Goal: Task Accomplishment & Management: Use online tool/utility

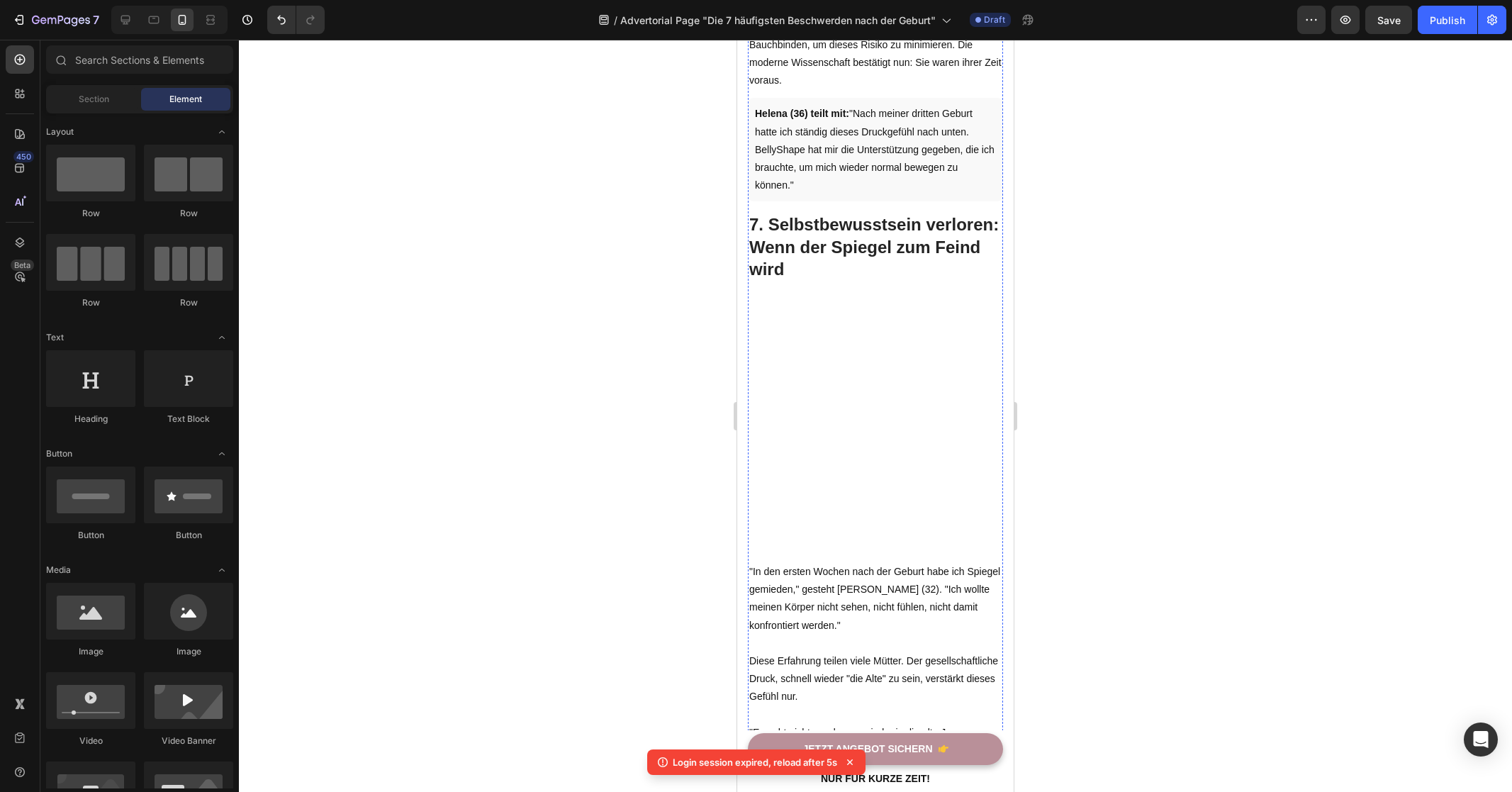
scroll to position [3286, 0]
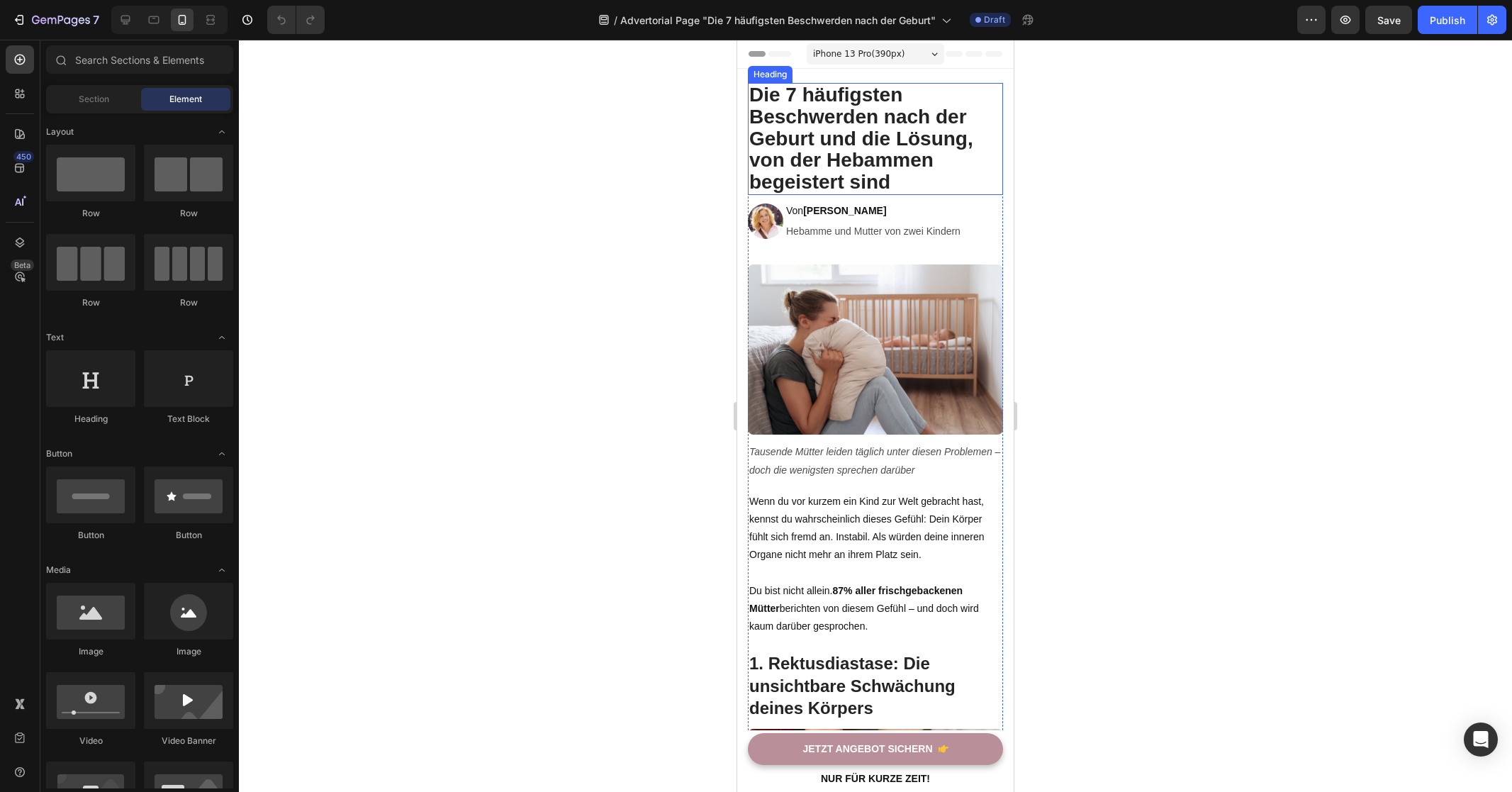
click at [495, 198] on div at bounding box center [875, 416] width 1273 height 752
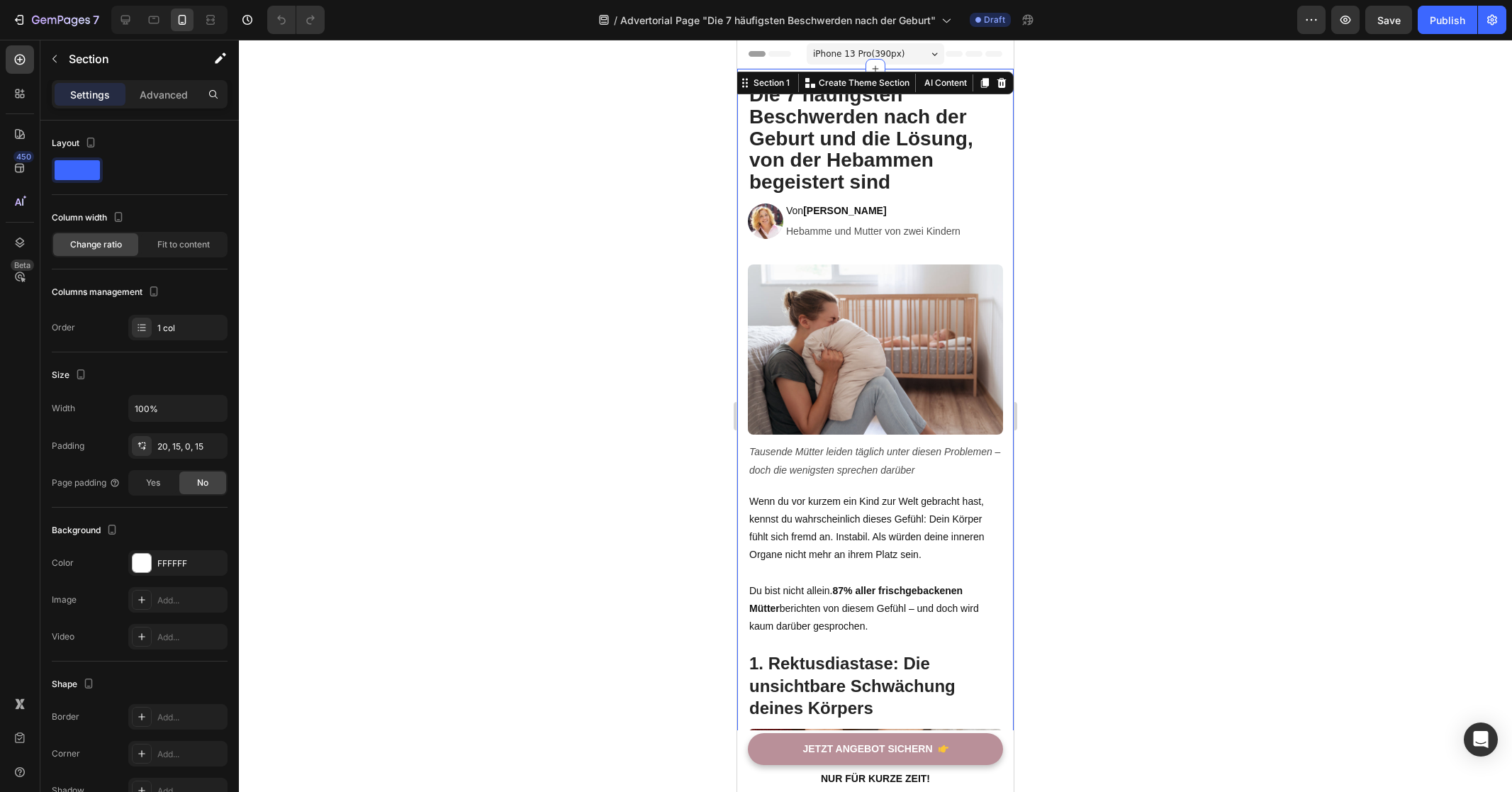
click at [520, 245] on div at bounding box center [875, 416] width 1273 height 752
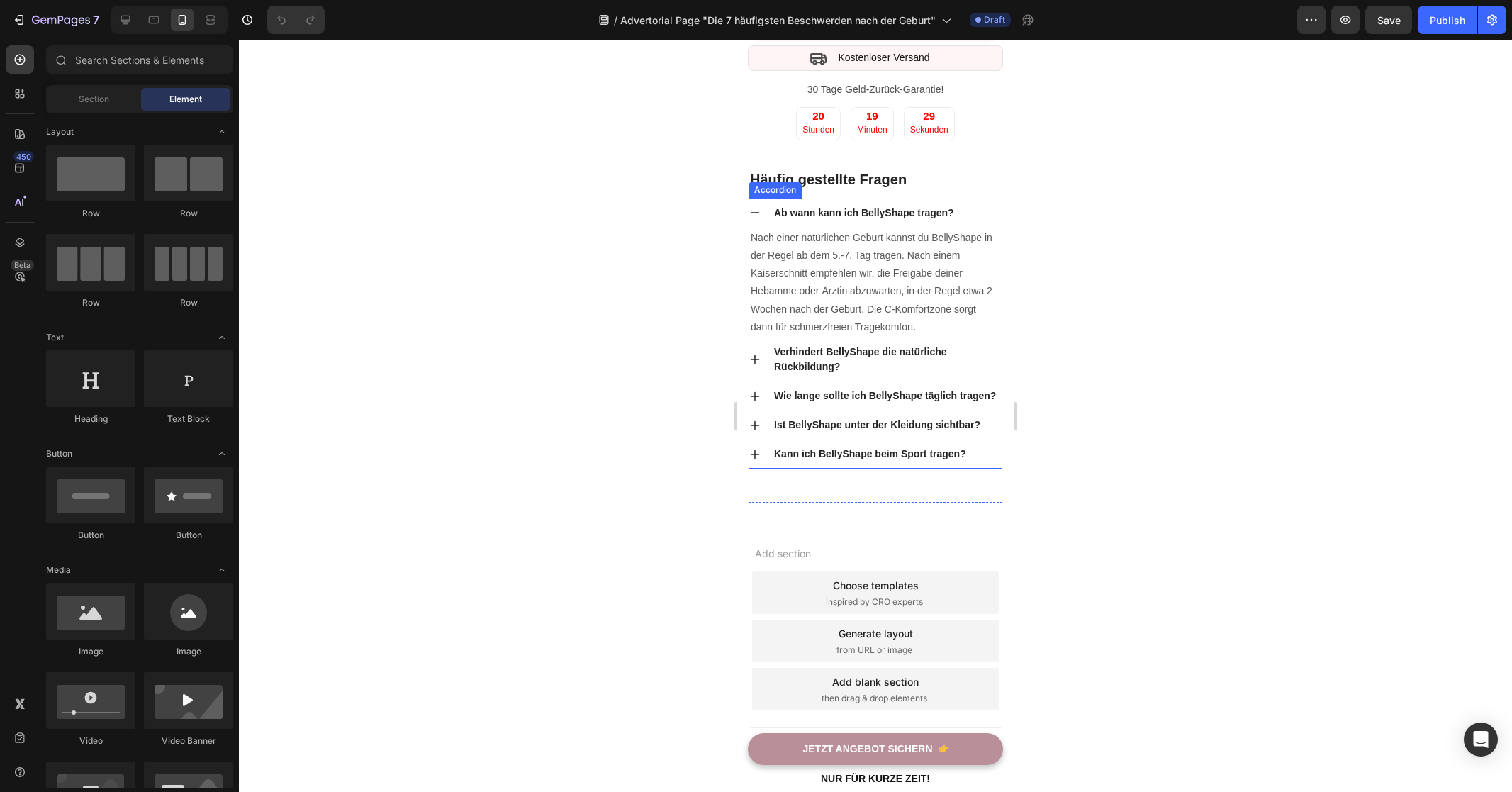
scroll to position [7012, 0]
click at [1398, 18] on span "Save" at bounding box center [1389, 20] width 23 height 12
click at [1424, 22] on button "Publish" at bounding box center [1447, 20] width 59 height 29
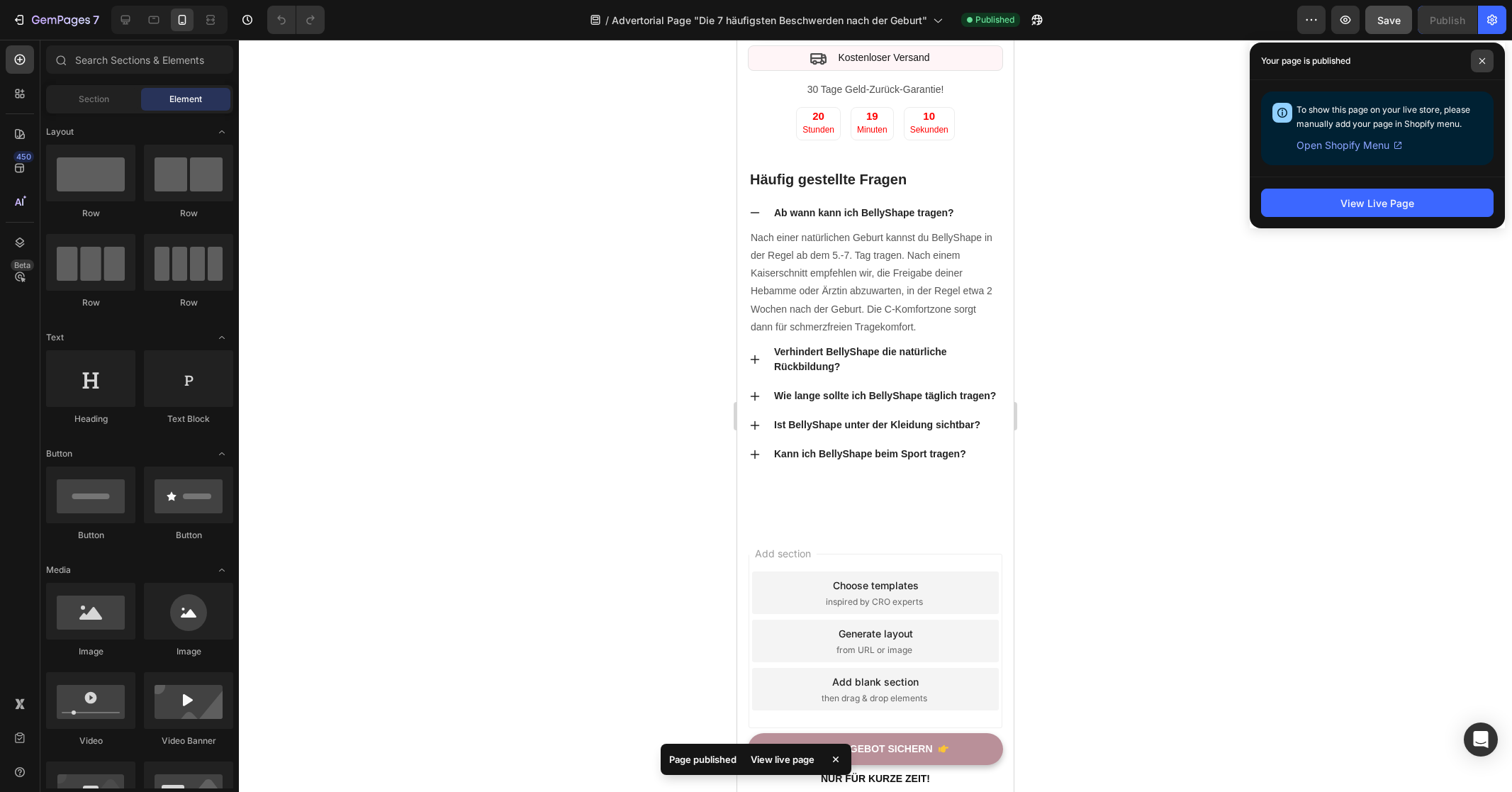
click at [1480, 59] on icon at bounding box center [1482, 61] width 7 height 7
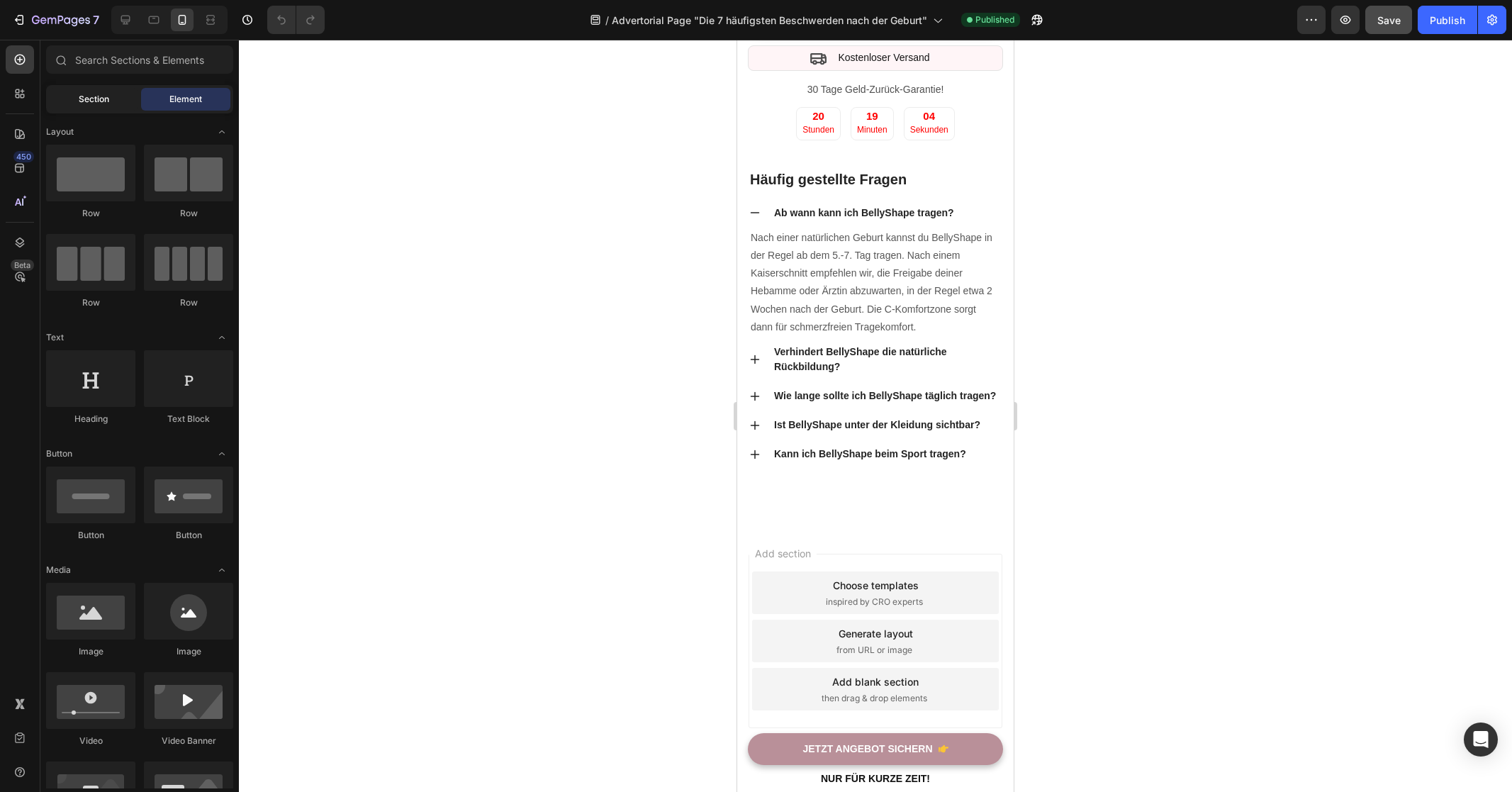
click at [119, 109] on div "Section" at bounding box center [94, 99] width 89 height 23
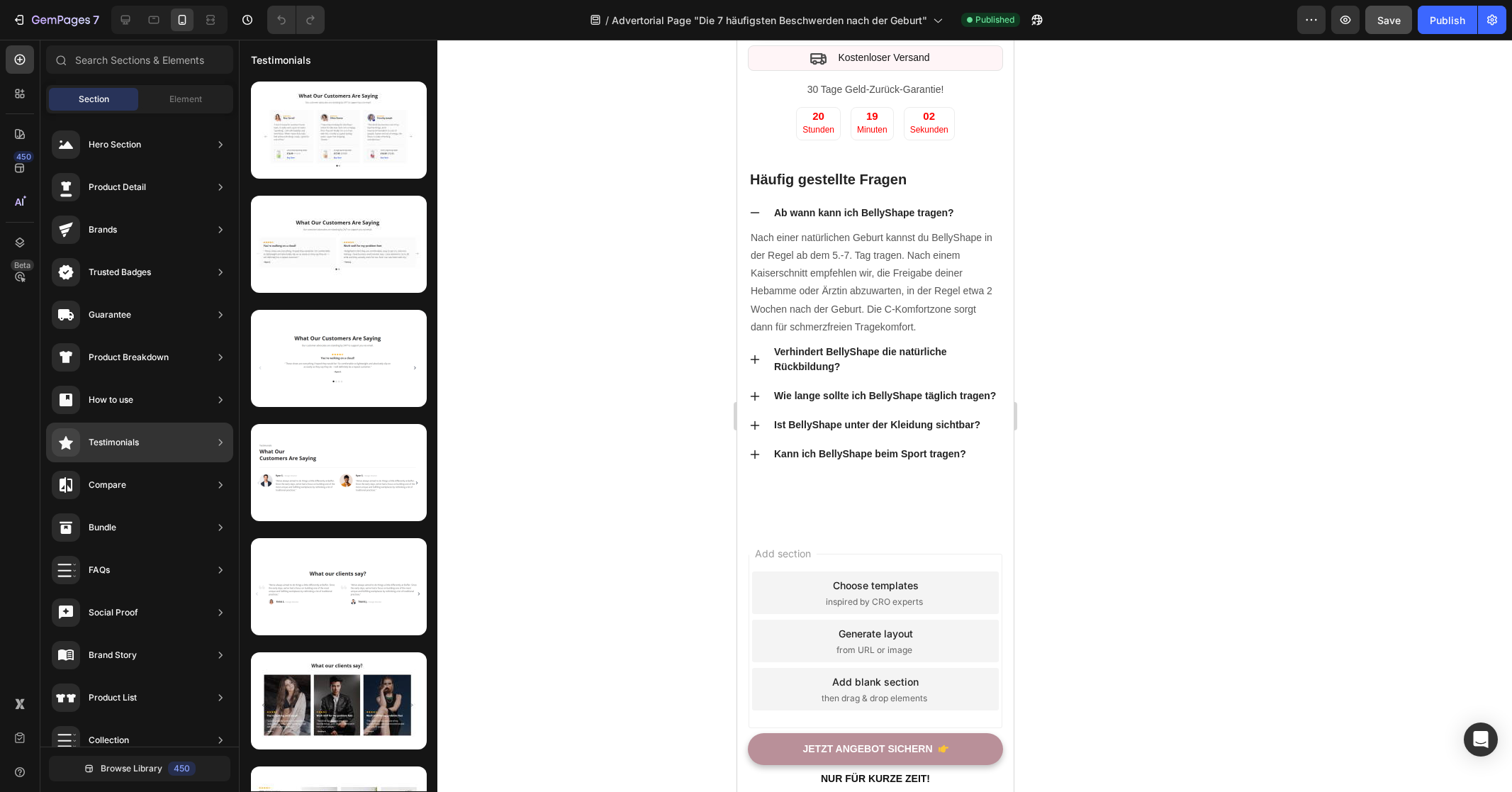
scroll to position [189, 0]
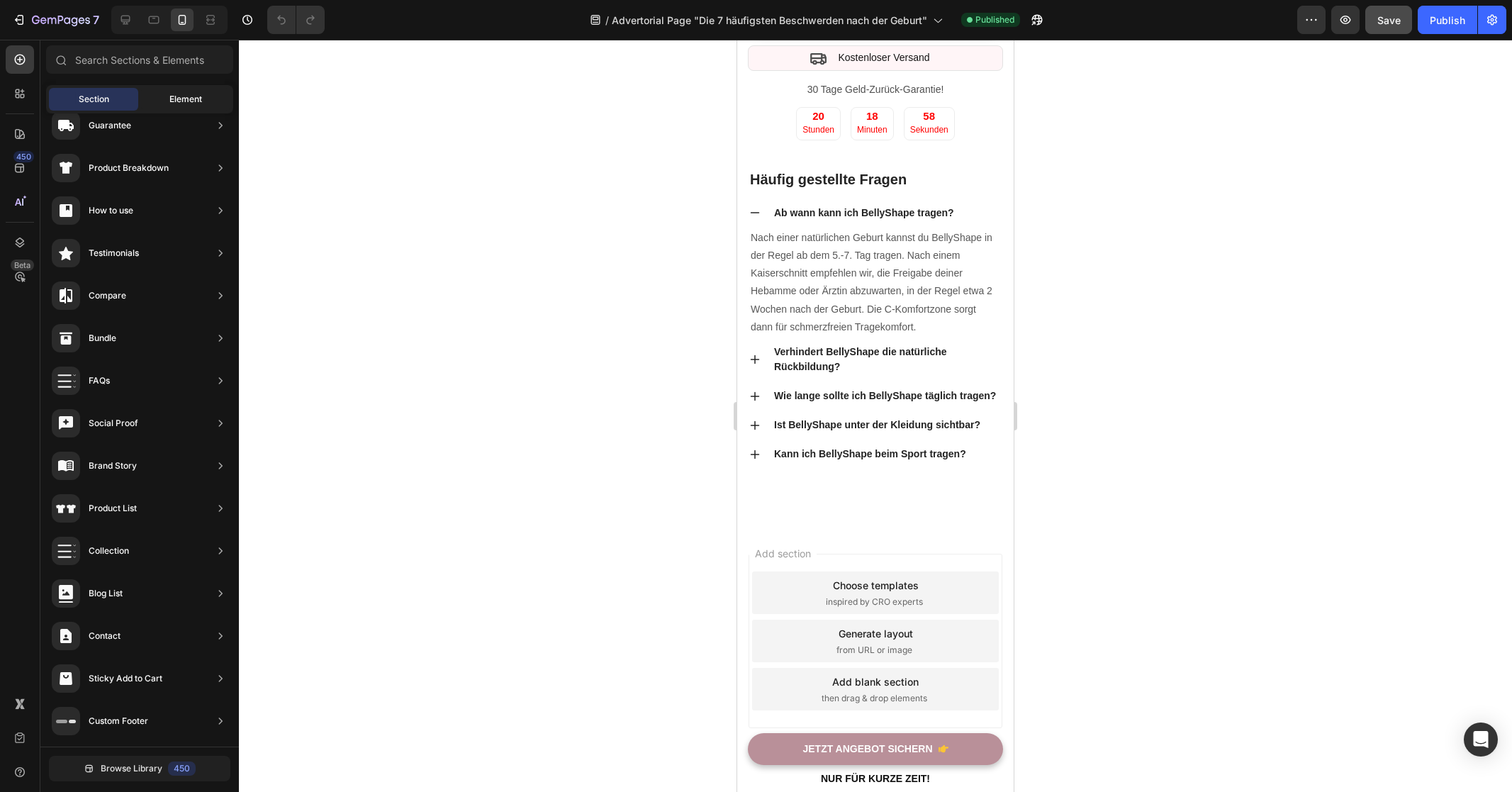
click at [182, 105] on span "Element" at bounding box center [185, 99] width 32 height 12
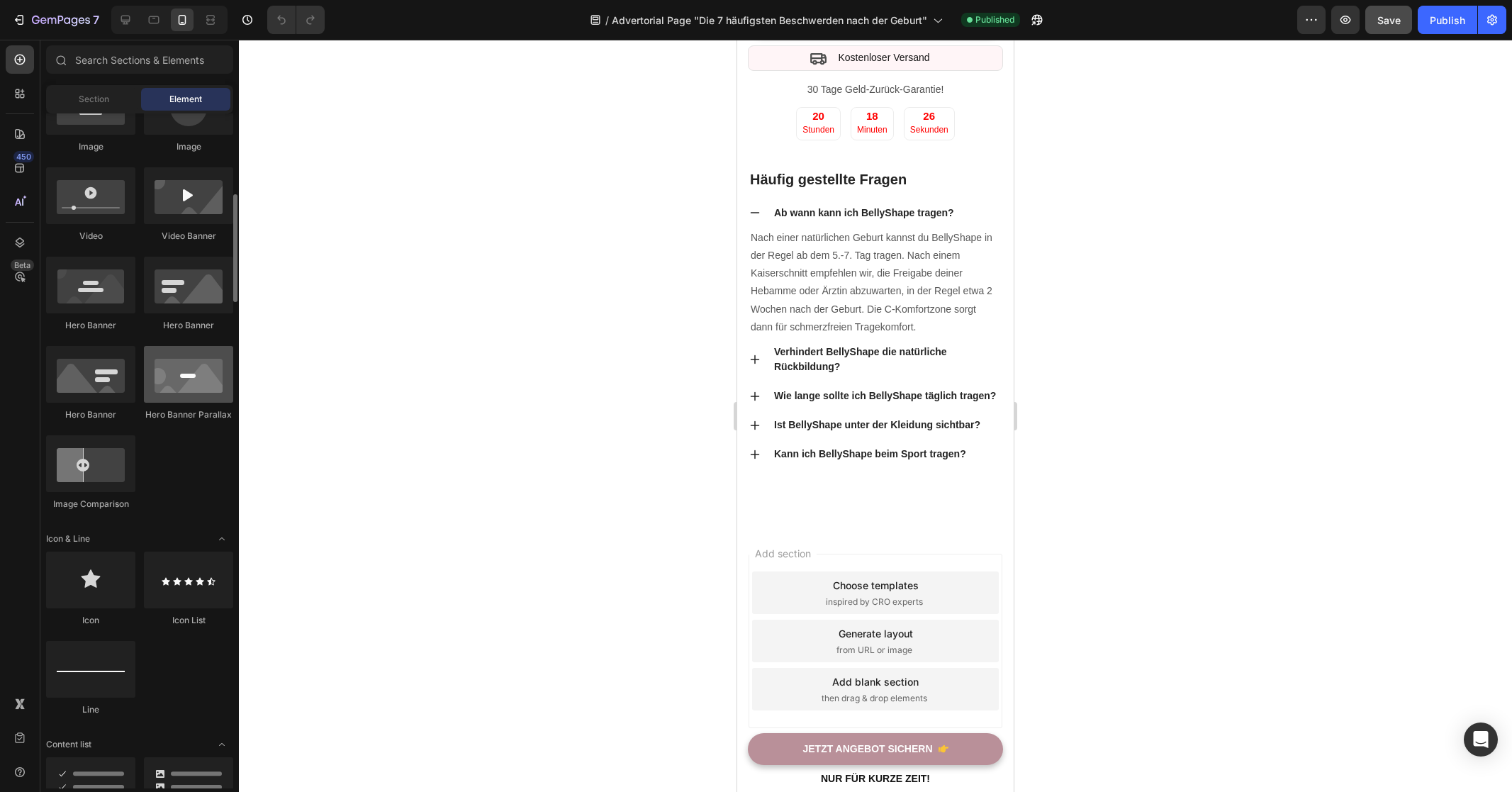
scroll to position [651, 0]
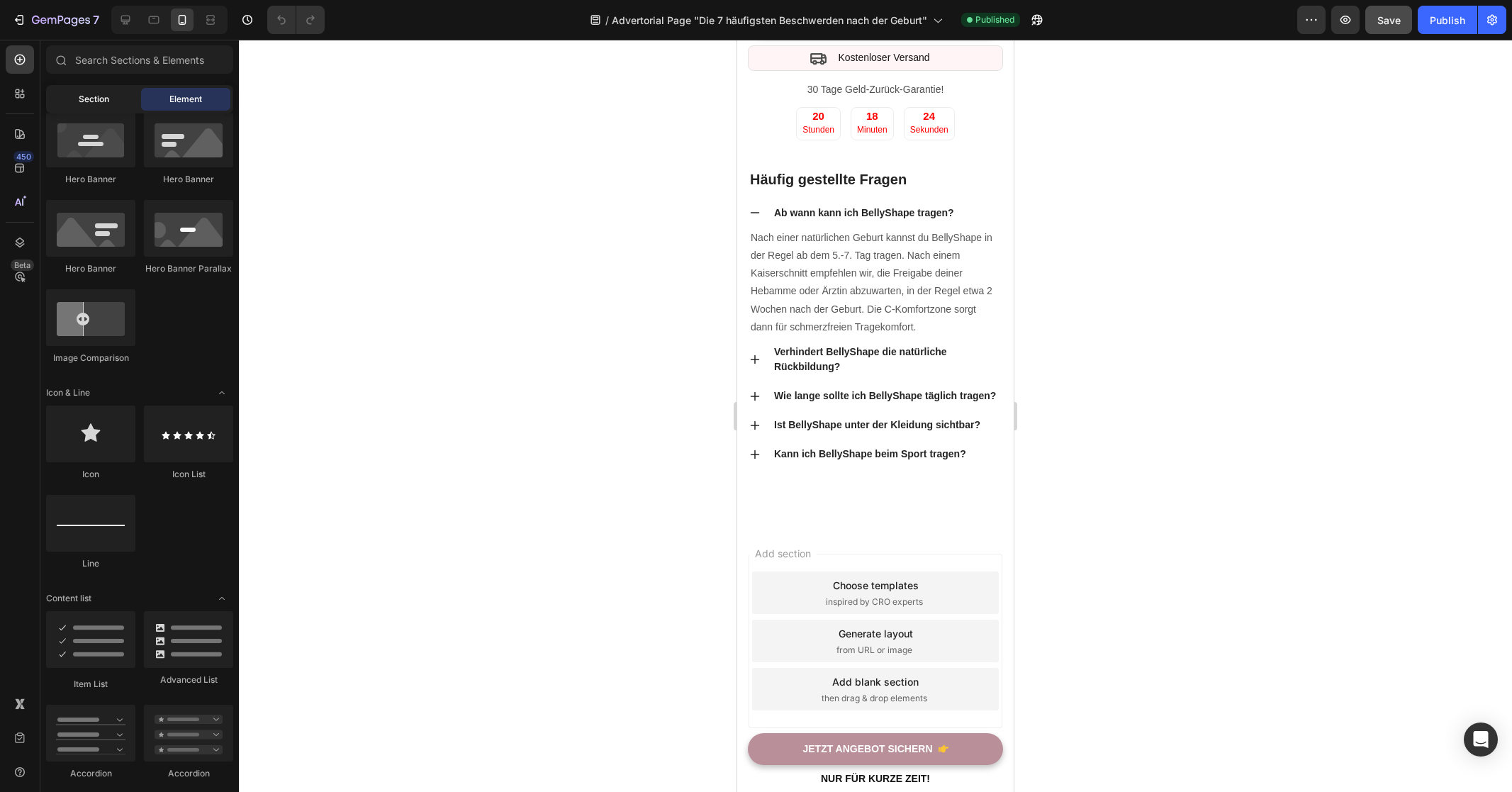
click at [108, 91] on div "Section" at bounding box center [94, 99] width 89 height 23
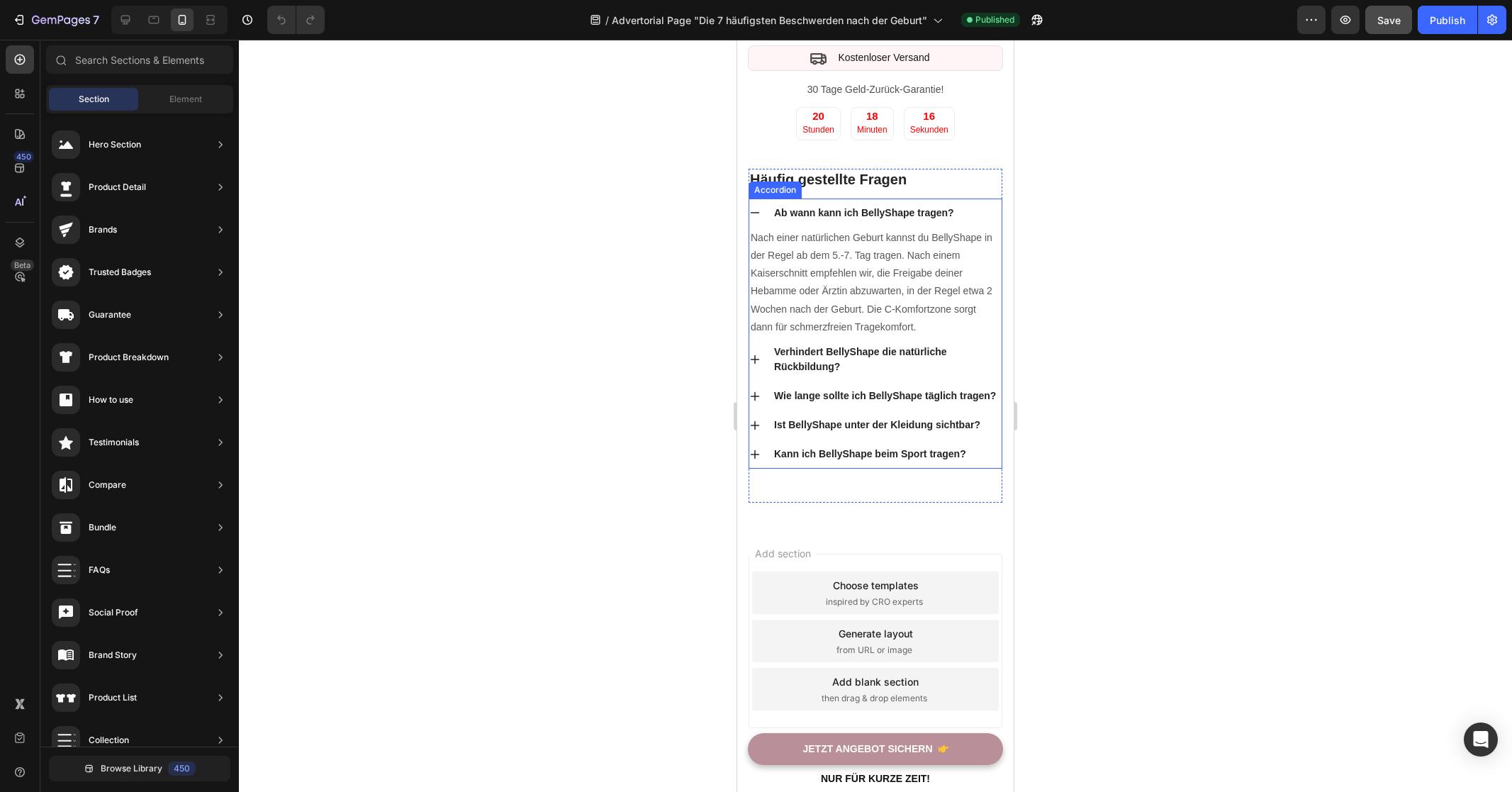
scroll to position [7385, 0]
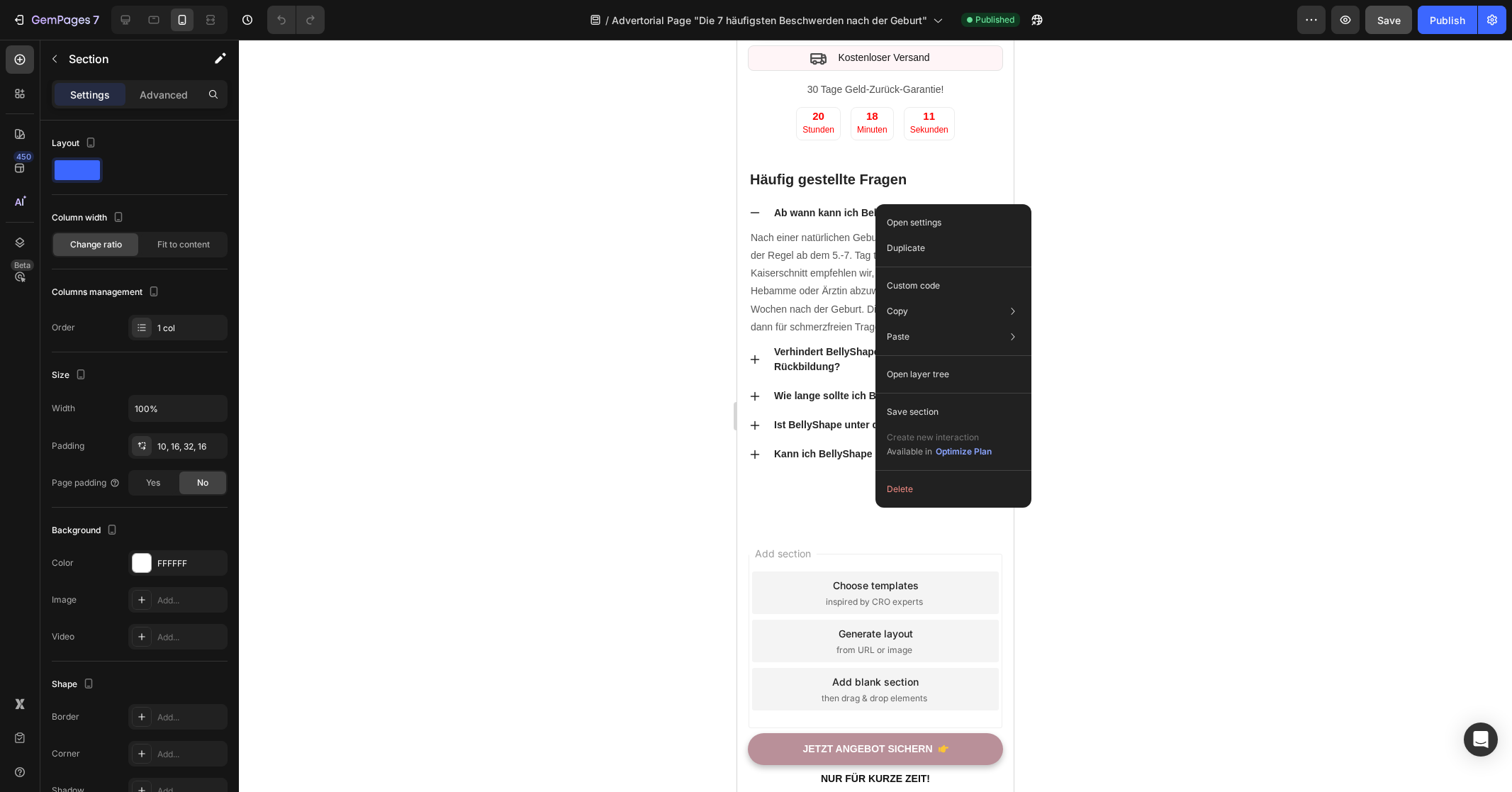
click at [786, 528] on div "Add section Choose templates inspired by CRO experts Generate layout from URL o…" at bounding box center [875, 644] width 276 height 237
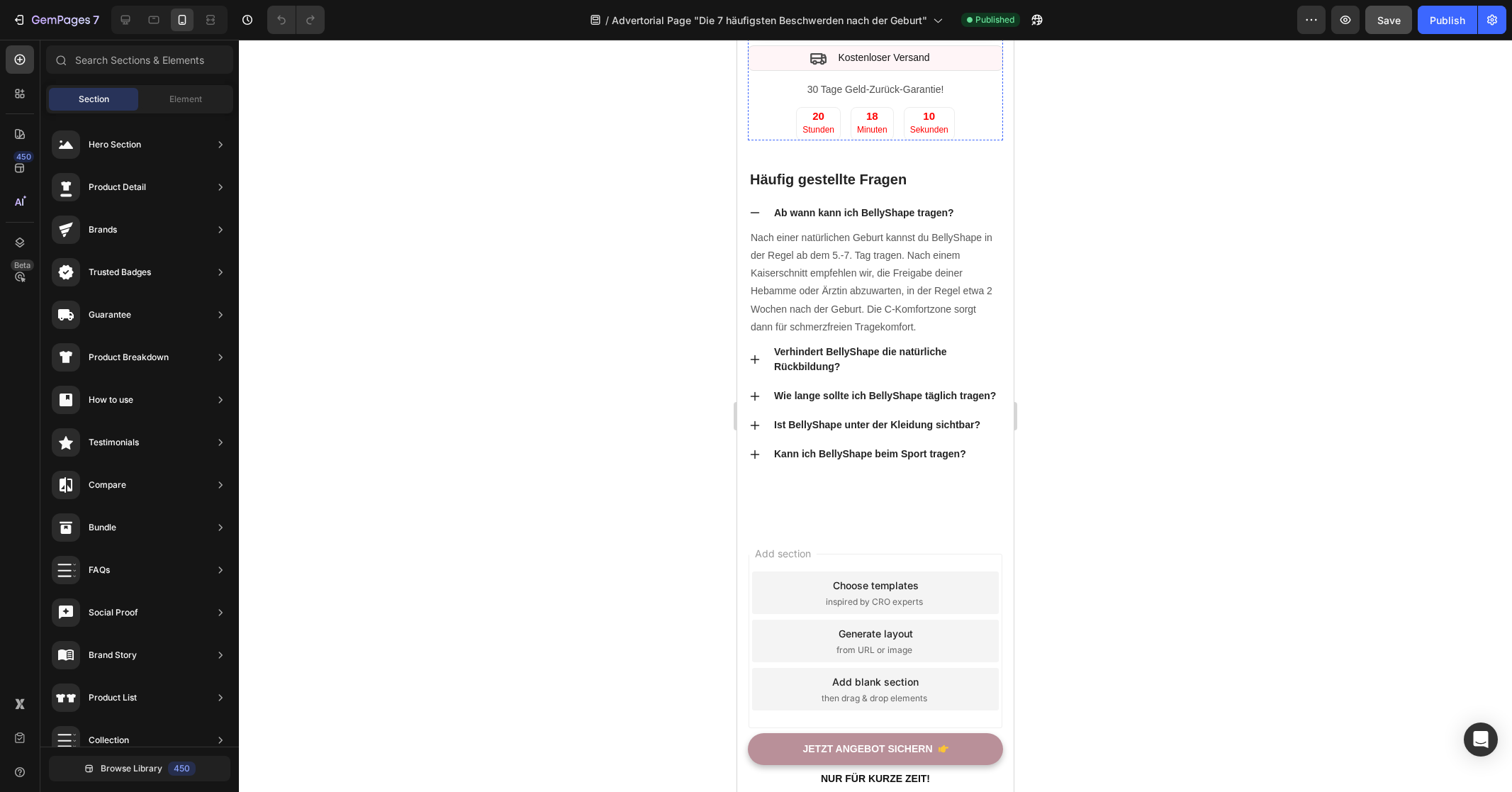
scroll to position [7055, 0]
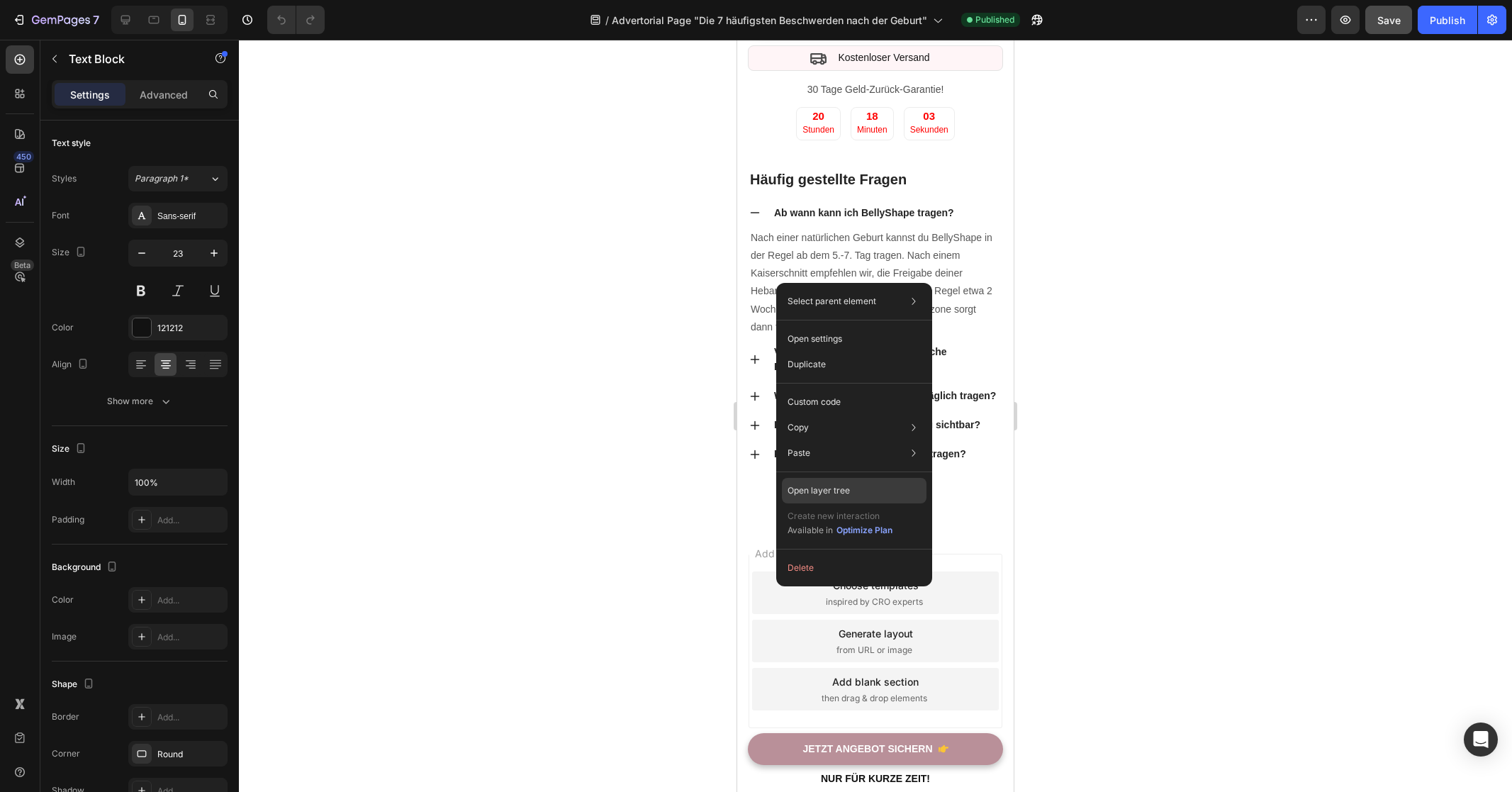
click at [869, 488] on div "Open layer tree" at bounding box center [854, 491] width 144 height 26
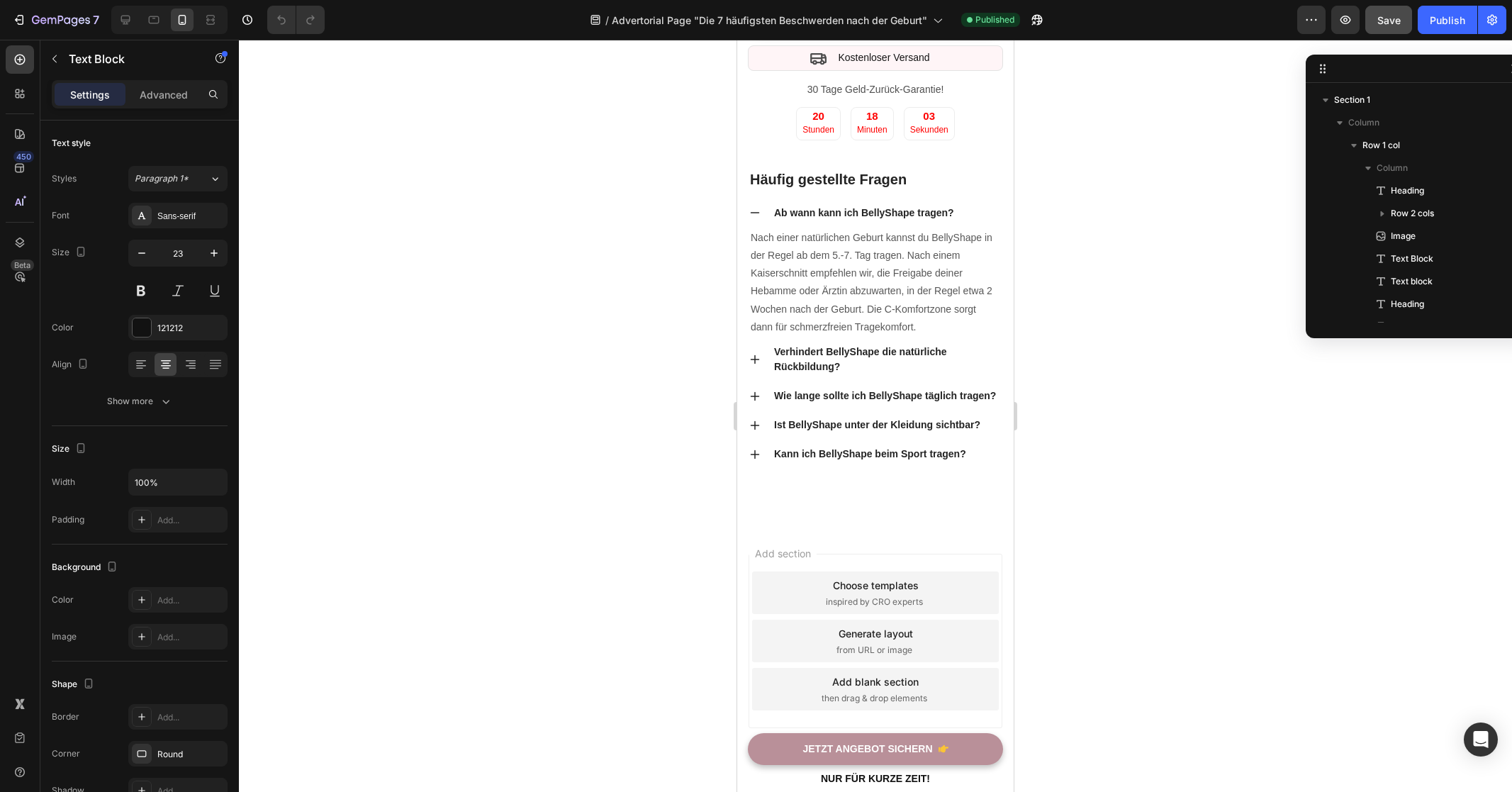
scroll to position [1018, 0]
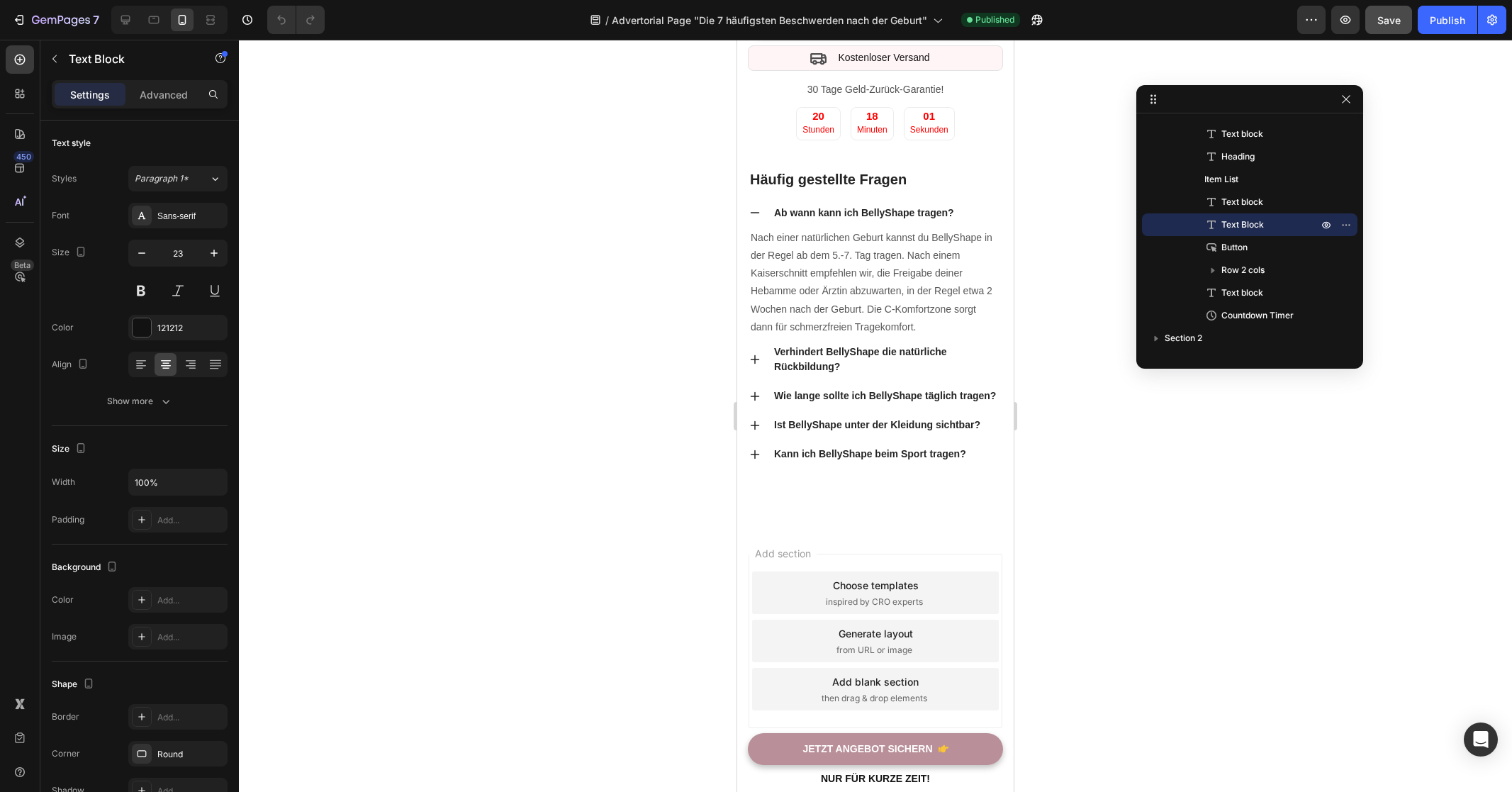
drag, startPoint x: 1366, startPoint y: 72, endPoint x: 1201, endPoint y: 104, distance: 168.1
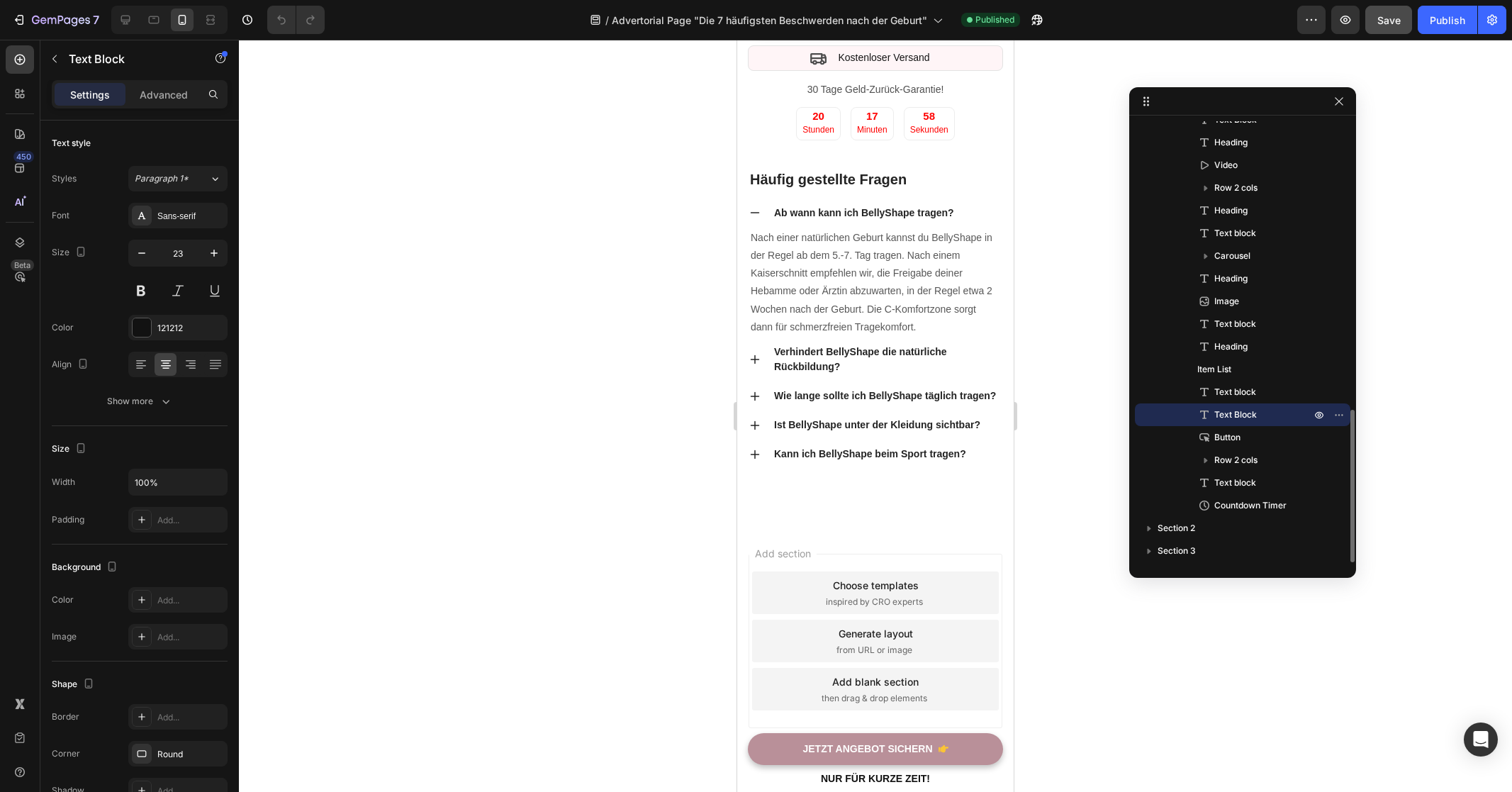
scroll to position [829, 0]
drag, startPoint x: 1346, startPoint y: 368, endPoint x: 1323, endPoint y: 615, distance: 248.1
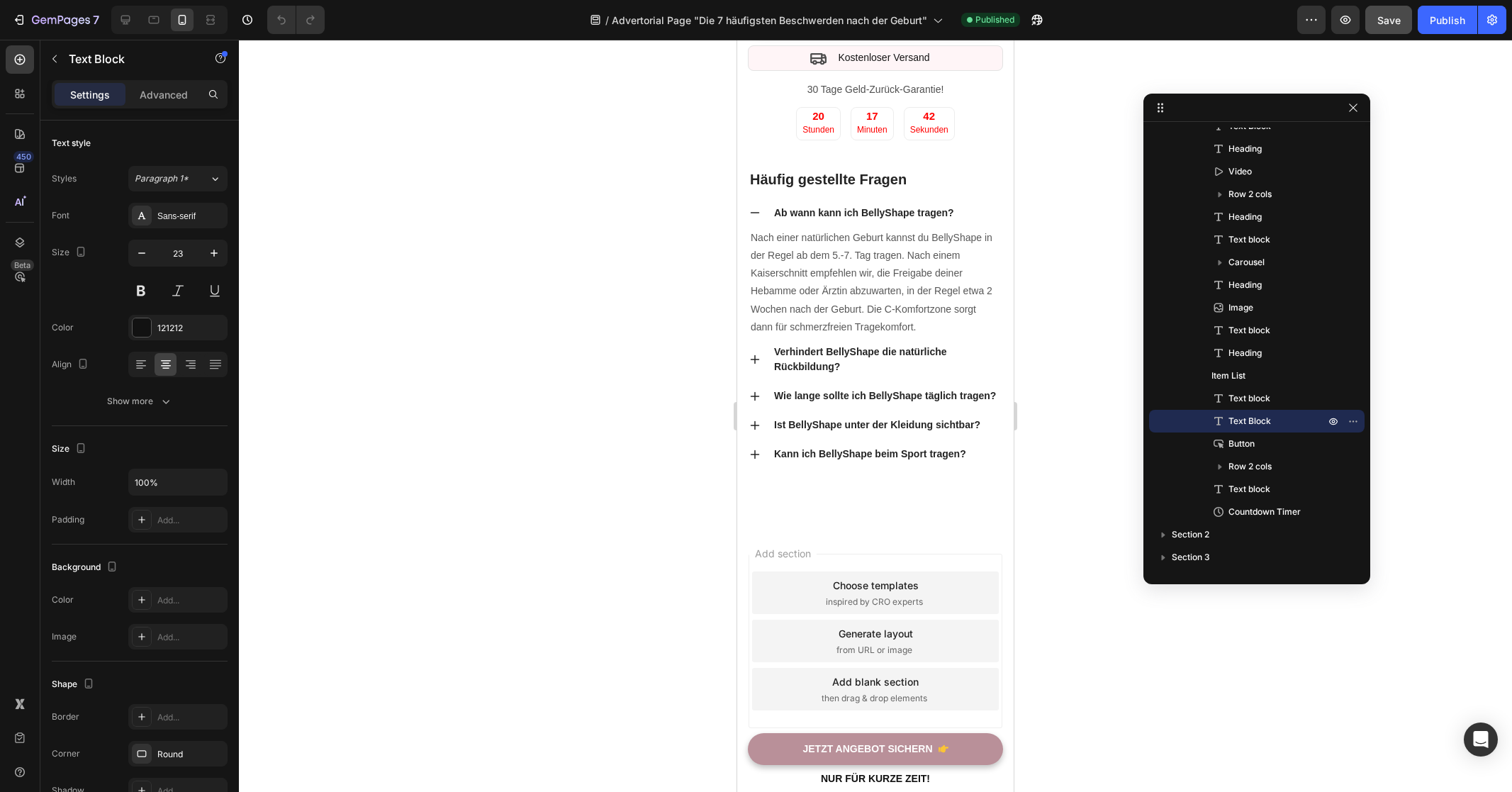
drag, startPoint x: 1232, startPoint y: 100, endPoint x: 1246, endPoint y: 107, distance: 15.7
drag, startPoint x: 1151, startPoint y: 582, endPoint x: 1159, endPoint y: 661, distance: 79.4
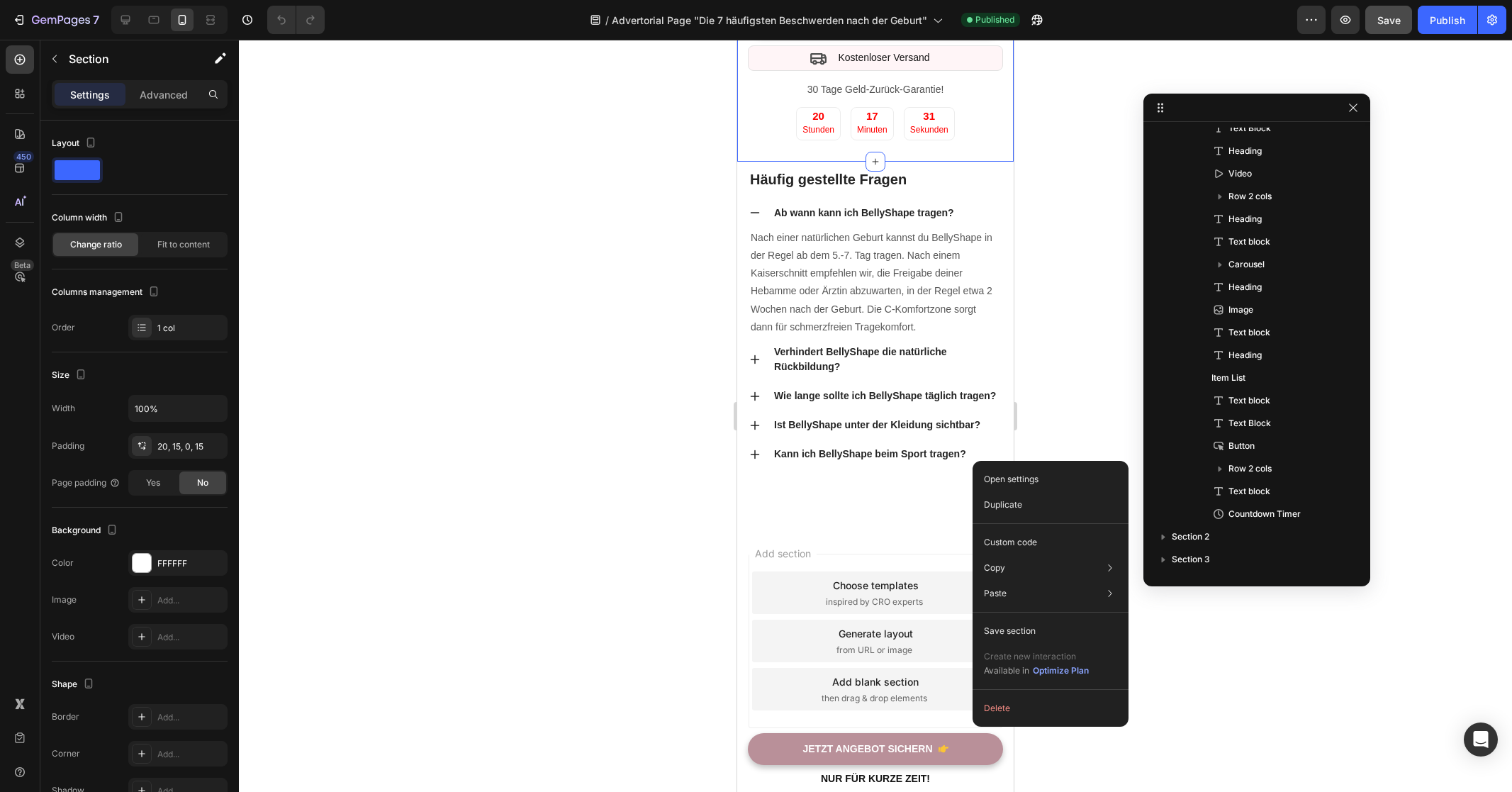
scroll to position [0, 0]
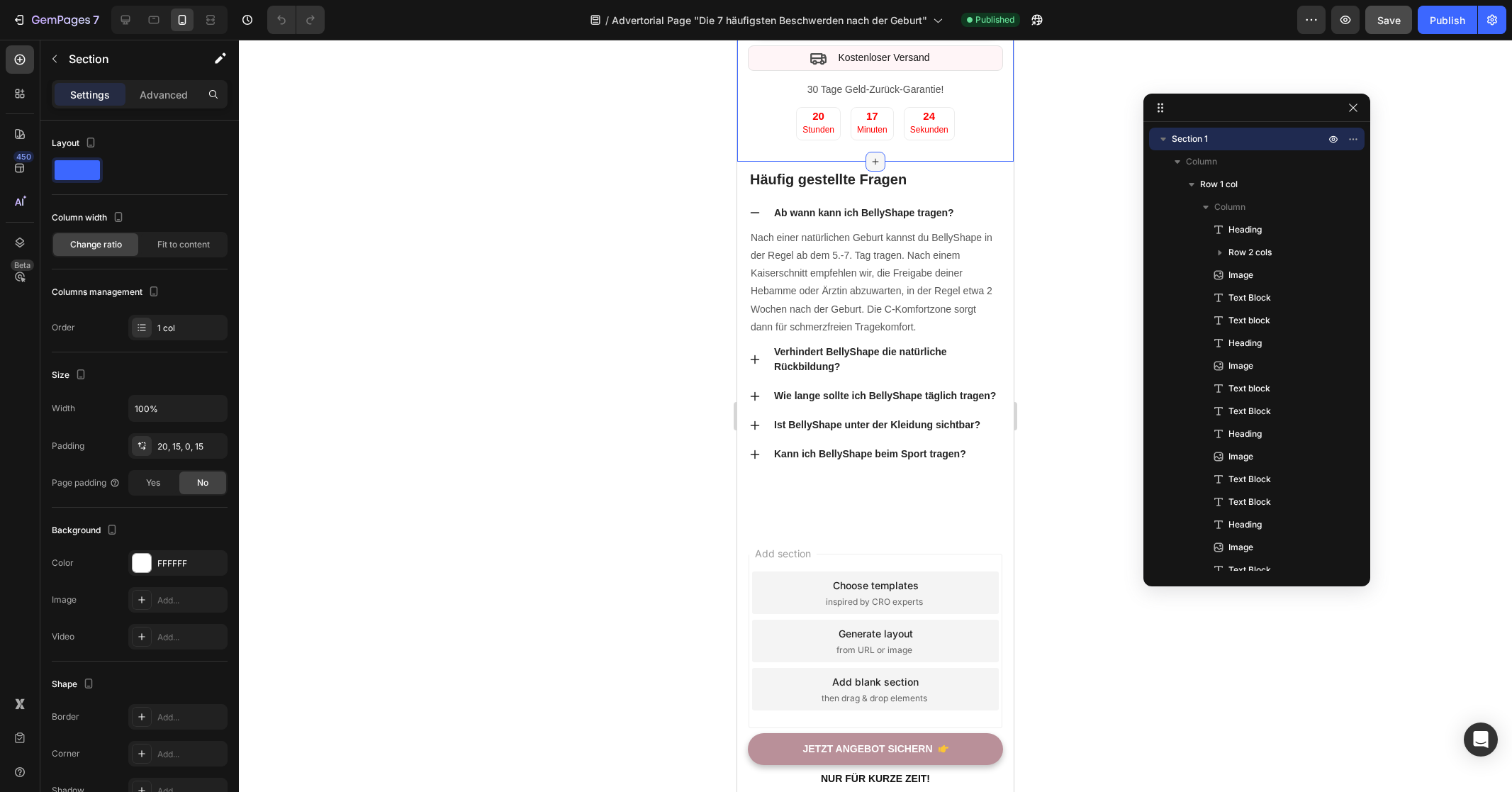
click at [872, 164] on icon at bounding box center [875, 161] width 7 height 7
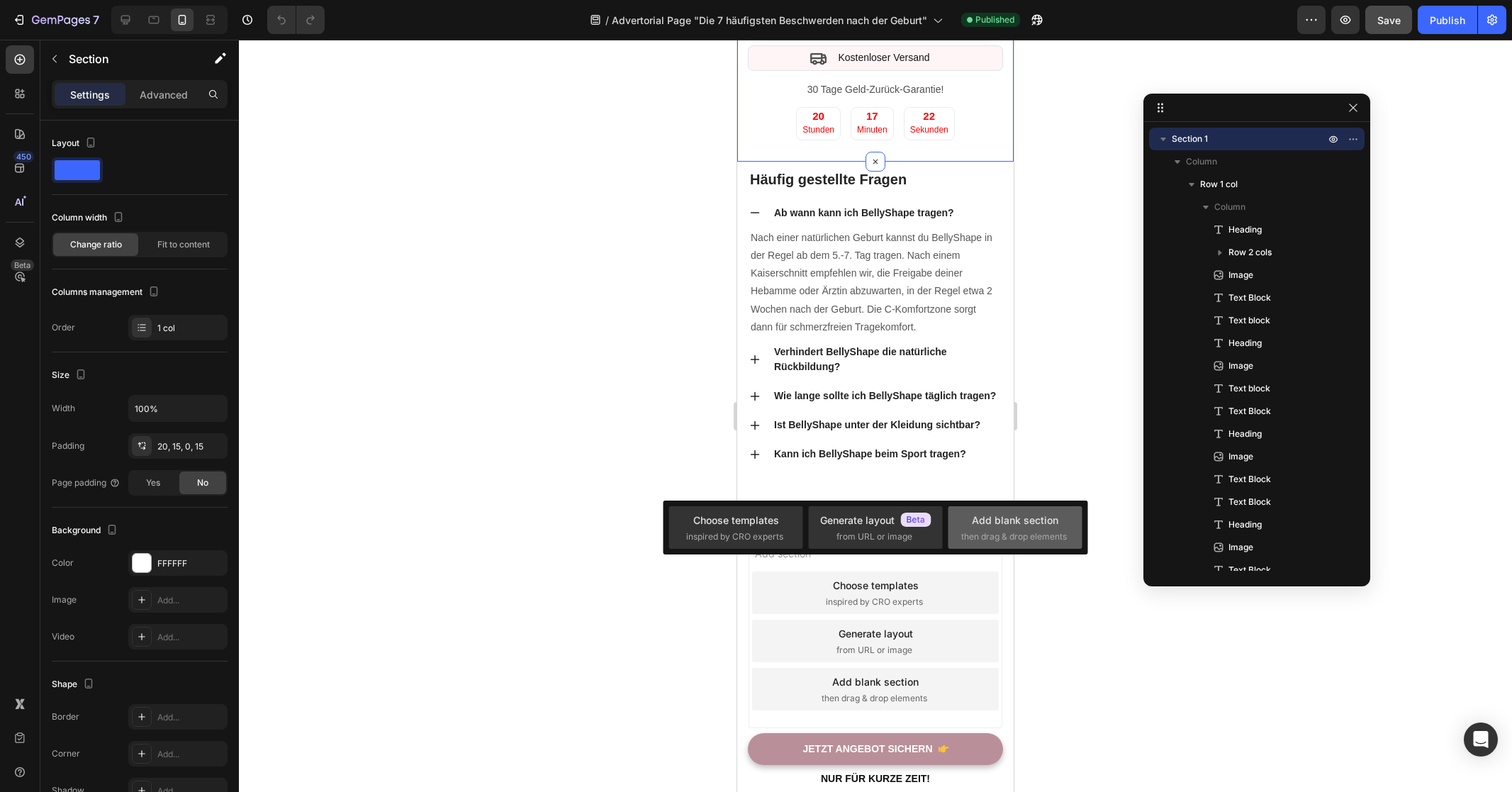
click at [1002, 540] on span "then drag & drop elements" at bounding box center [1014, 536] width 106 height 12
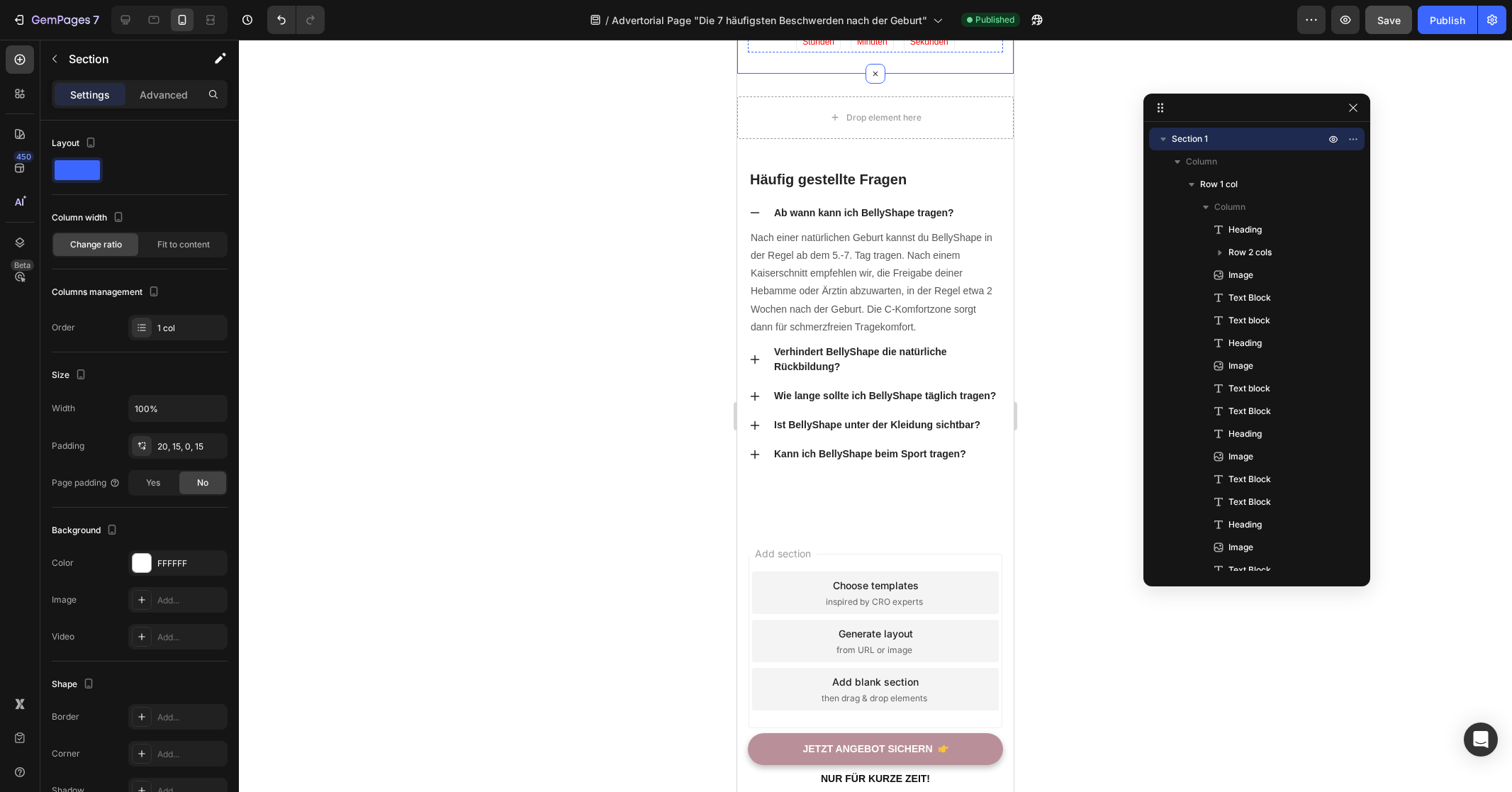
scroll to position [851, 0]
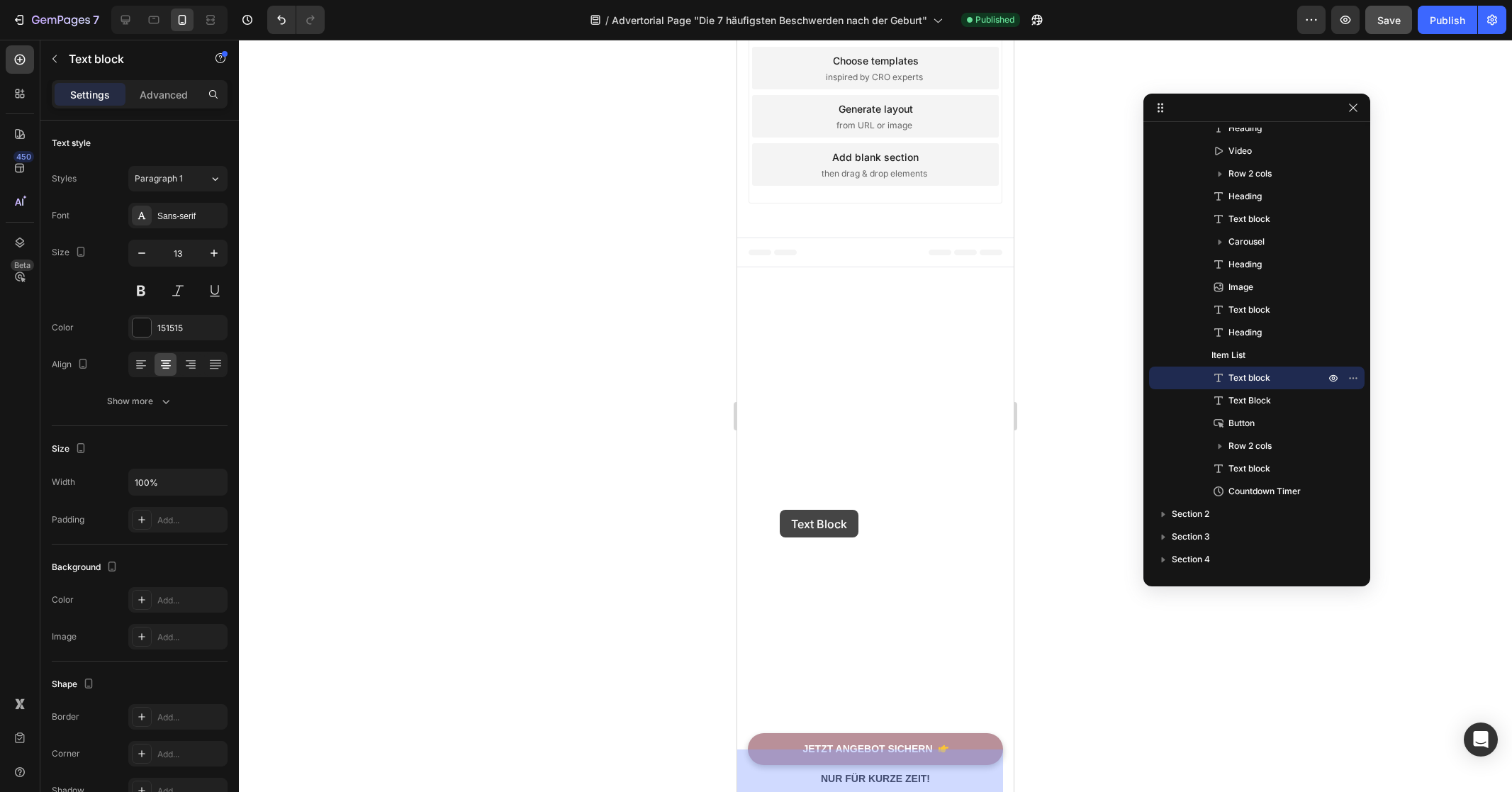
drag, startPoint x: 797, startPoint y: 229, endPoint x: 780, endPoint y: 510, distance: 281.5
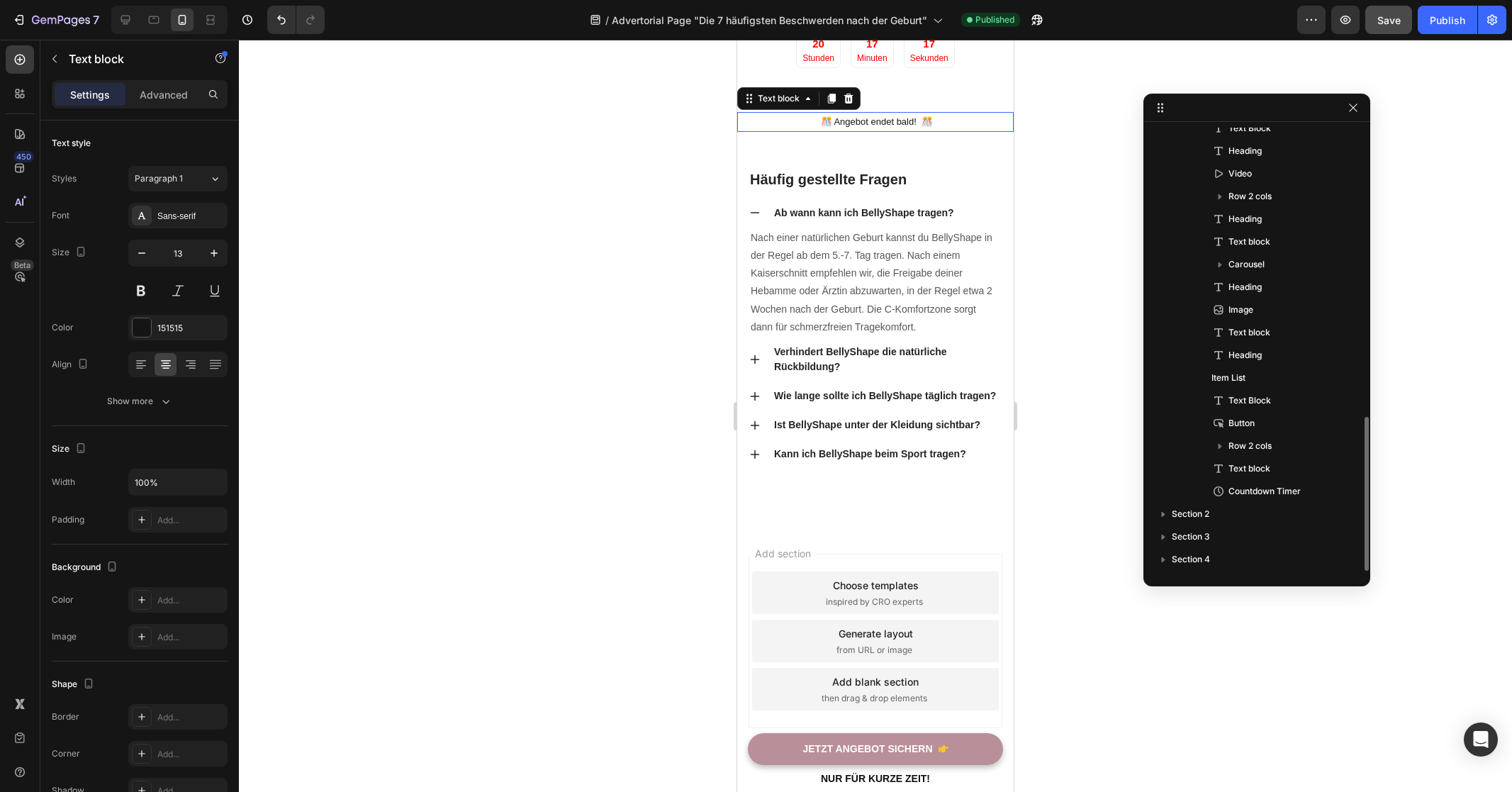
scroll to position [828, 0]
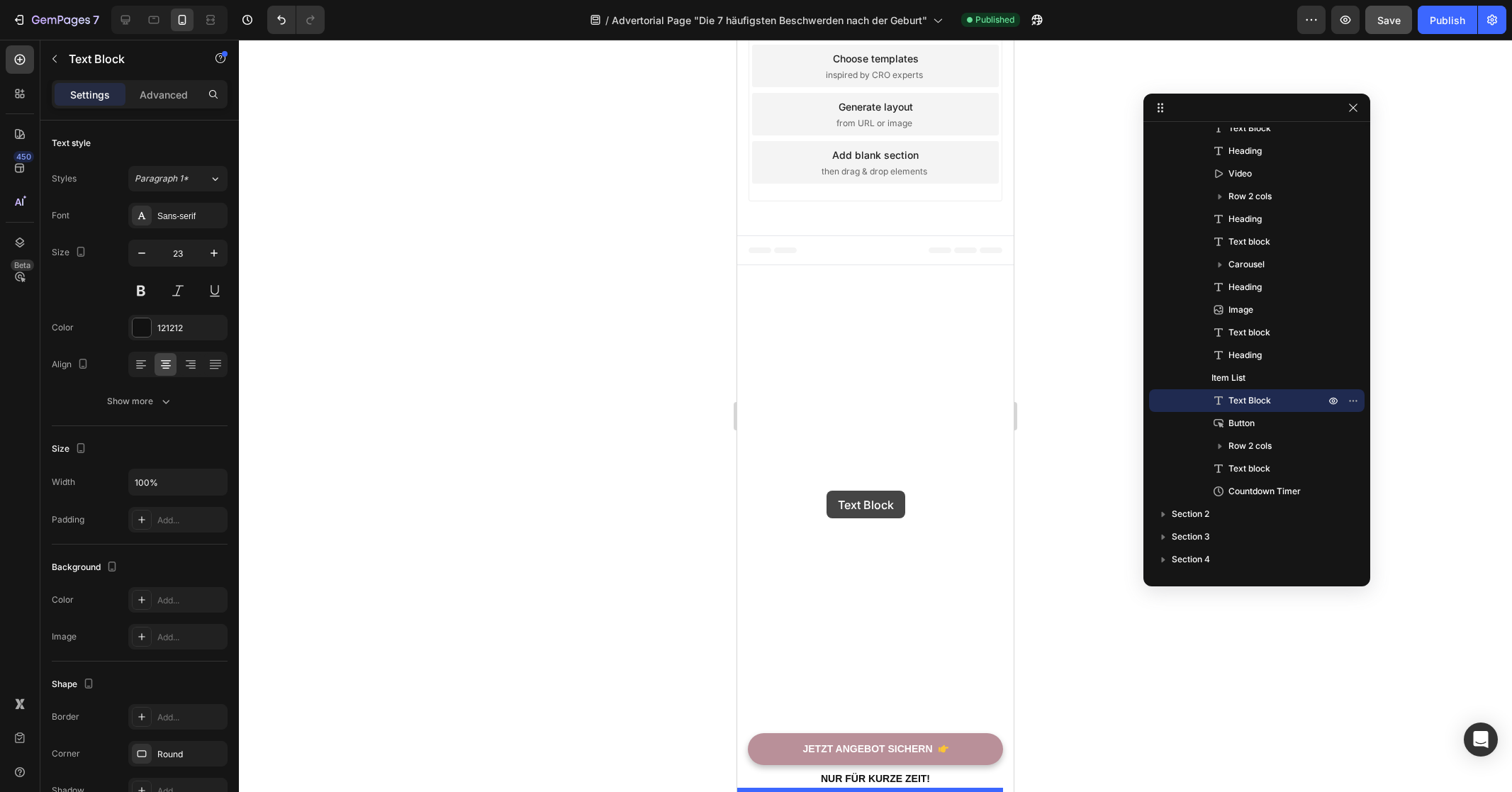
drag, startPoint x: 826, startPoint y: 228, endPoint x: 827, endPoint y: 491, distance: 263.0
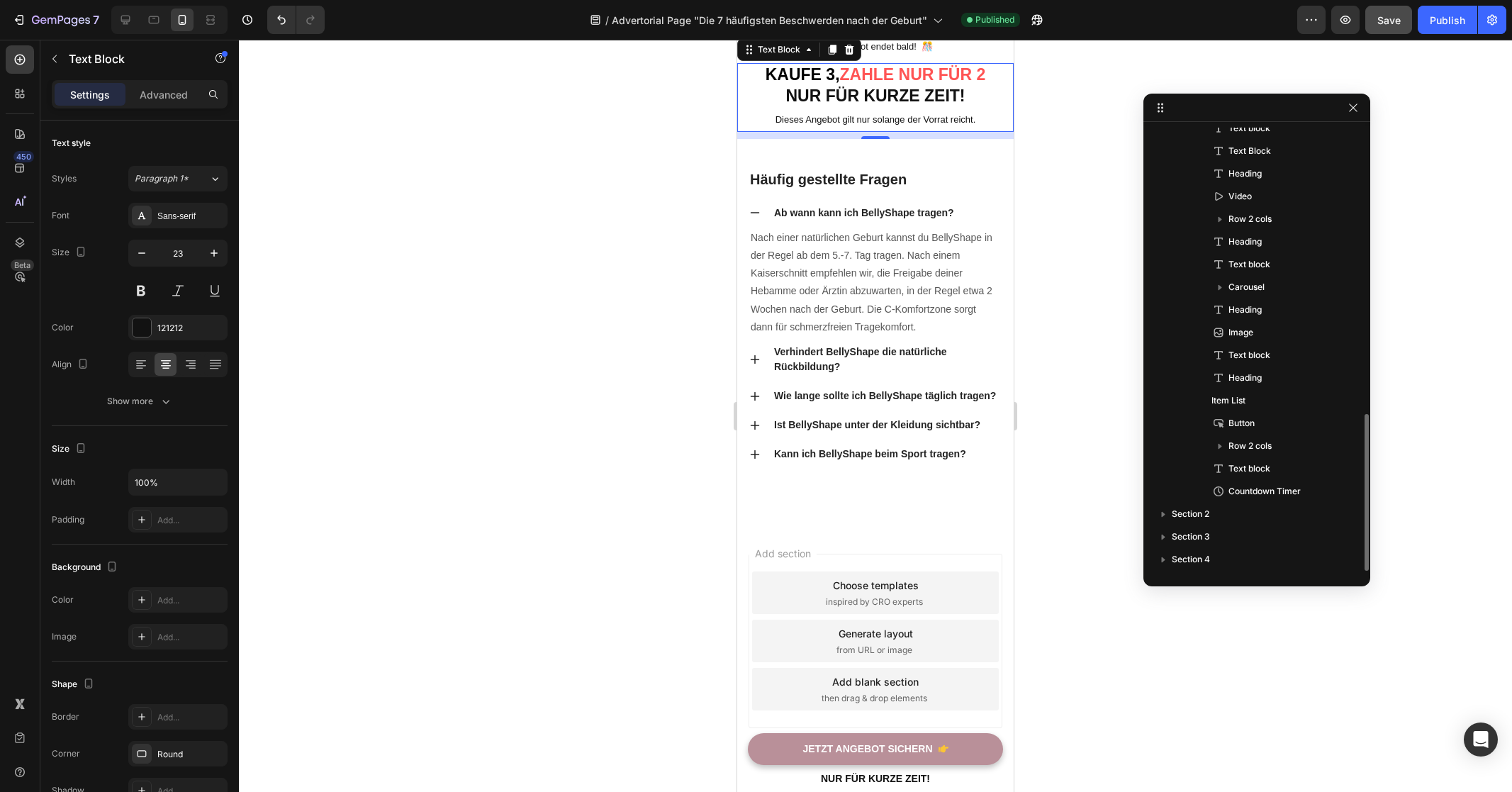
scroll to position [805, 0]
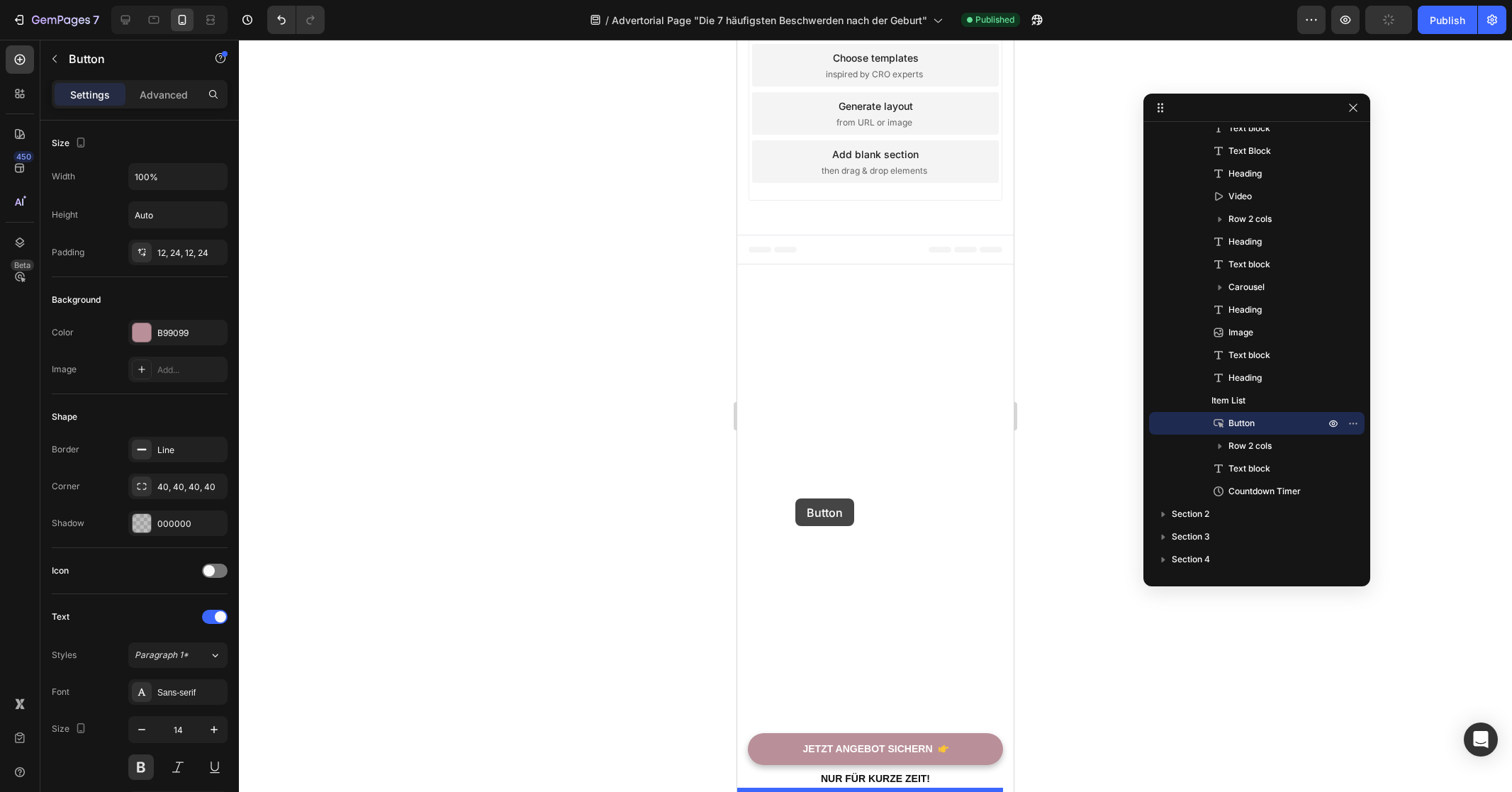
drag, startPoint x: 773, startPoint y: 229, endPoint x: 795, endPoint y: 499, distance: 270.9
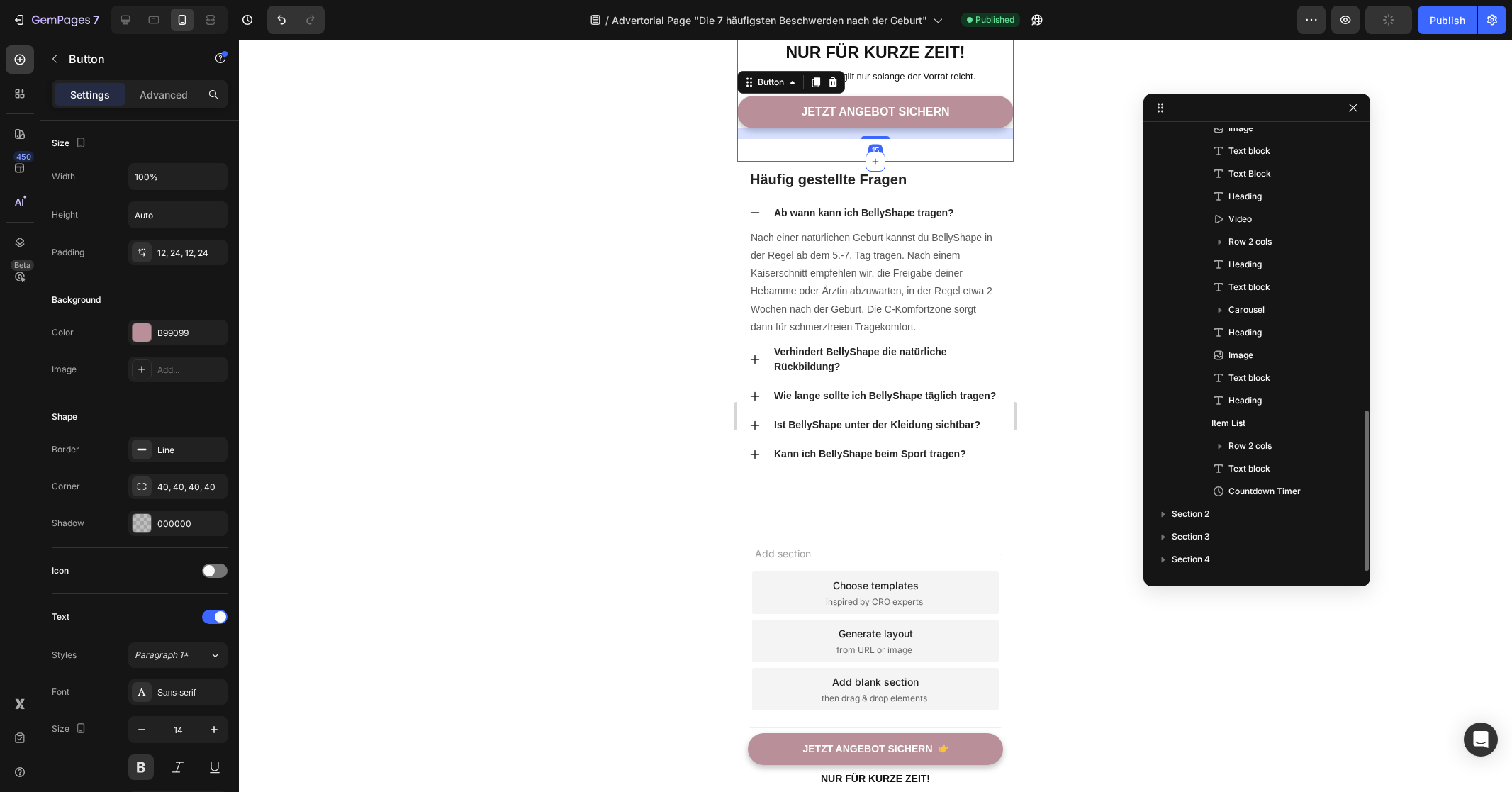
scroll to position [782, 0]
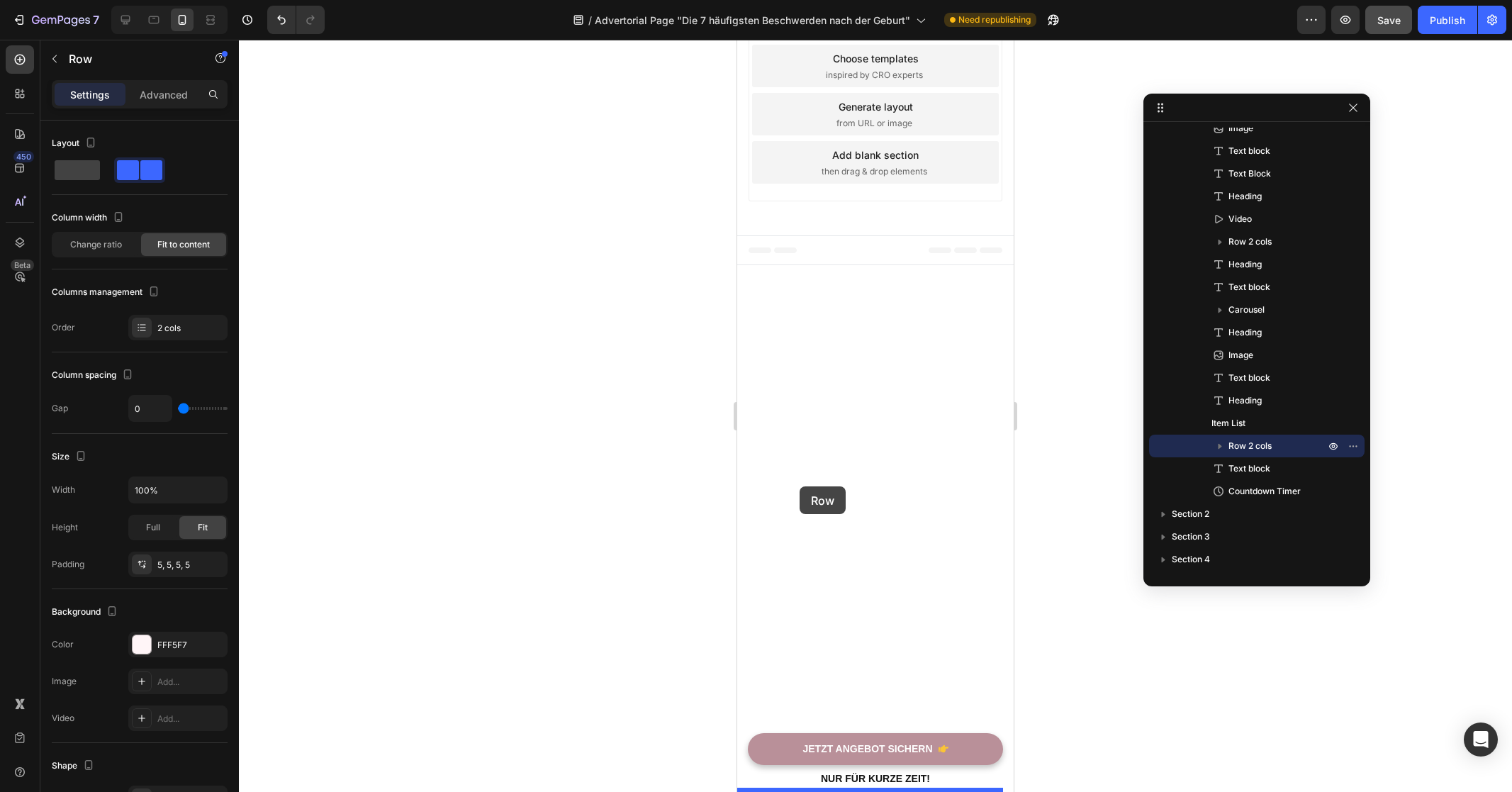
drag, startPoint x: 775, startPoint y: 225, endPoint x: 800, endPoint y: 486, distance: 262.2
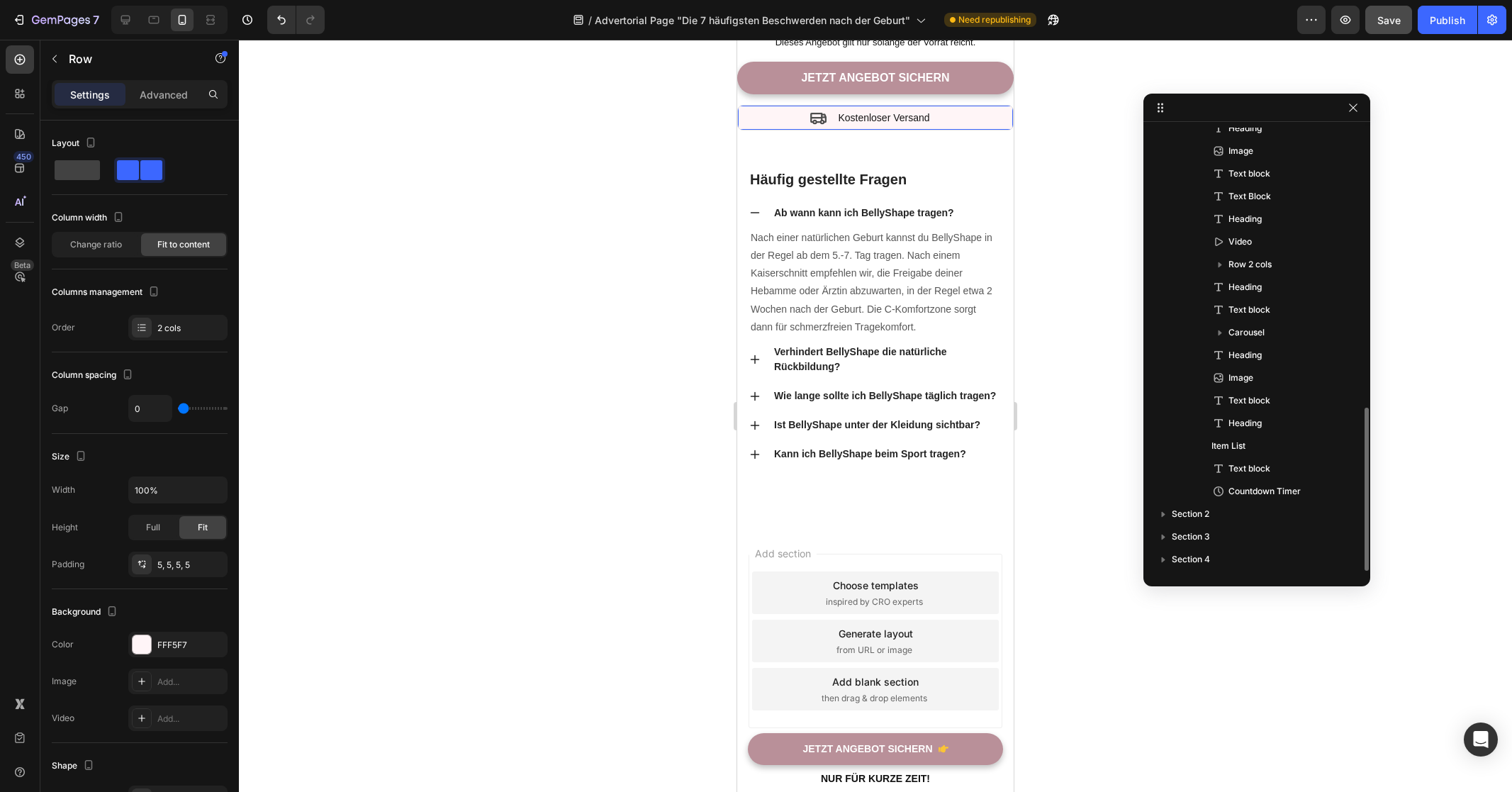
scroll to position [760, 0]
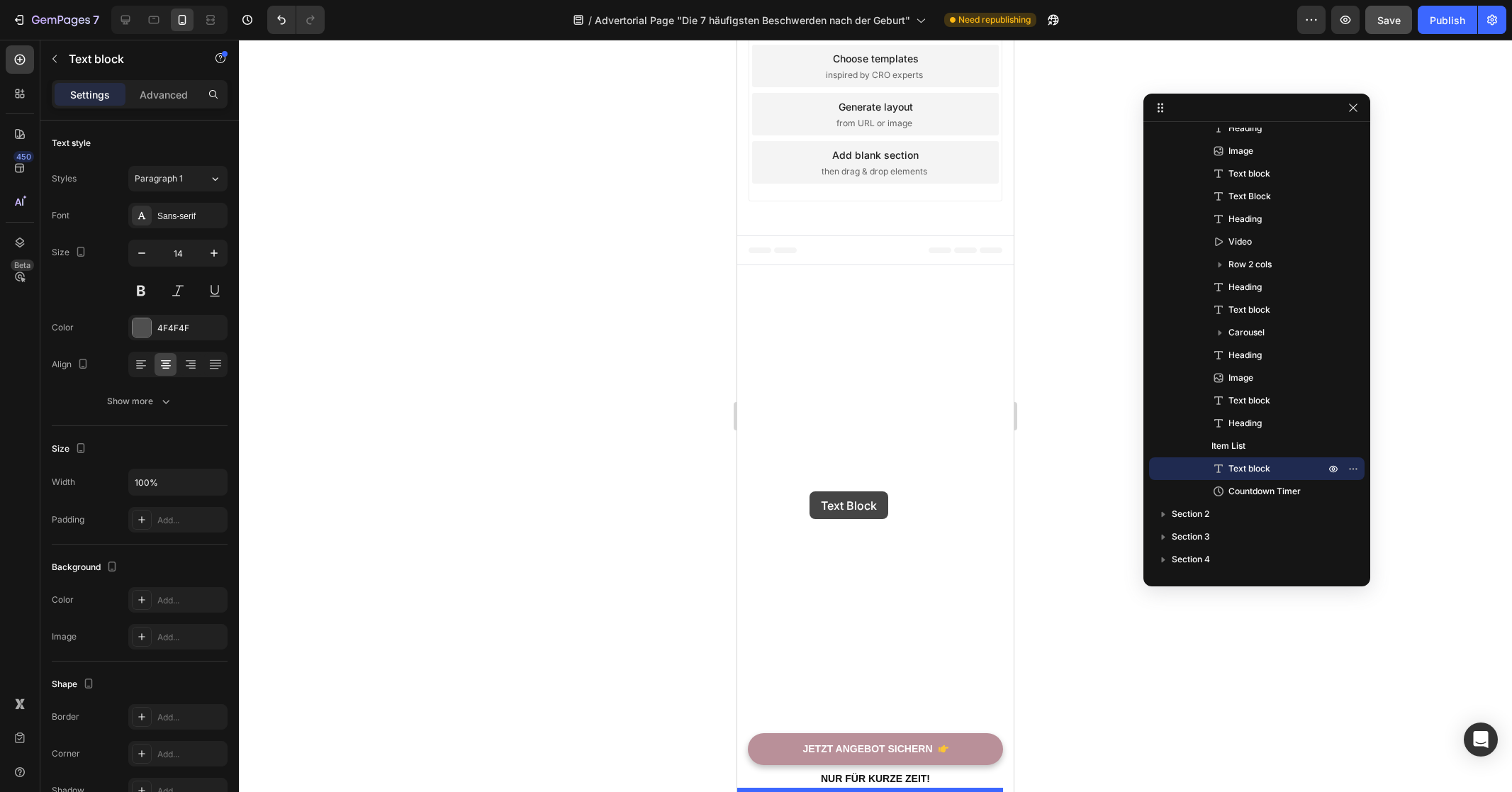
drag, startPoint x: 803, startPoint y: 225, endPoint x: 809, endPoint y: 491, distance: 266.1
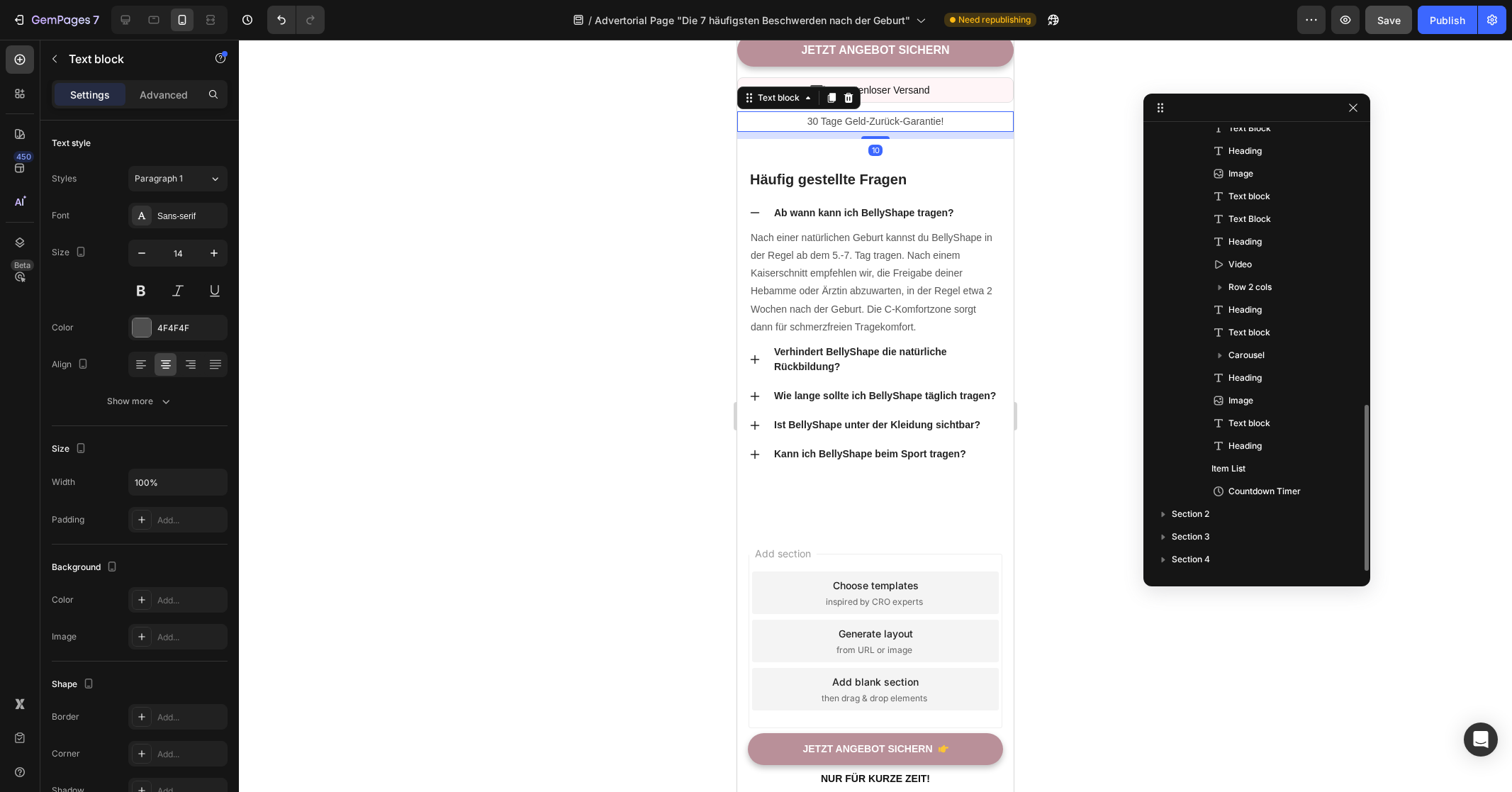
scroll to position [737, 0]
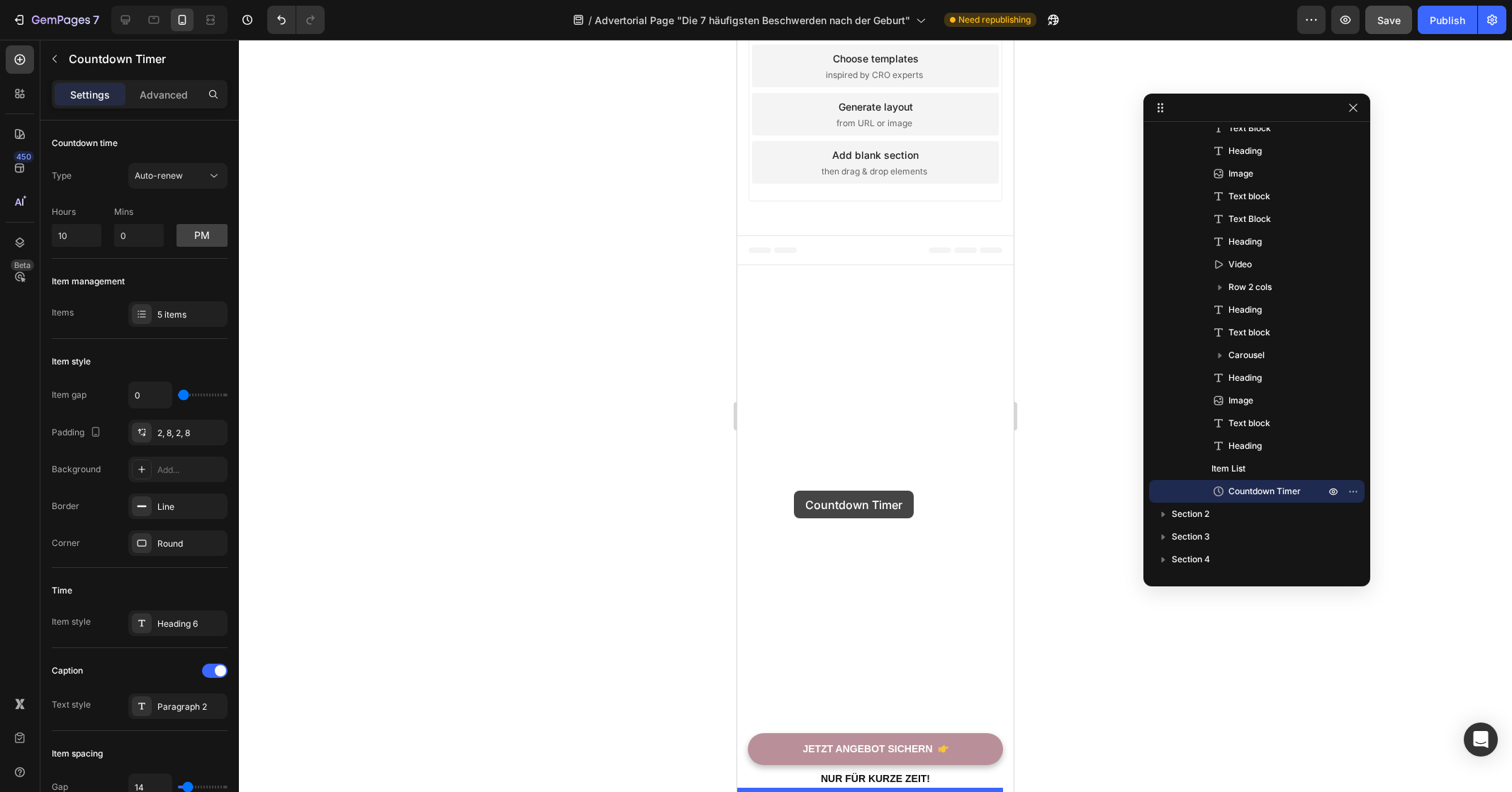
drag, startPoint x: 784, startPoint y: 236, endPoint x: 794, endPoint y: 491, distance: 255.2
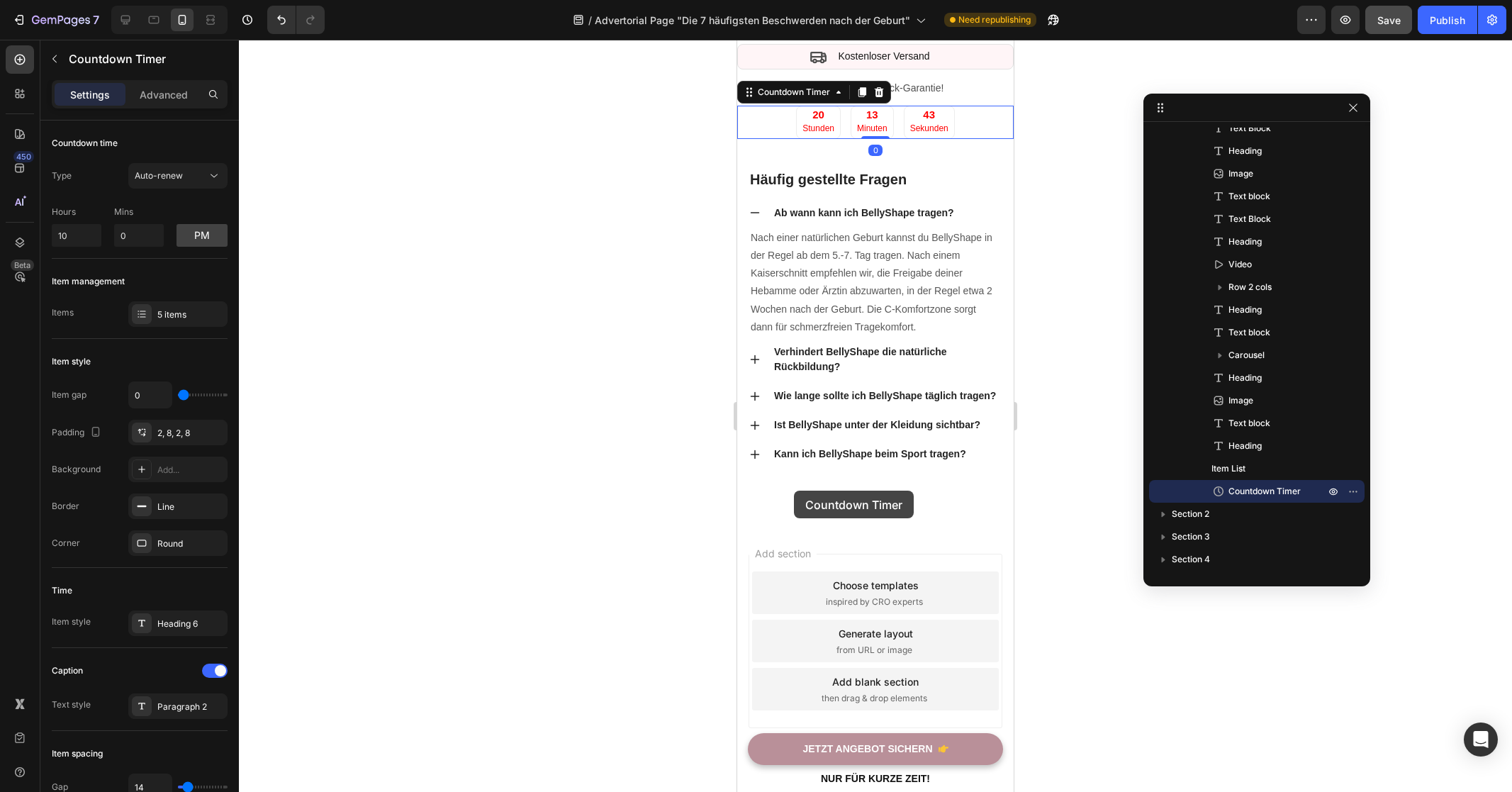
scroll to position [714, 0]
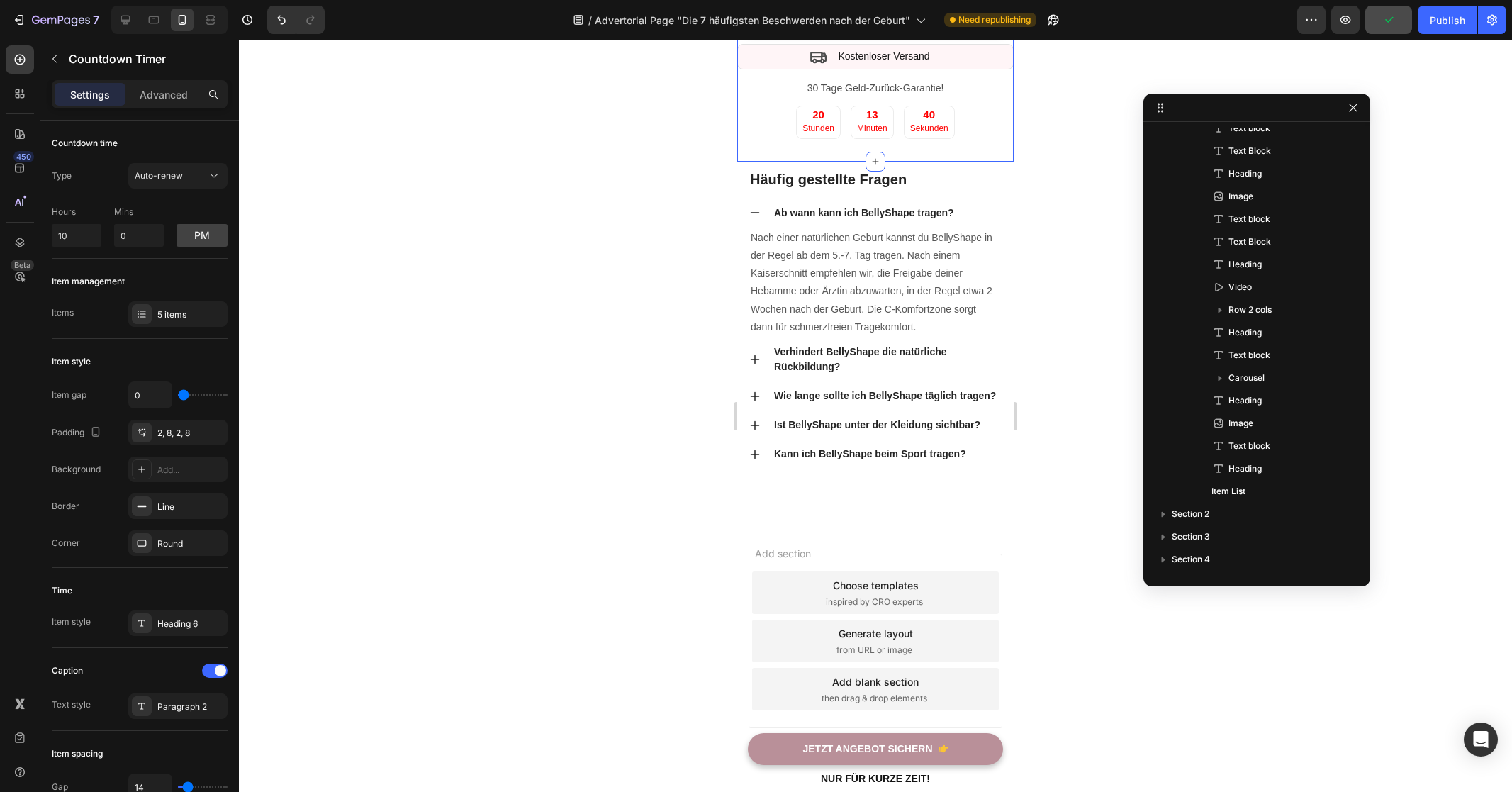
click at [959, 161] on div "️ 🎊 Angebot endet bald! ️ 🎊 Text block KAUFE 3, ZAHLE NUR FÜR 2 NUR FÜR KURZE Z…" at bounding box center [875, 18] width 276 height 286
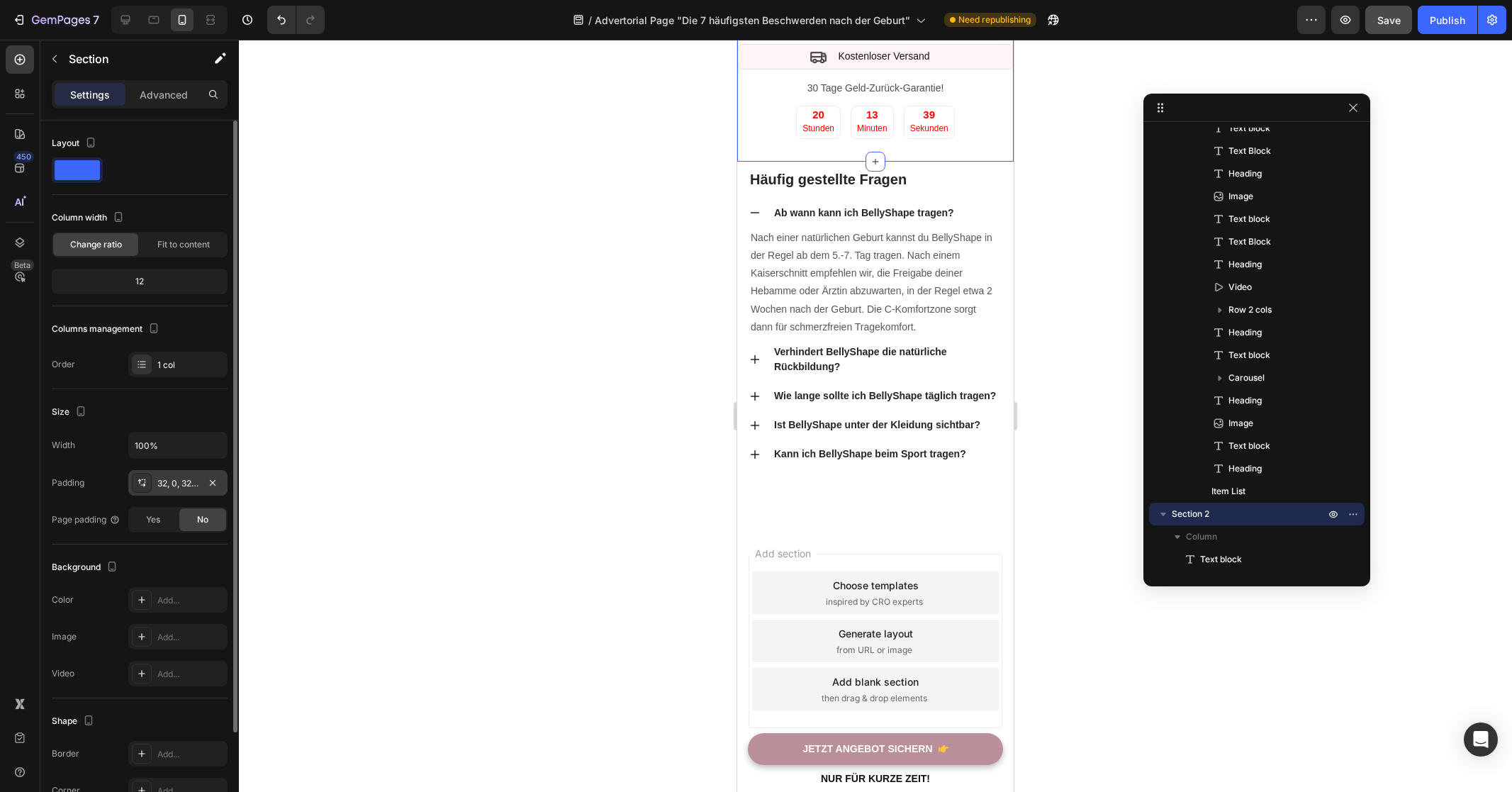
click at [182, 493] on div "32, 0, 32, 0" at bounding box center [177, 483] width 99 height 26
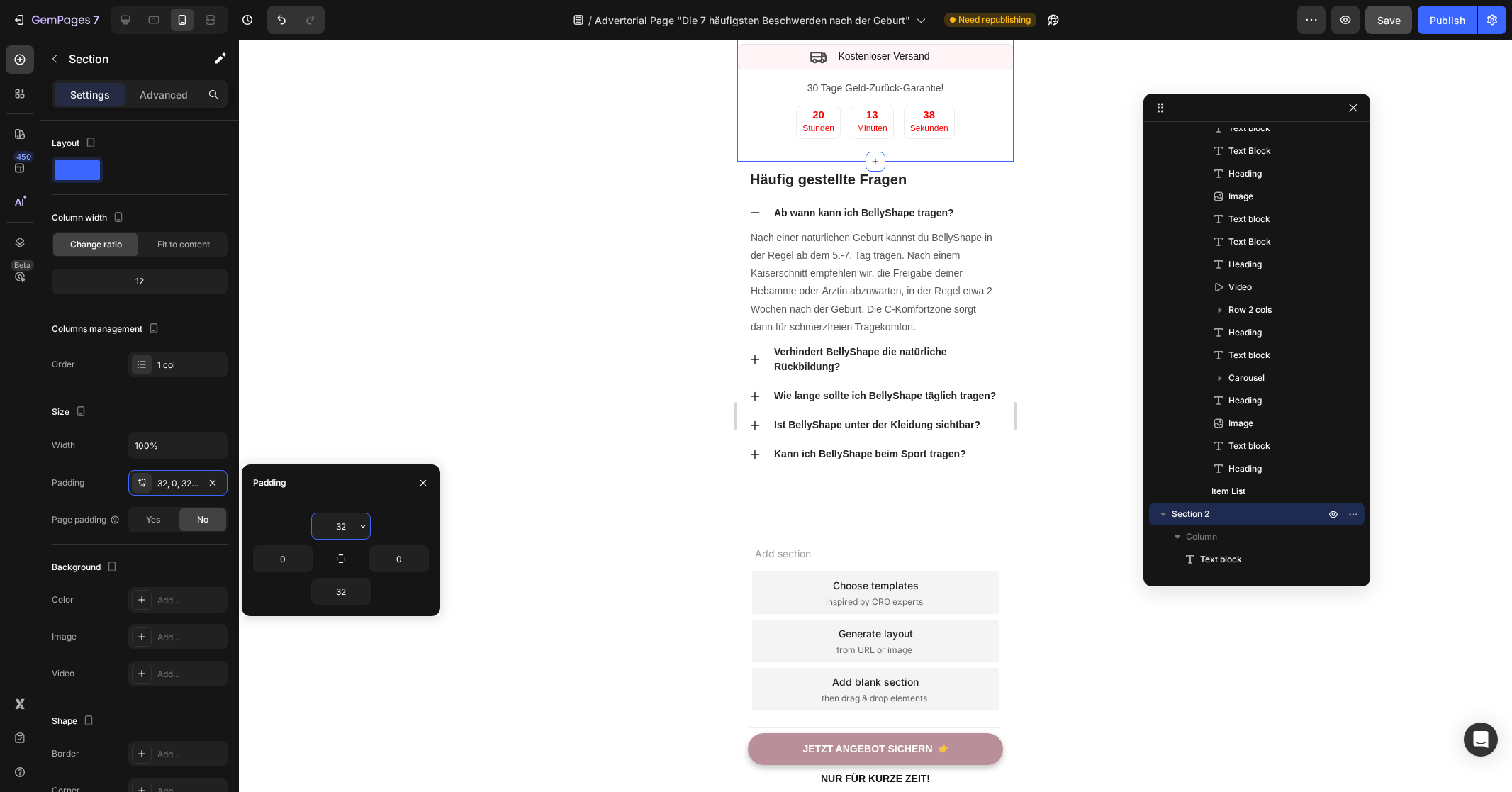
click at [342, 523] on input "32" at bounding box center [341, 526] width 58 height 26
type input "14"
click at [347, 595] on input "32" at bounding box center [341, 591] width 58 height 26
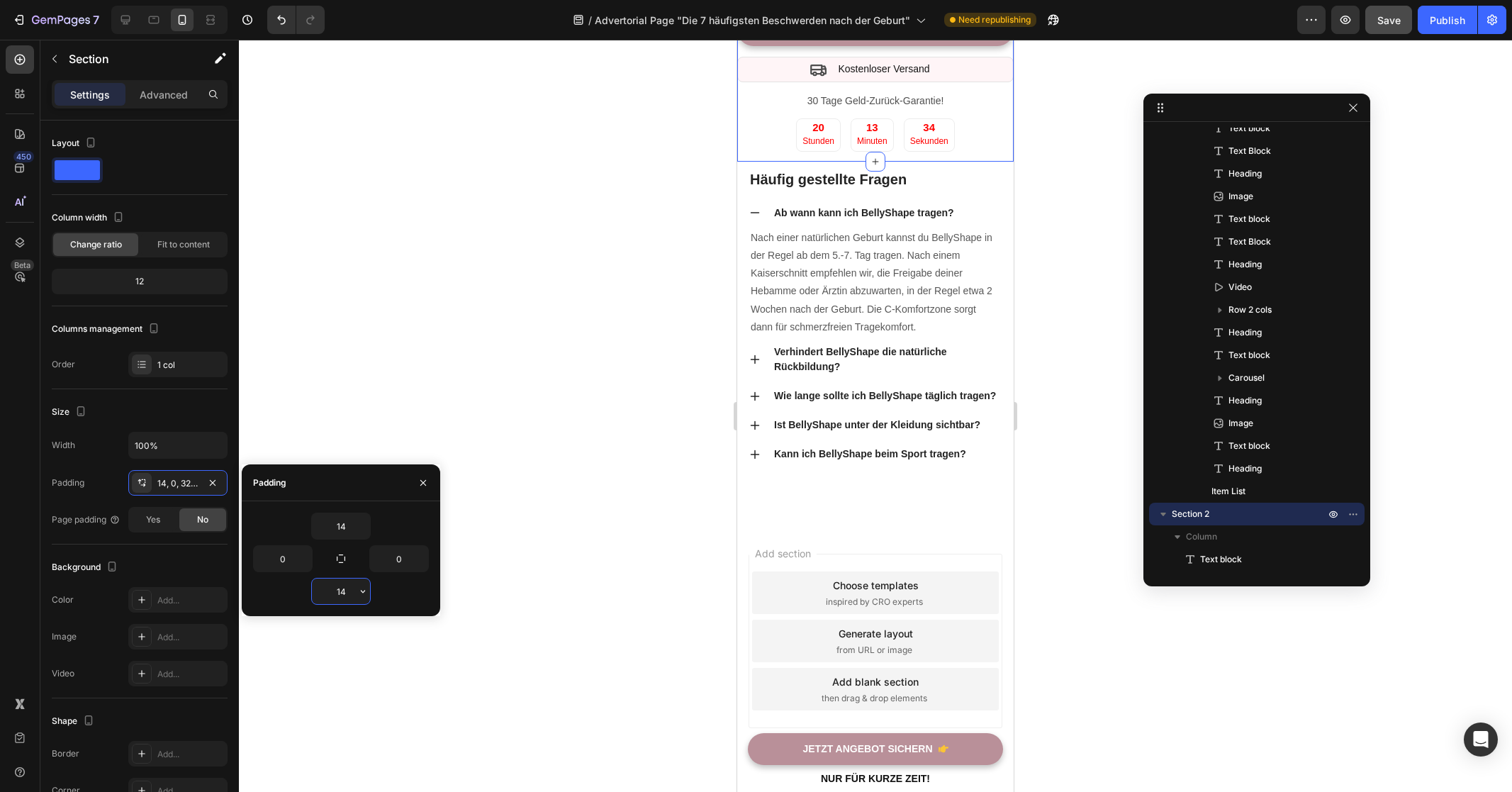
type input "14"
click at [556, 439] on div at bounding box center [875, 416] width 1273 height 752
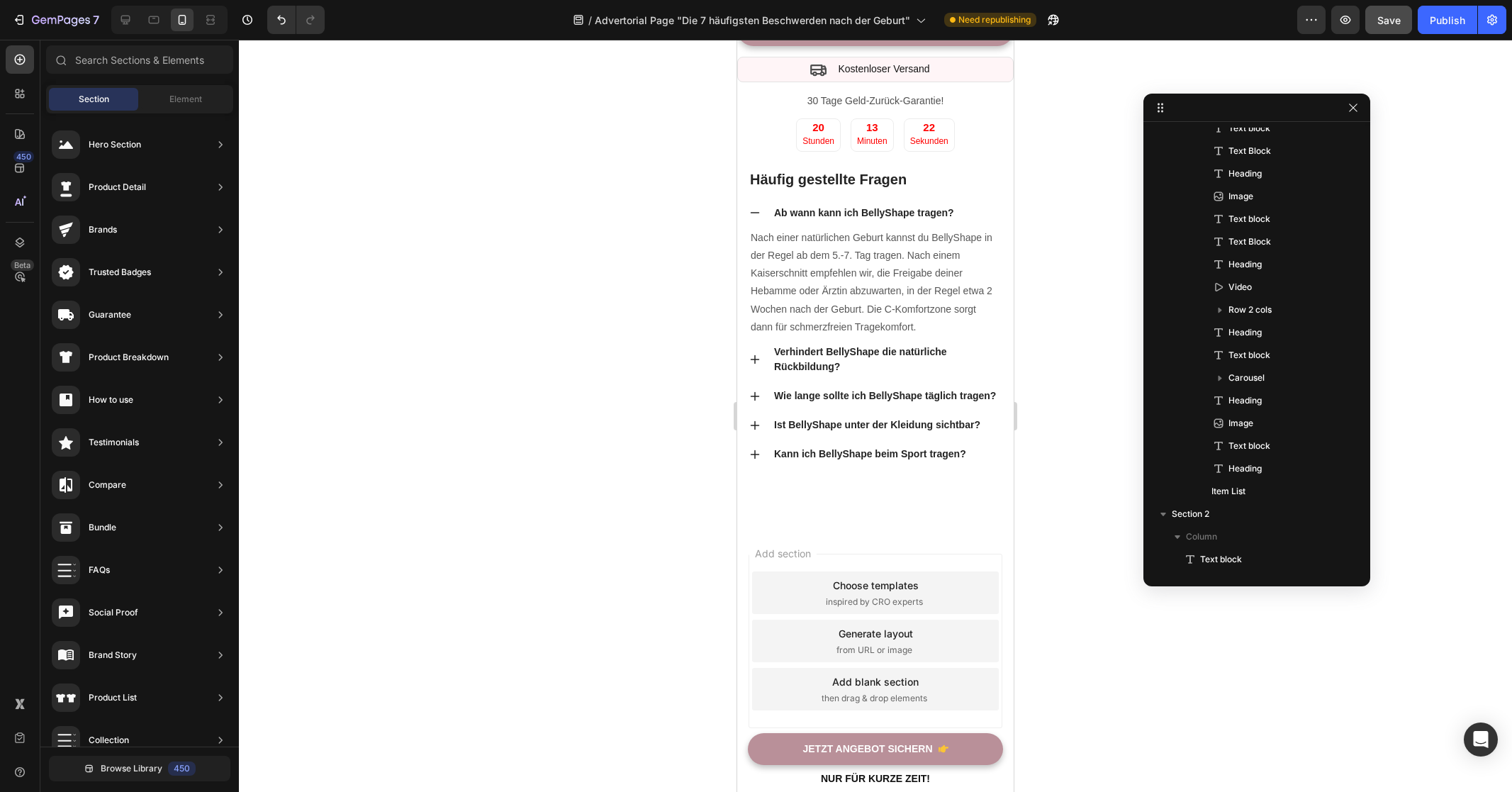
scroll to position [6940, 0]
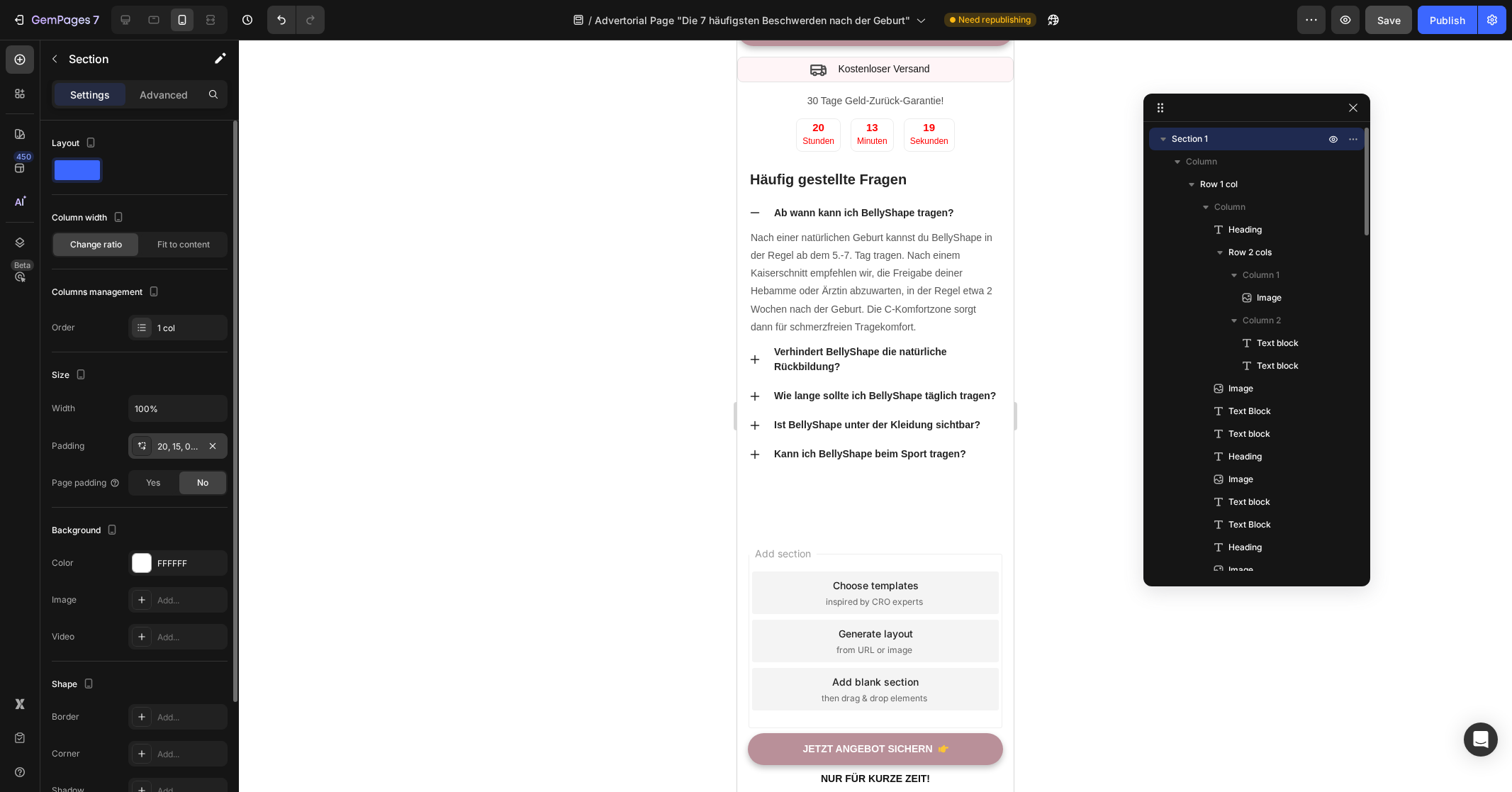
click at [181, 443] on div "20, 15, 0, 15" at bounding box center [178, 447] width 41 height 12
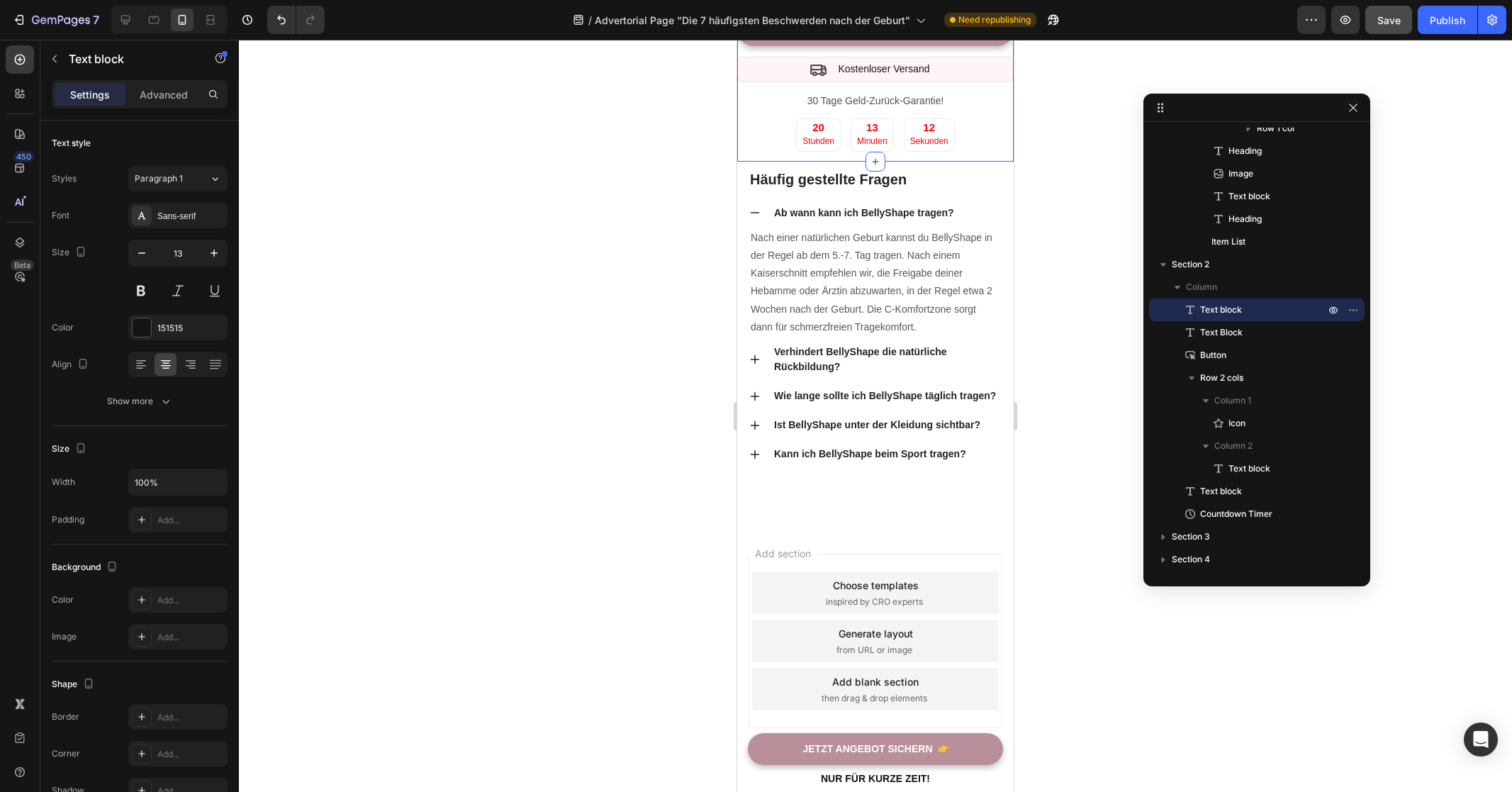
click at [753, 161] on div "️ 🎊 Angebot endet bald! ️ 🎊 Text block KAUFE 3, ZAHLE NUR FÜR 2 NUR FÜR KURZE Z…" at bounding box center [875, 31] width 276 height 260
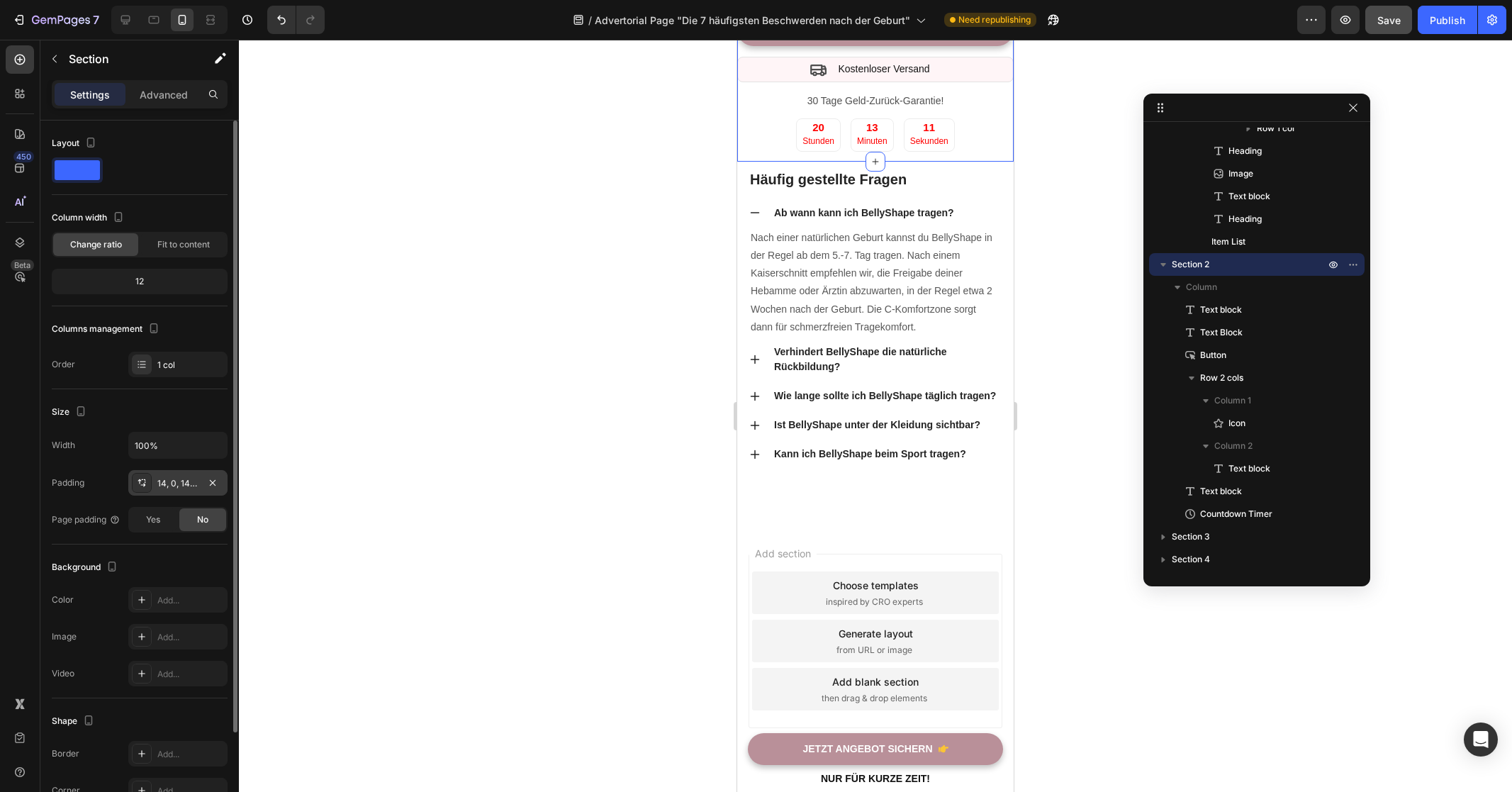
click at [180, 486] on div "14, 0, 14, 0" at bounding box center [178, 483] width 41 height 12
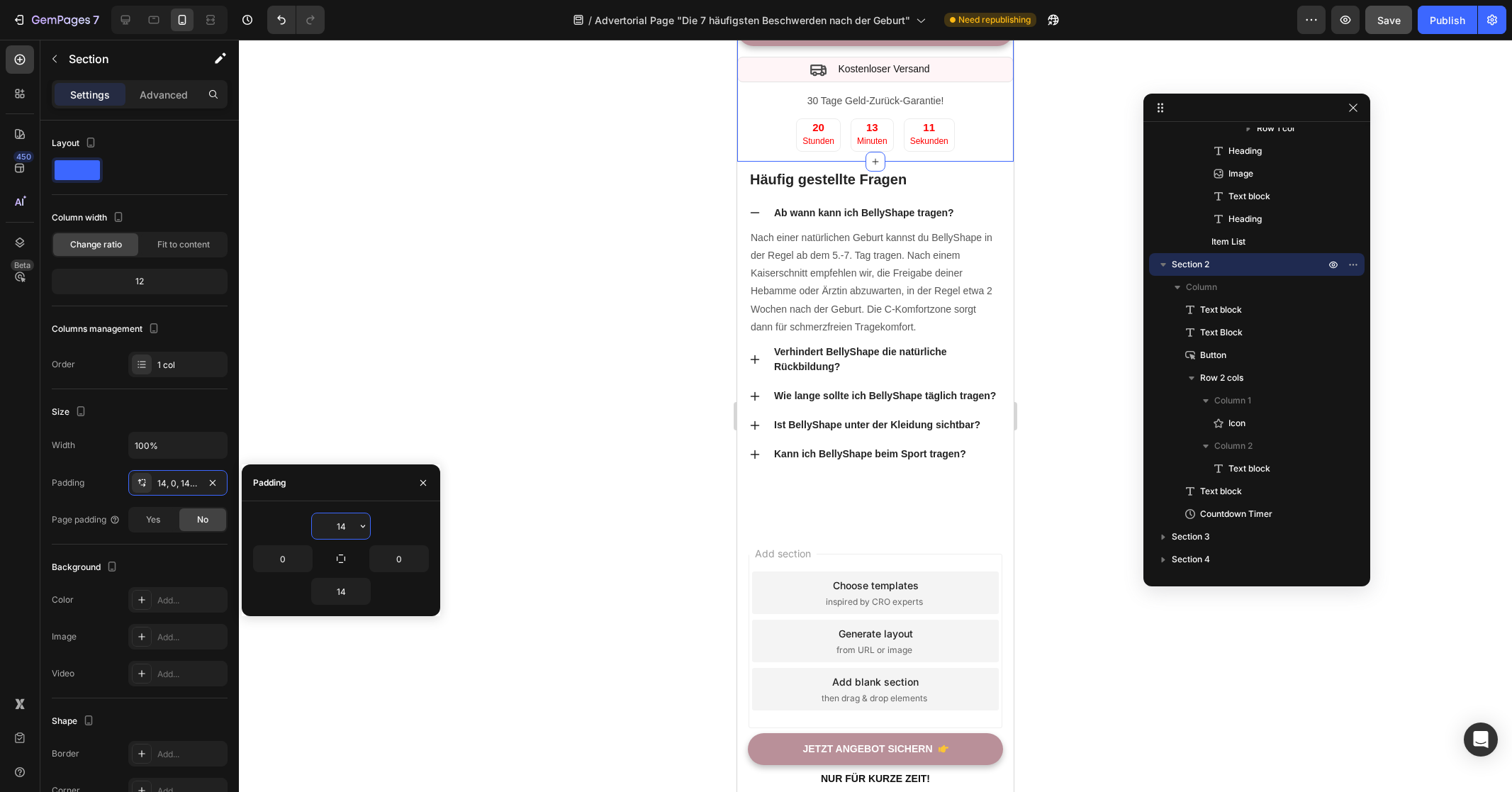
click at [350, 517] on input "14" at bounding box center [341, 526] width 58 height 26
type input "0"
click at [602, 484] on div at bounding box center [875, 416] width 1273 height 752
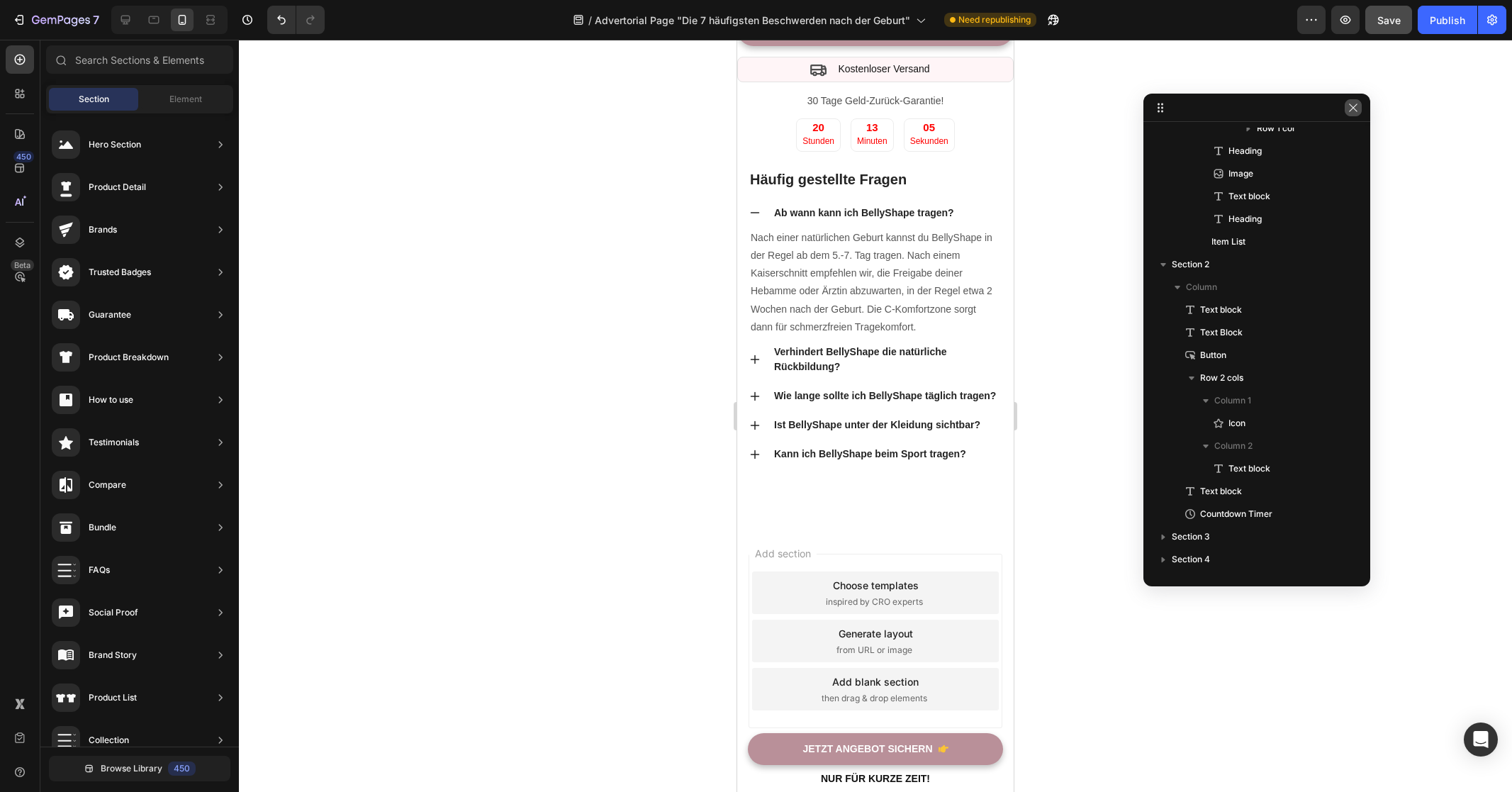
click at [1353, 104] on icon "button" at bounding box center [1352, 107] width 11 height 11
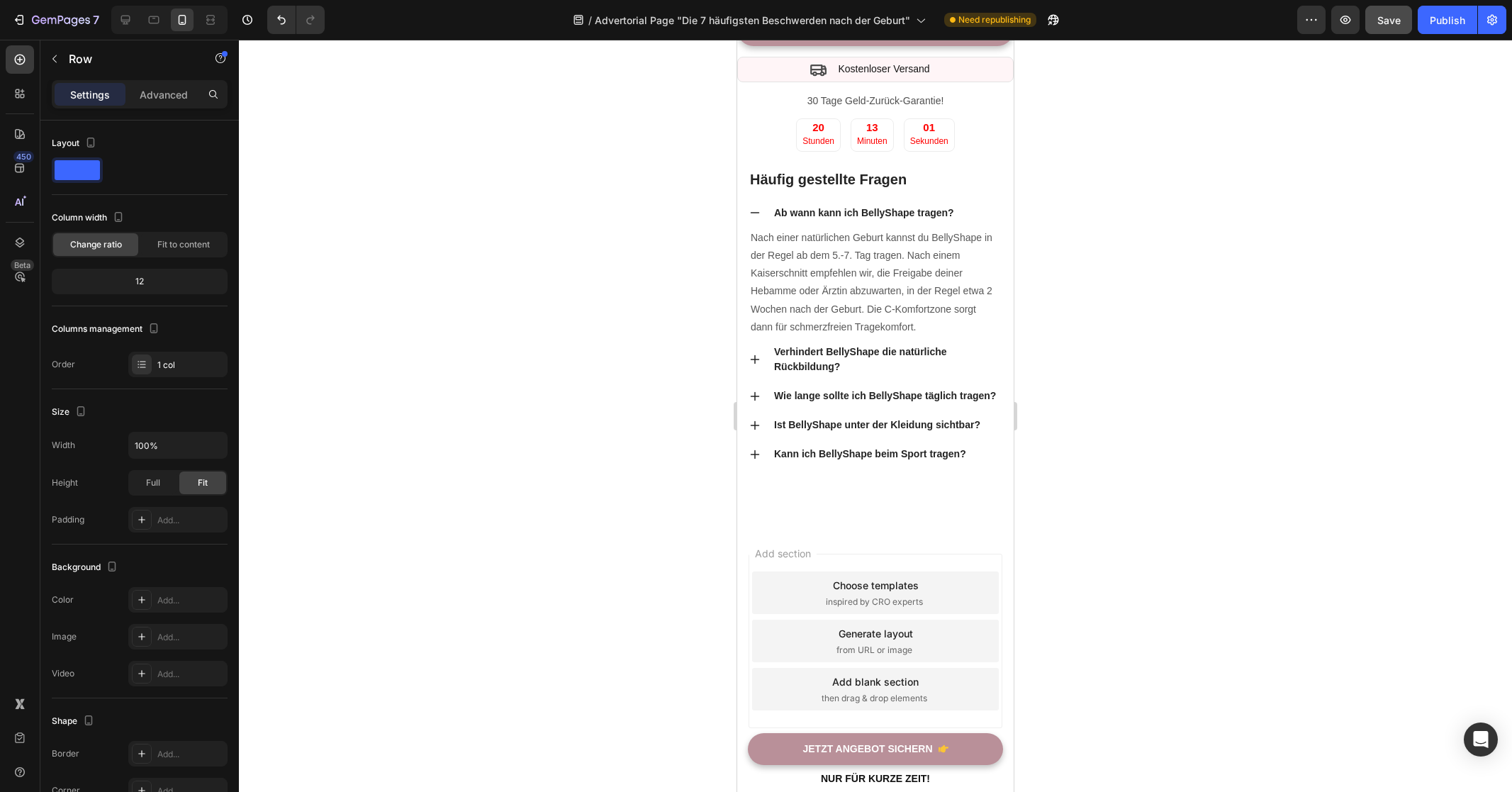
drag, startPoint x: 880, startPoint y: 350, endPoint x: 896, endPoint y: 335, distance: 21.9
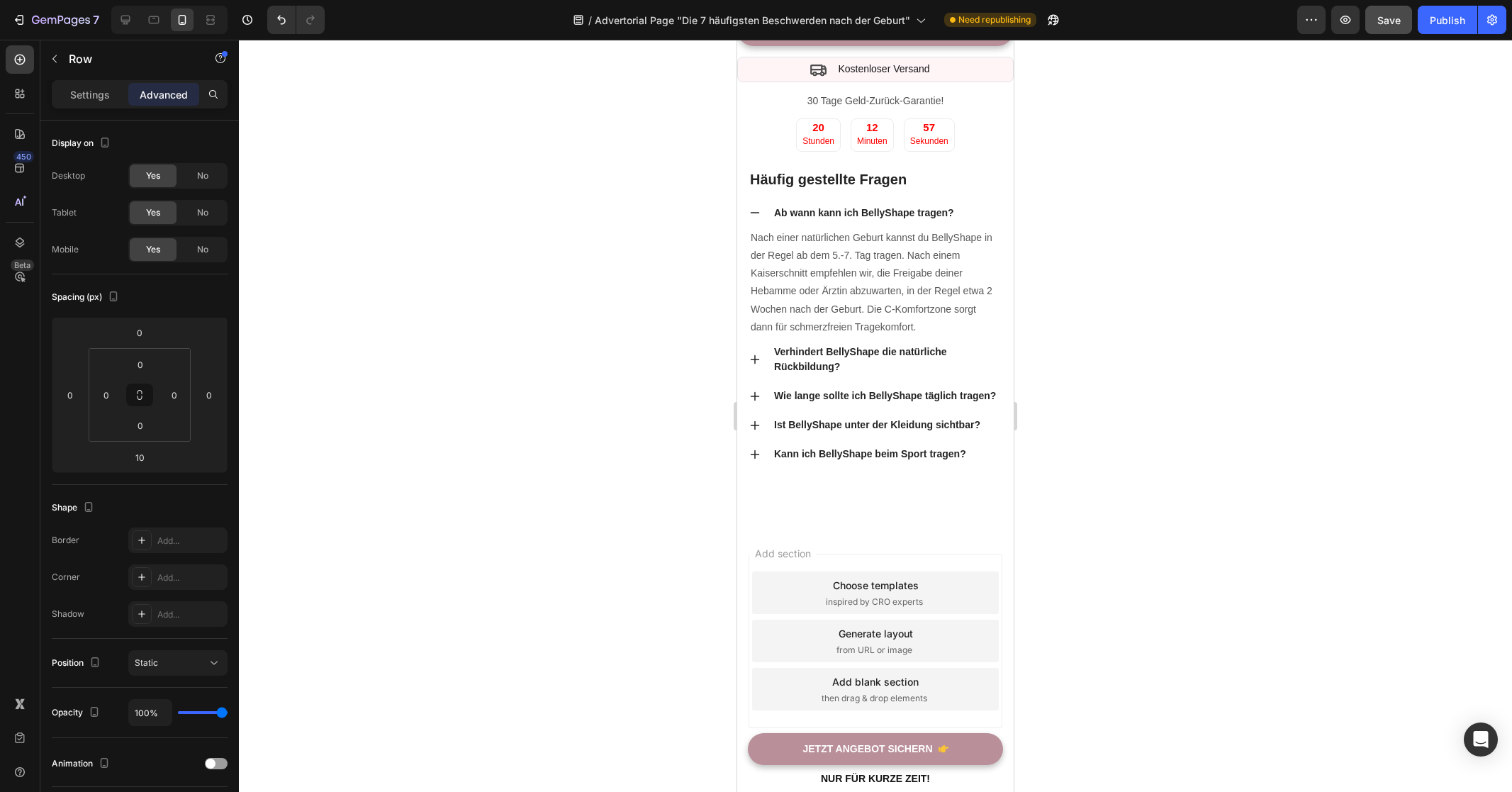
click at [1090, 412] on div at bounding box center [875, 416] width 1273 height 752
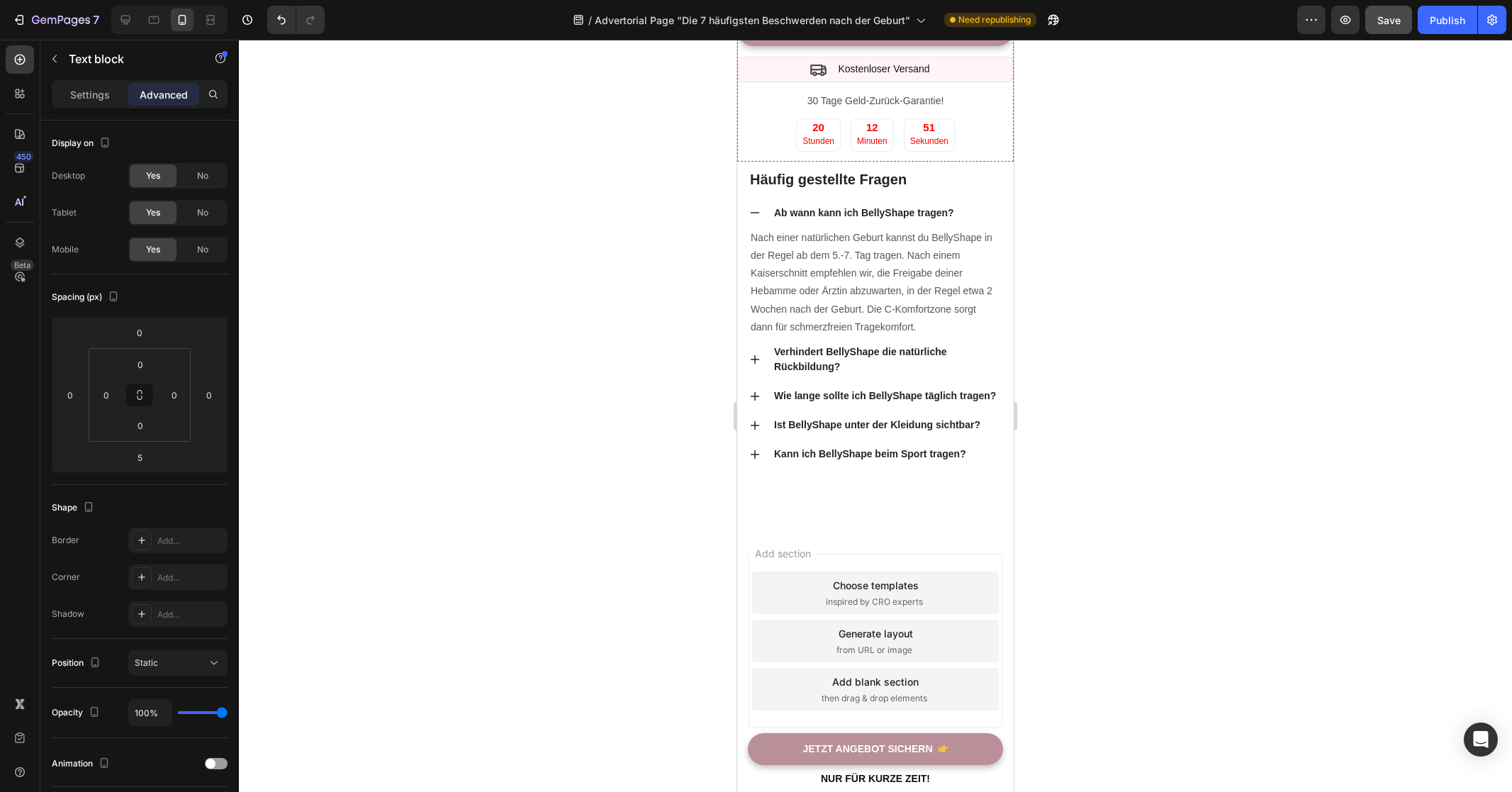
click at [1102, 420] on div at bounding box center [875, 416] width 1273 height 752
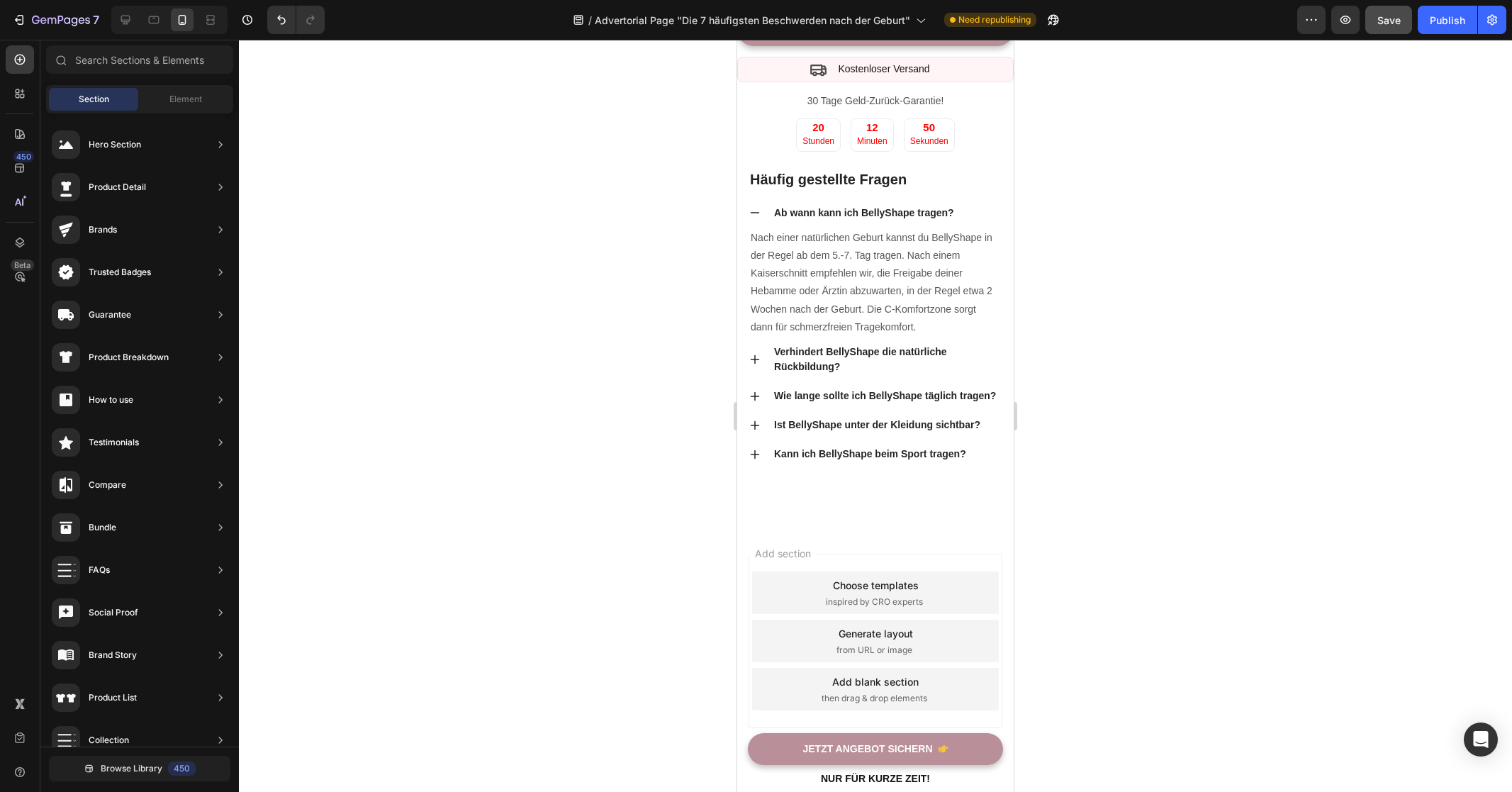
click at [498, 476] on div at bounding box center [875, 416] width 1273 height 752
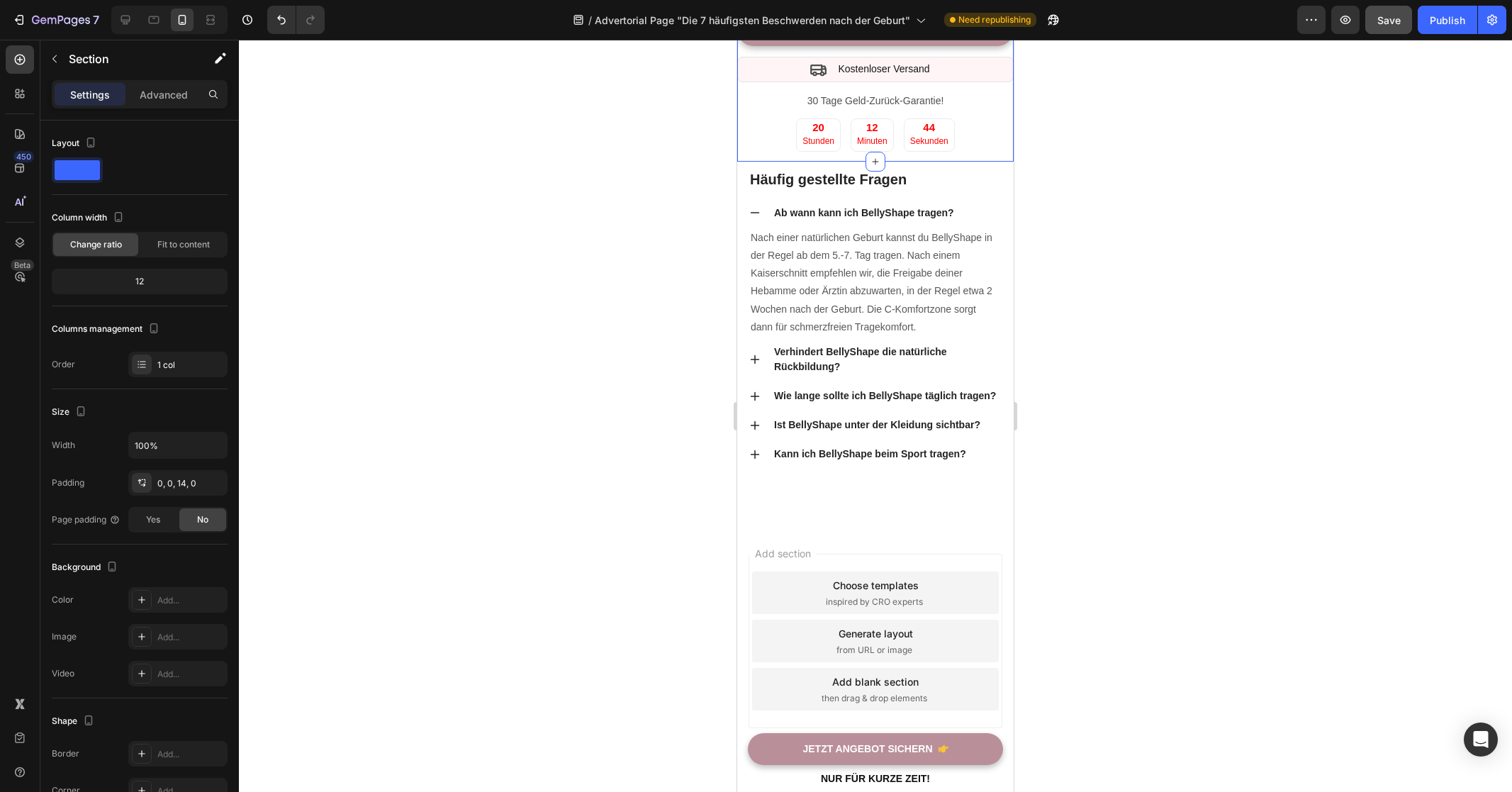
click at [751, 161] on div "️ 🎊 Angebot endet bald! ️ 🎊 Text block KAUFE 3, ZAHLE NUR FÜR 2 NUR FÜR KURZE Z…" at bounding box center [875, 37] width 276 height 247
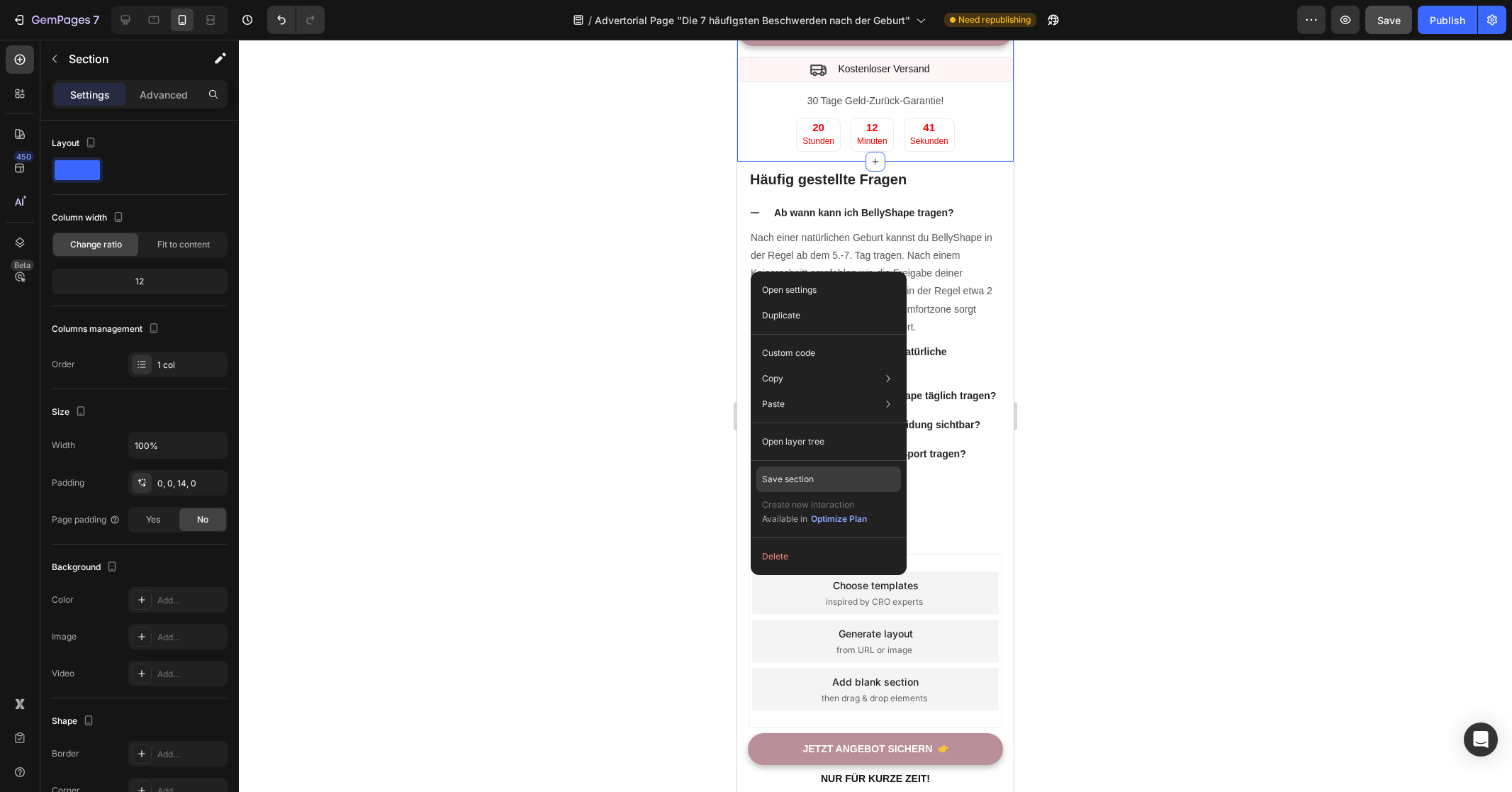
click at [819, 485] on div "Save section" at bounding box center [828, 479] width 144 height 26
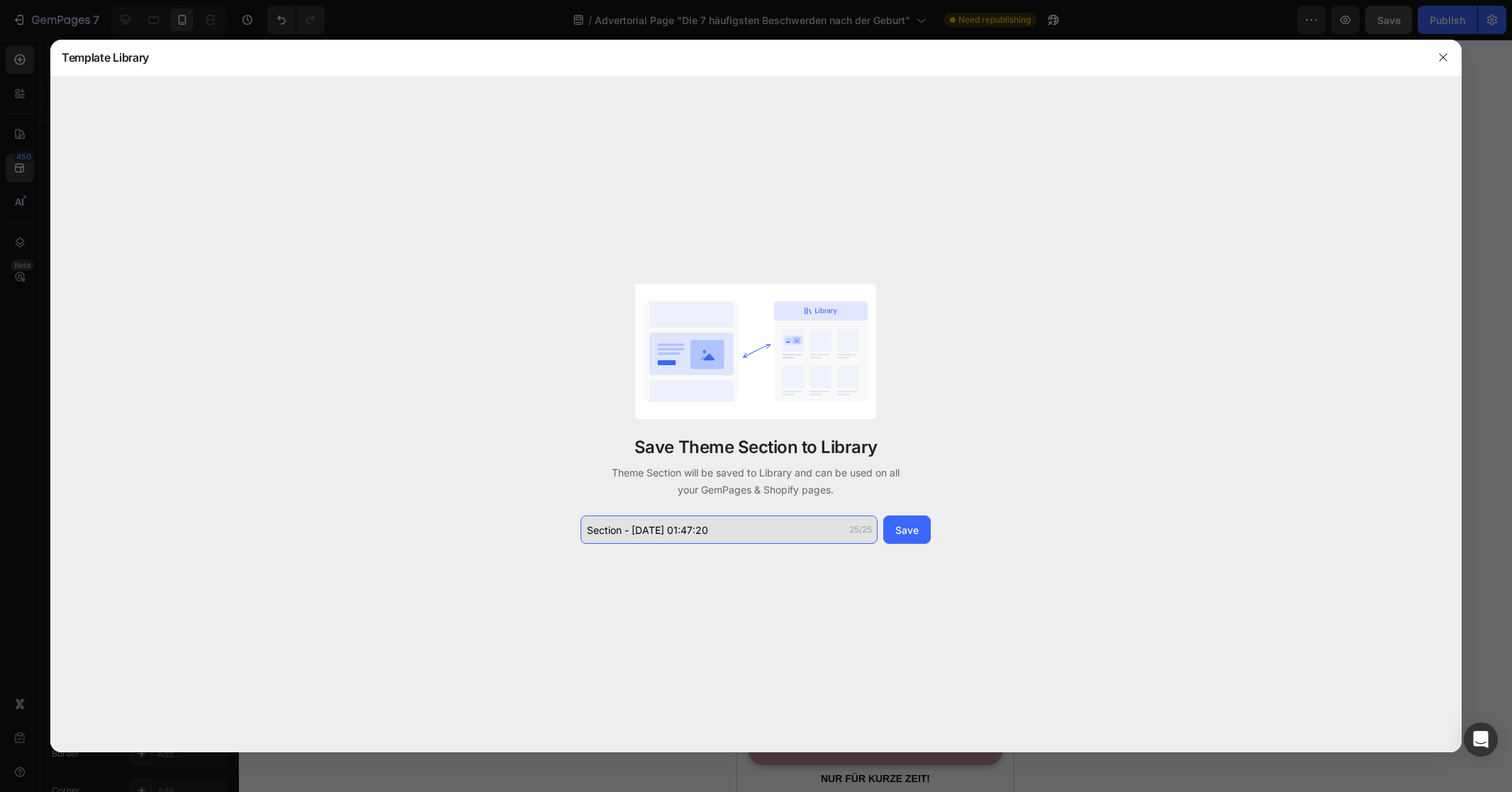
click at [702, 537] on input "Section - Aug 28 01:47:20" at bounding box center [729, 529] width 297 height 29
type input "CTA"
click at [886, 528] on button "Save" at bounding box center [907, 529] width 48 height 29
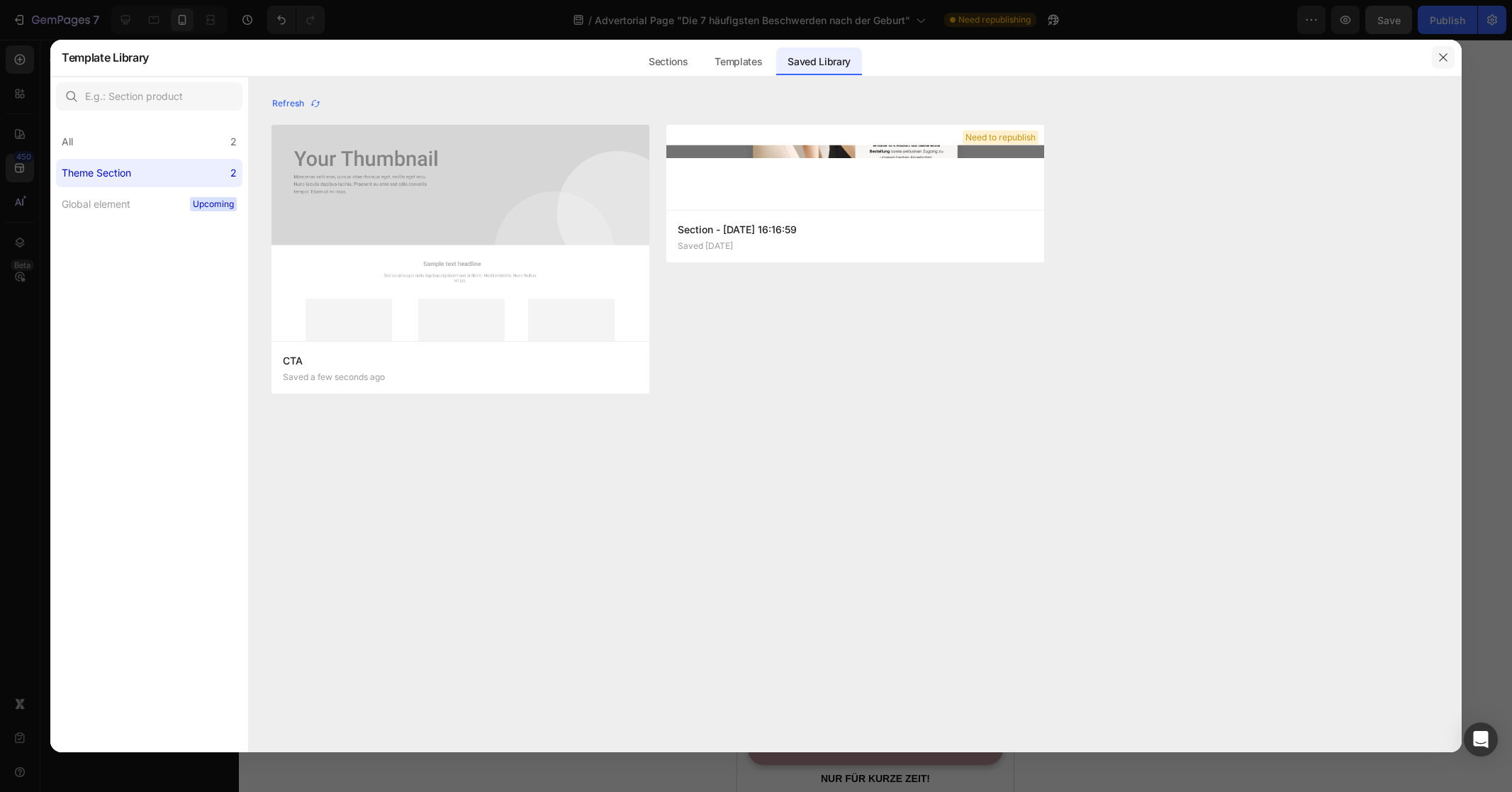
click at [1434, 56] on button "button" at bounding box center [1443, 57] width 23 height 23
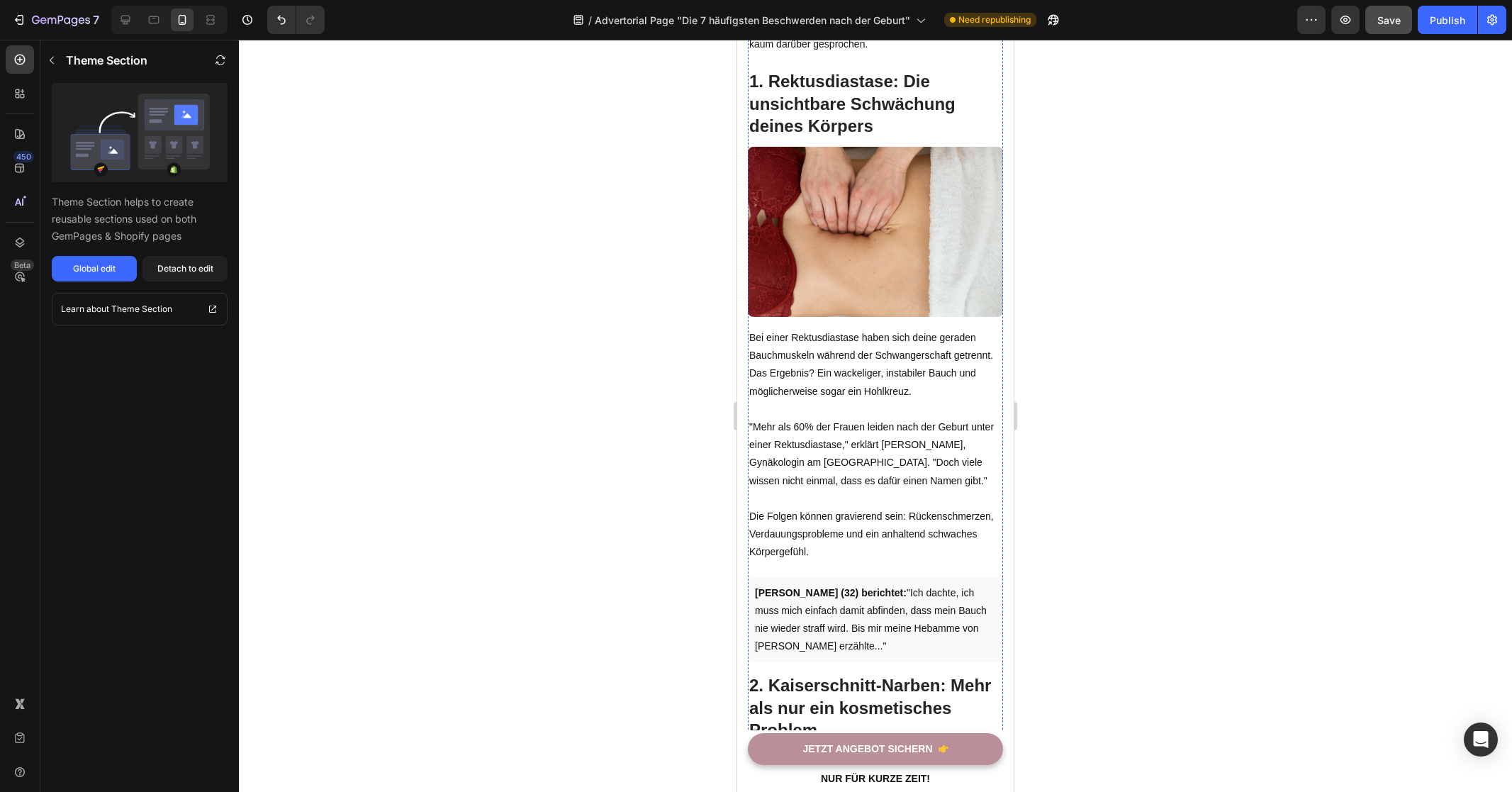
scroll to position [0, 0]
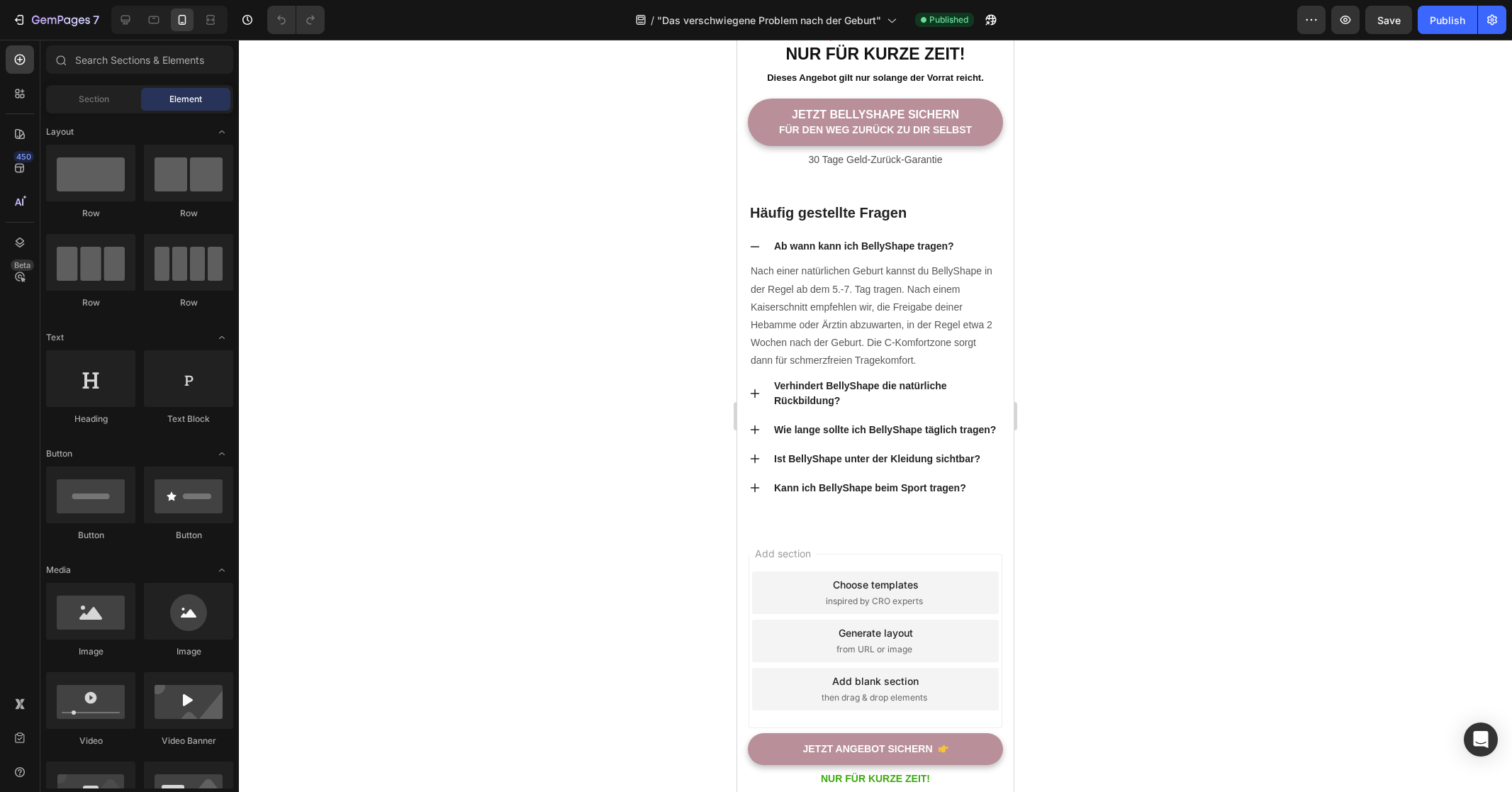
scroll to position [3909, 0]
click at [878, 212] on div at bounding box center [875, 202] width 20 height 20
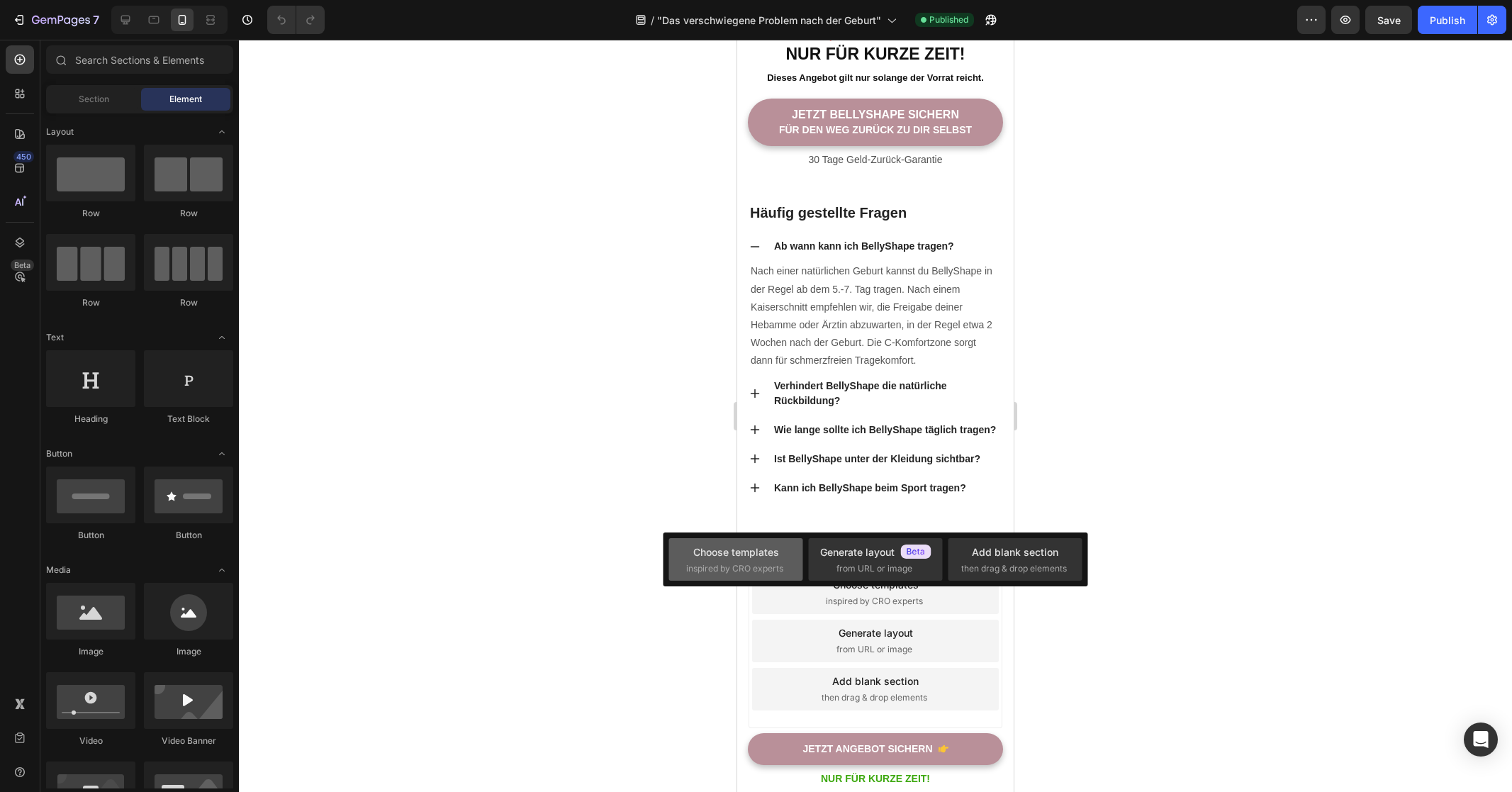
click at [781, 565] on span "inspired by CRO experts" at bounding box center [734, 568] width 97 height 12
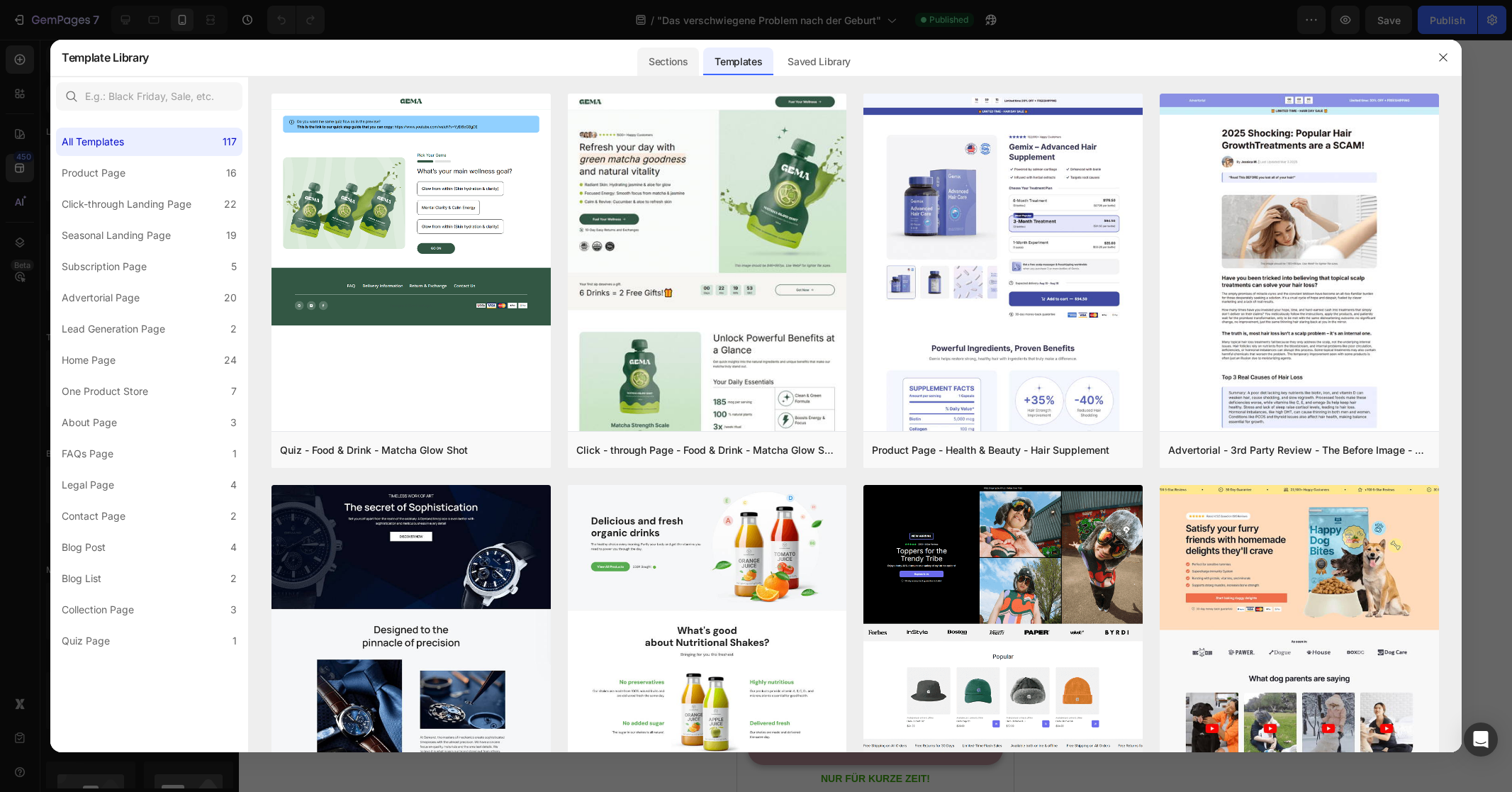
click at [681, 65] on div "Sections" at bounding box center [668, 62] width 62 height 29
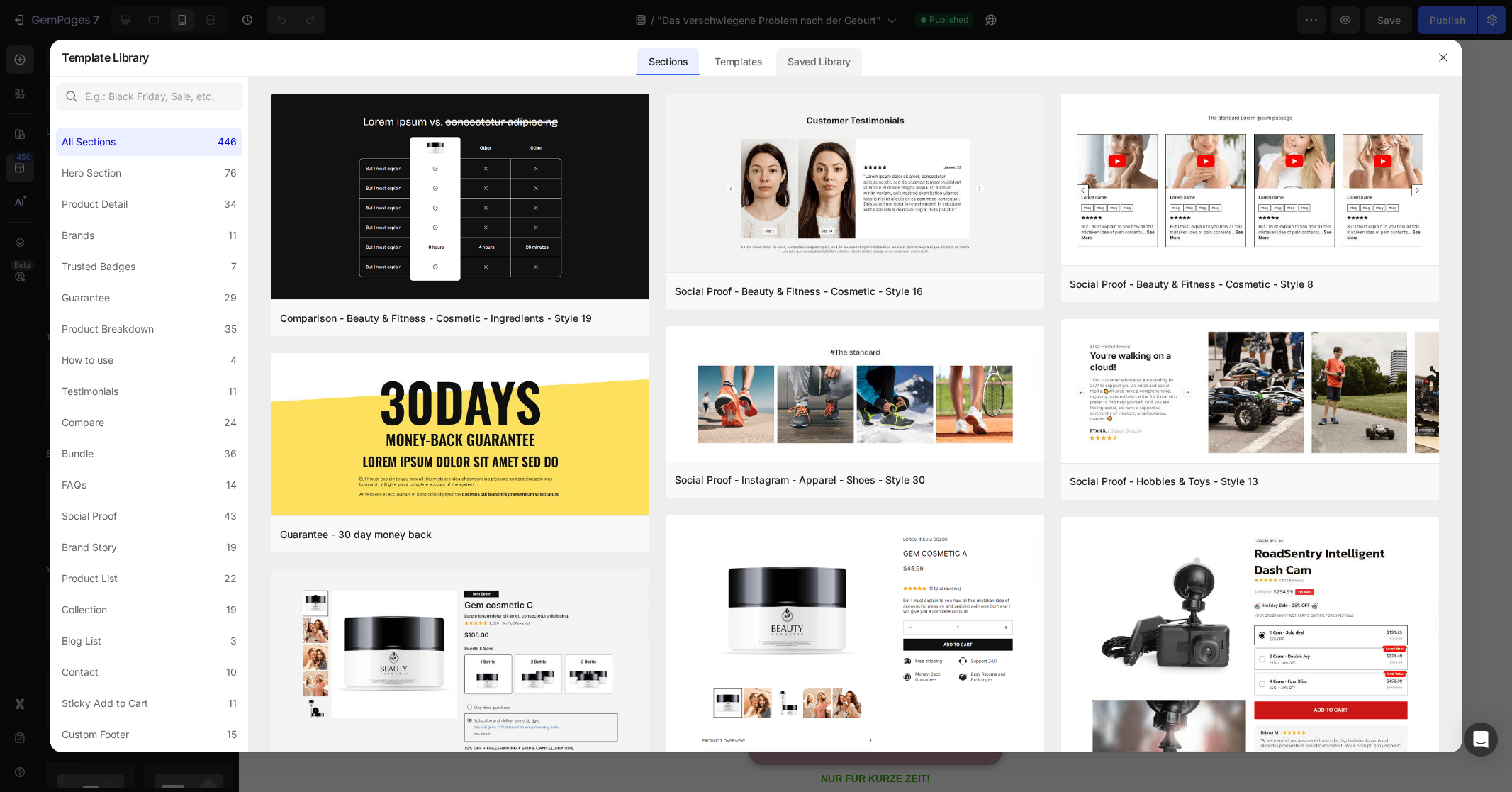
click at [791, 65] on div "Saved Library" at bounding box center [819, 62] width 86 height 29
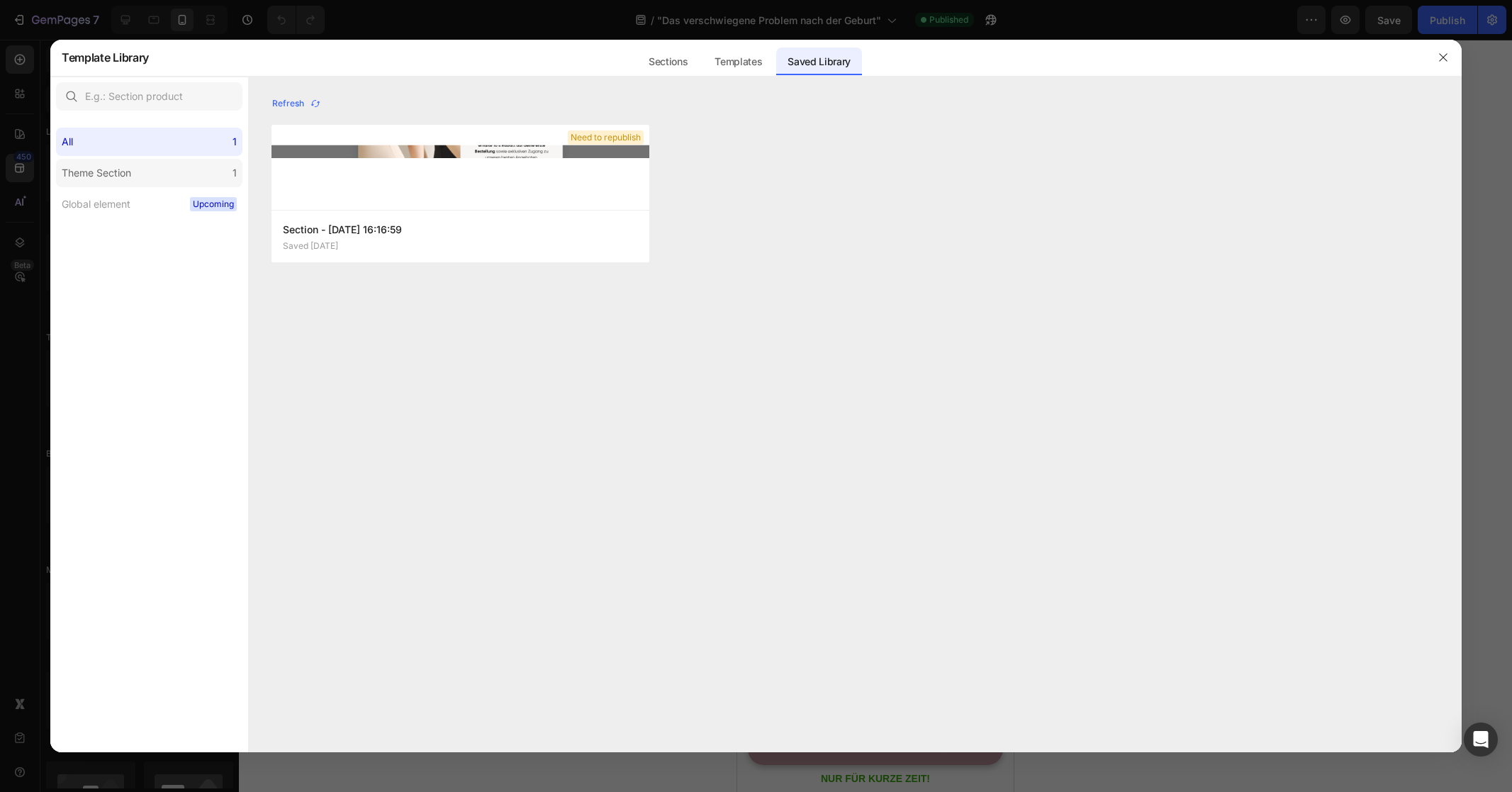
click at [147, 169] on label "Theme Section 1" at bounding box center [149, 173] width 186 height 29
click at [179, 131] on div "All 1" at bounding box center [149, 142] width 186 height 29
click at [164, 170] on label "Theme Section 1" at bounding box center [149, 173] width 186 height 29
click at [1452, 54] on button "button" at bounding box center [1443, 57] width 23 height 23
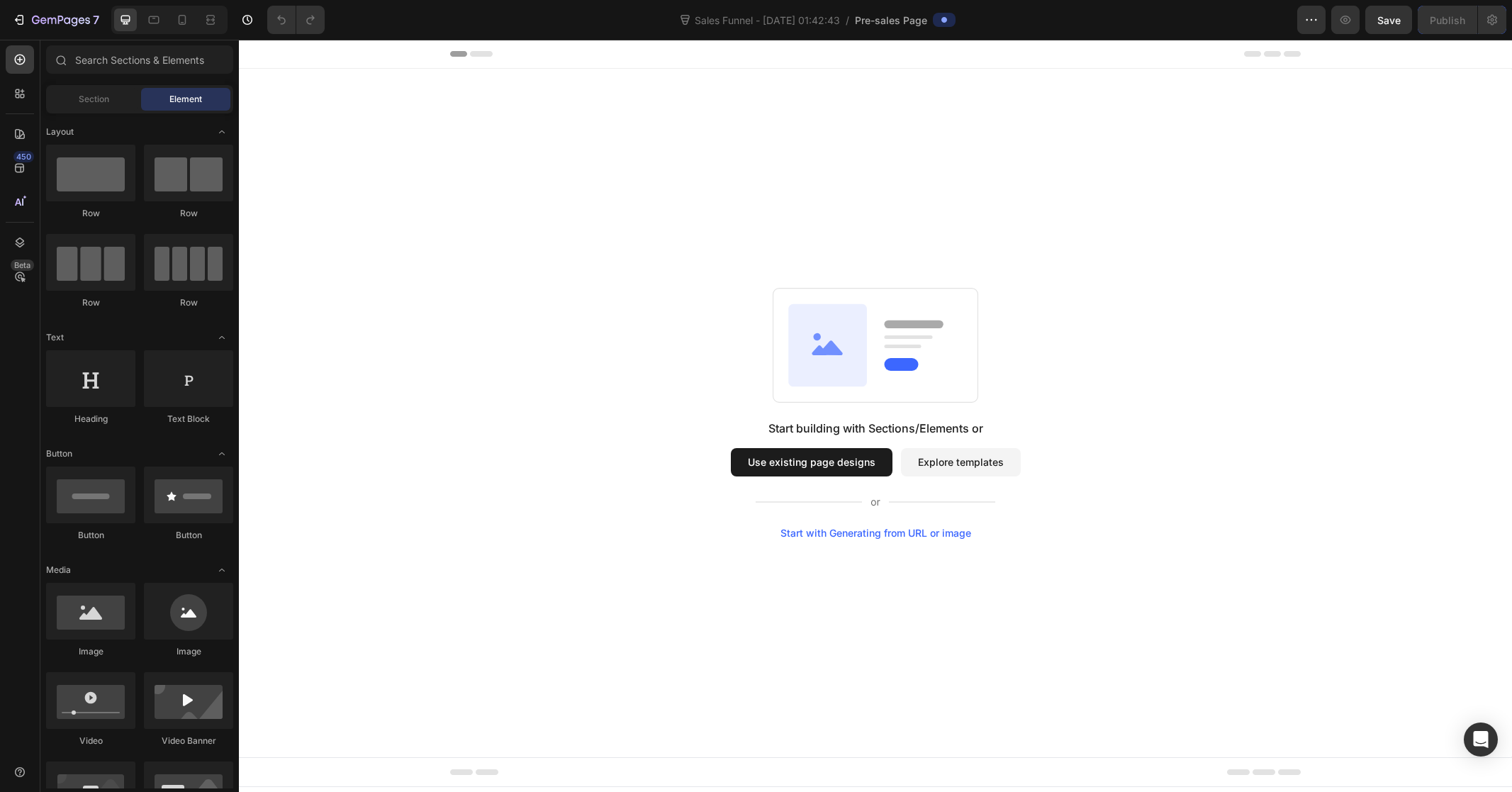
click at [858, 469] on button "Use existing page designs" at bounding box center [811, 462] width 161 height 29
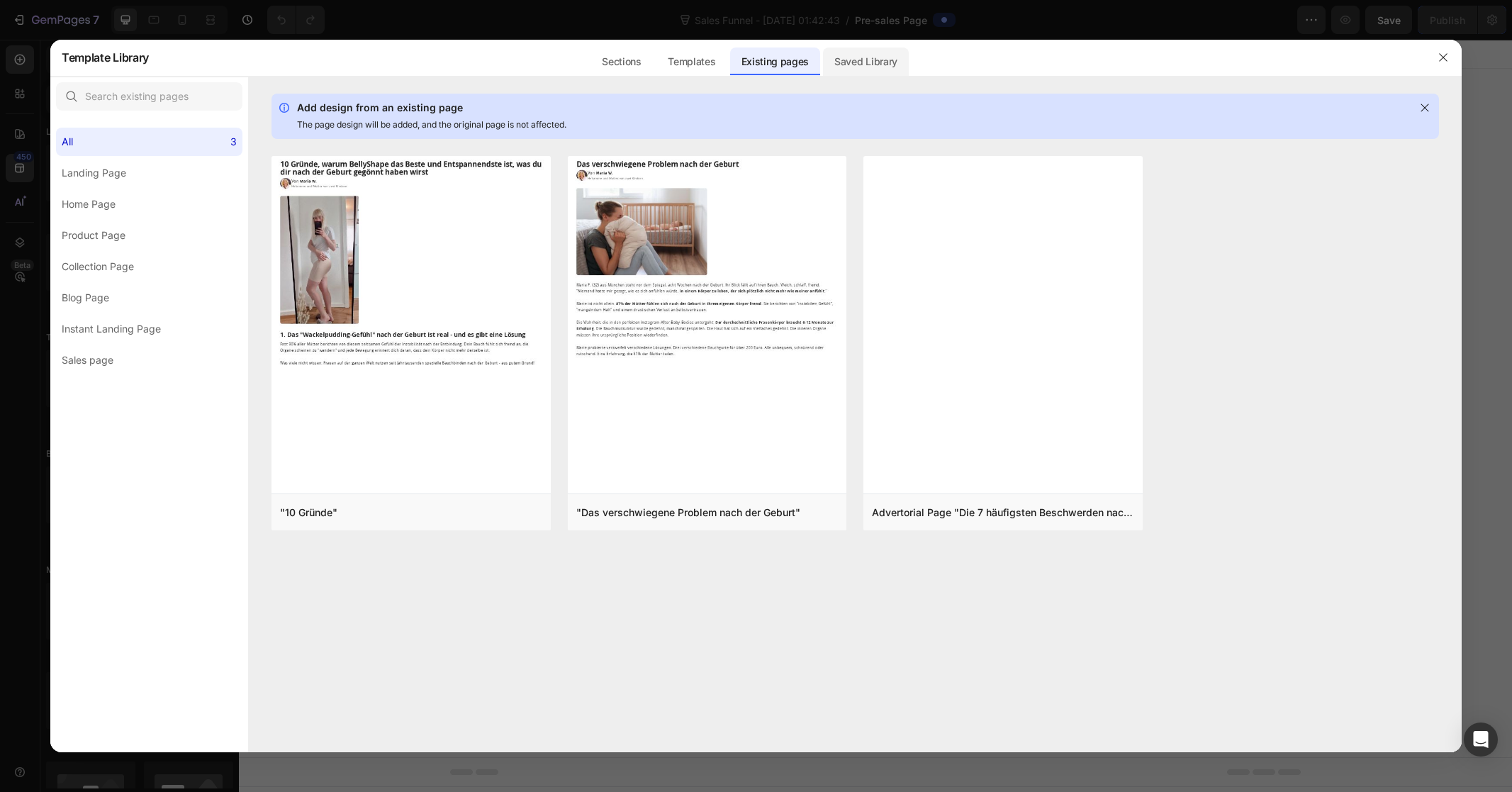
click at [869, 66] on div "Saved Library" at bounding box center [866, 62] width 86 height 29
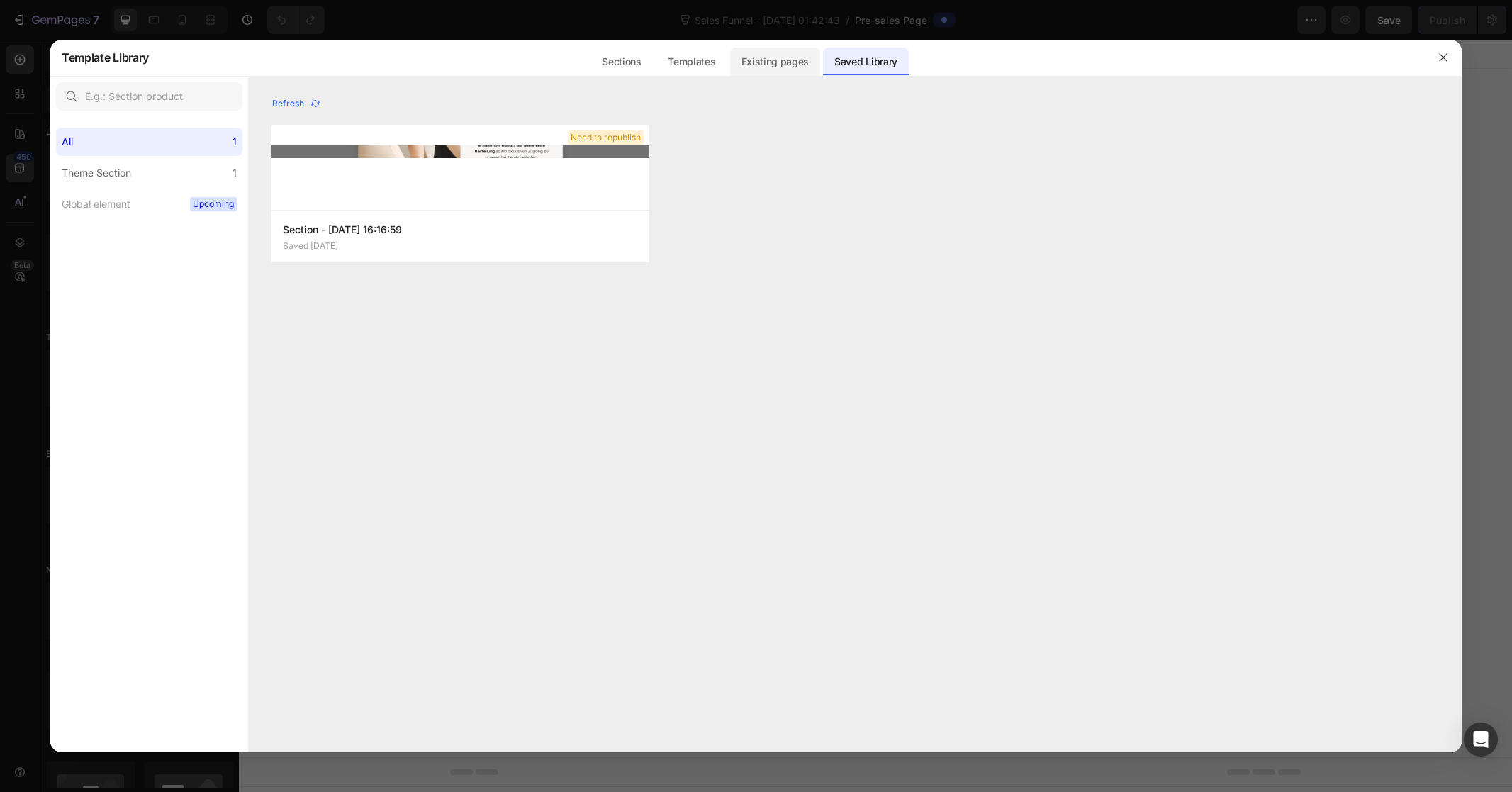
click at [823, 74] on div "Existing pages" at bounding box center [866, 57] width 86 height 37
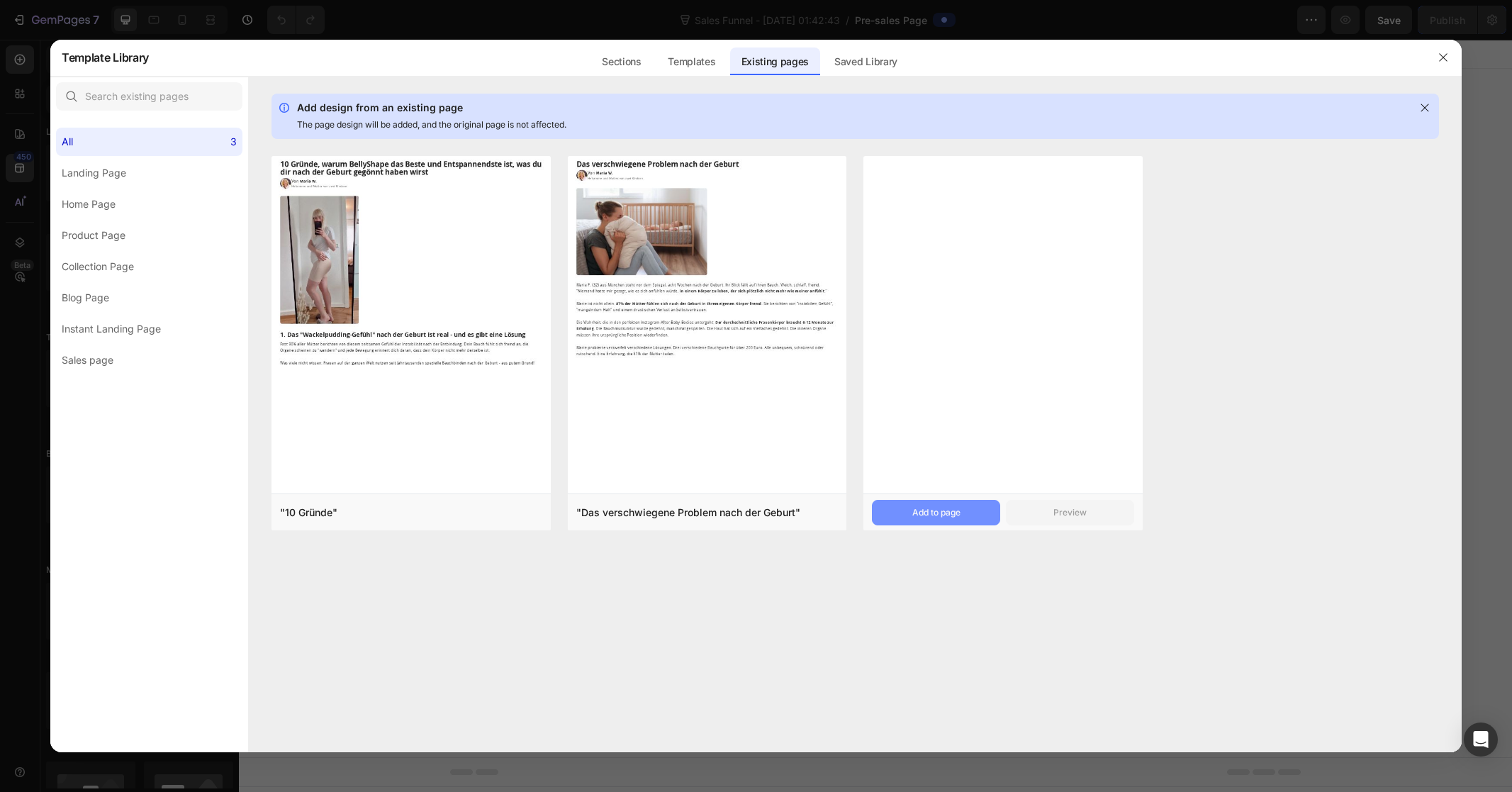
click at [944, 512] on div "Add to page" at bounding box center [937, 512] width 48 height 12
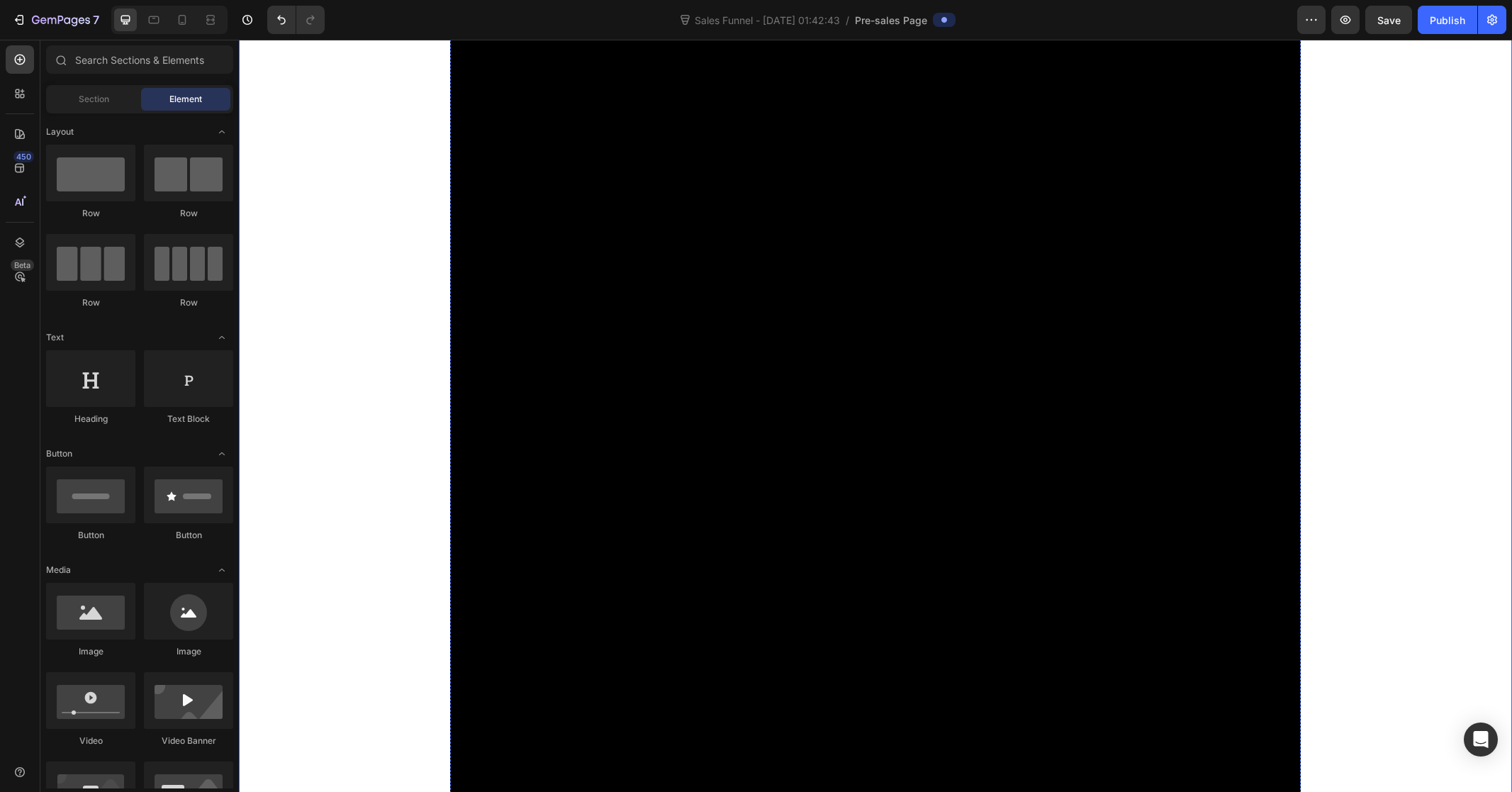
scroll to position [2897, 0]
click at [1386, 21] on span "Save" at bounding box center [1389, 20] width 23 height 12
click at [1440, 29] on button "Publish" at bounding box center [1447, 20] width 59 height 29
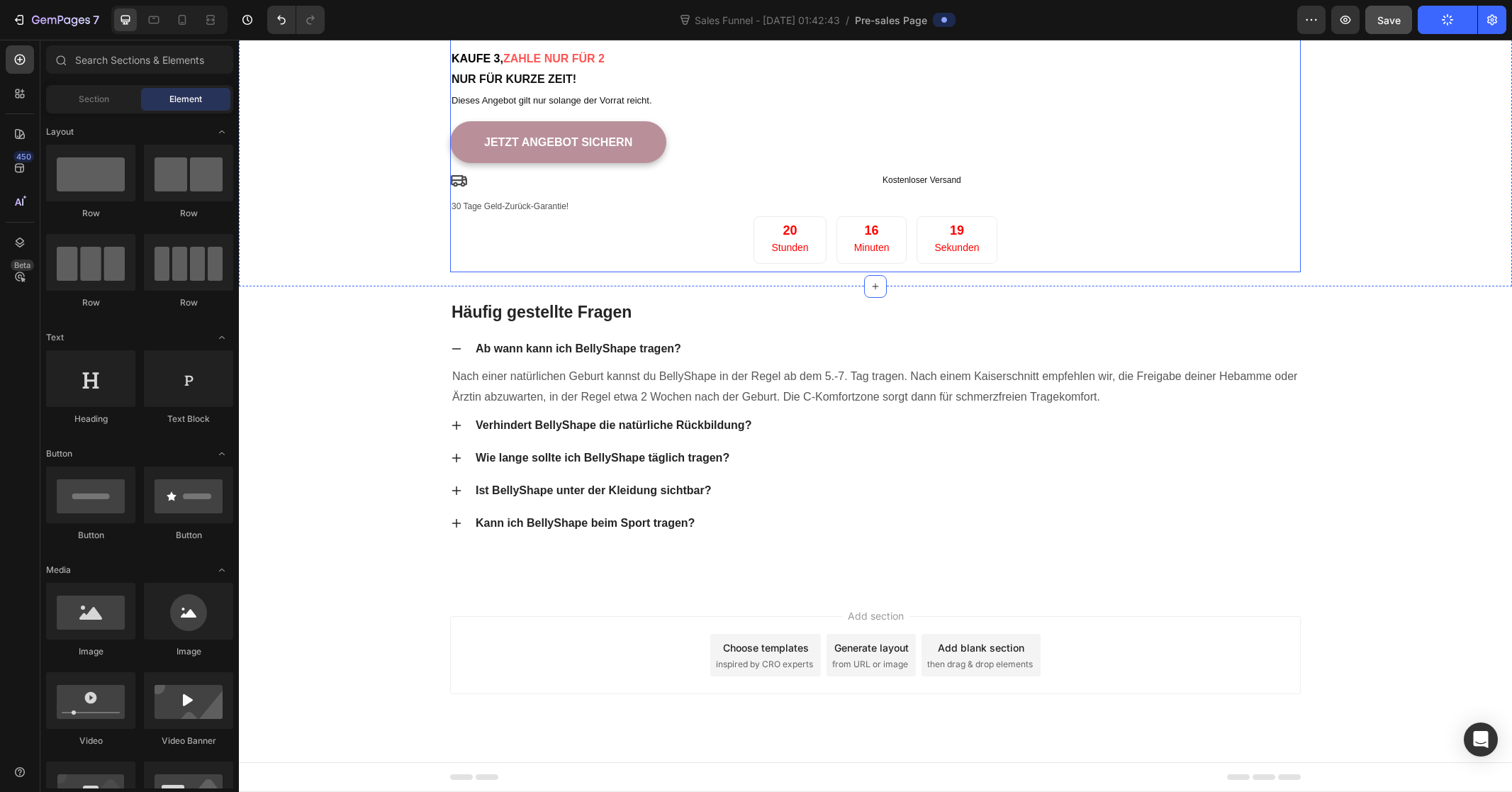
scroll to position [8785, 0]
click at [287, 21] on icon "Undo/Redo" at bounding box center [281, 19] width 14 height 14
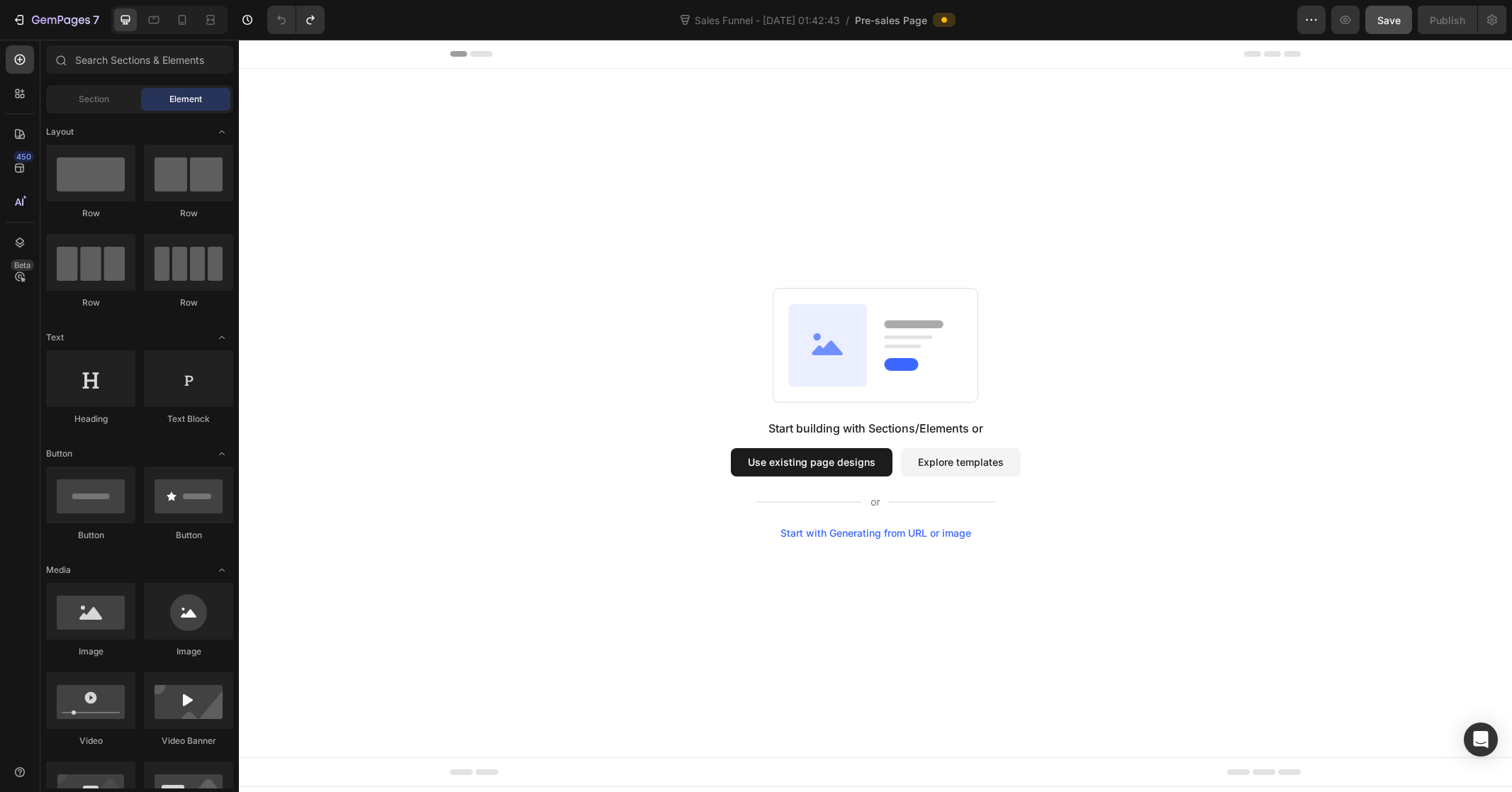
click at [833, 465] on button "Use existing page designs" at bounding box center [811, 462] width 161 height 29
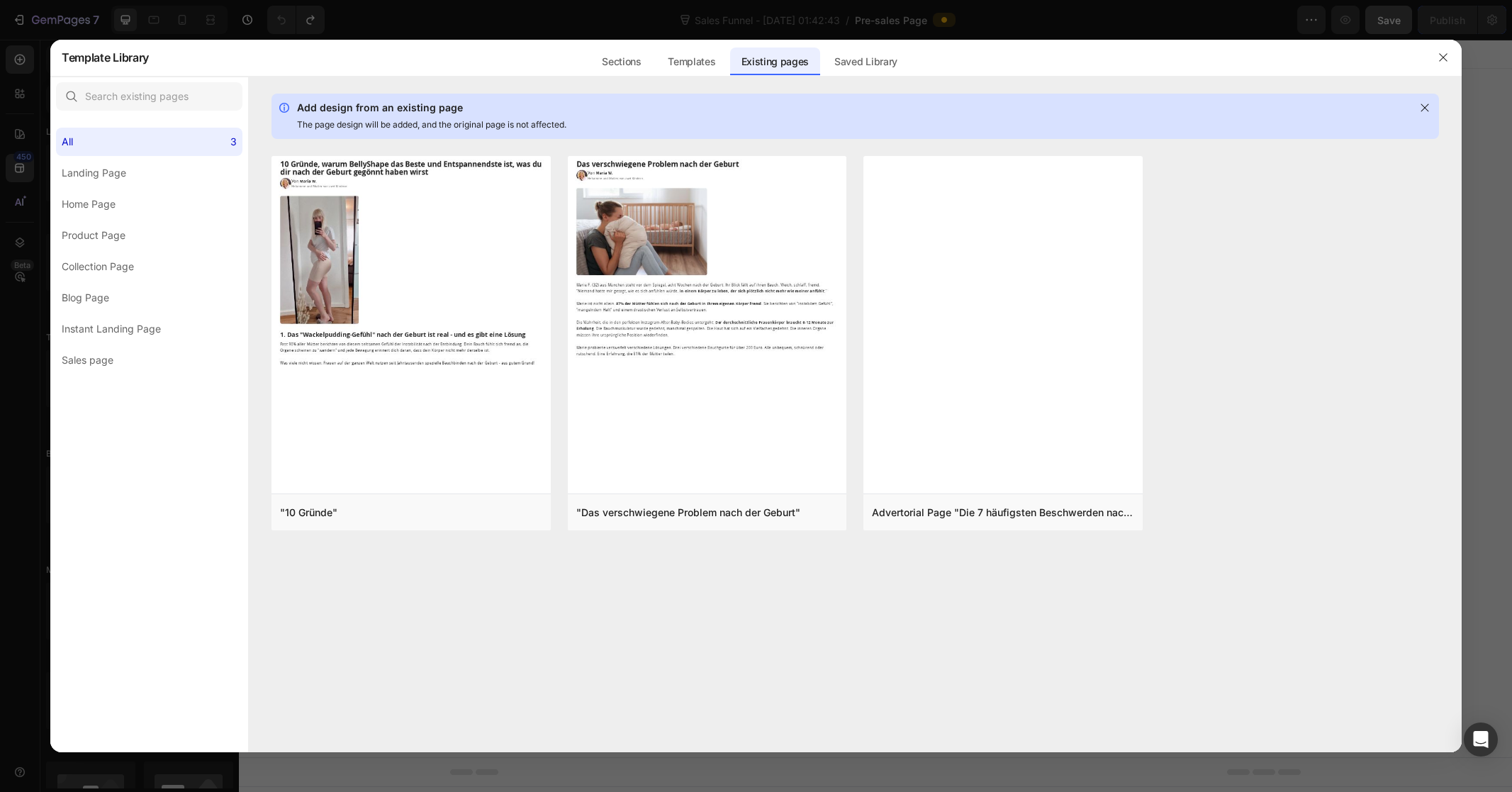
drag, startPoint x: 941, startPoint y: 512, endPoint x: 1162, endPoint y: 490, distance: 222.1
click at [0, 0] on div "Add to page" at bounding box center [0, 0] width 0 height 0
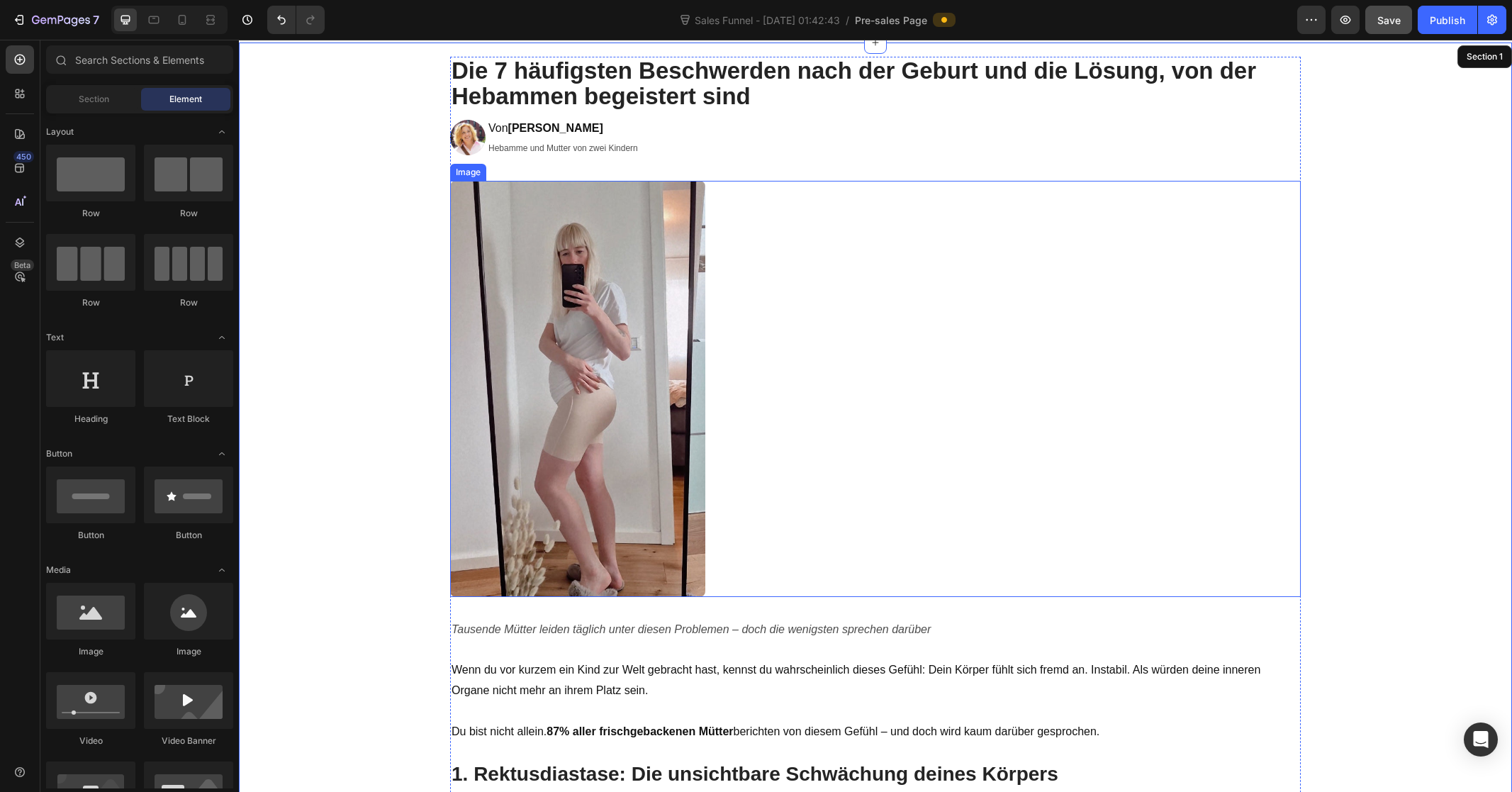
scroll to position [29, 0]
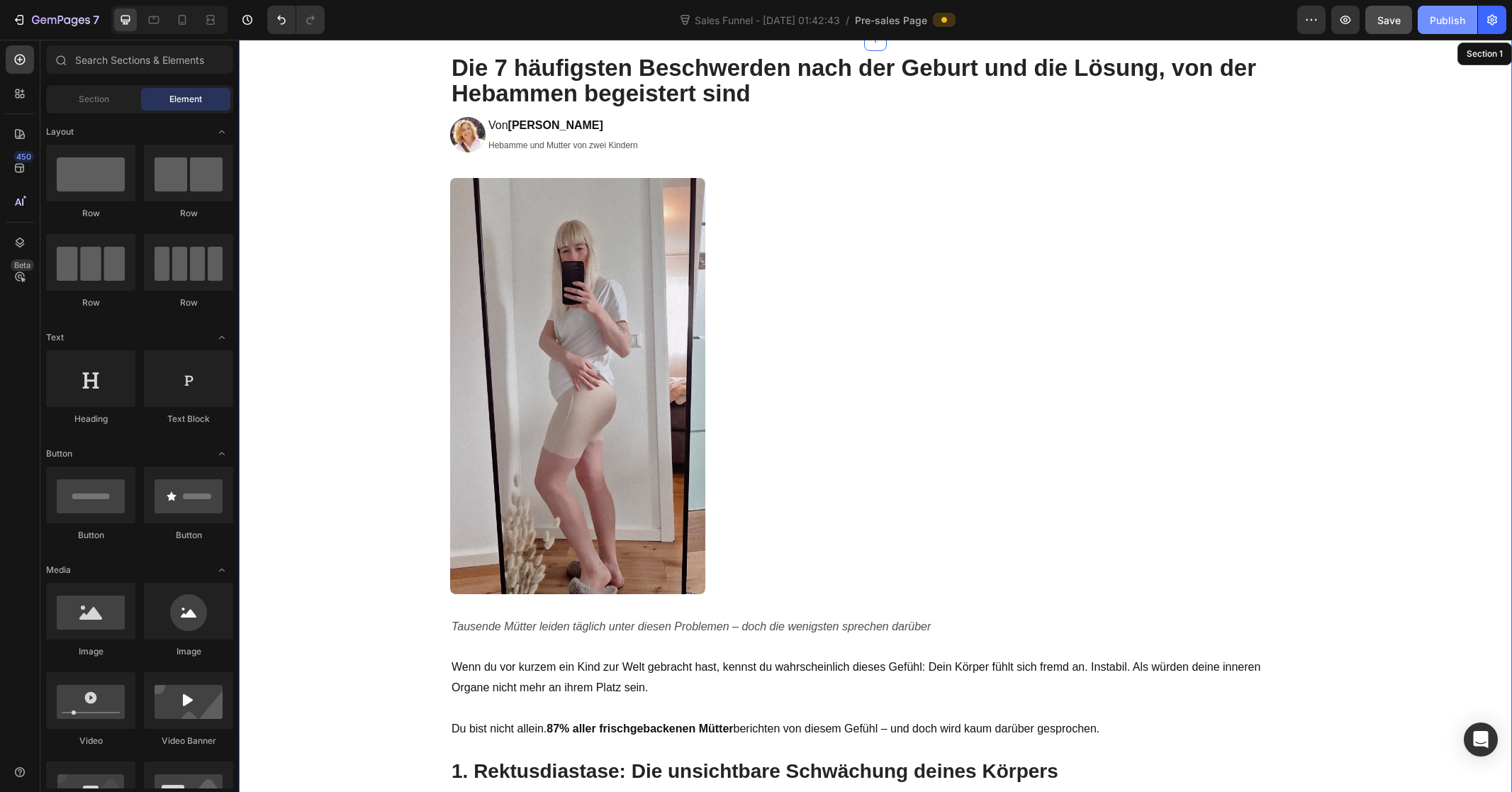
click at [1448, 14] on div "Publish" at bounding box center [1448, 20] width 35 height 15
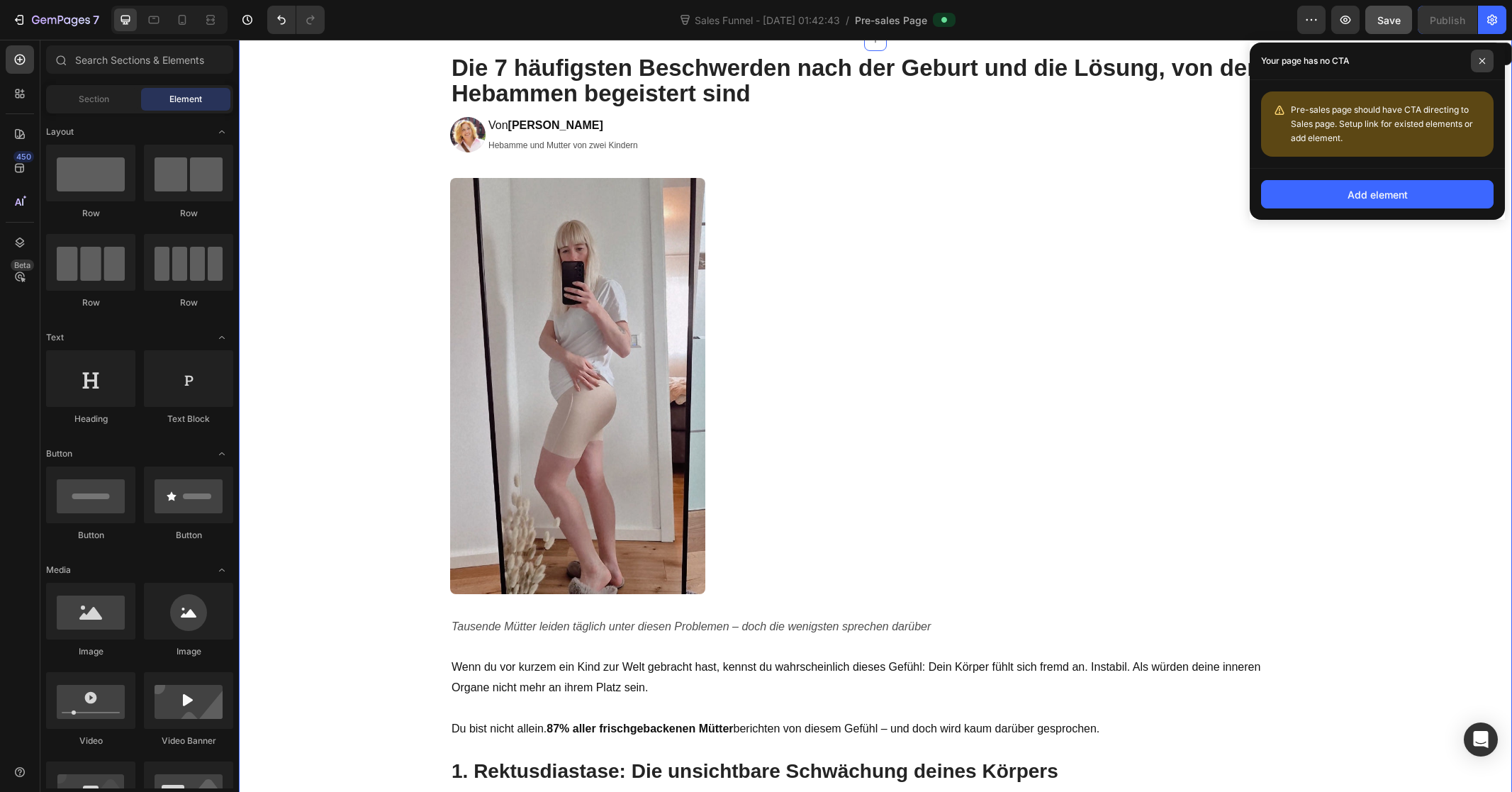
click at [1478, 60] on icon at bounding box center [1482, 61] width 7 height 7
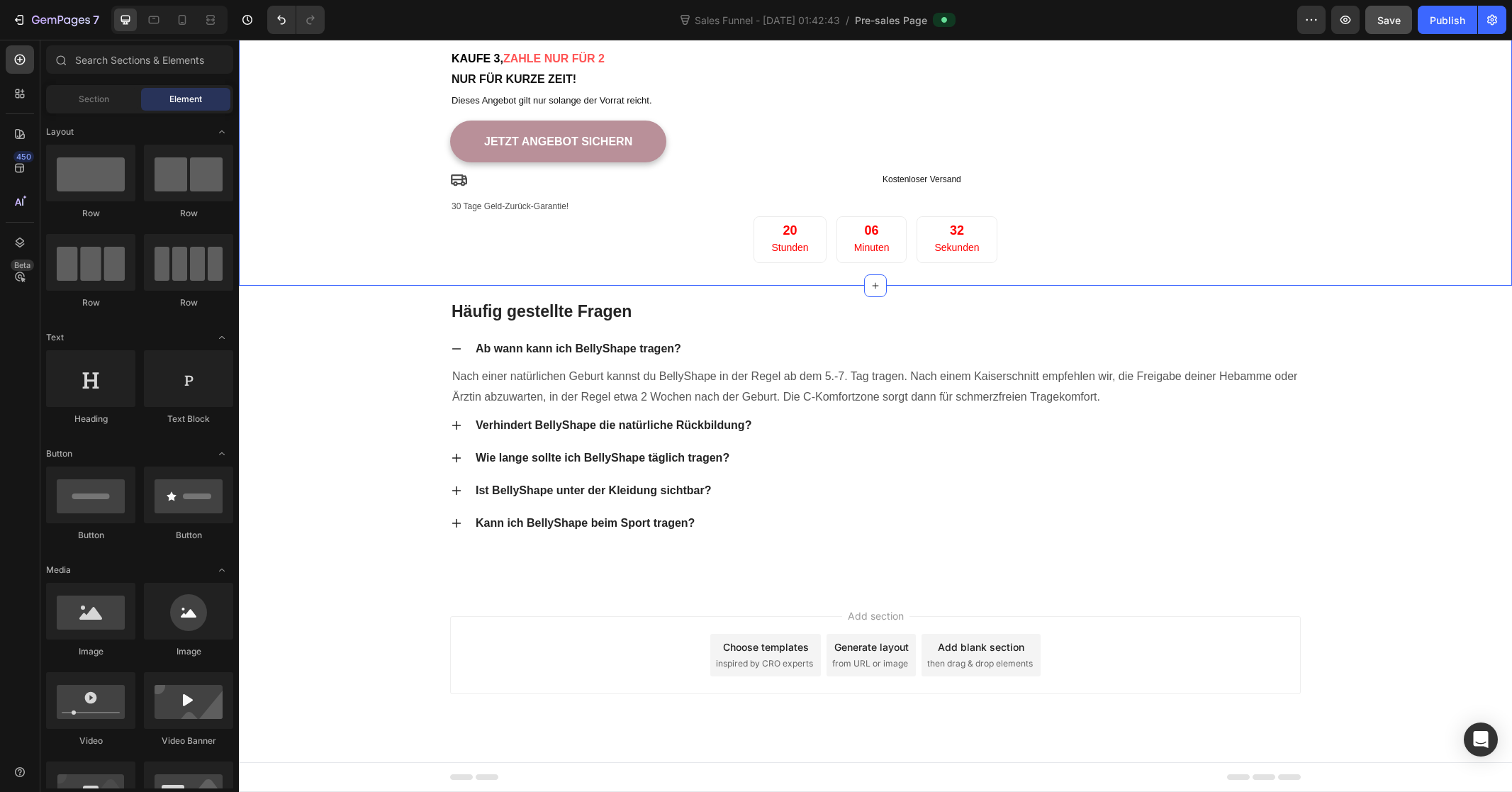
scroll to position [8860, 0]
click at [641, 162] on link "JETZT Angebot sichern" at bounding box center [558, 141] width 216 height 42
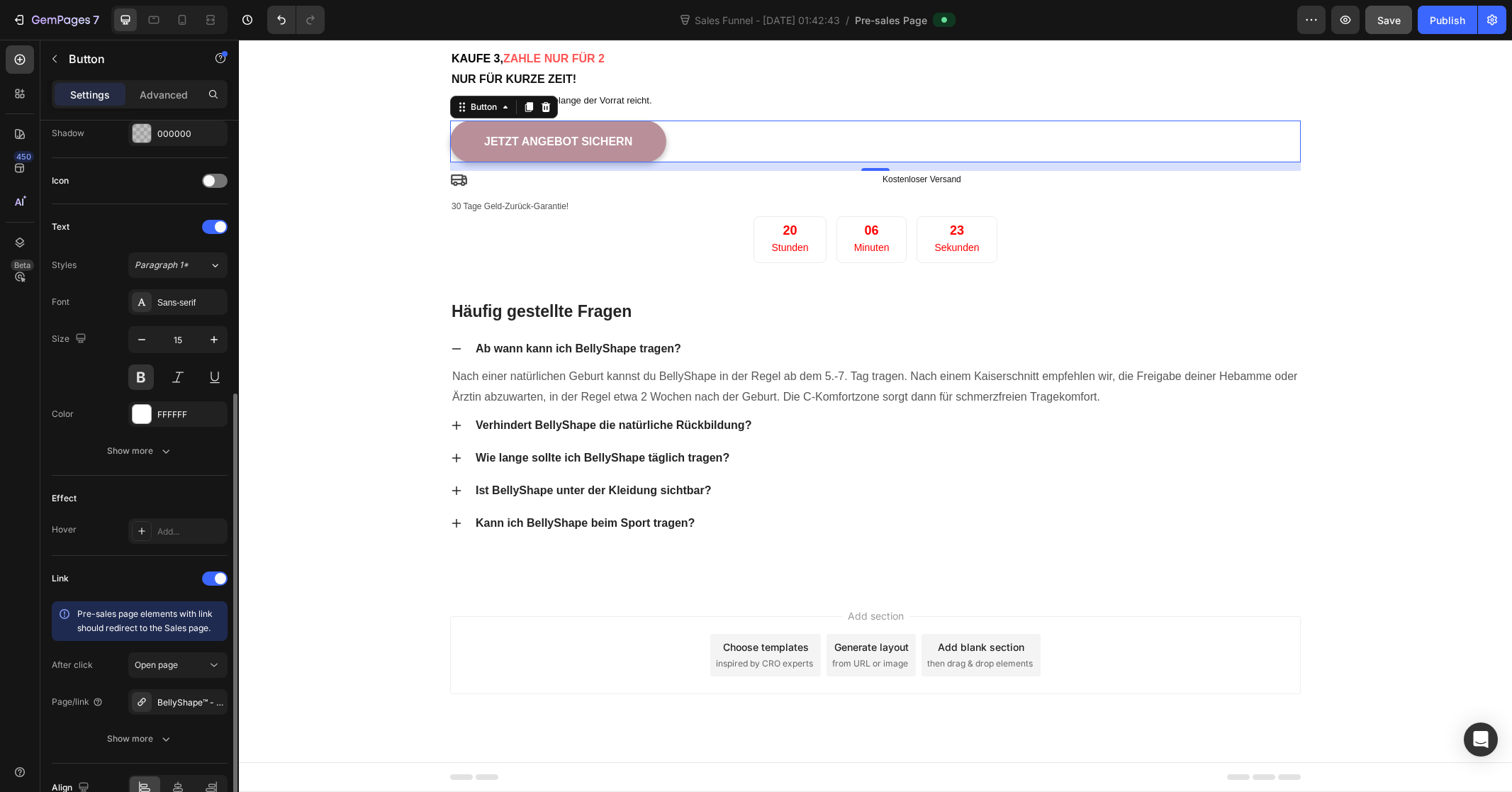
scroll to position [466, 0]
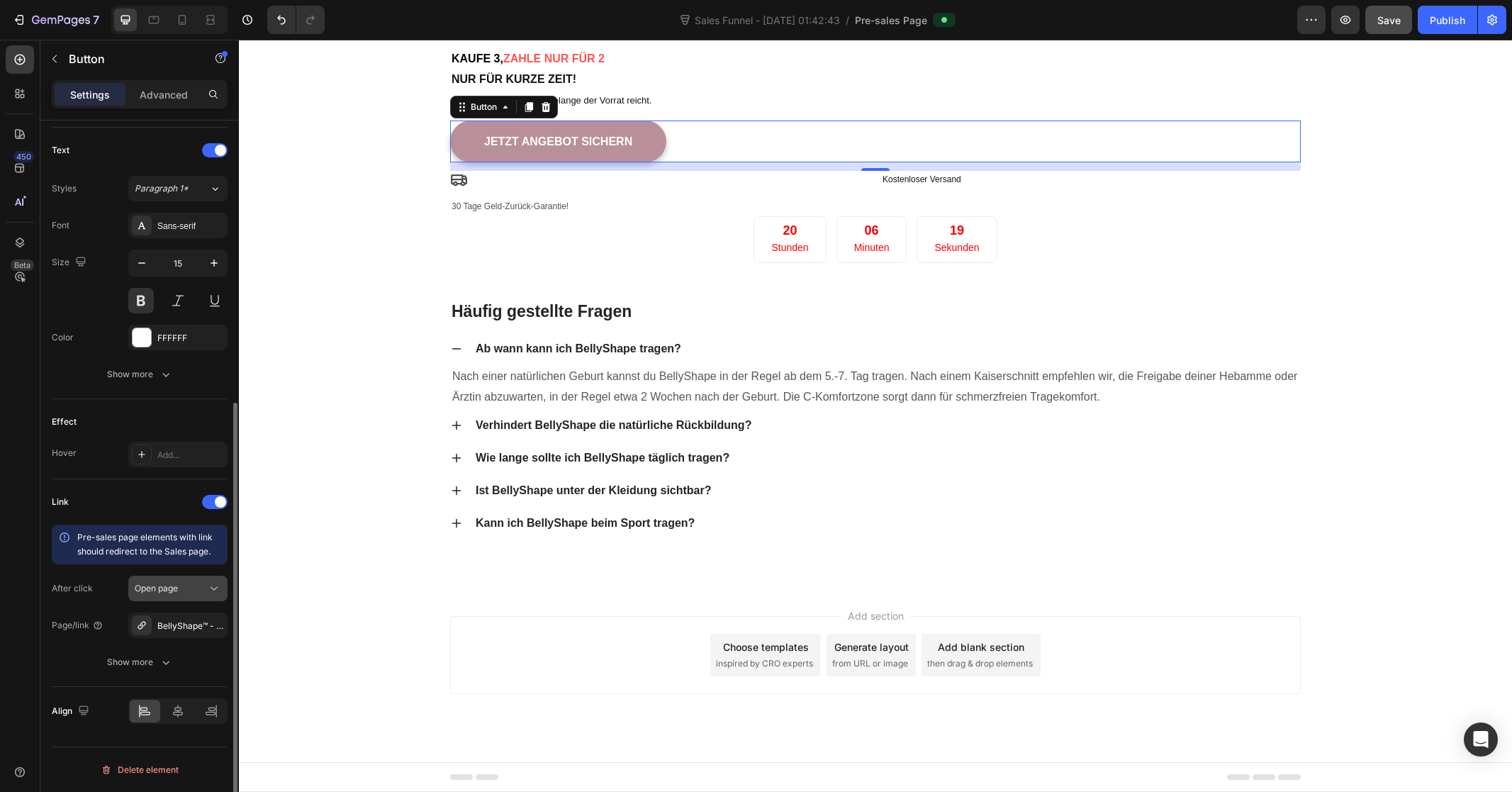
click at [207, 595] on button "Open page" at bounding box center [177, 588] width 99 height 26
click at [116, 584] on div "After click Open page" at bounding box center [140, 588] width 176 height 26
click at [161, 592] on span "Open page" at bounding box center [156, 588] width 43 height 11
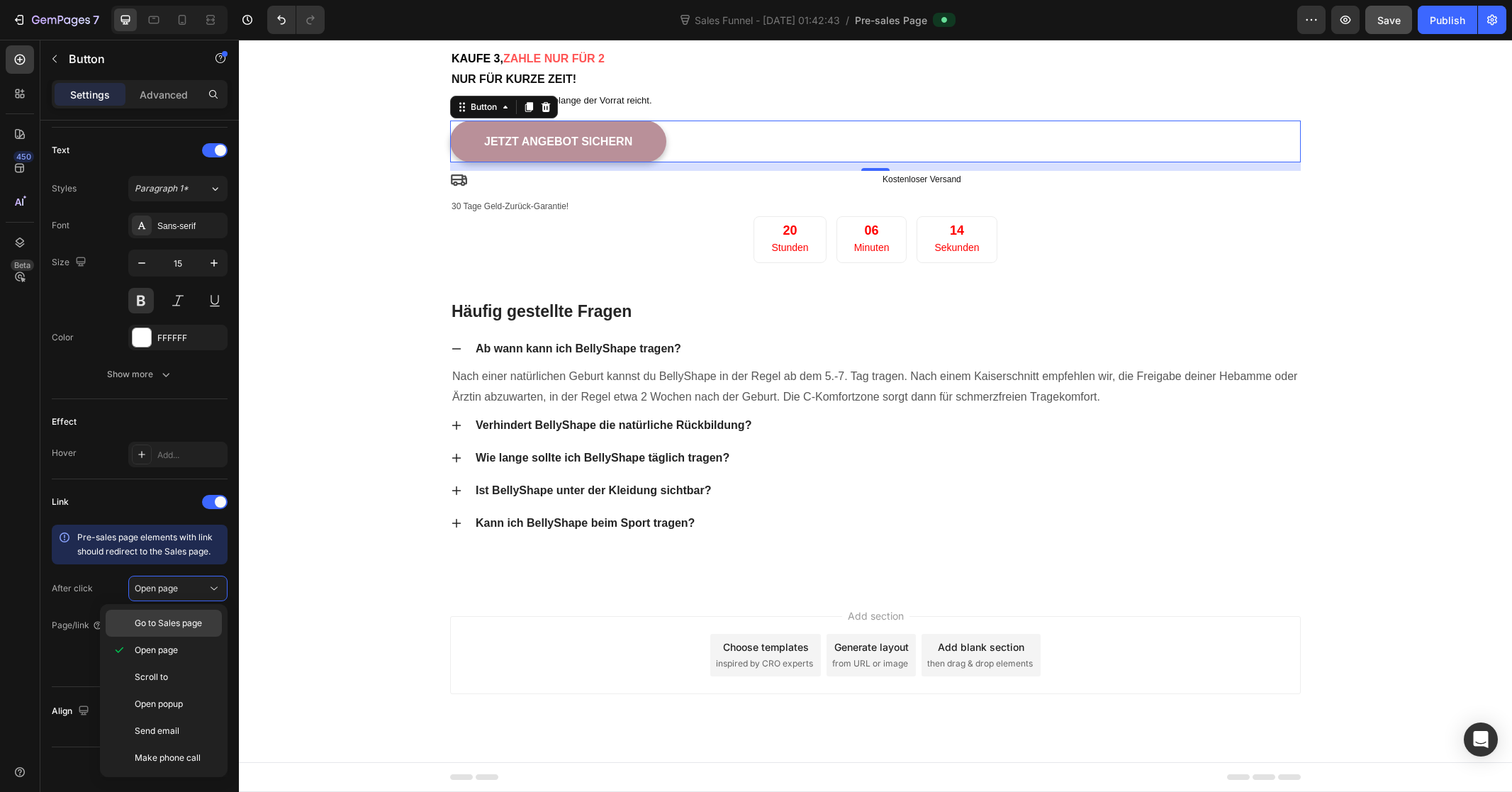
click at [175, 626] on span "Go to Sales page" at bounding box center [169, 623] width 67 height 12
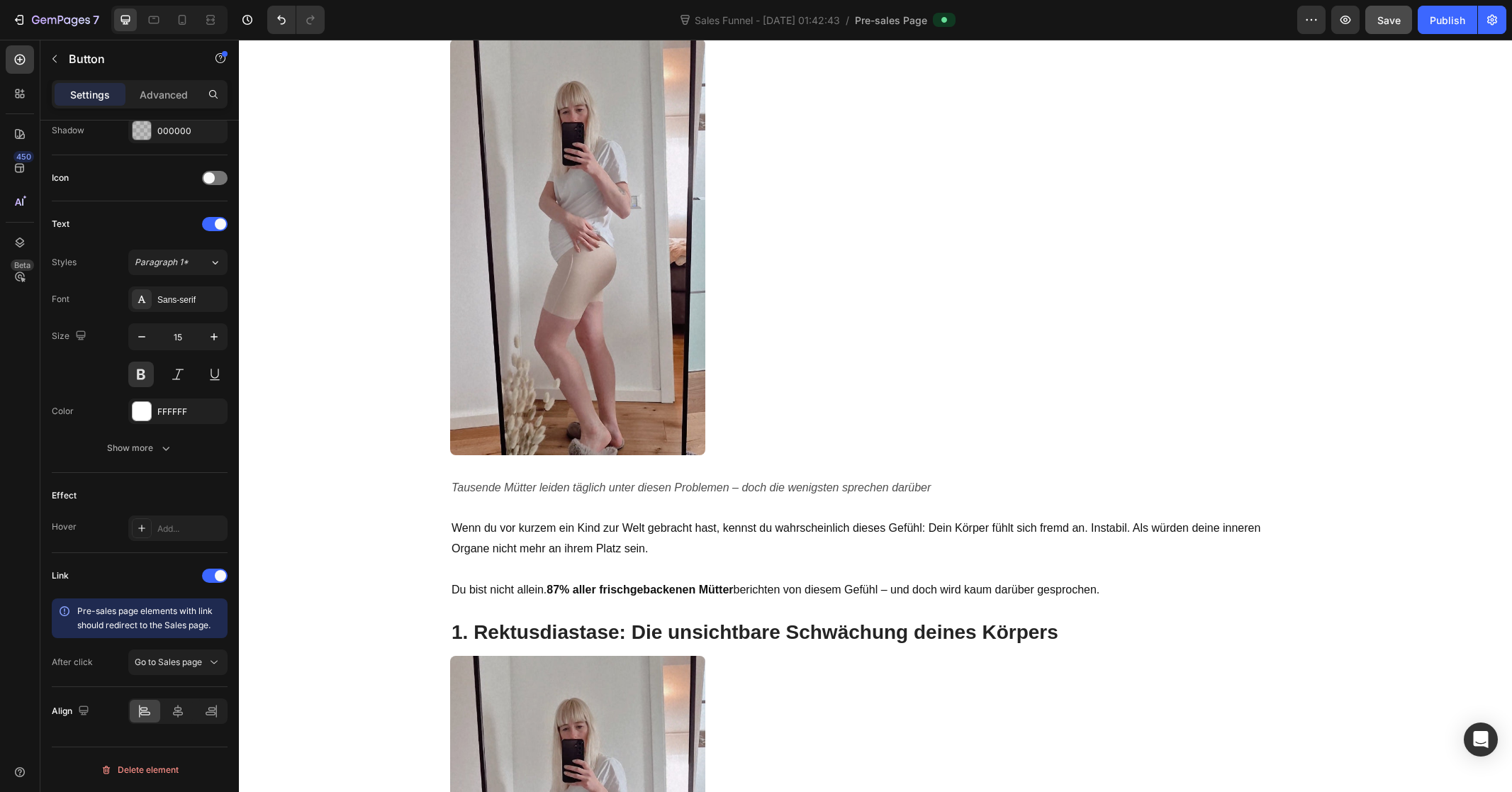
scroll to position [0, 0]
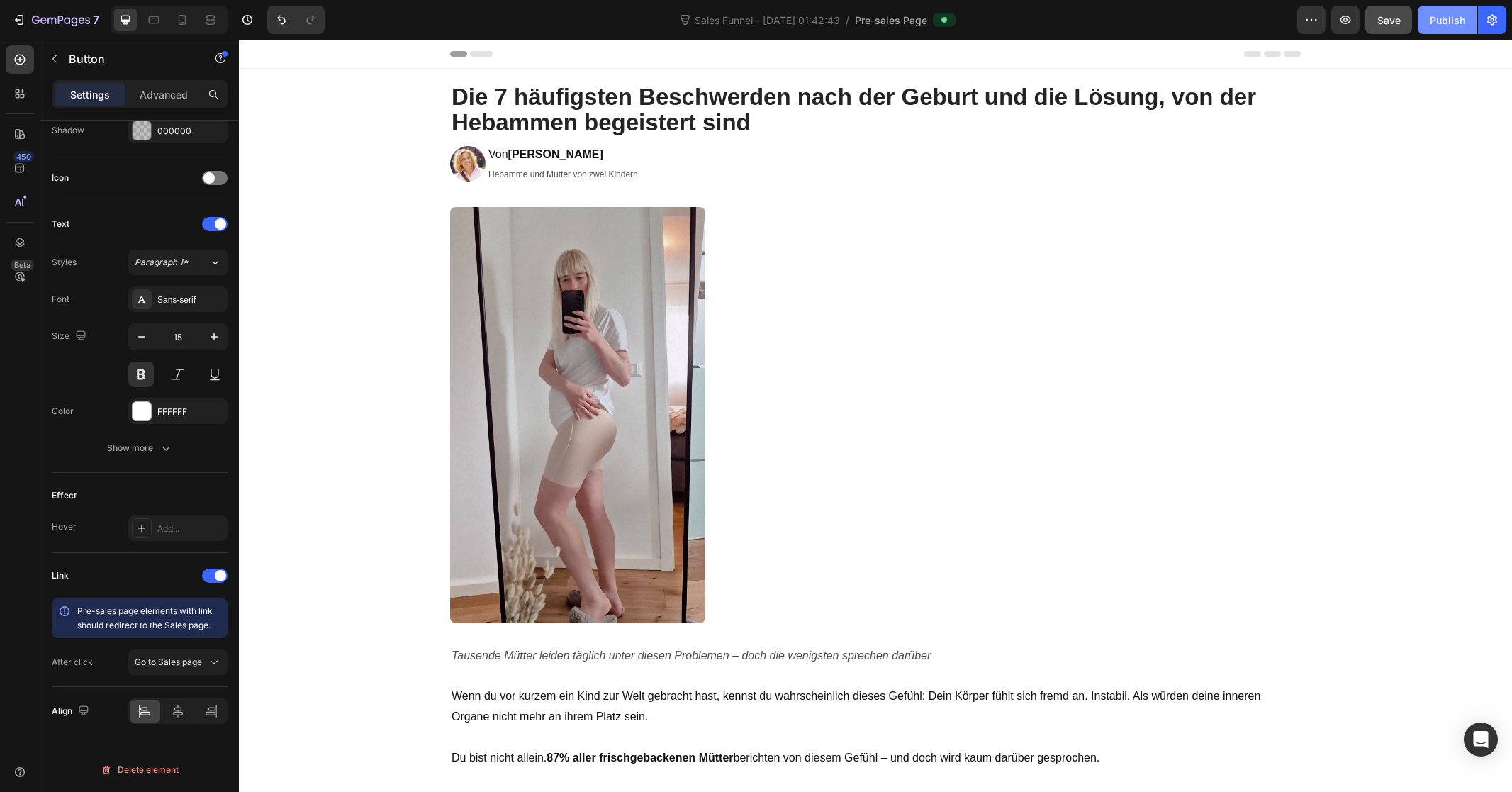
click at [1449, 25] on div "Publish" at bounding box center [1448, 20] width 35 height 15
click at [1501, 23] on button "button" at bounding box center [1491, 20] width 29 height 29
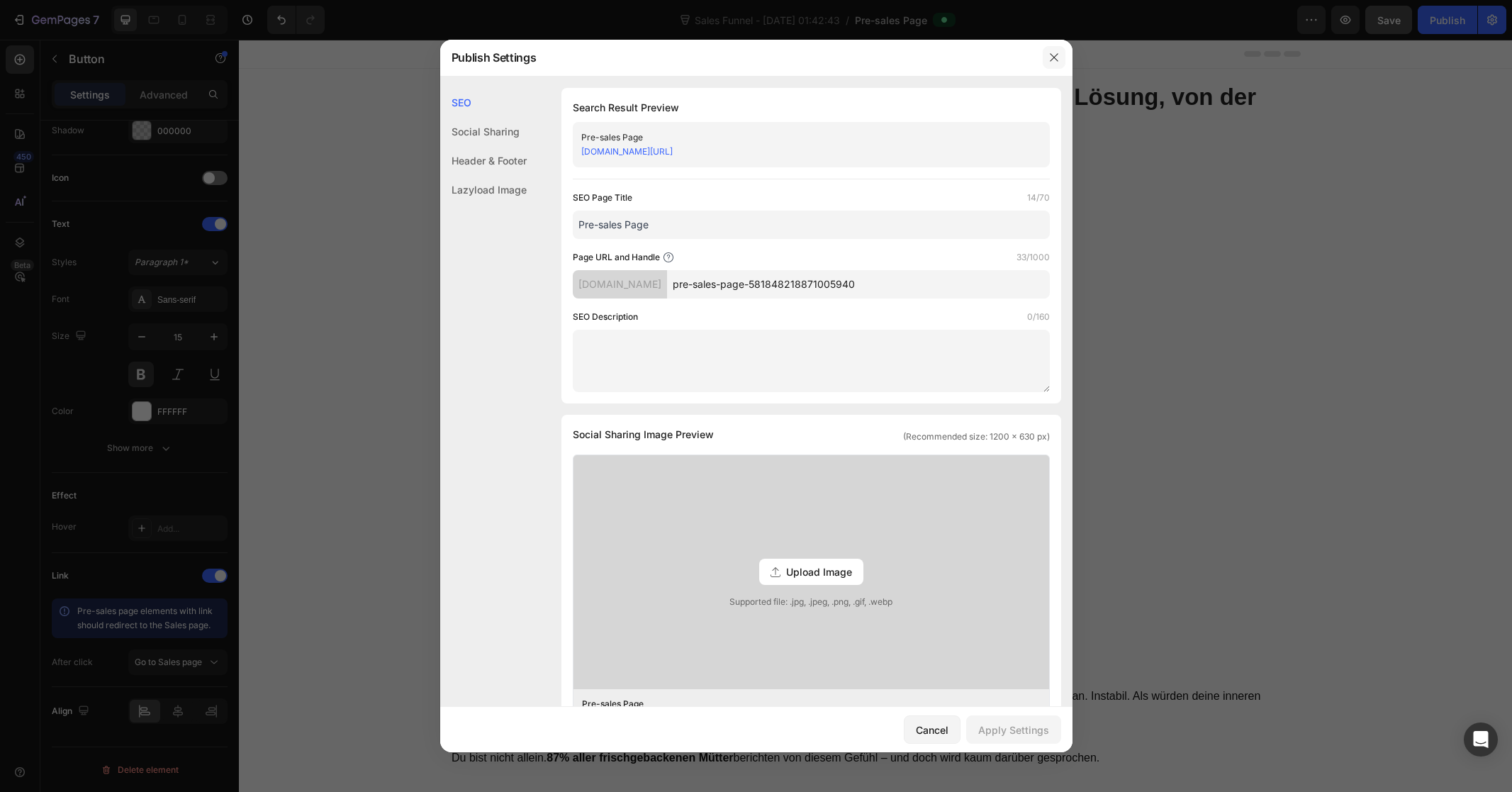
click at [1047, 51] on button "button" at bounding box center [1054, 57] width 23 height 23
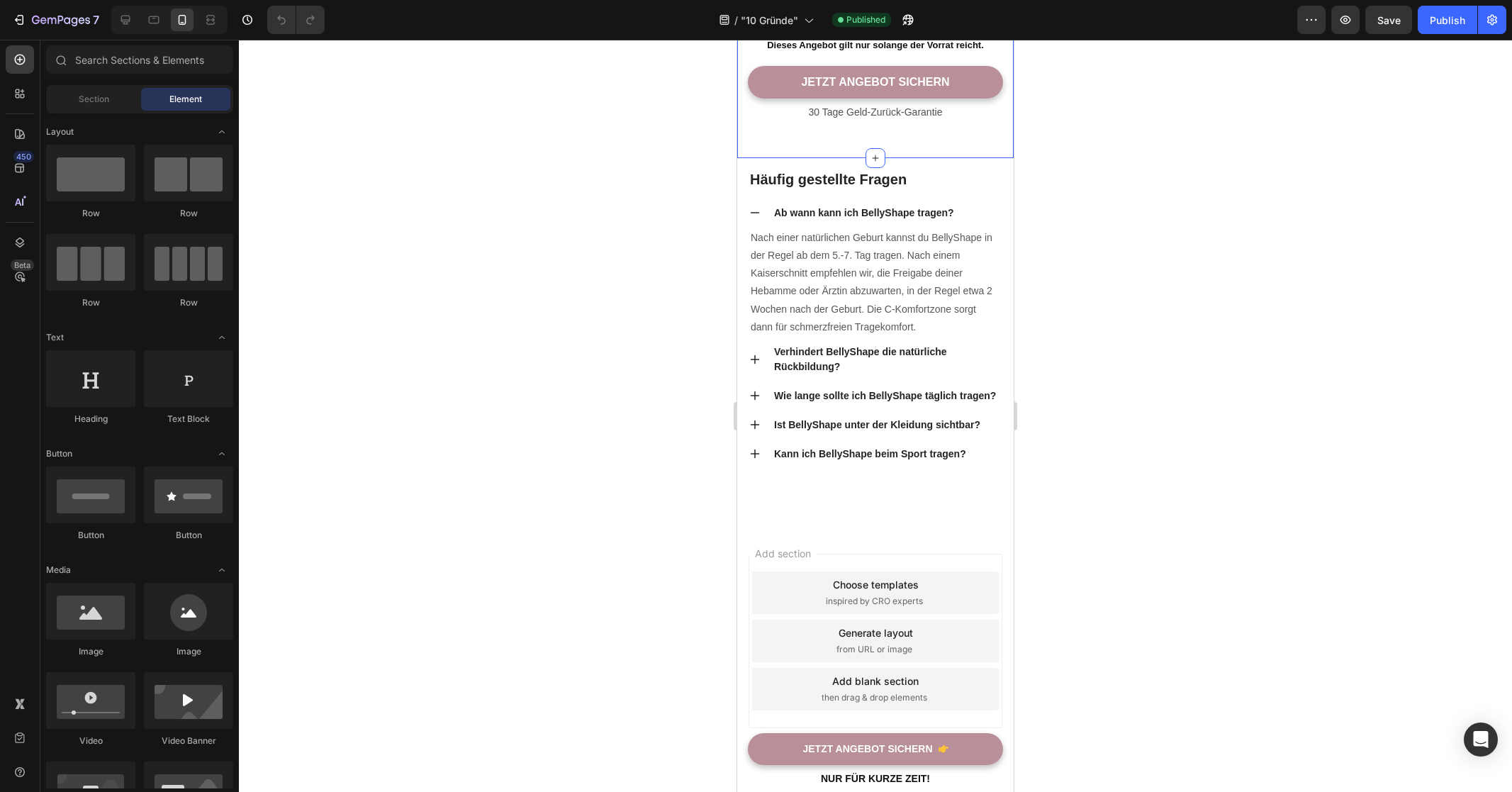
scroll to position [6470, 0]
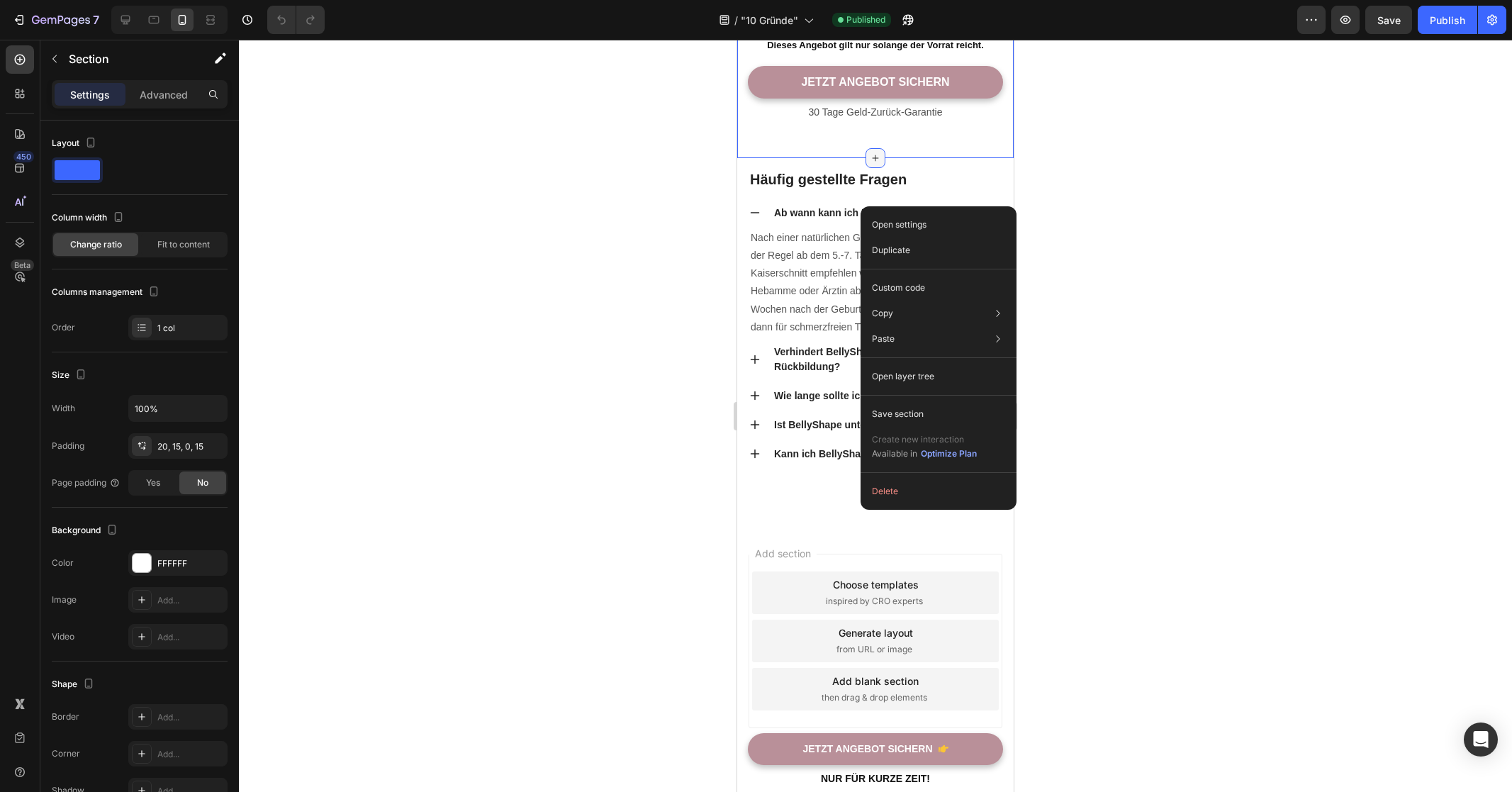
click at [870, 164] on icon at bounding box center [875, 158] width 11 height 11
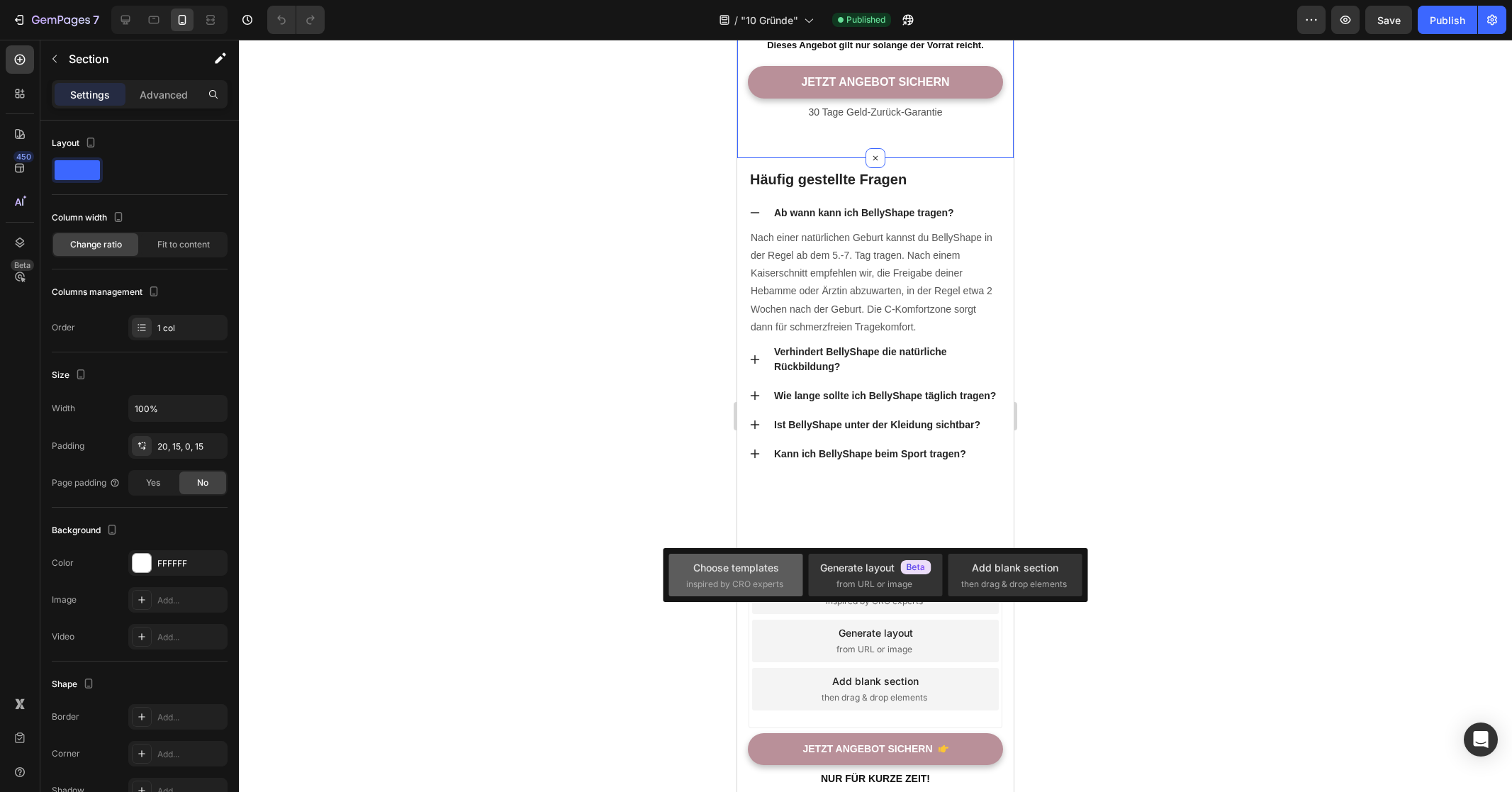
click at [743, 578] on span "inspired by CRO experts" at bounding box center [734, 584] width 97 height 12
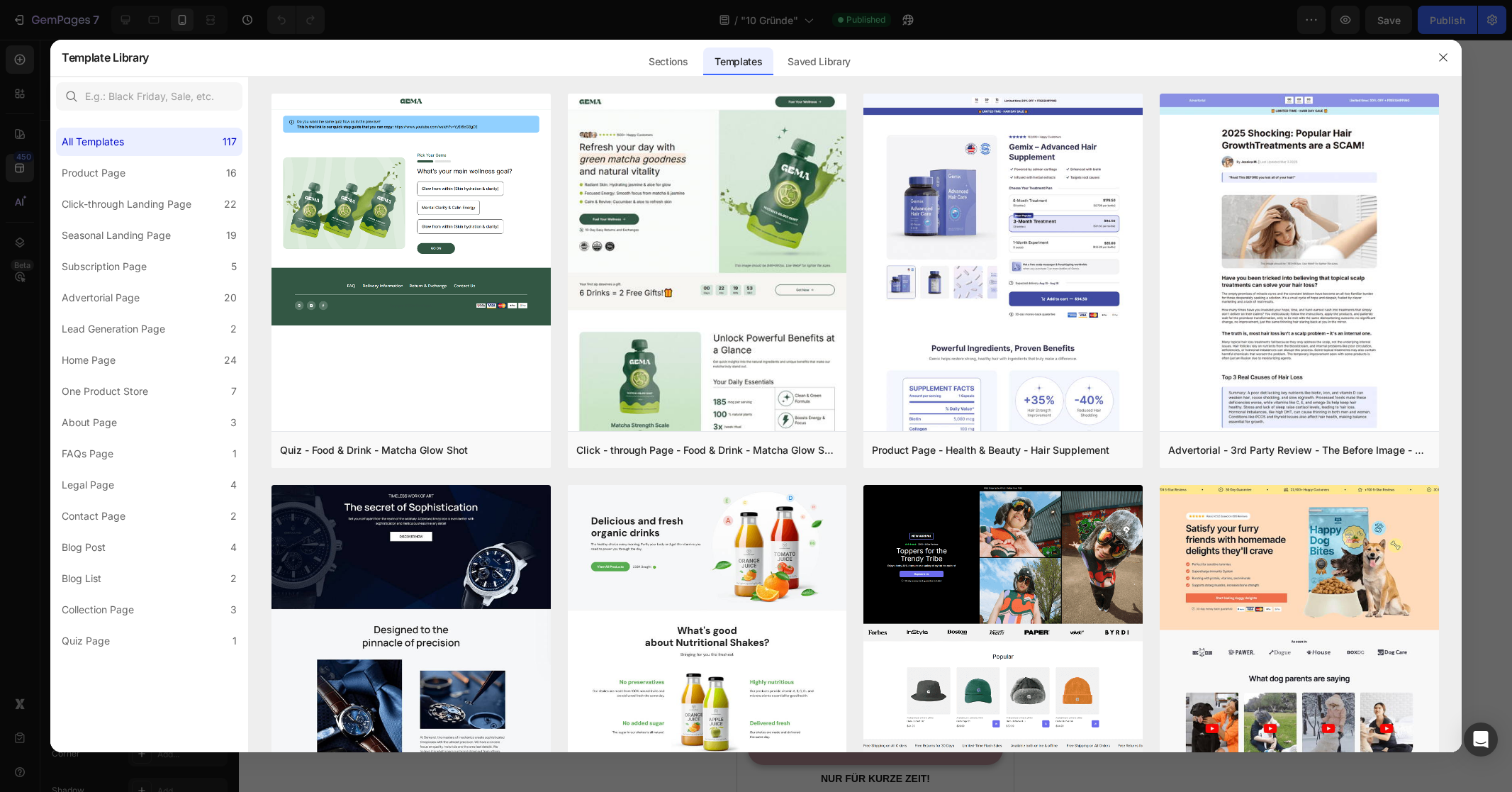
click at [774, 66] on div "Sections Templates Existing pages Saved Library Templates Saved Library" at bounding box center [748, 57] width 1200 height 37
click at [800, 65] on div "Saved Library" at bounding box center [819, 62] width 86 height 29
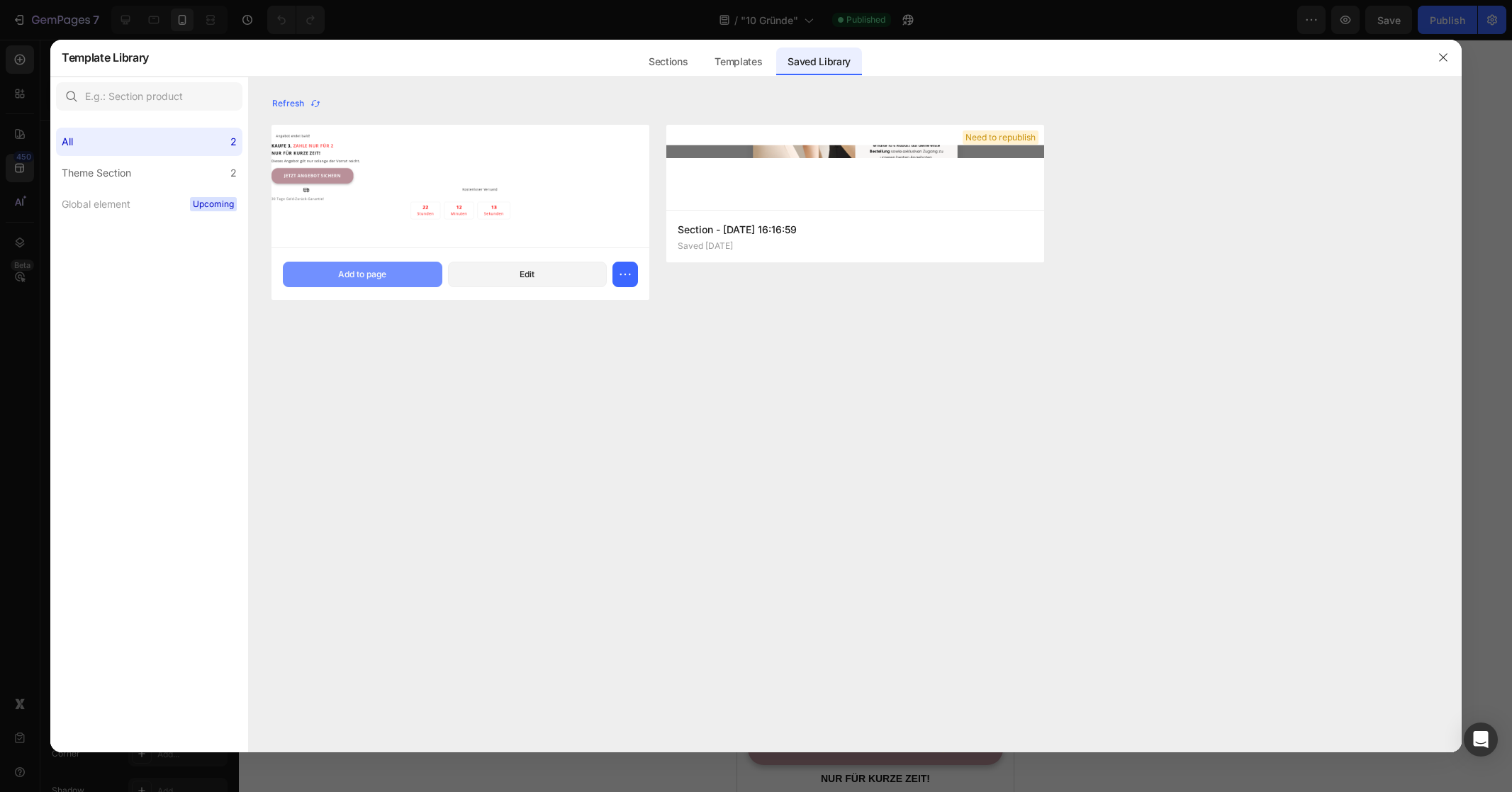
click at [375, 277] on div "Add to page" at bounding box center [362, 274] width 48 height 12
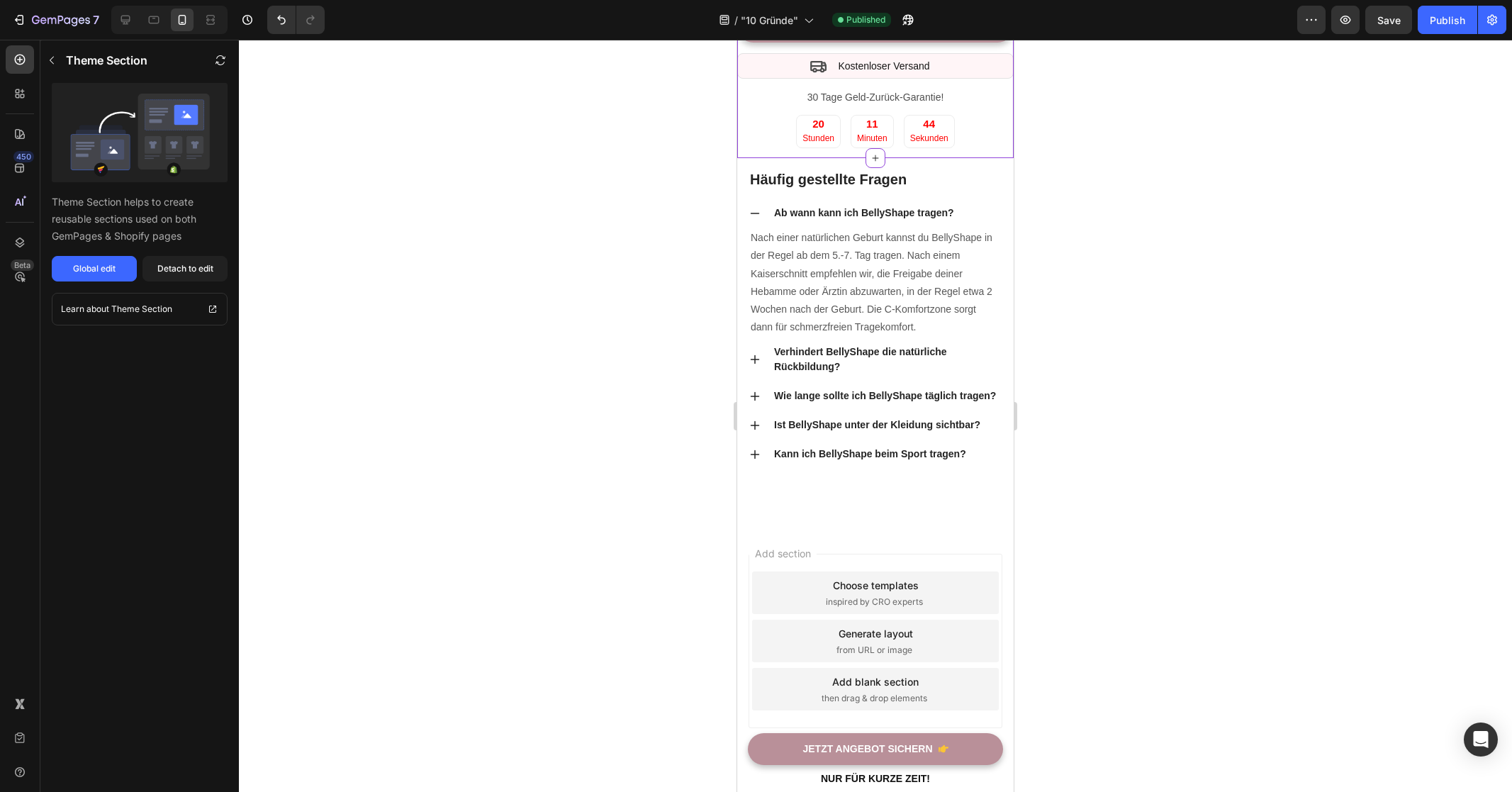
scroll to position [6546, 0]
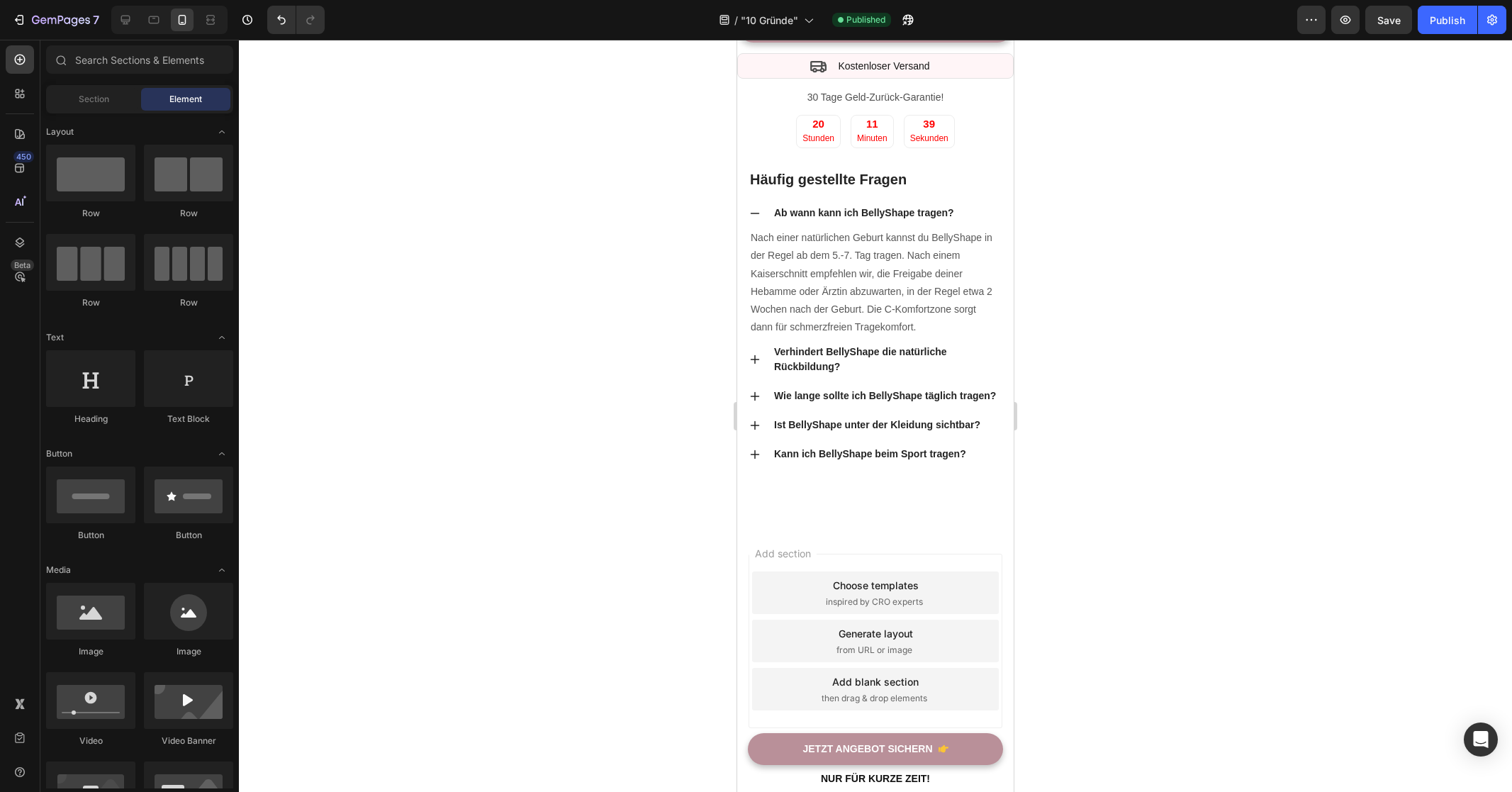
scroll to position [6537, 0]
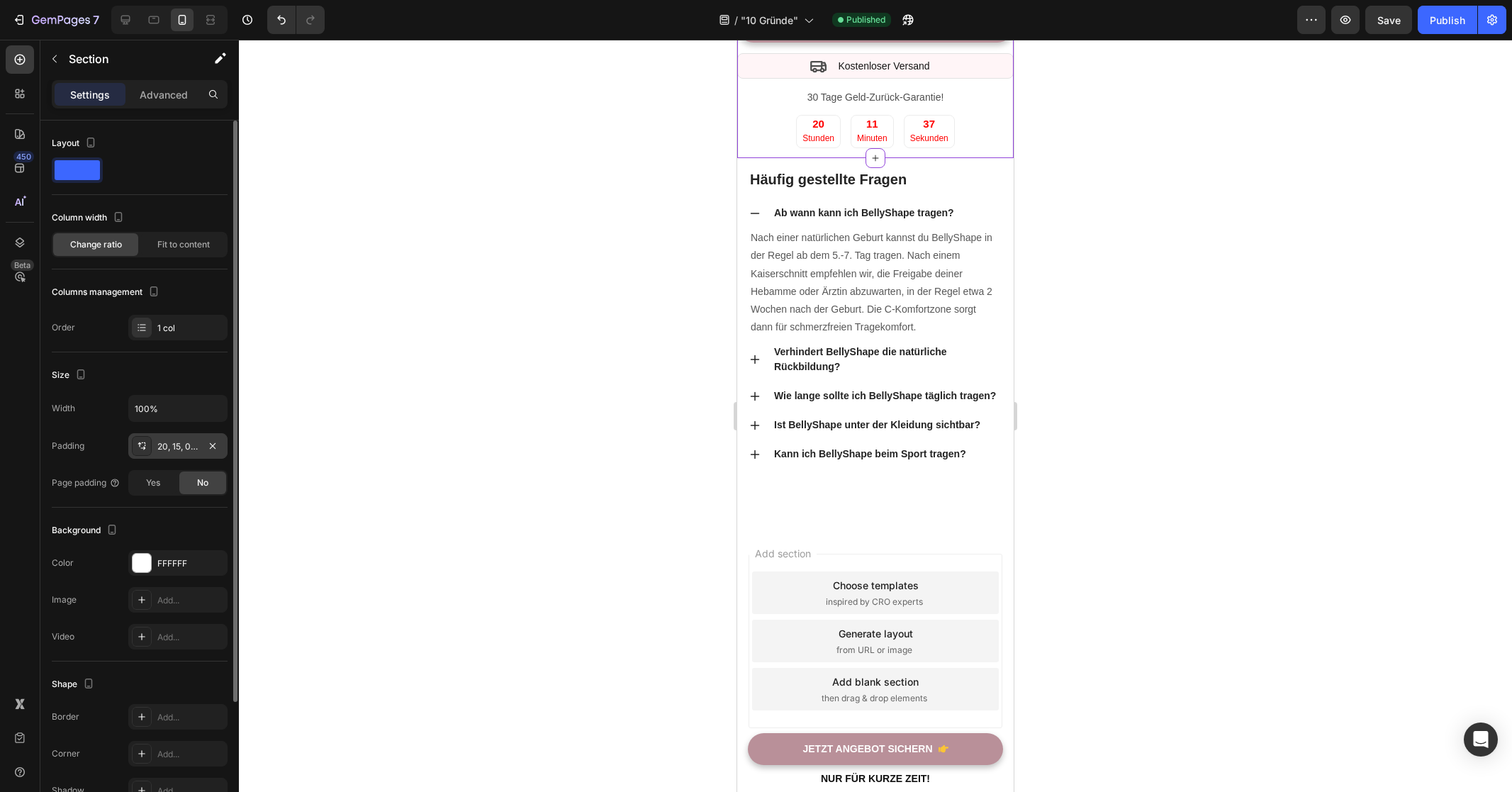
click at [177, 447] on div "20, 15, 0, 15" at bounding box center [178, 447] width 41 height 12
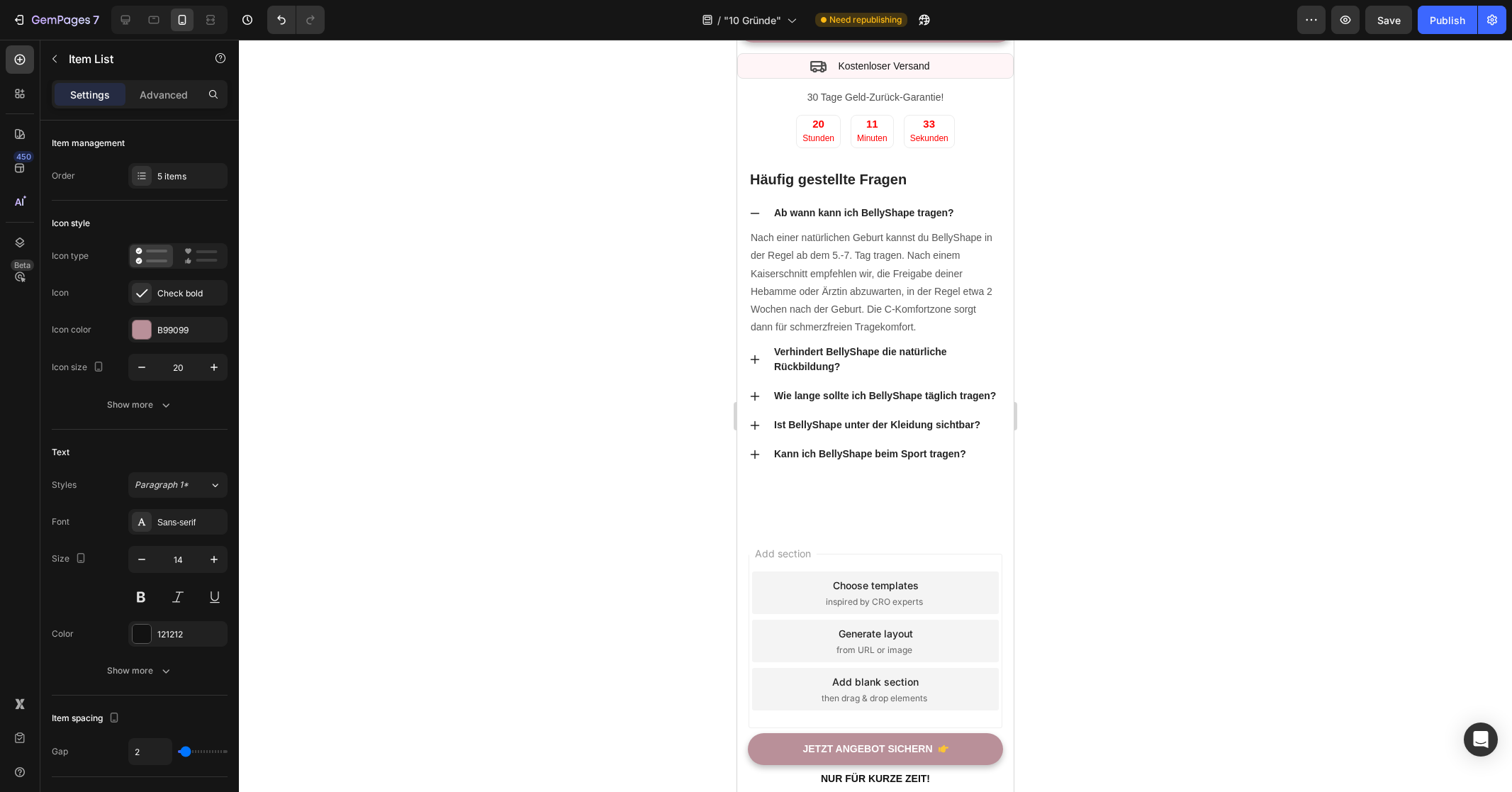
drag, startPoint x: 877, startPoint y: 289, endPoint x: 900, endPoint y: 265, distance: 33.2
type input "100%"
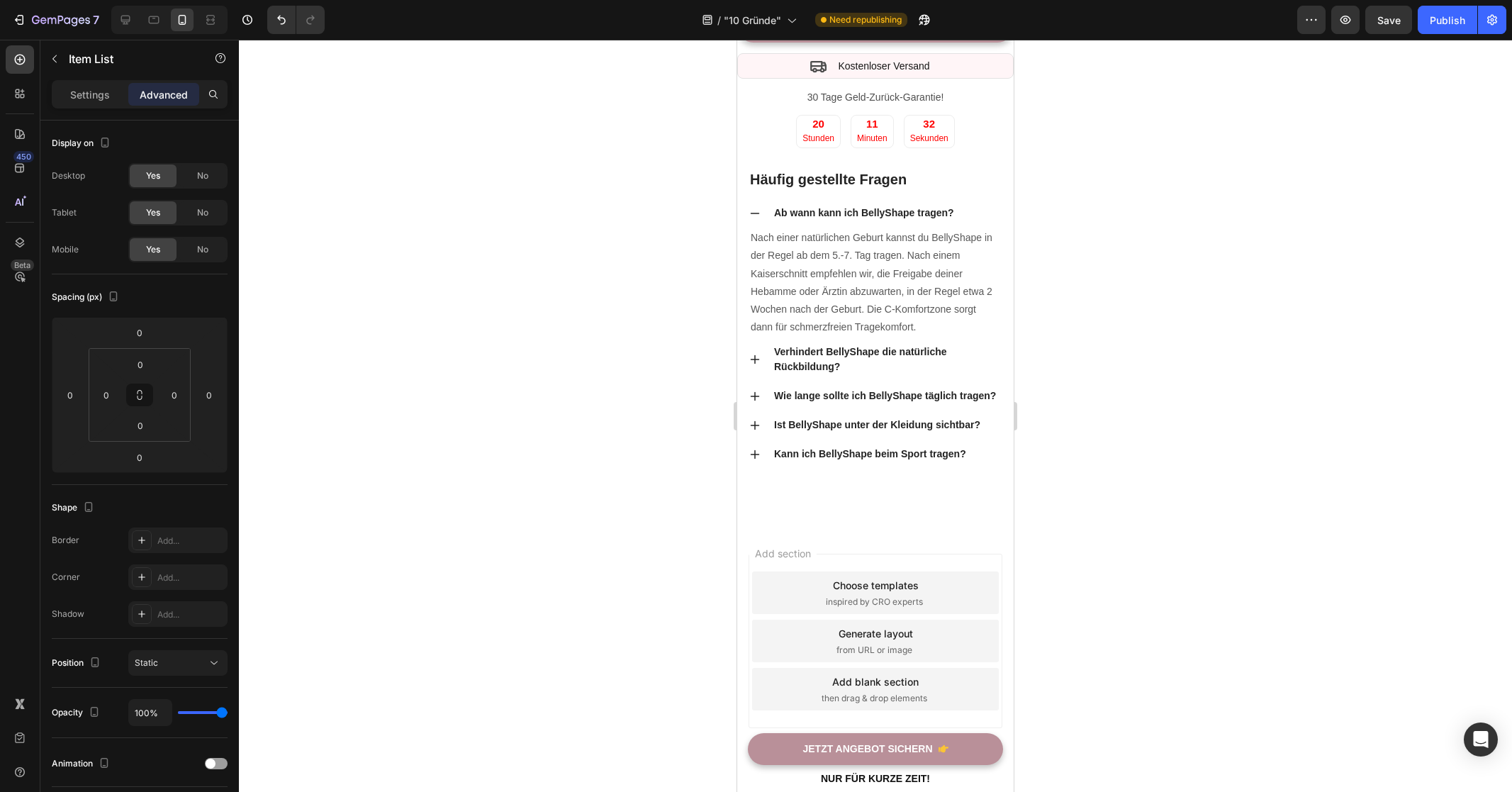
click at [1100, 287] on div at bounding box center [875, 416] width 1273 height 752
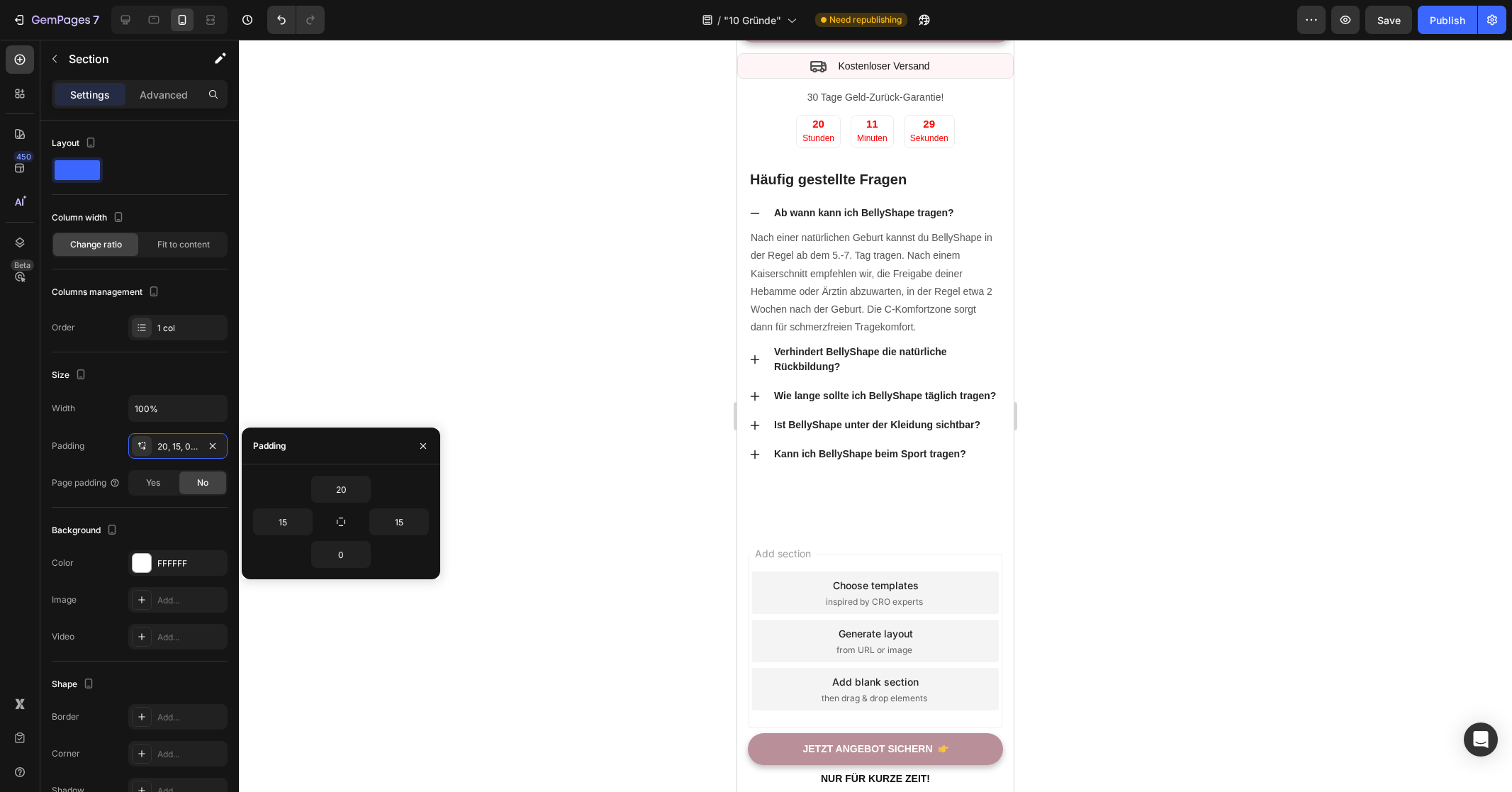
click at [1154, 328] on div at bounding box center [875, 416] width 1273 height 752
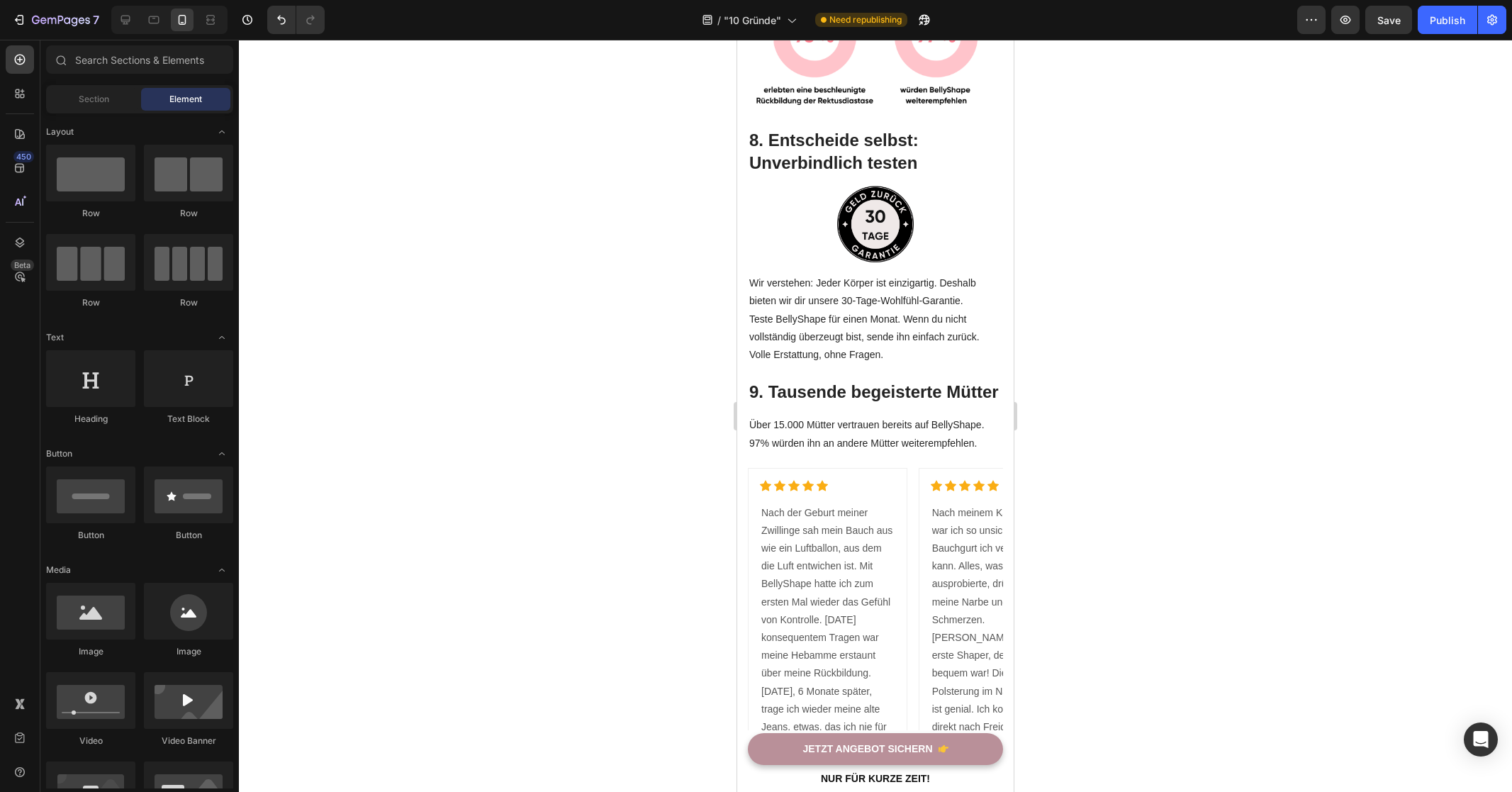
scroll to position [3810, 0]
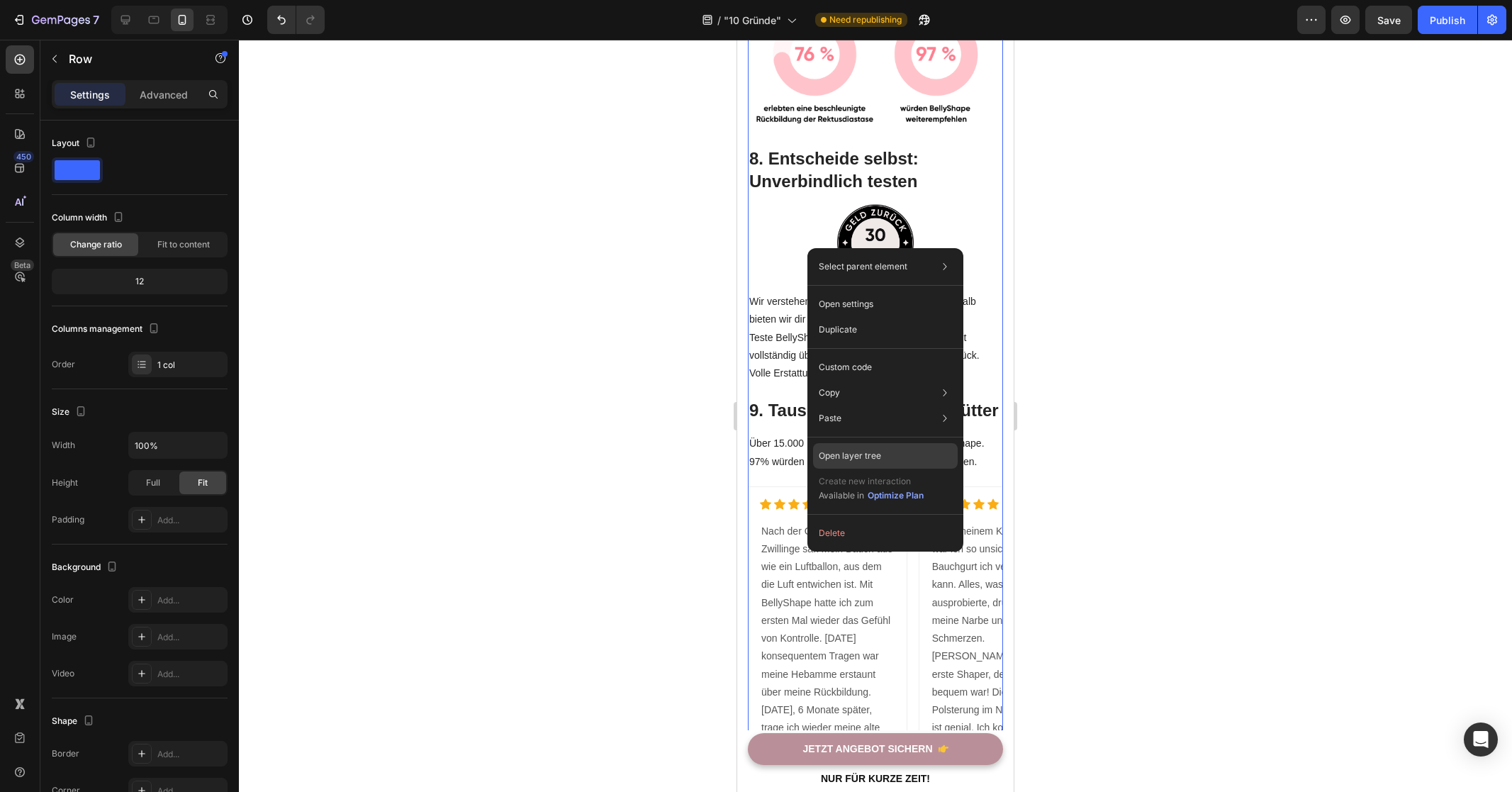
click at [888, 461] on div "Open layer tree" at bounding box center [885, 455] width 144 height 26
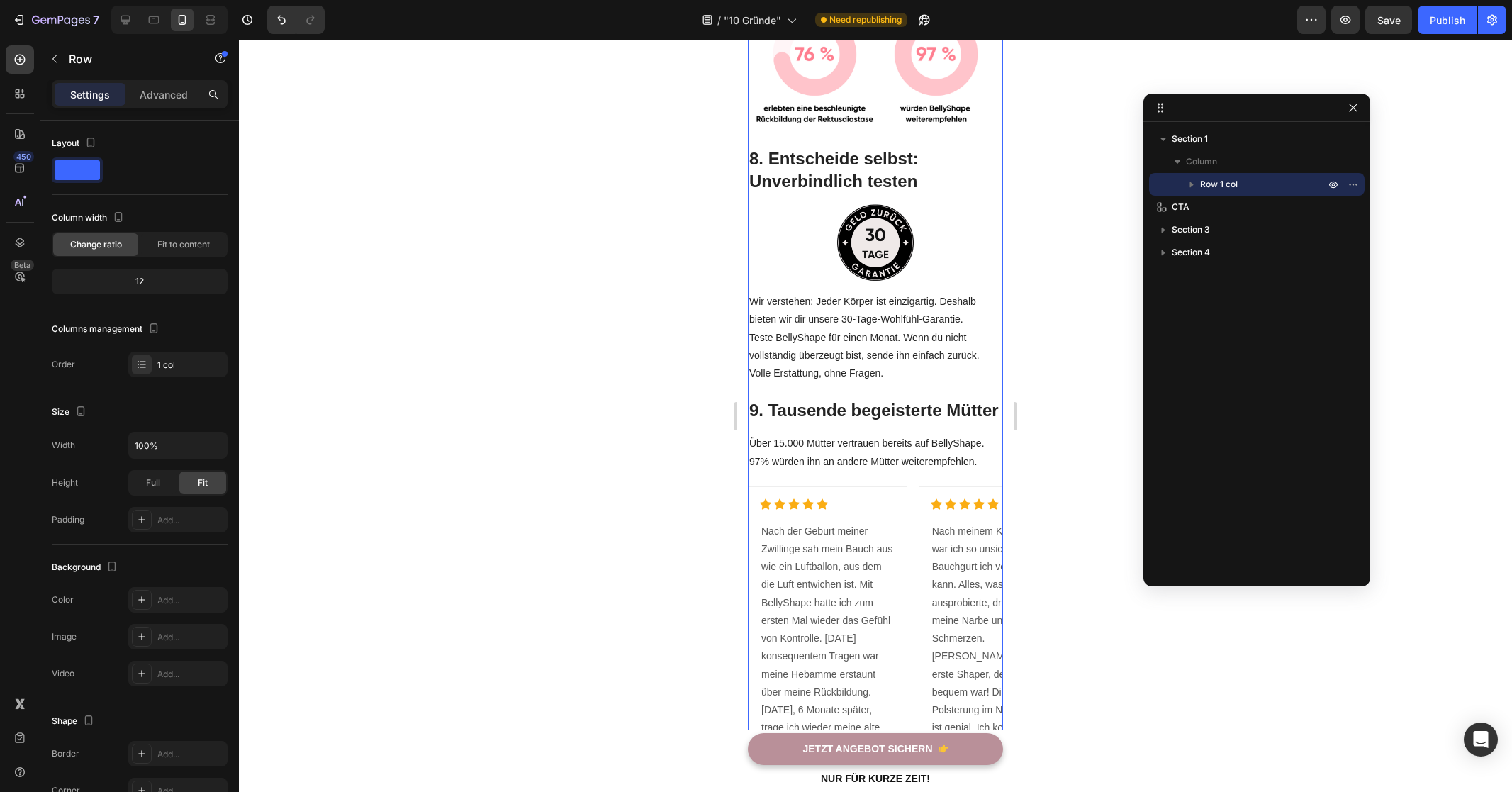
click at [1195, 183] on icon "button" at bounding box center [1191, 184] width 14 height 14
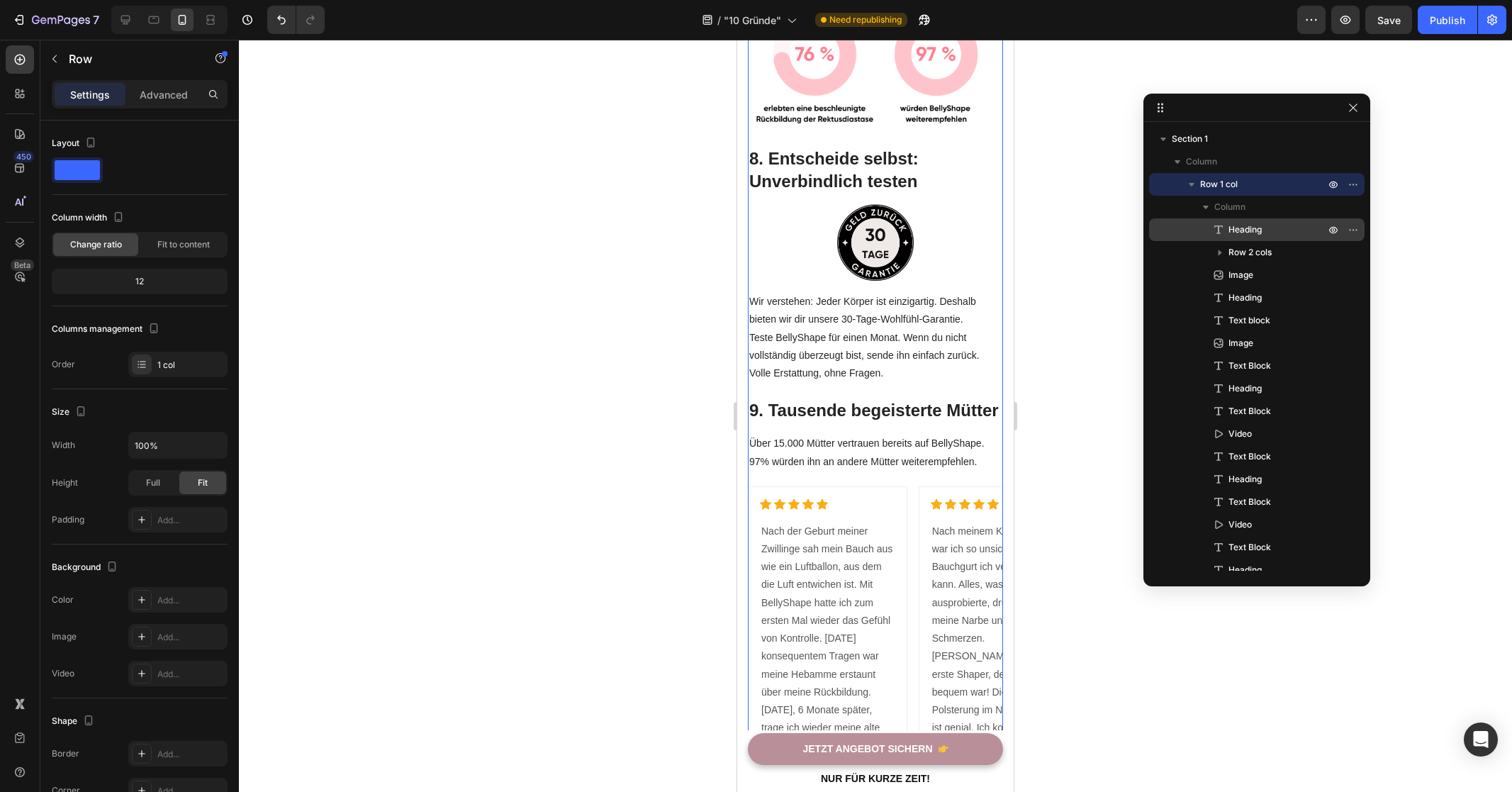
click at [1265, 236] on p "Heading" at bounding box center [1261, 230] width 99 height 14
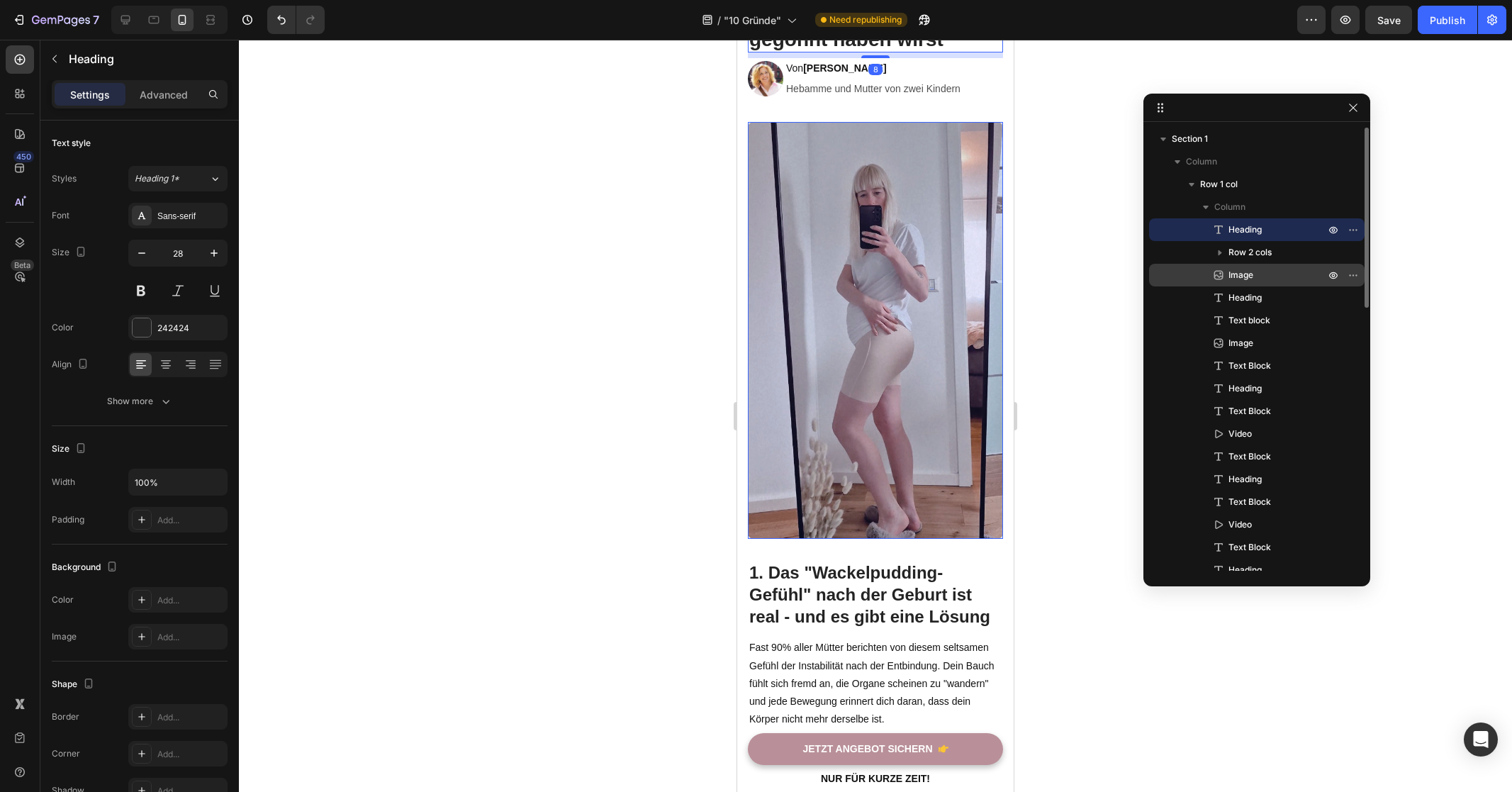
scroll to position [0, 0]
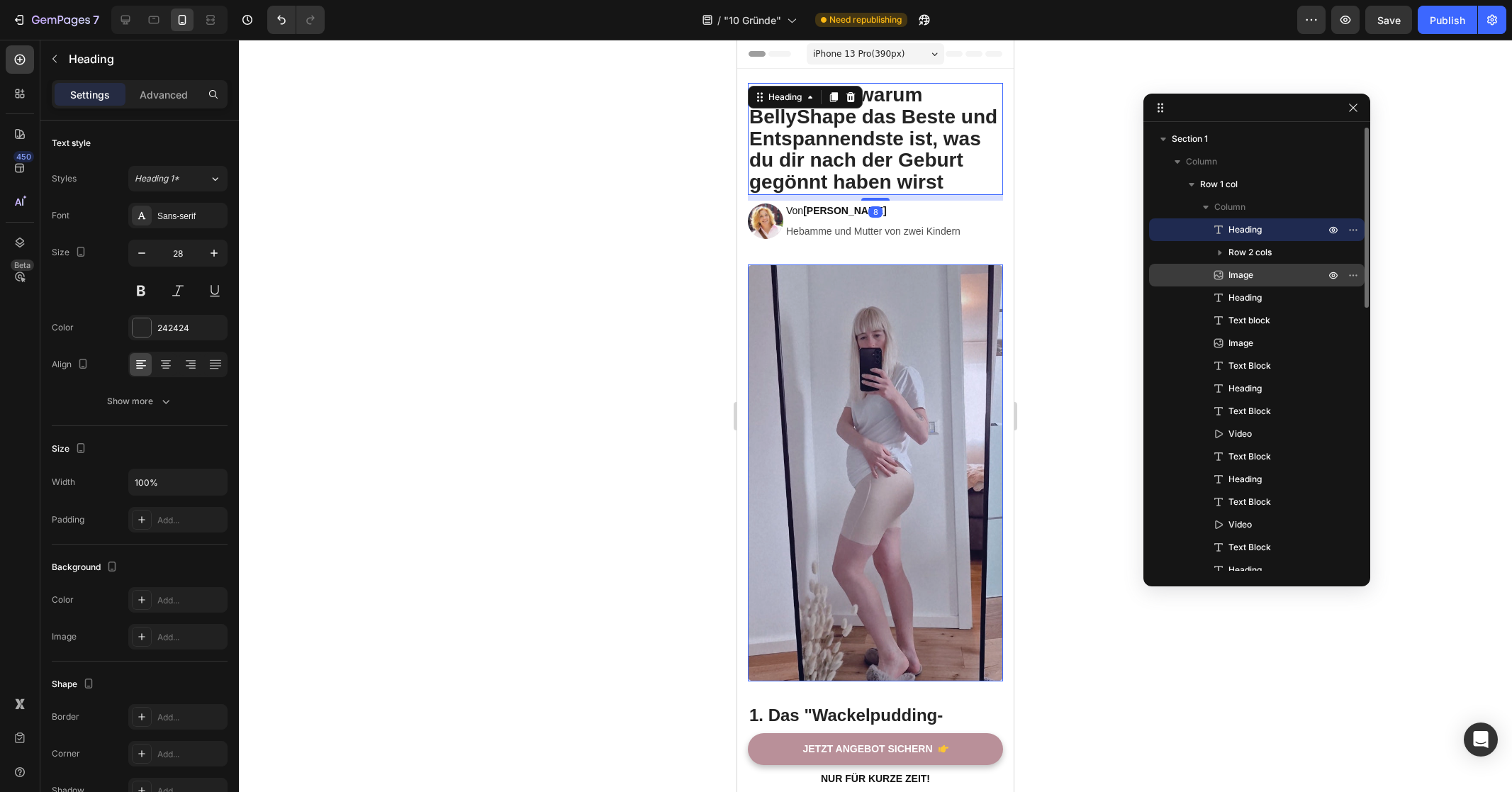
click at [1264, 269] on p "Image" at bounding box center [1261, 275] width 99 height 14
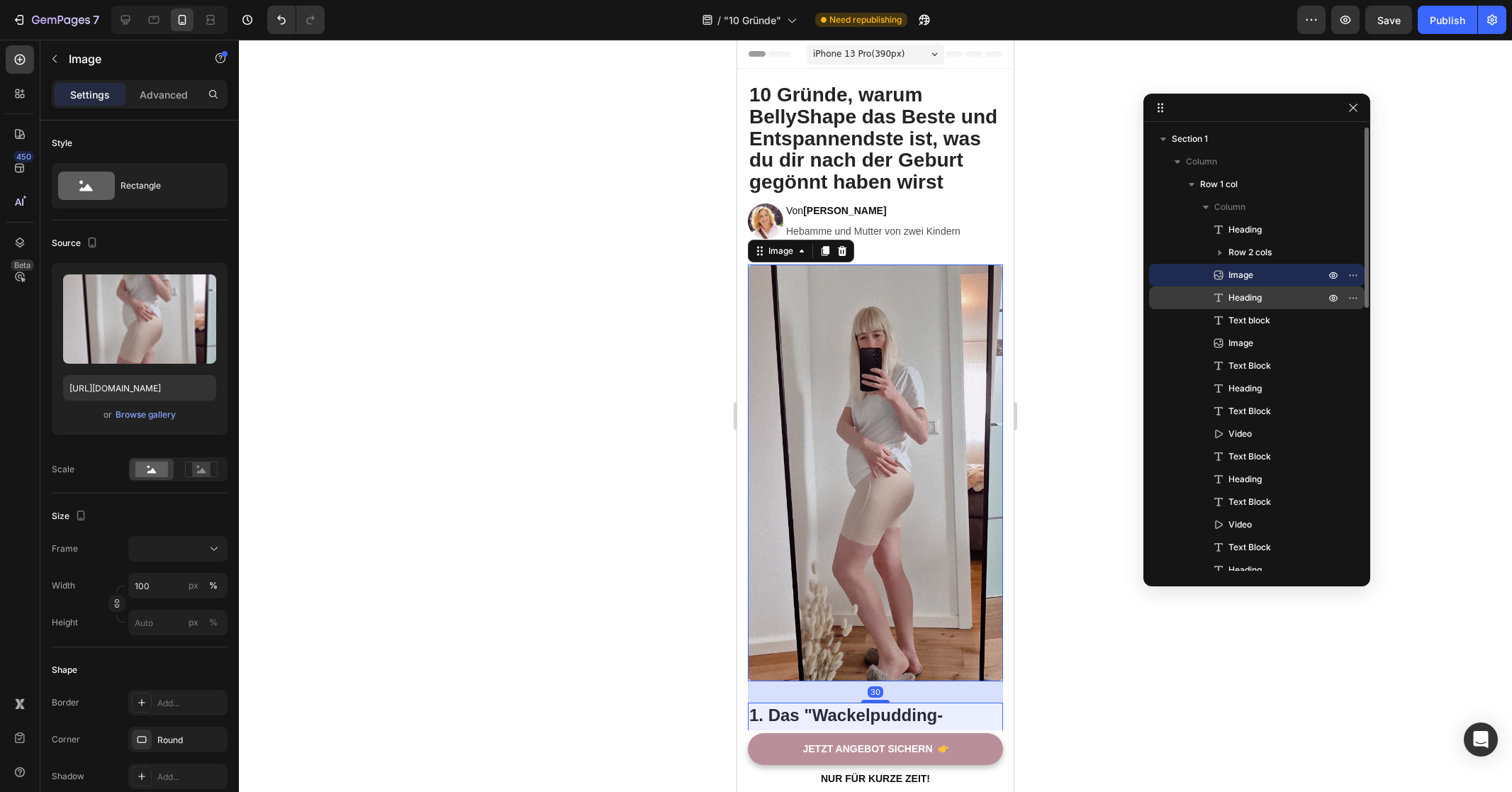
click at [1274, 299] on p "Heading" at bounding box center [1261, 298] width 99 height 14
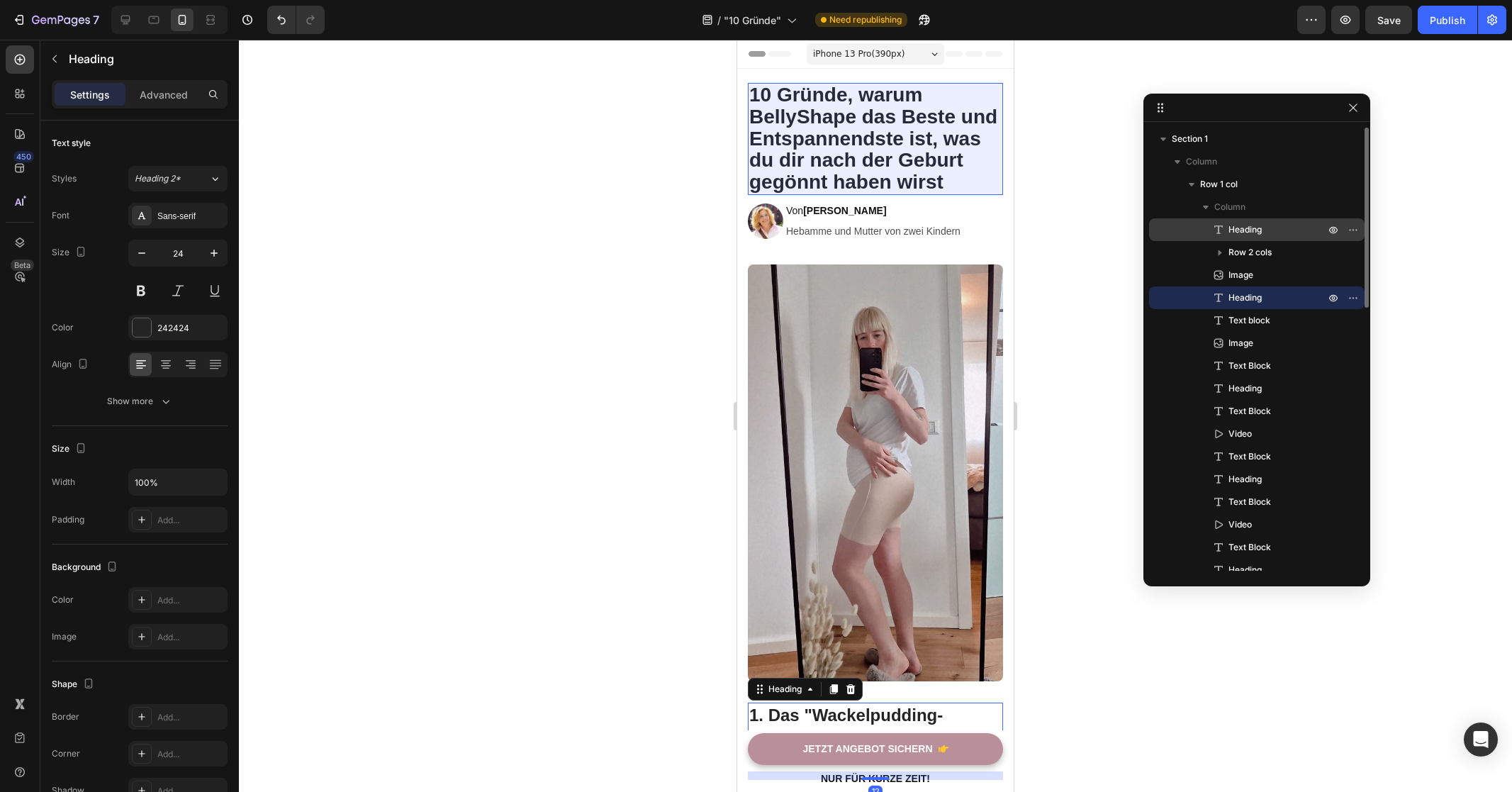
click at [1269, 234] on p "Heading" at bounding box center [1261, 230] width 99 height 14
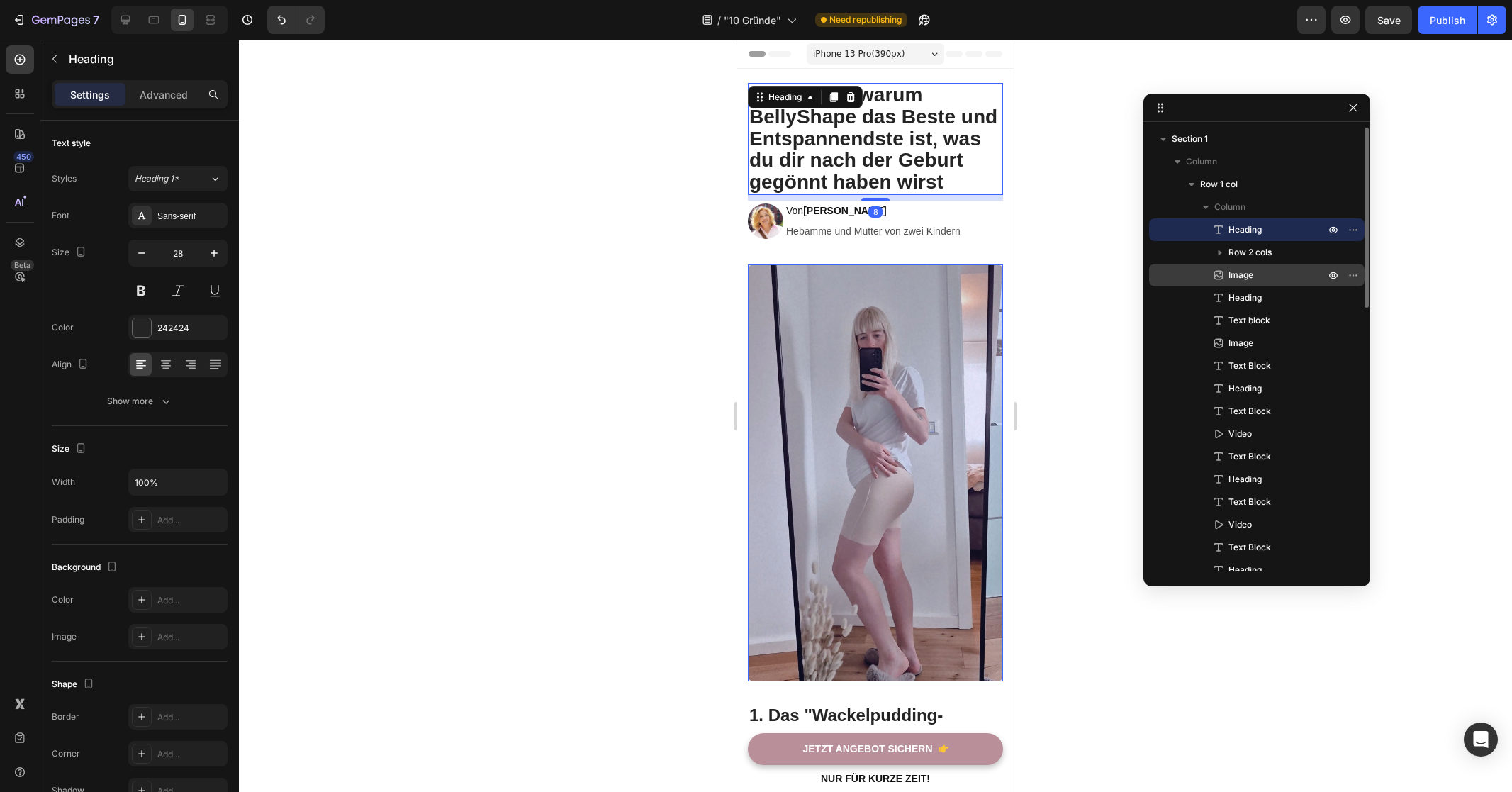
click at [1275, 277] on p "Image" at bounding box center [1261, 275] width 99 height 14
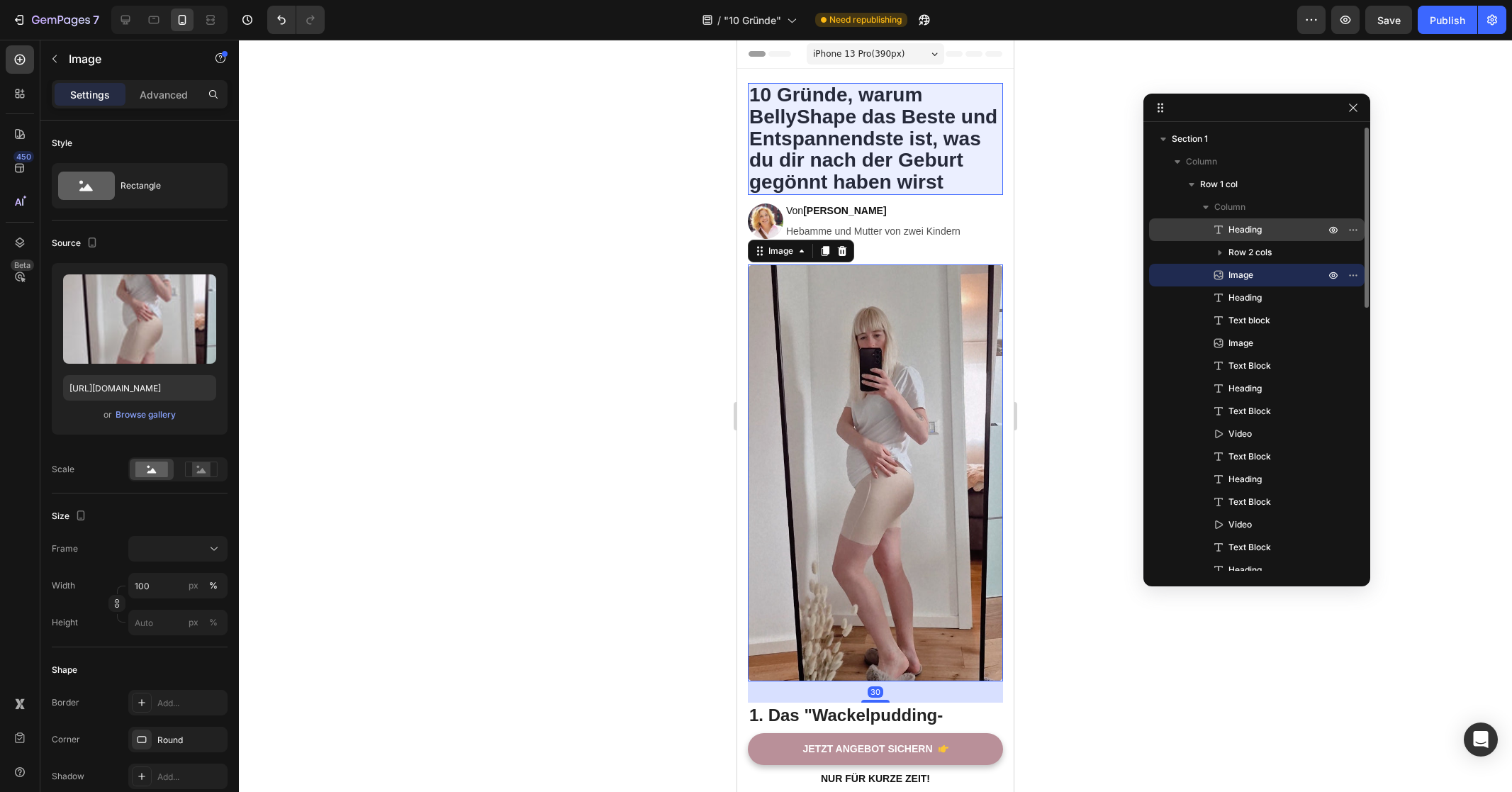
click at [1261, 232] on span "Heading" at bounding box center [1244, 230] width 33 height 14
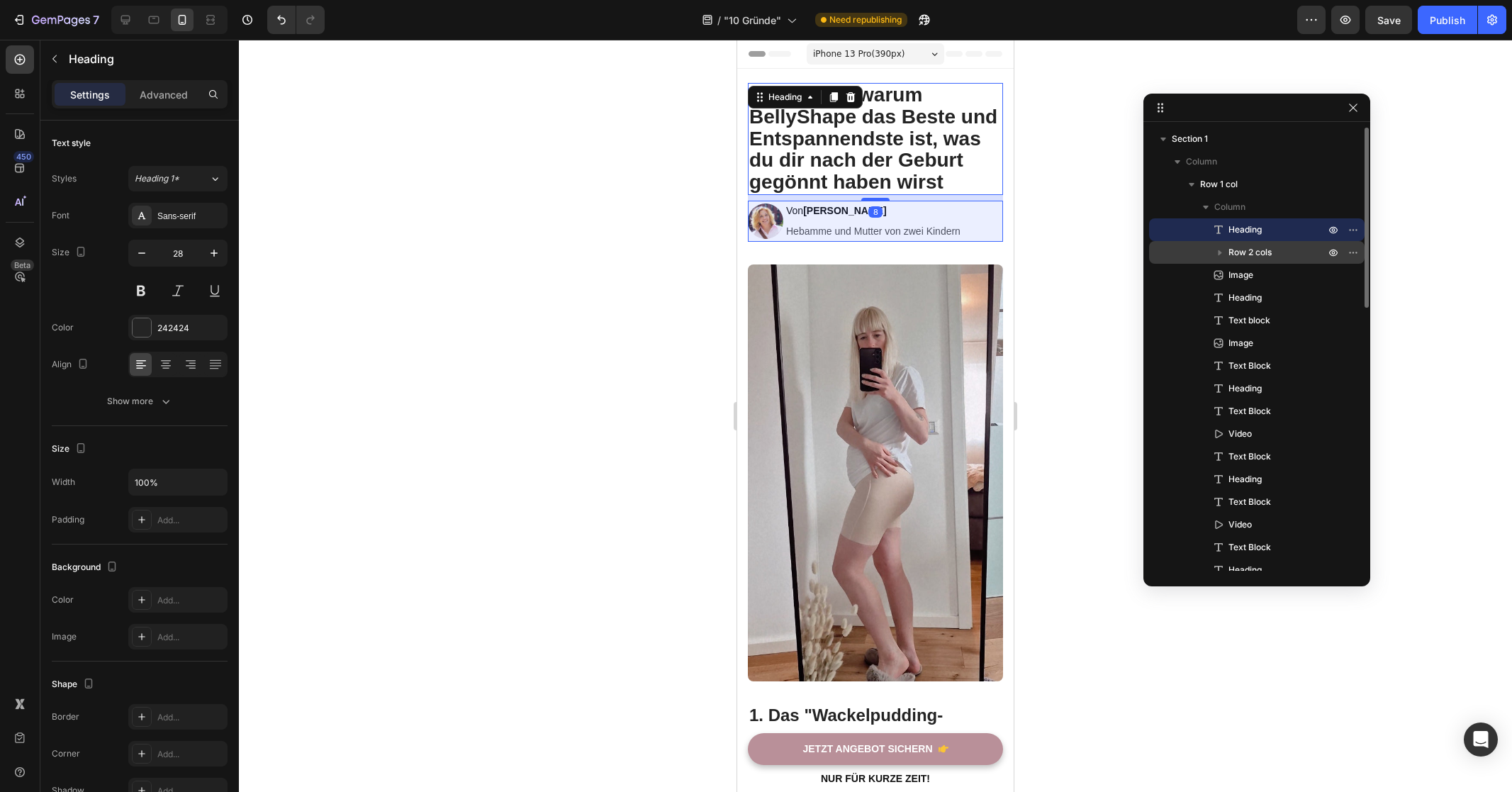
click at [1264, 258] on span "Row 2 cols" at bounding box center [1250, 252] width 43 height 14
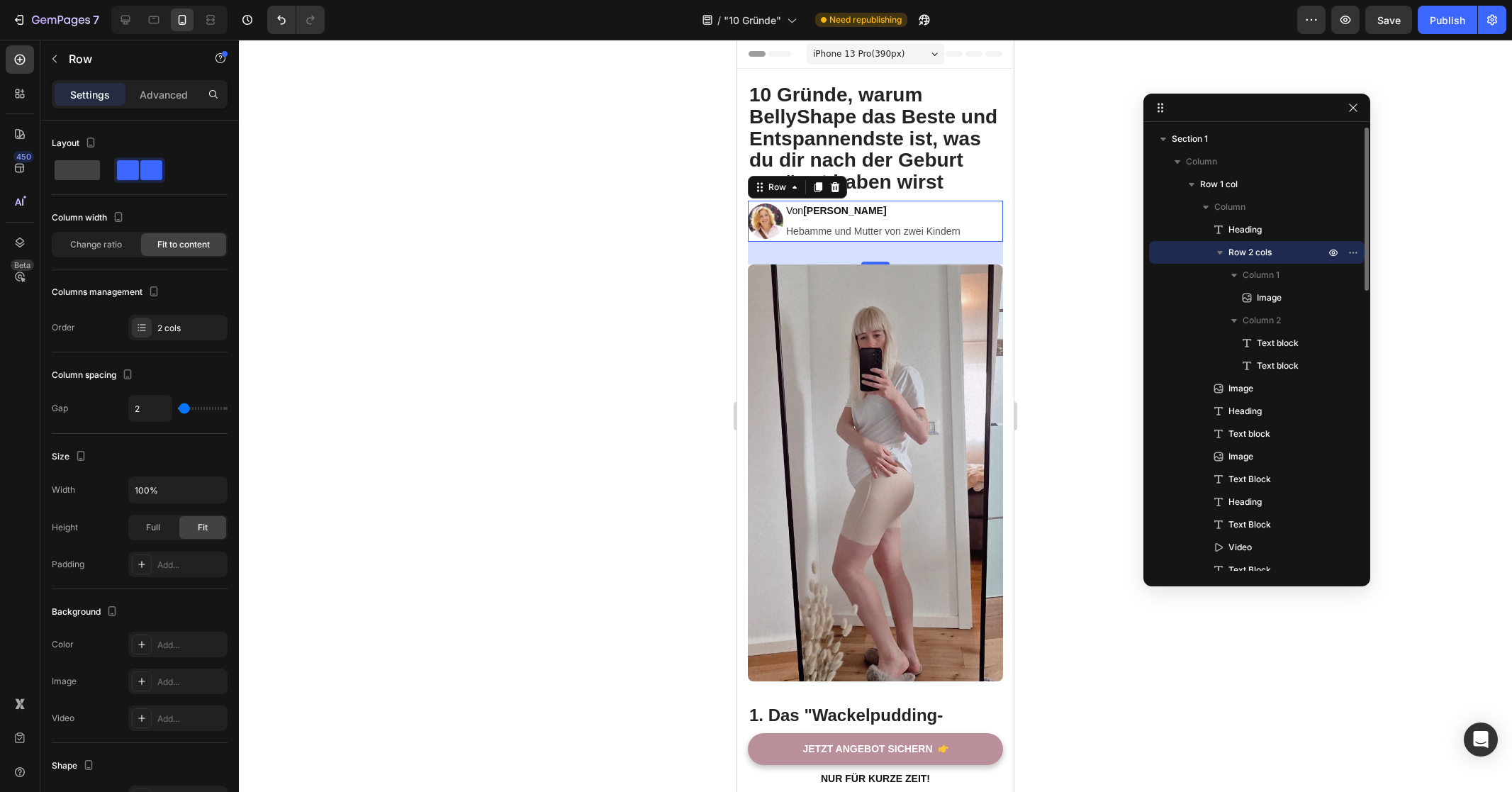
click at [1223, 252] on icon "button" at bounding box center [1220, 252] width 14 height 14
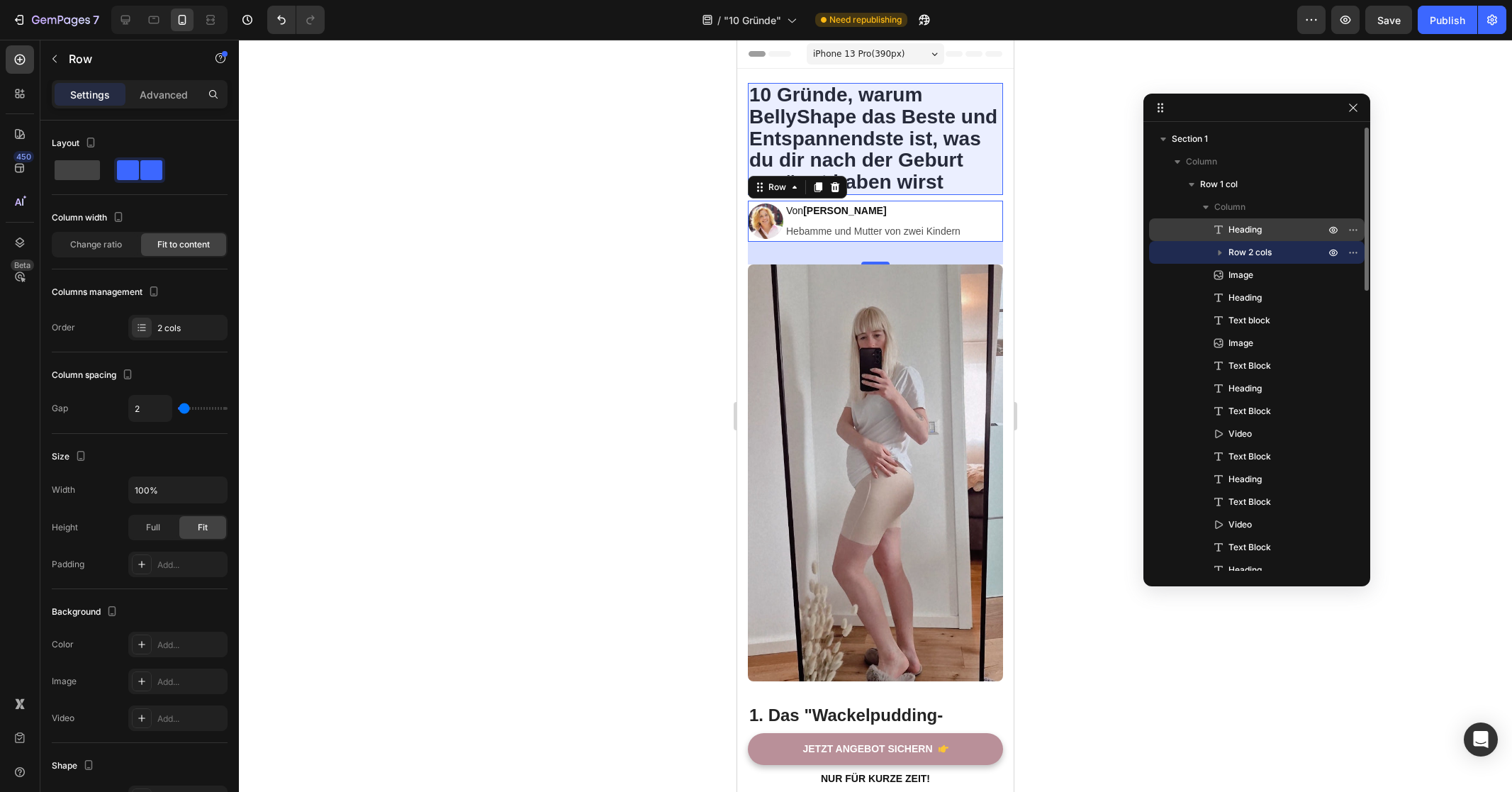
click at [1244, 233] on span "Heading" at bounding box center [1244, 230] width 33 height 14
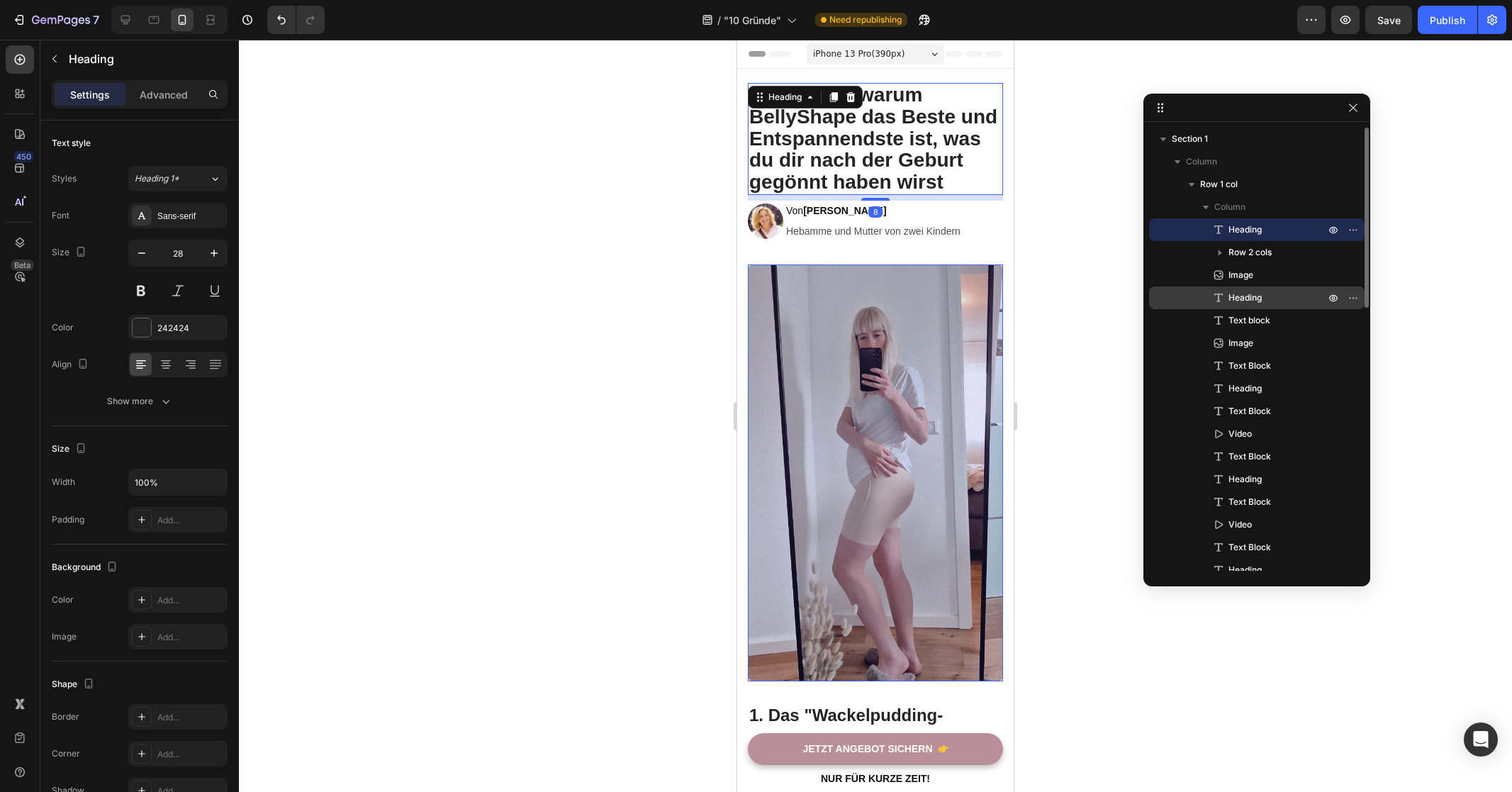
drag, startPoint x: 1246, startPoint y: 232, endPoint x: 1243, endPoint y: 298, distance: 66.1
click at [1243, 298] on div "Heading Row 2 cols Image Heading Text block Image Text Block Heading Text Block…" at bounding box center [1257, 683] width 215 height 931
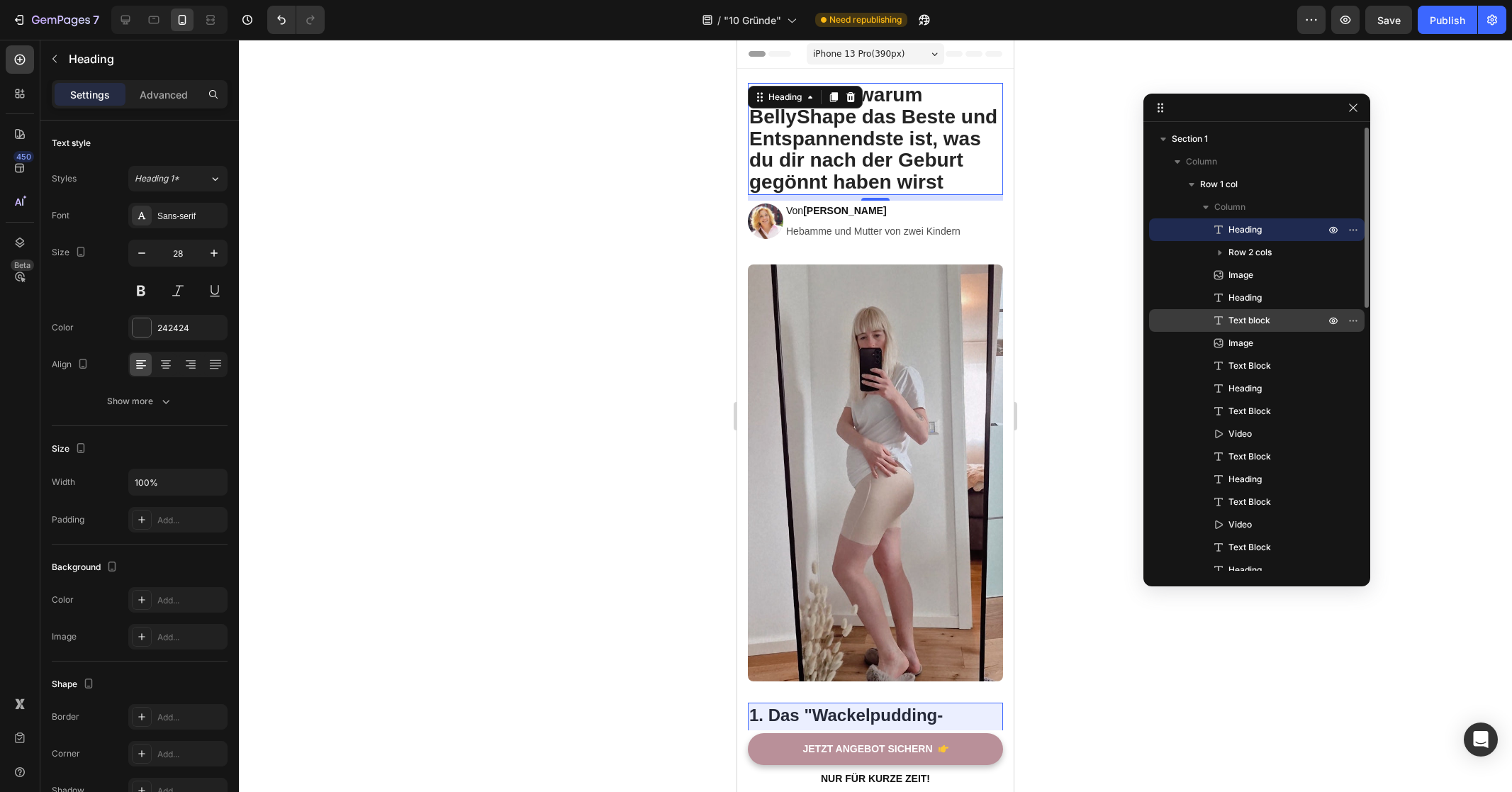
drag, startPoint x: 1260, startPoint y: 228, endPoint x: 1250, endPoint y: 314, distance: 86.6
click at [1250, 314] on div "Heading Row 2 cols Image Heading Text block Image Text Block Heading Text Block…" at bounding box center [1257, 683] width 215 height 931
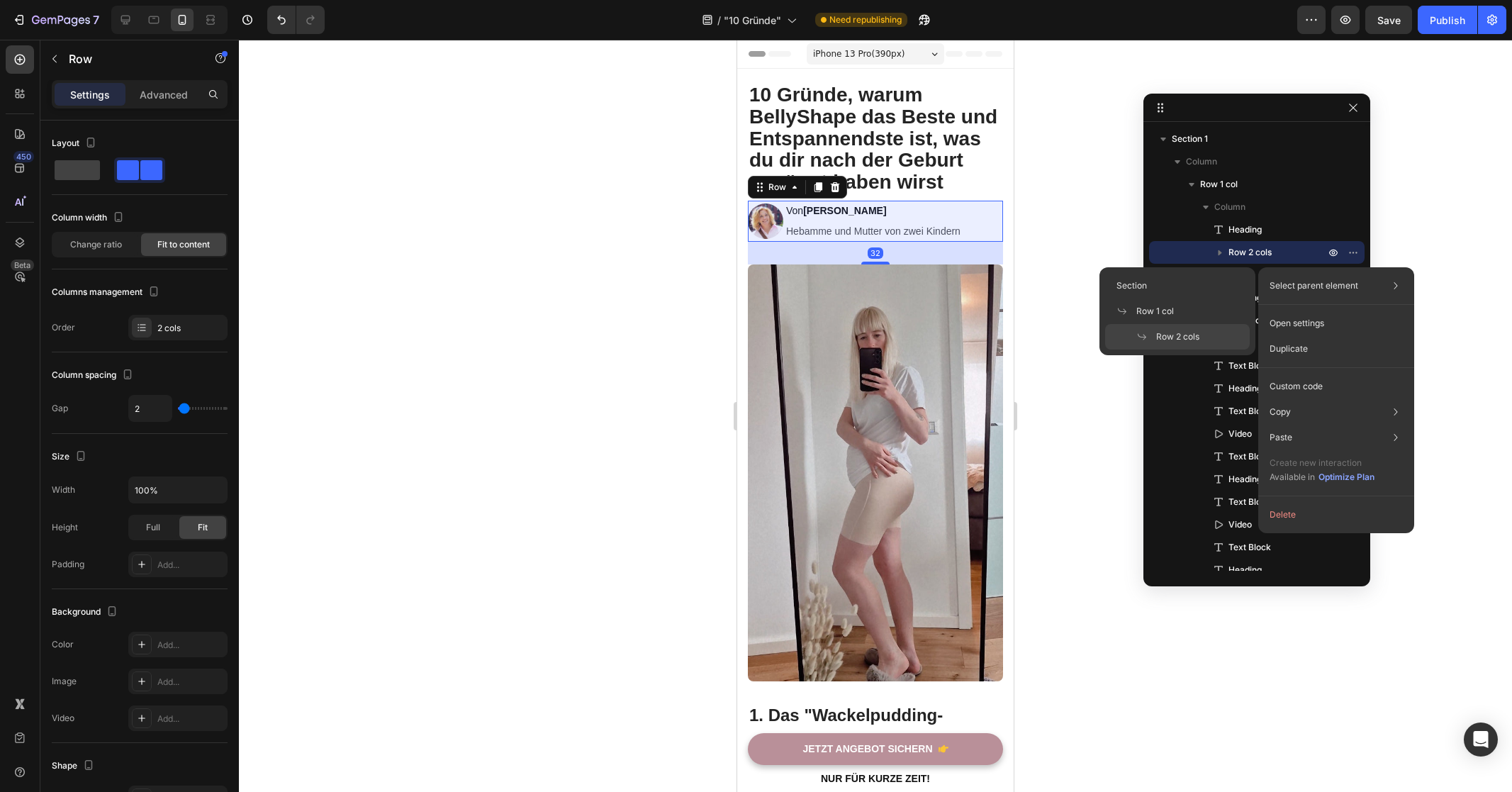
drag, startPoint x: 1258, startPoint y: 254, endPoint x: 1253, endPoint y: 324, distance: 70.2
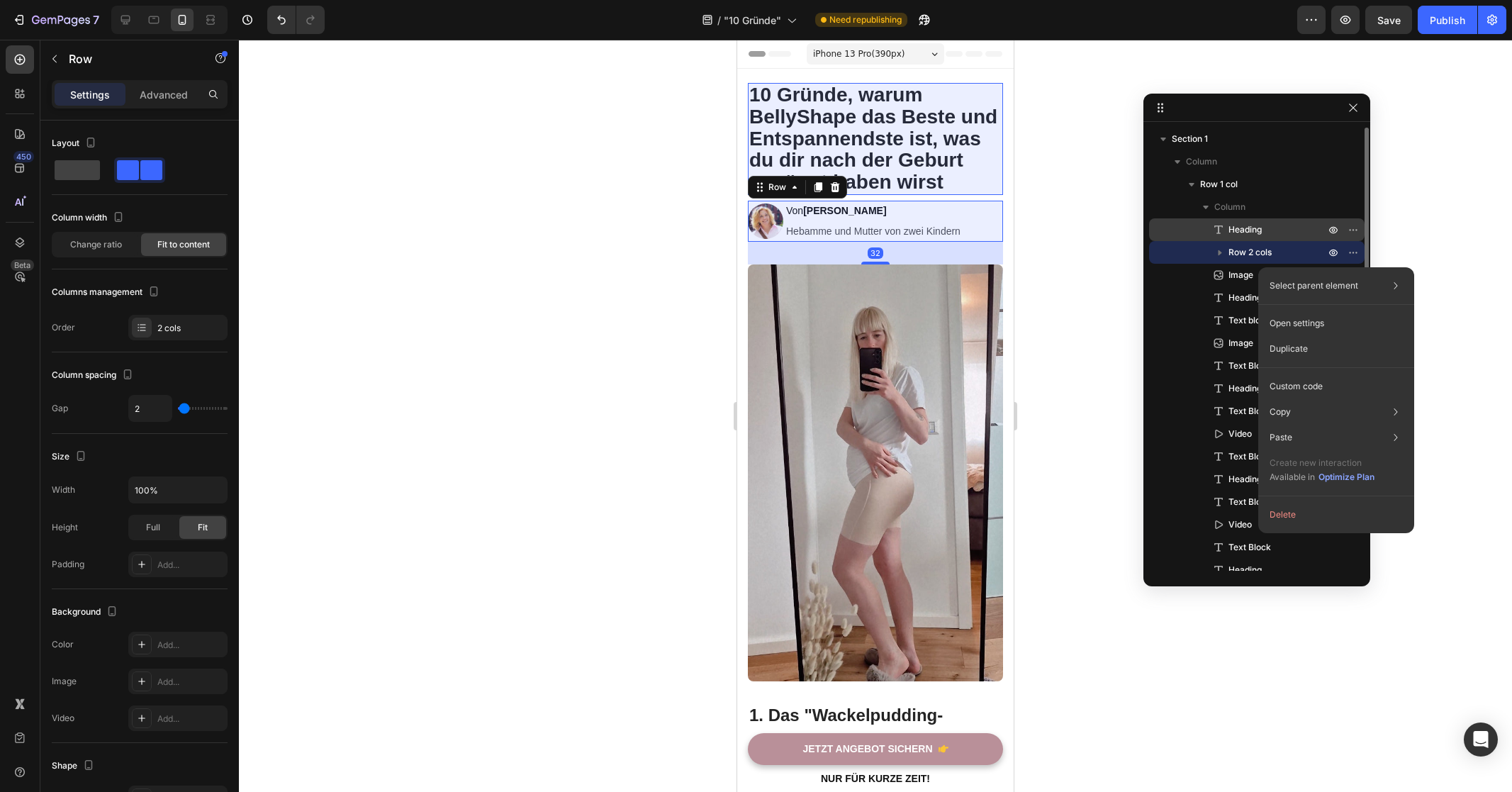
click at [1260, 232] on span "Heading" at bounding box center [1244, 230] width 33 height 14
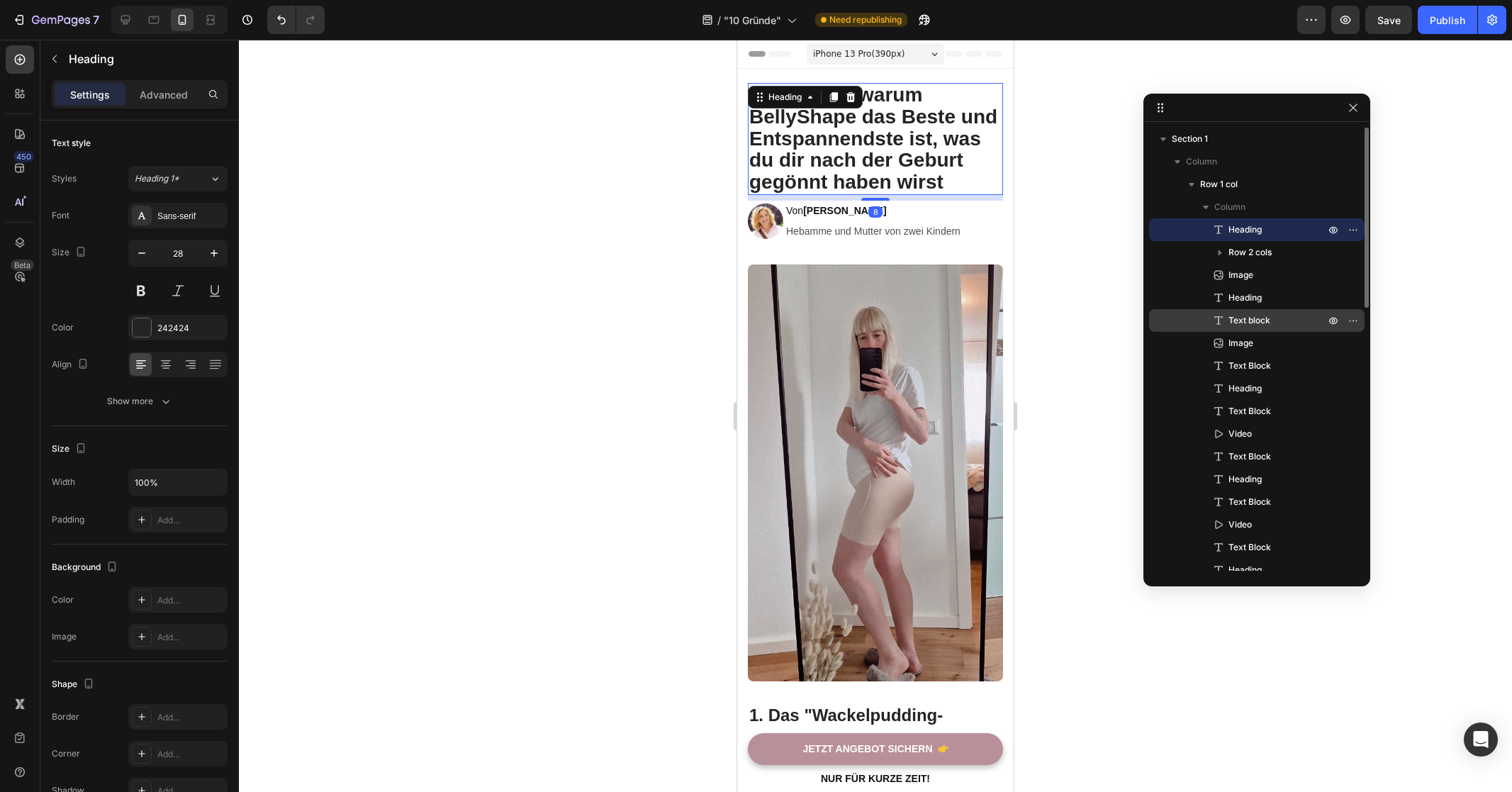
drag, startPoint x: 1260, startPoint y: 227, endPoint x: 1258, endPoint y: 312, distance: 85.0
click at [1258, 312] on div "Heading Row 2 cols Image Heading Text block Image Text Block Heading Text Block…" at bounding box center [1257, 683] width 215 height 931
click at [1357, 107] on icon "button" at bounding box center [1352, 107] width 11 height 11
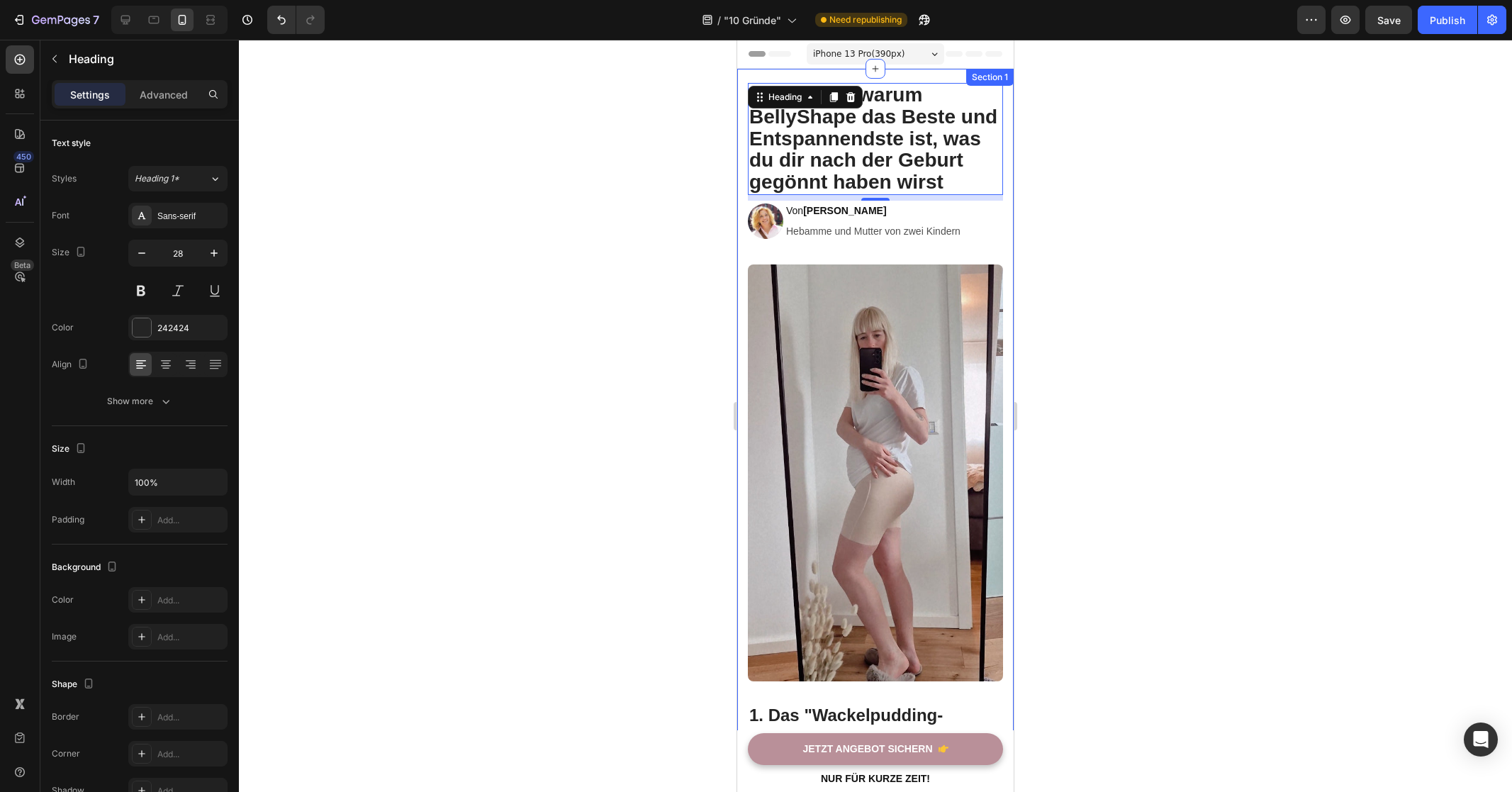
click at [1170, 290] on div at bounding box center [875, 416] width 1273 height 752
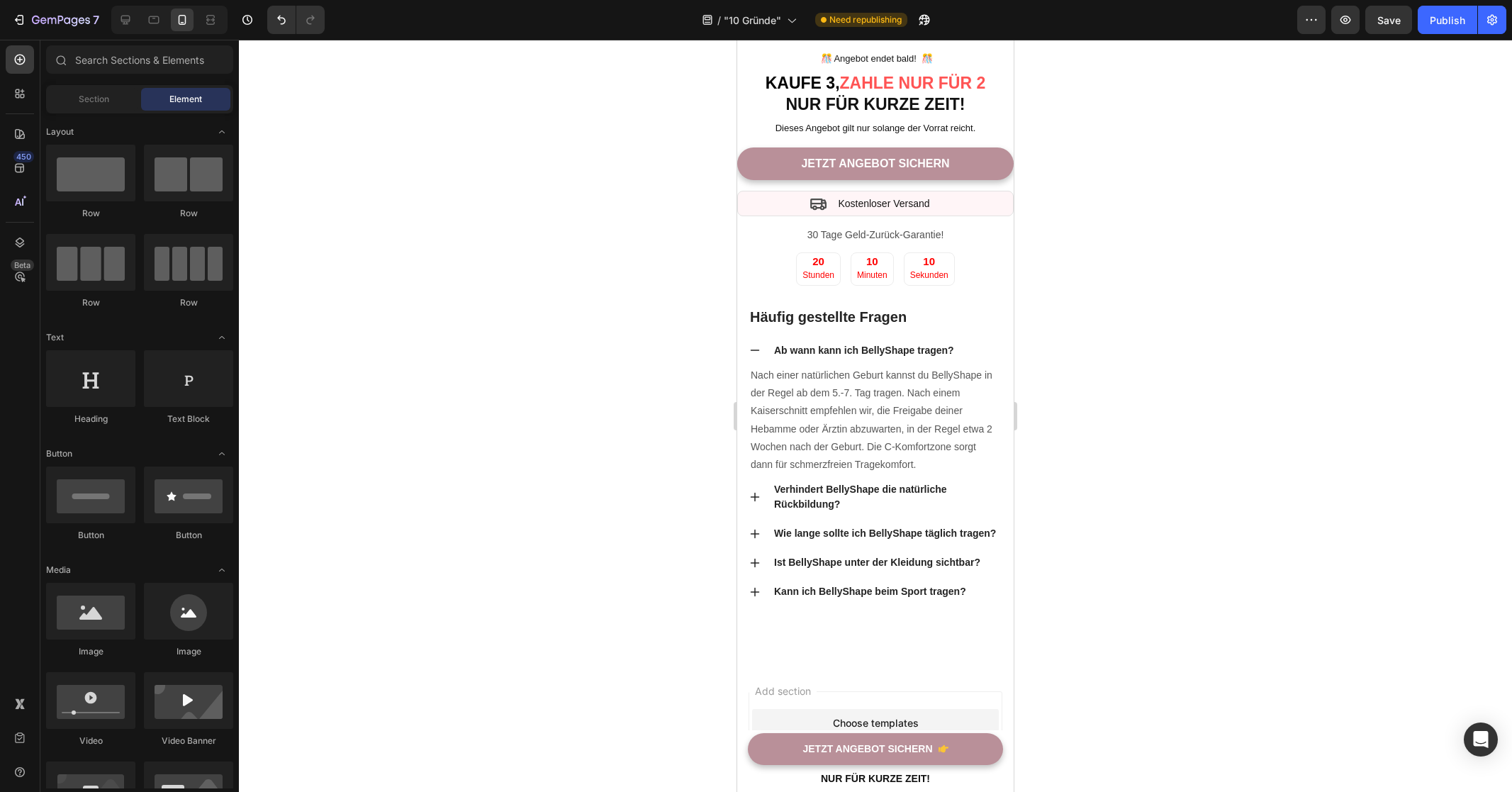
scroll to position [6497, 0]
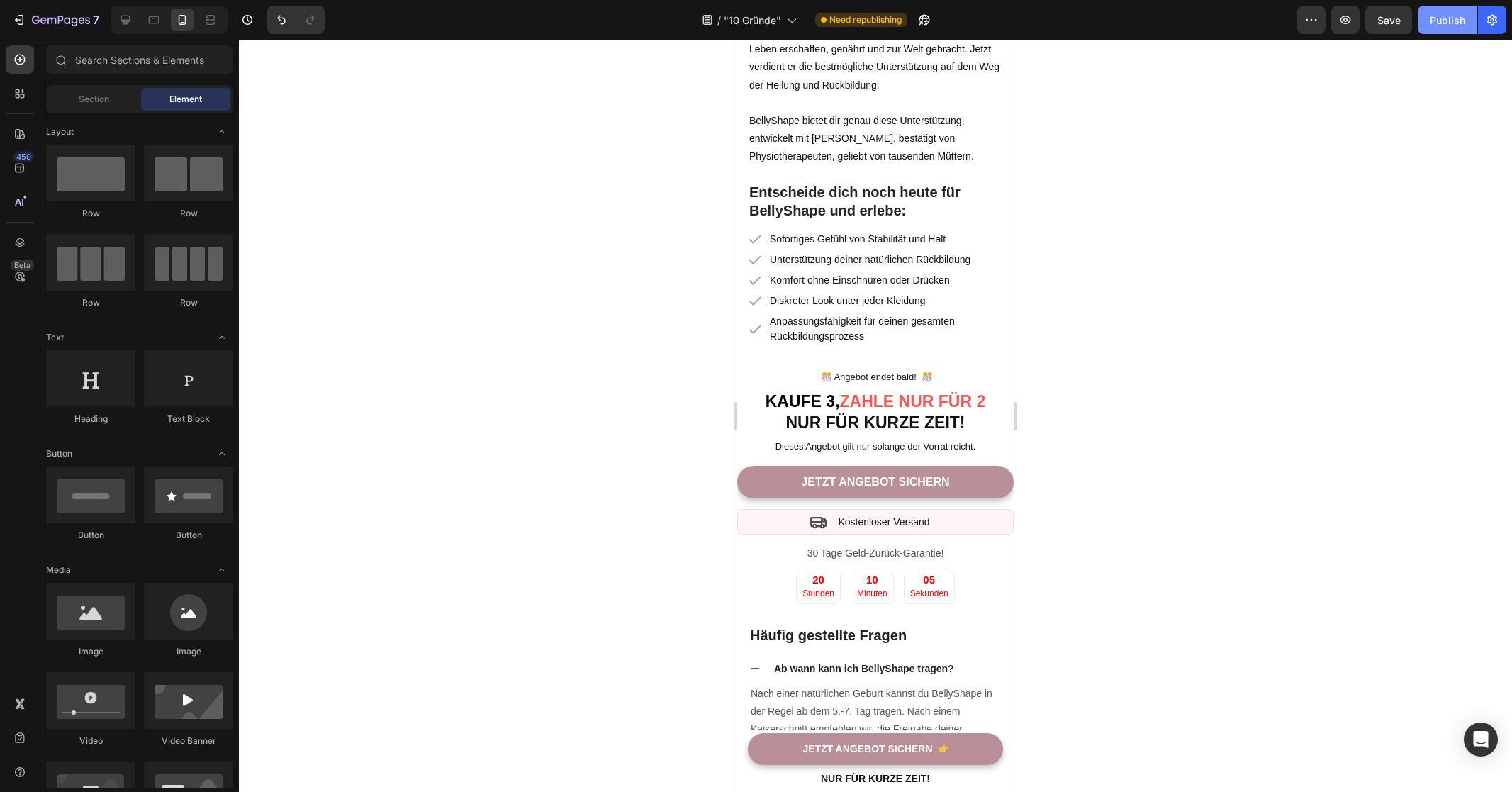
click at [1437, 18] on div "Publish" at bounding box center [1448, 20] width 35 height 15
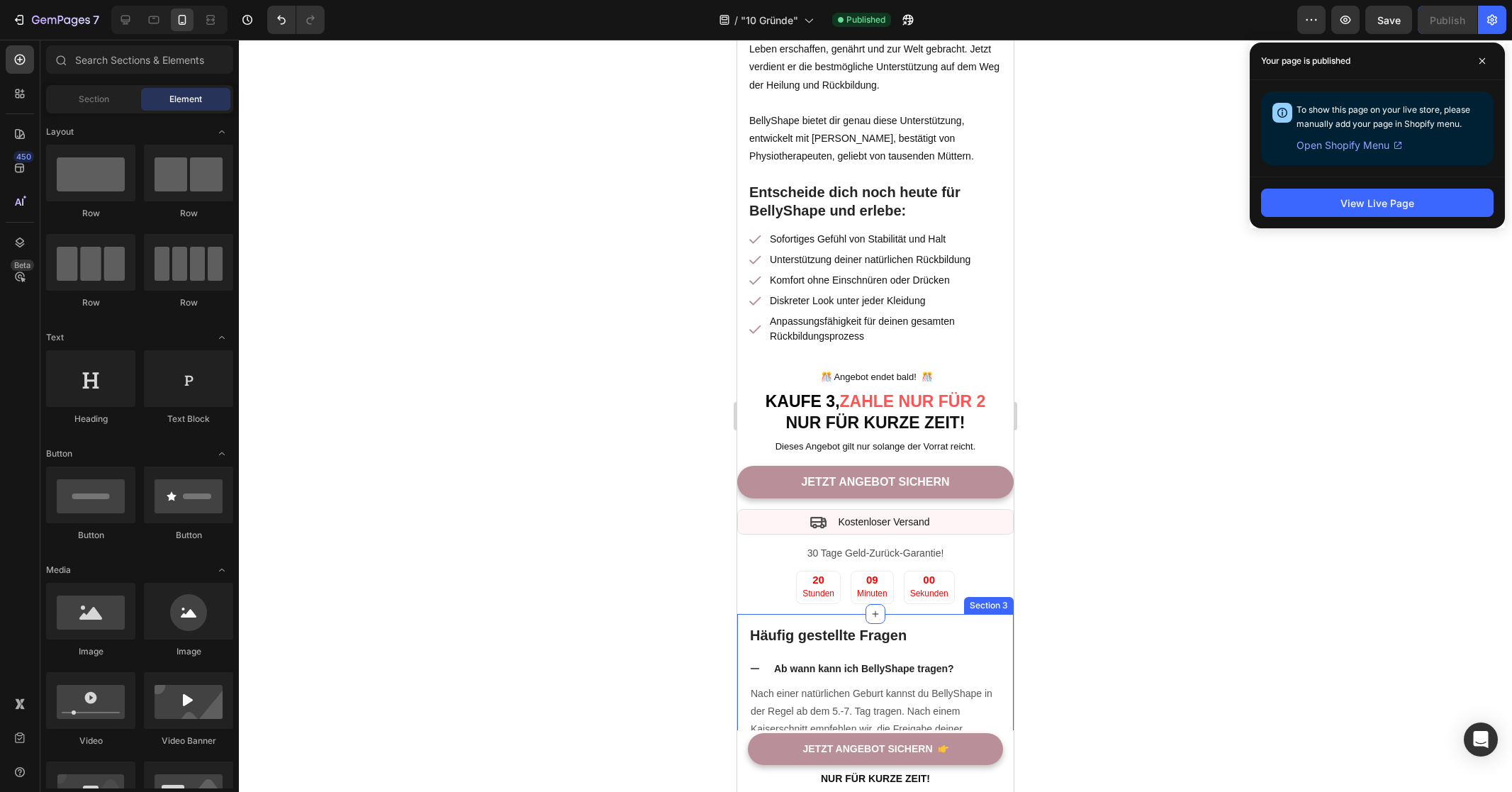
click at [995, 614] on div "Häufig gestellte Fragen Heading Ab wann kann ich BellyShape tragen? Nach einer …" at bounding box center [875, 797] width 276 height 367
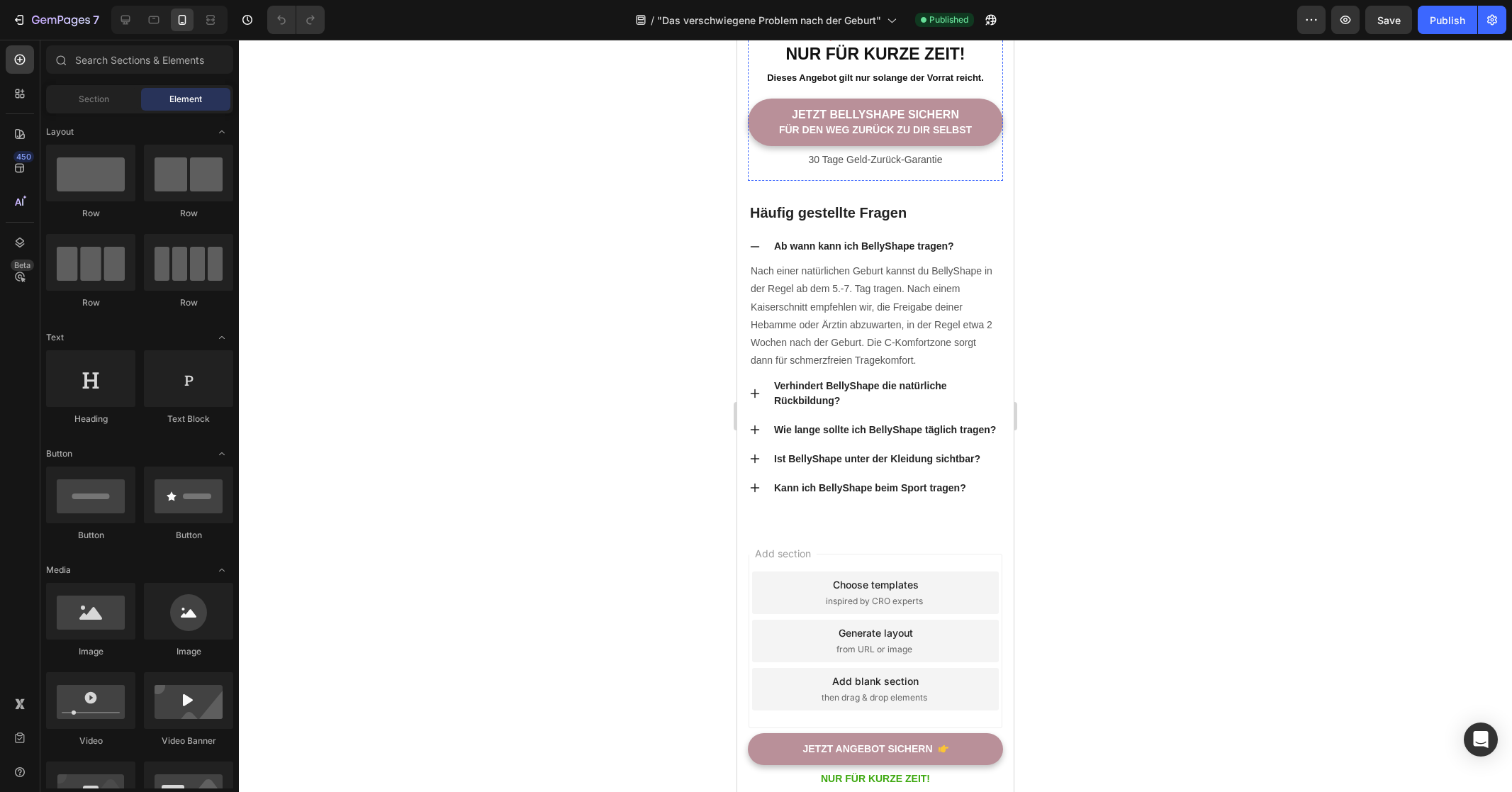
scroll to position [3880, 0]
click at [872, 212] on div at bounding box center [875, 202] width 20 height 20
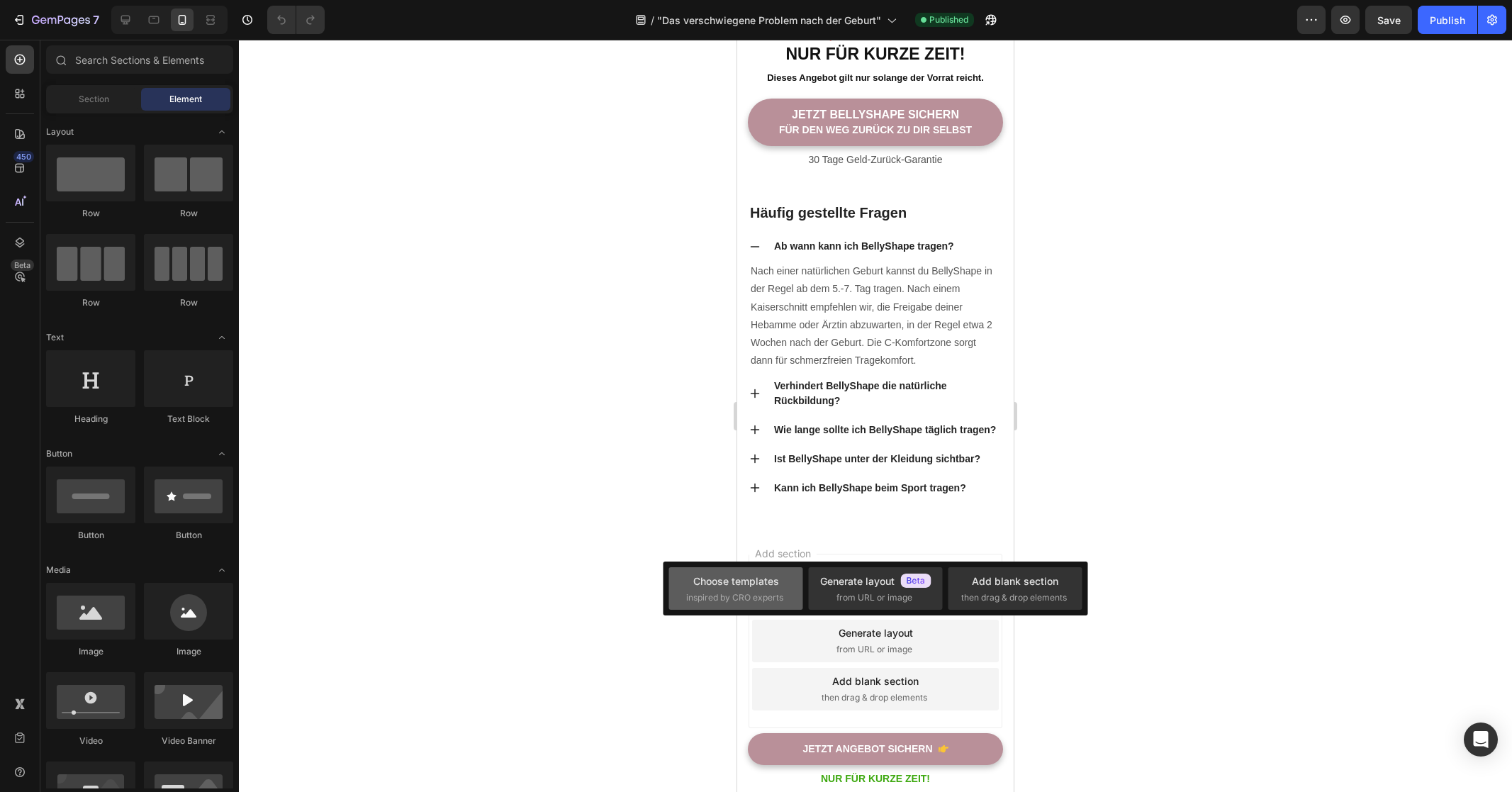
click at [749, 577] on div "Choose templates" at bounding box center [736, 581] width 86 height 15
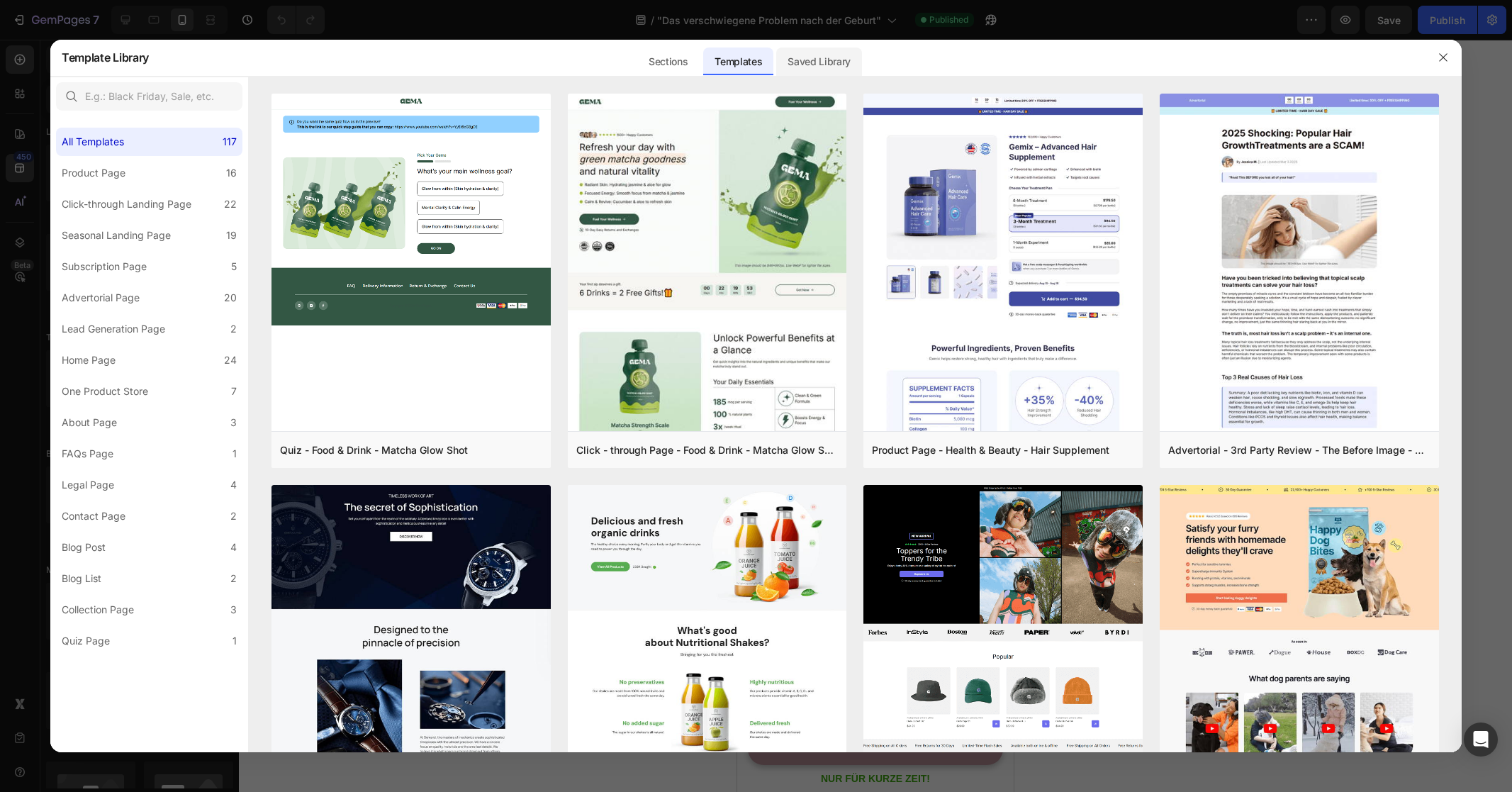
click at [805, 64] on div "Saved Library" at bounding box center [819, 62] width 86 height 29
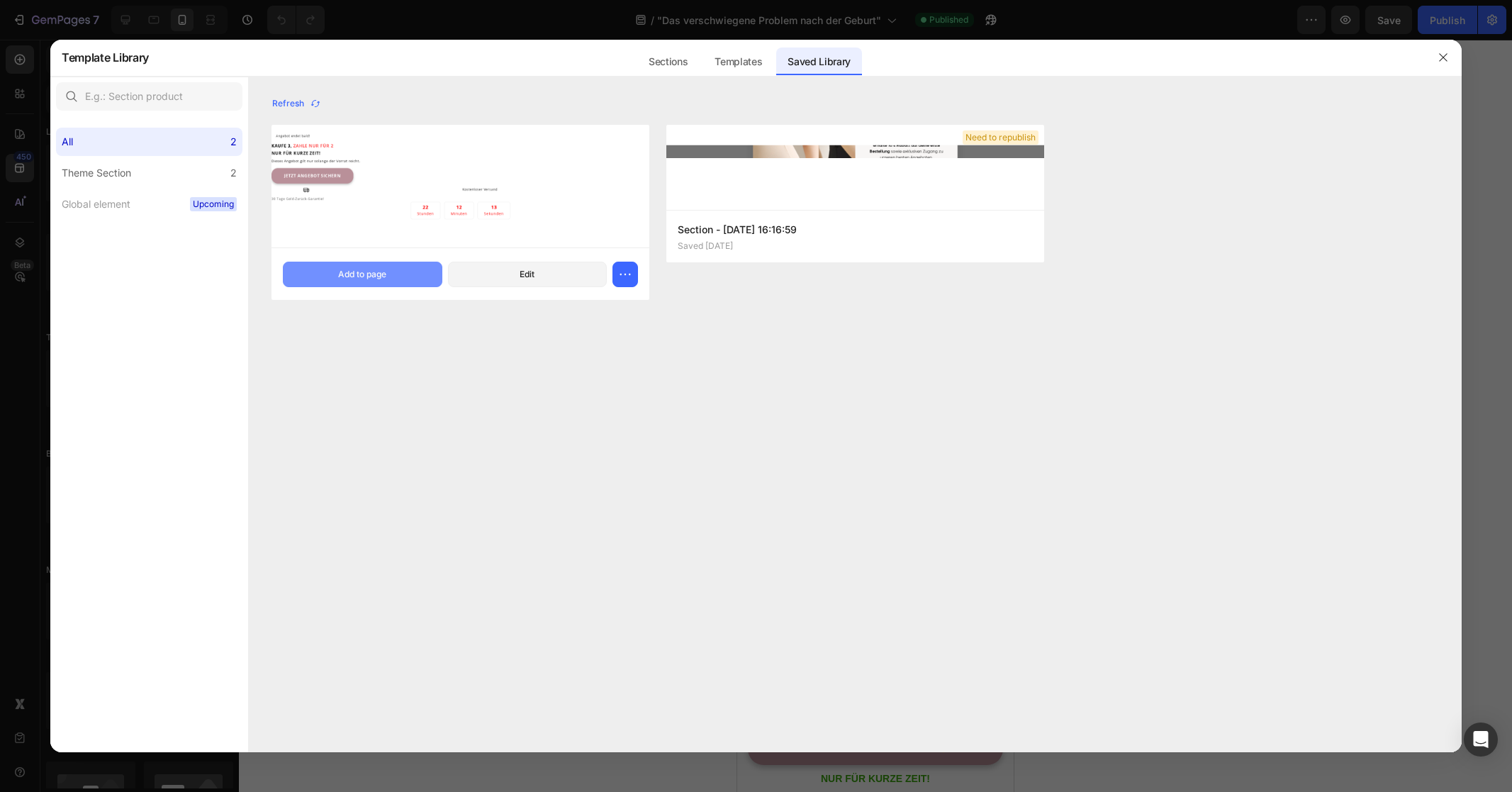
click at [394, 279] on button "Add to page" at bounding box center [362, 274] width 159 height 26
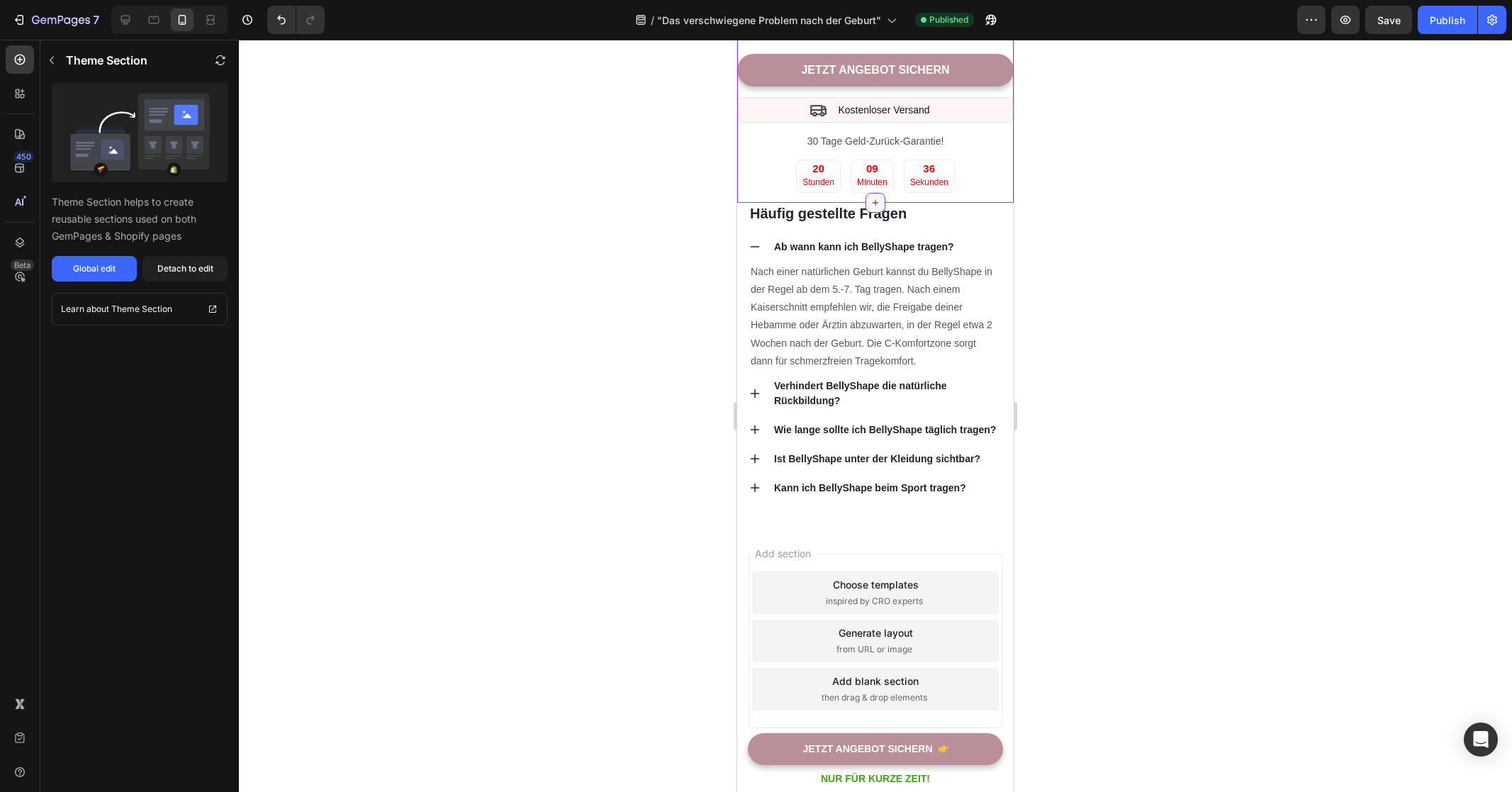
scroll to position [4102, 0]
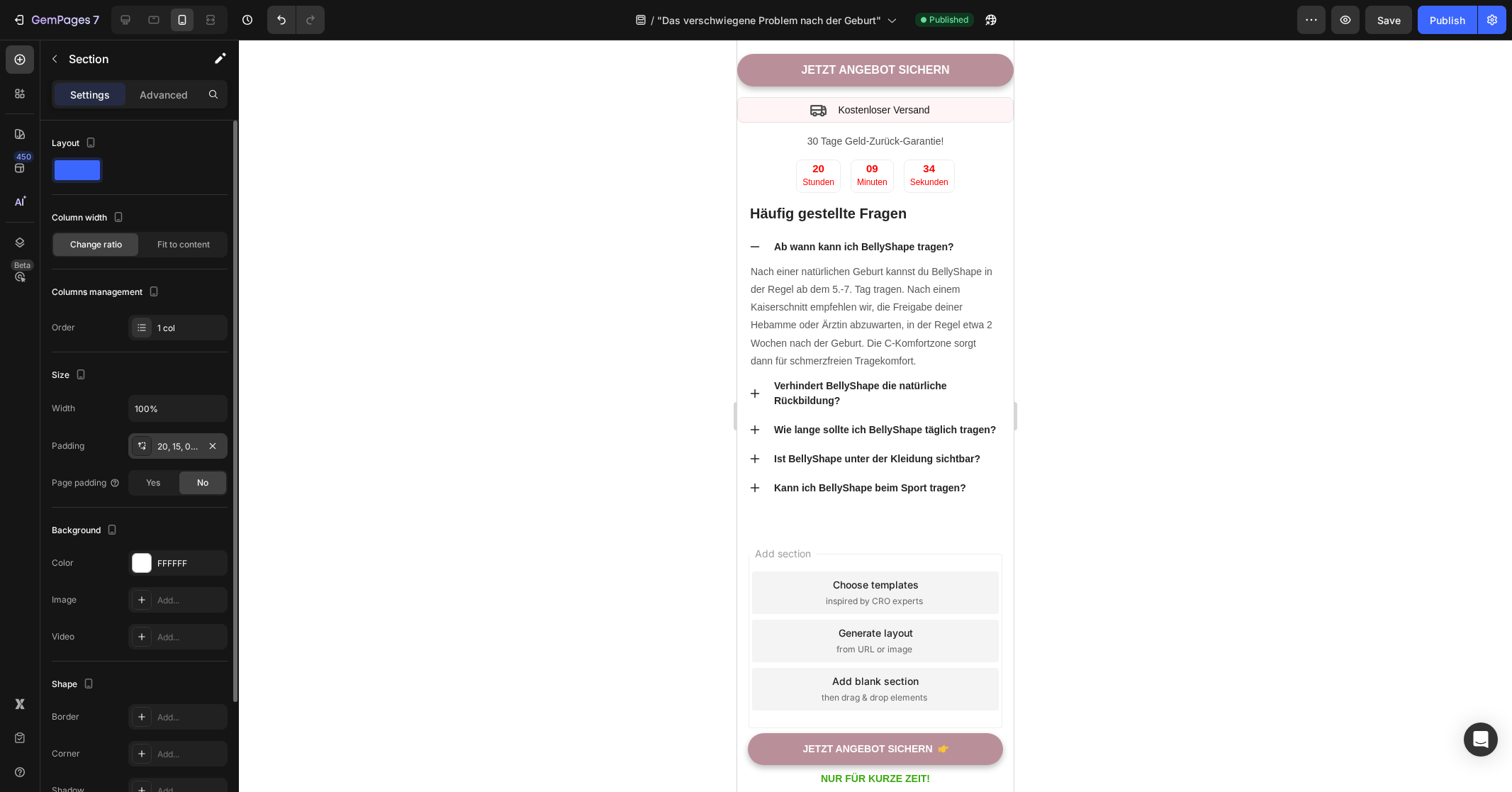
click at [173, 453] on div "20, 15, 0, 15" at bounding box center [177, 446] width 99 height 26
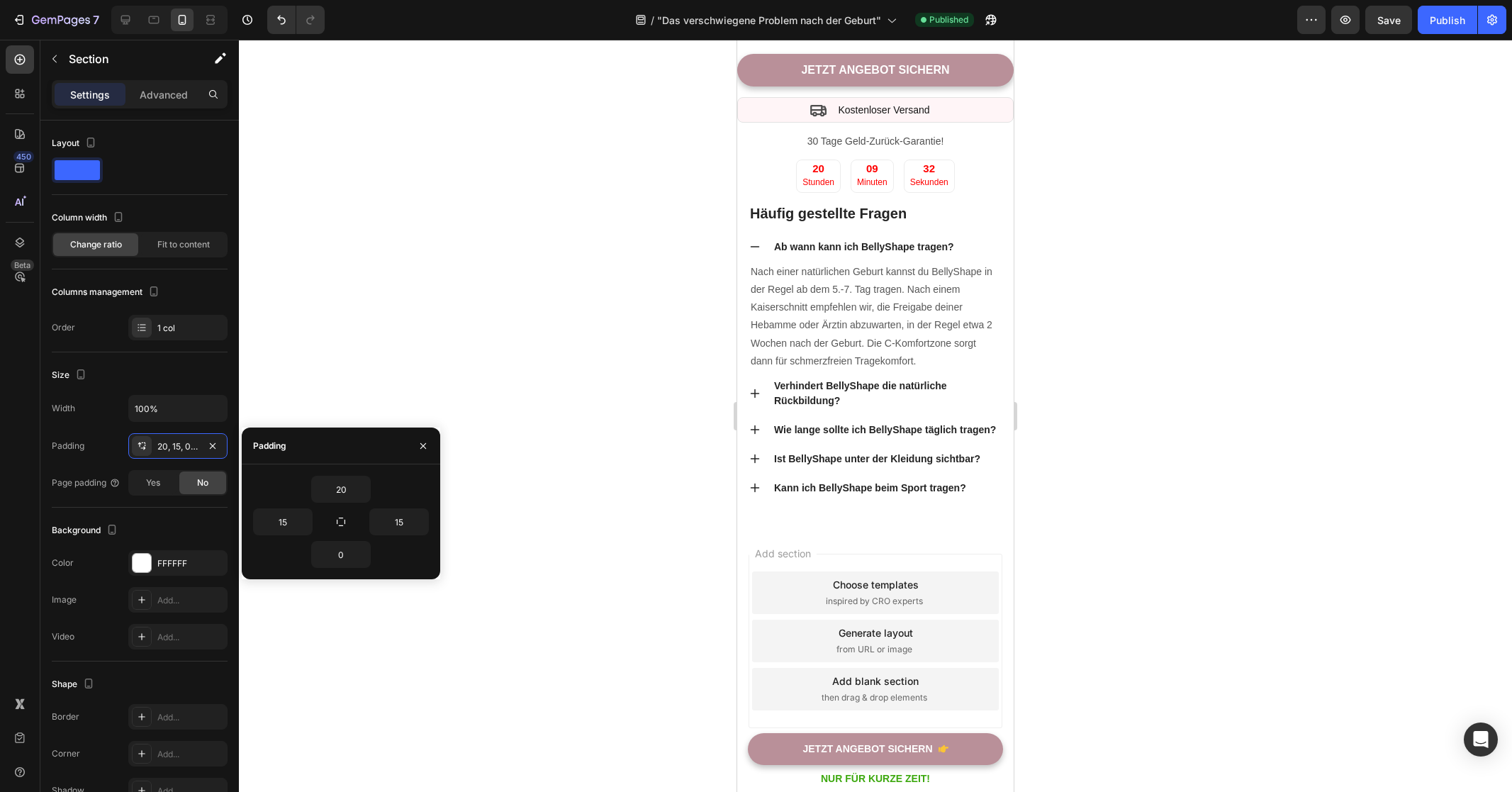
click at [635, 379] on div at bounding box center [875, 416] width 1273 height 752
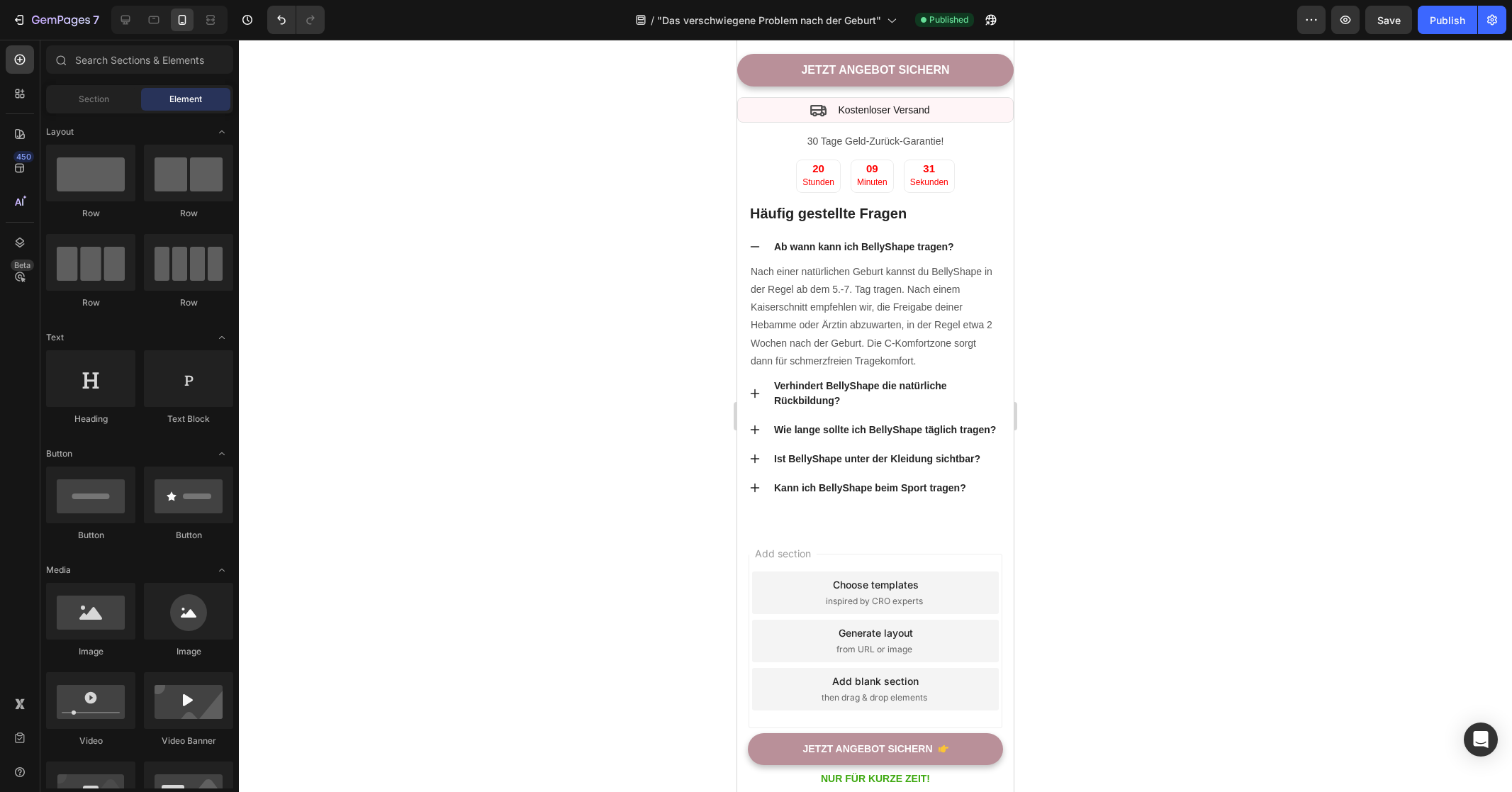
scroll to position [4030, 0]
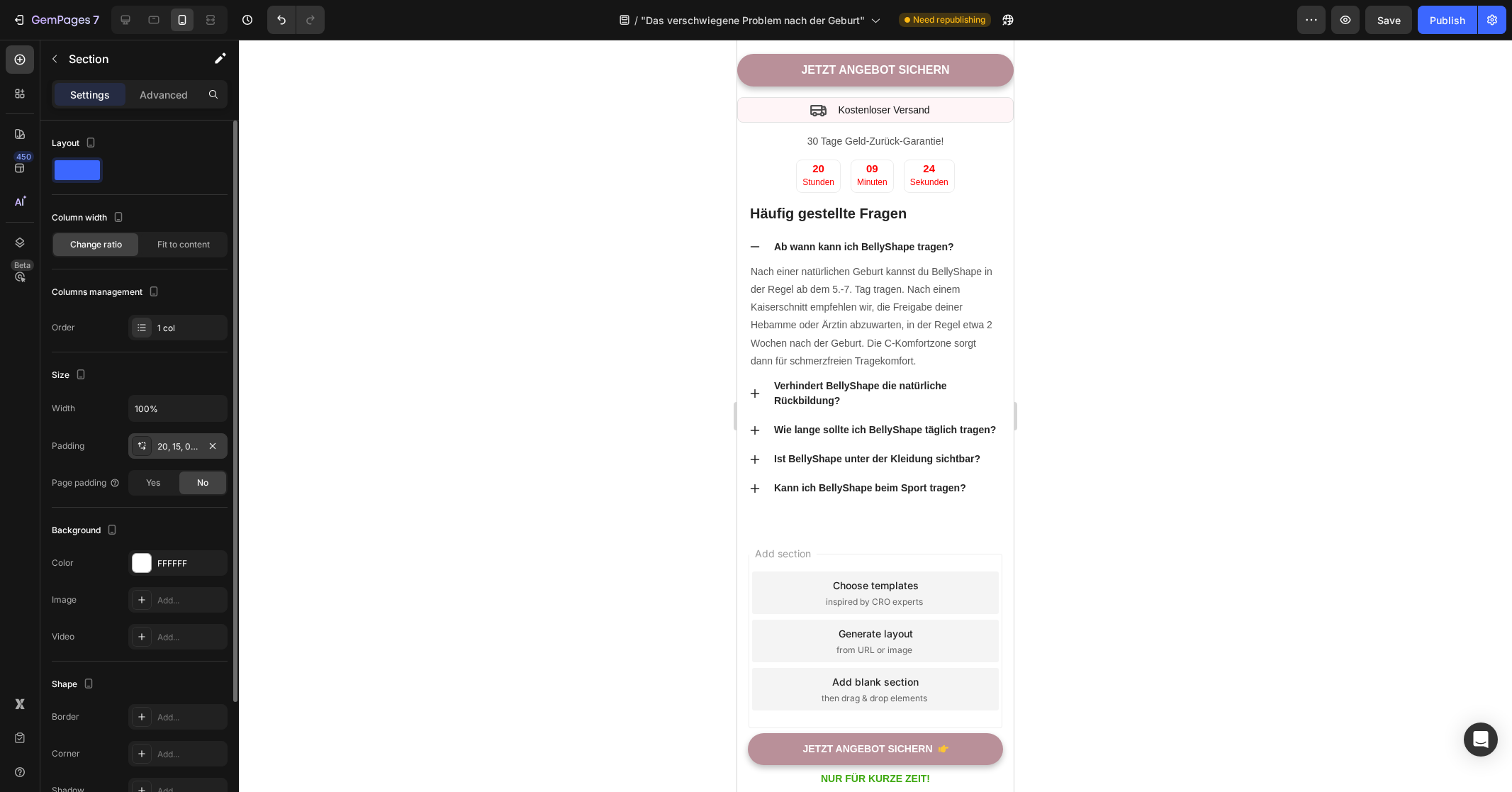
click at [175, 455] on div "20, 15, 0, 15" at bounding box center [177, 446] width 99 height 26
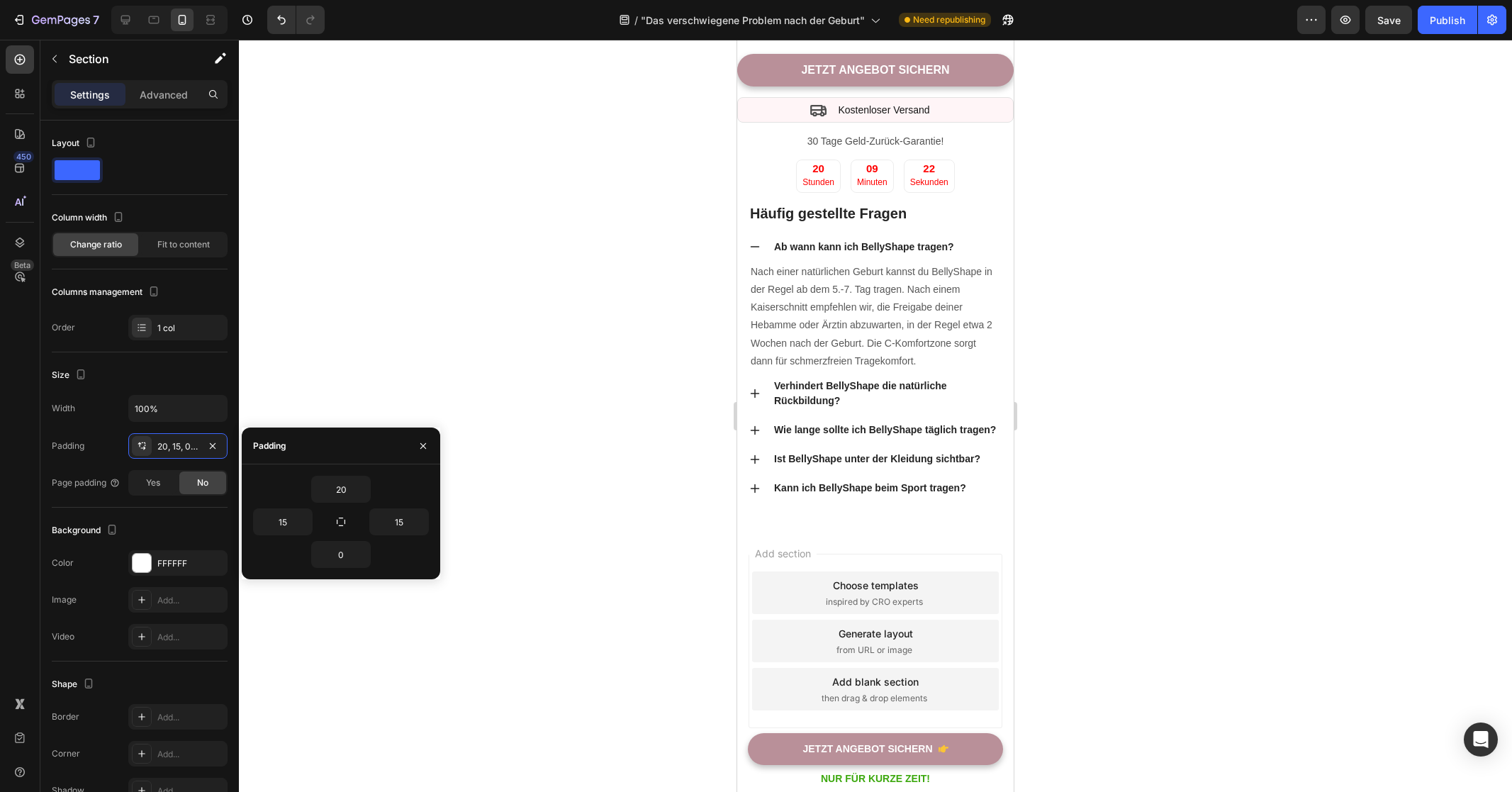
click at [690, 304] on div at bounding box center [875, 416] width 1273 height 752
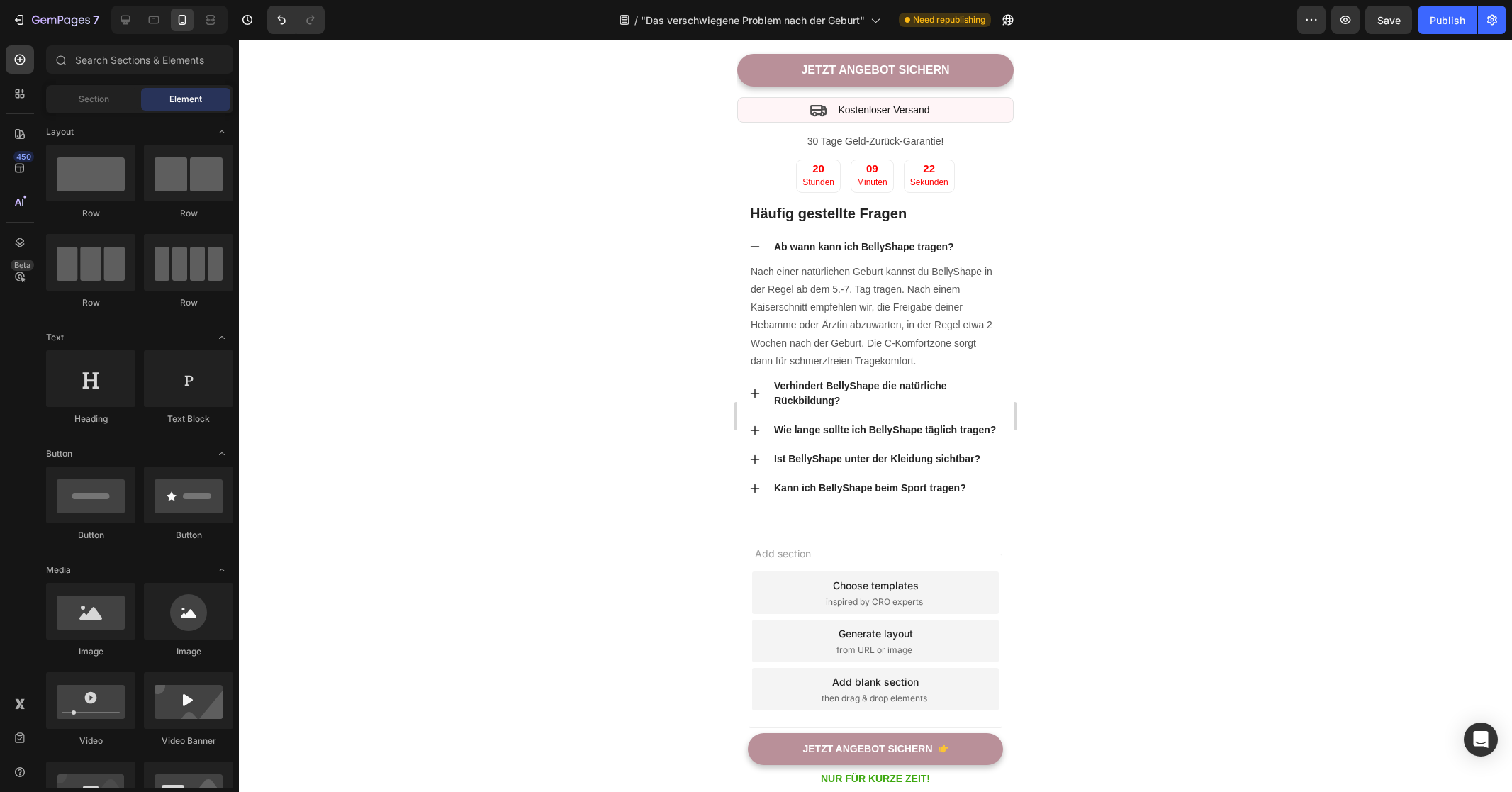
scroll to position [3851, 0]
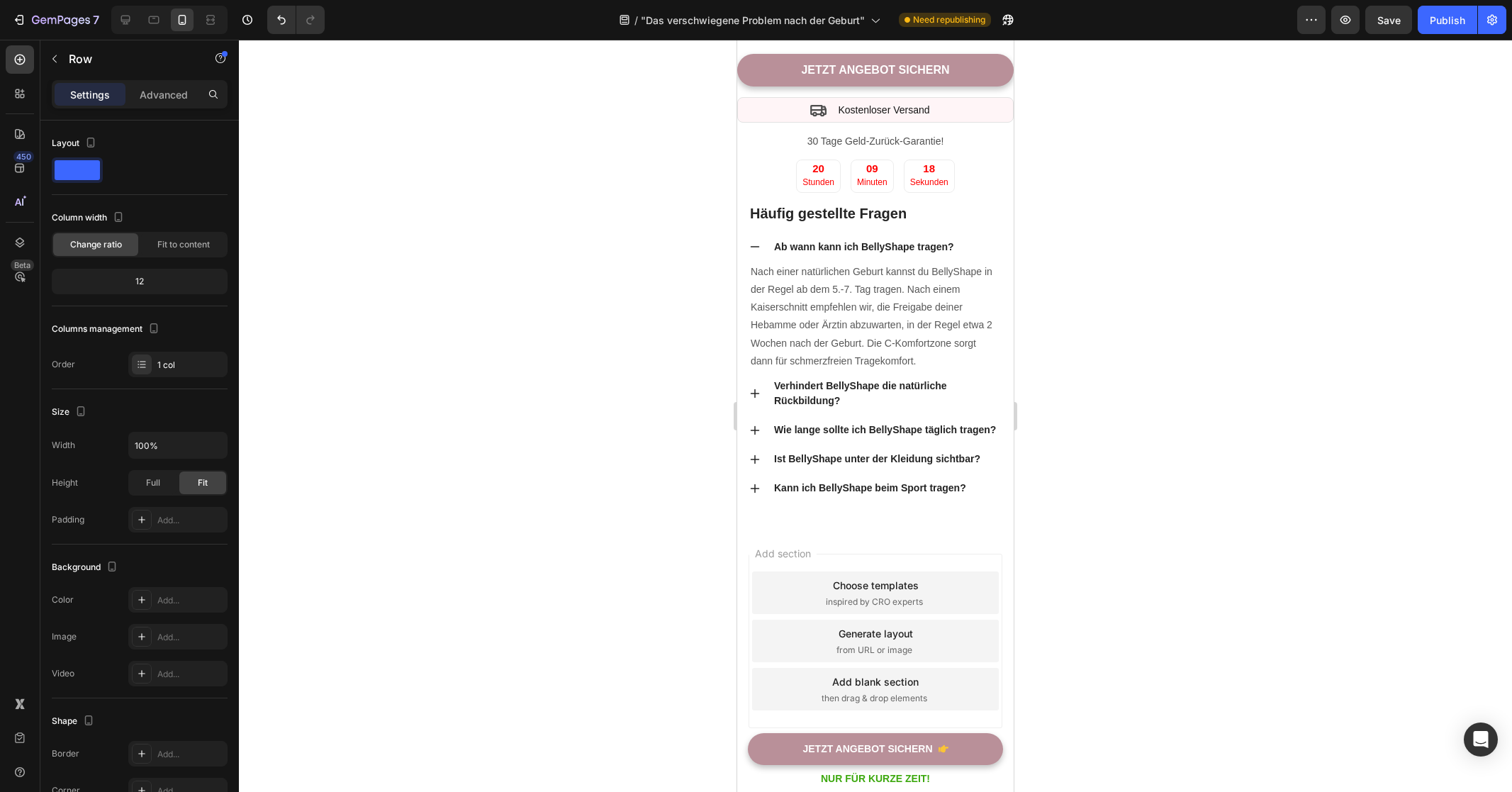
drag, startPoint x: 875, startPoint y: 406, endPoint x: 950, endPoint y: 319, distance: 114.9
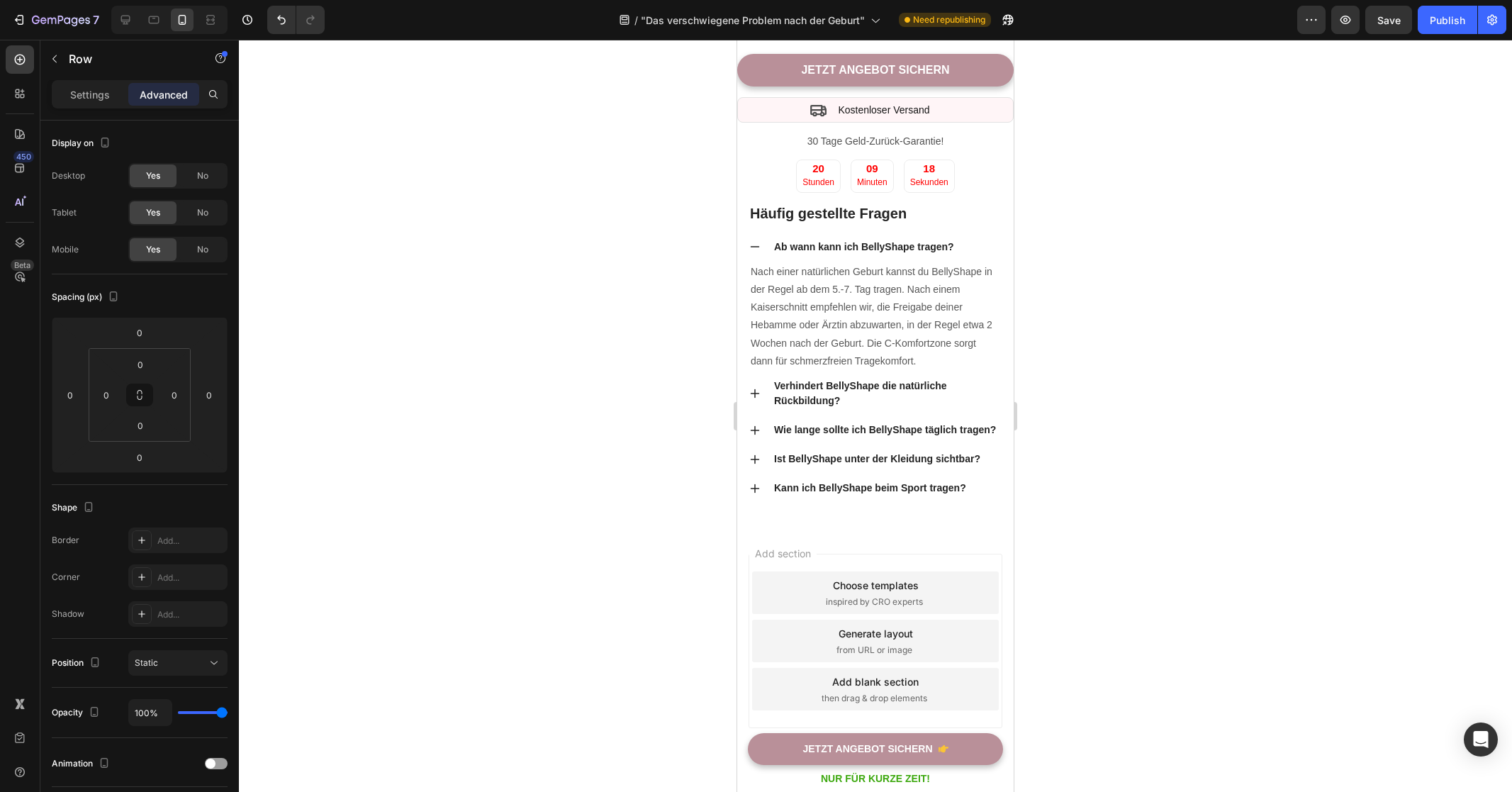
click at [1051, 425] on div at bounding box center [875, 416] width 1273 height 752
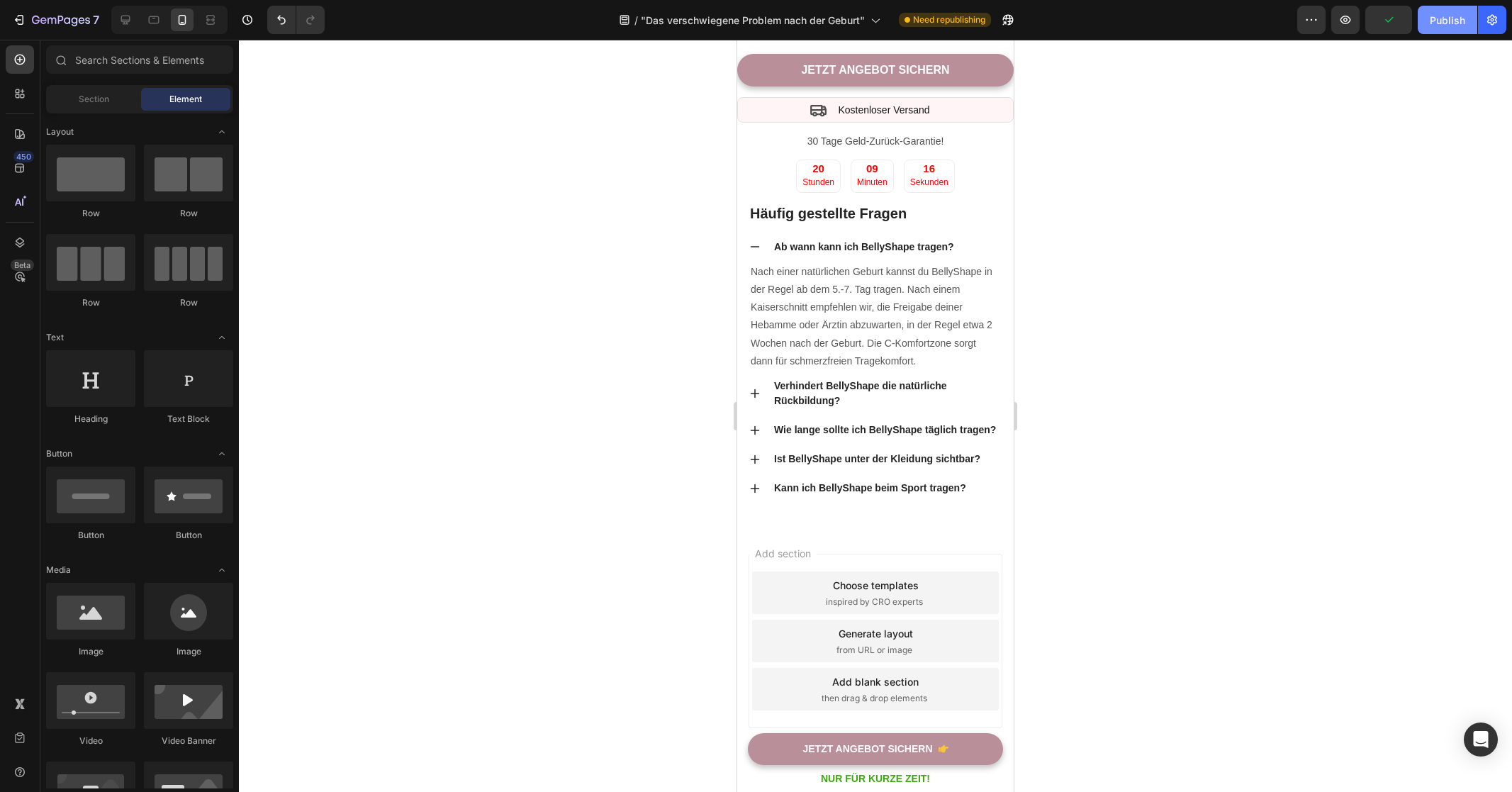
click at [1457, 14] on div "Publish" at bounding box center [1448, 20] width 35 height 15
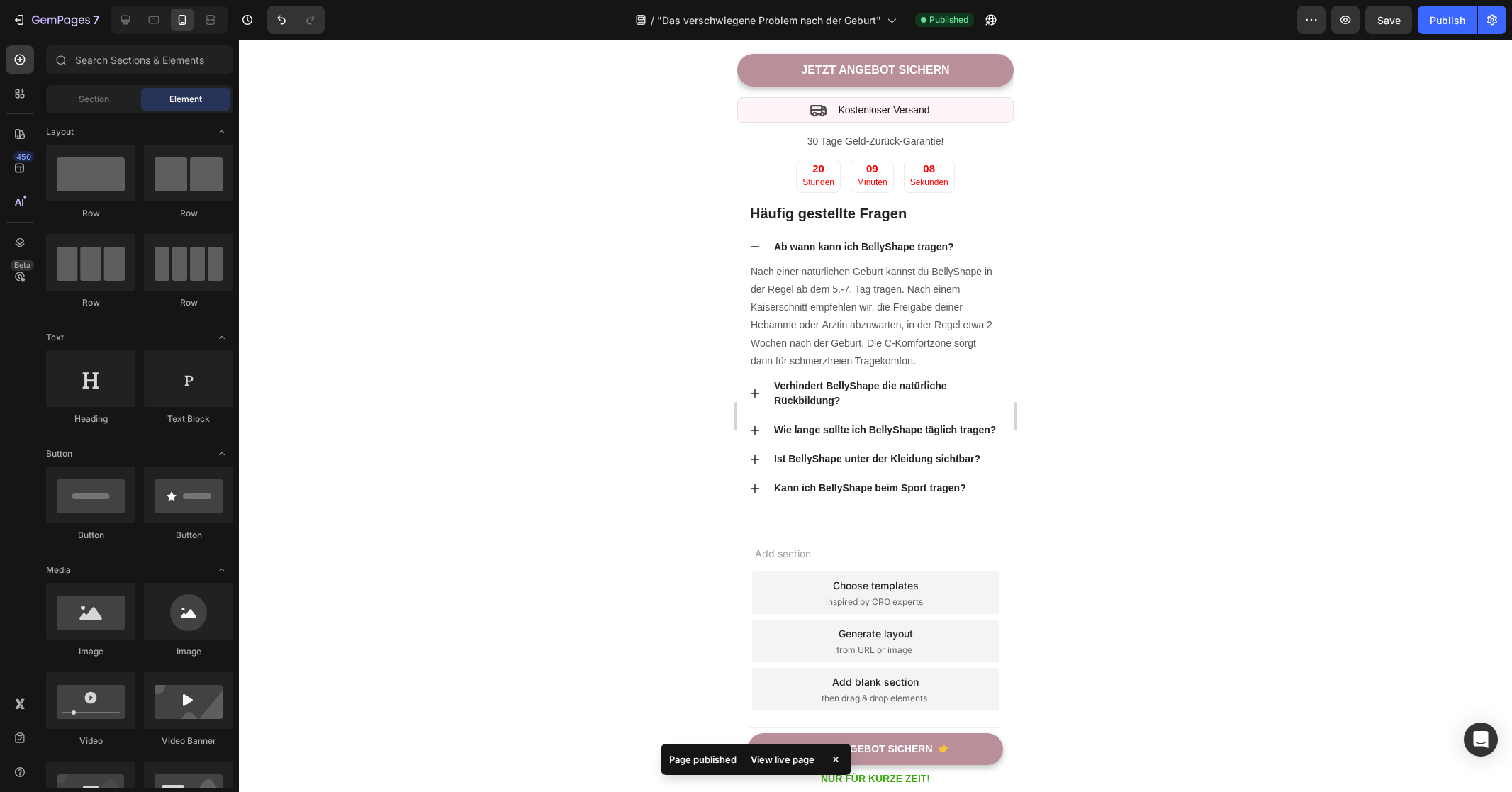
scroll to position [3937, 0]
click at [970, 193] on div "20 Stunden 09 Minuten 04 Sekunden" at bounding box center [875, 176] width 276 height 33
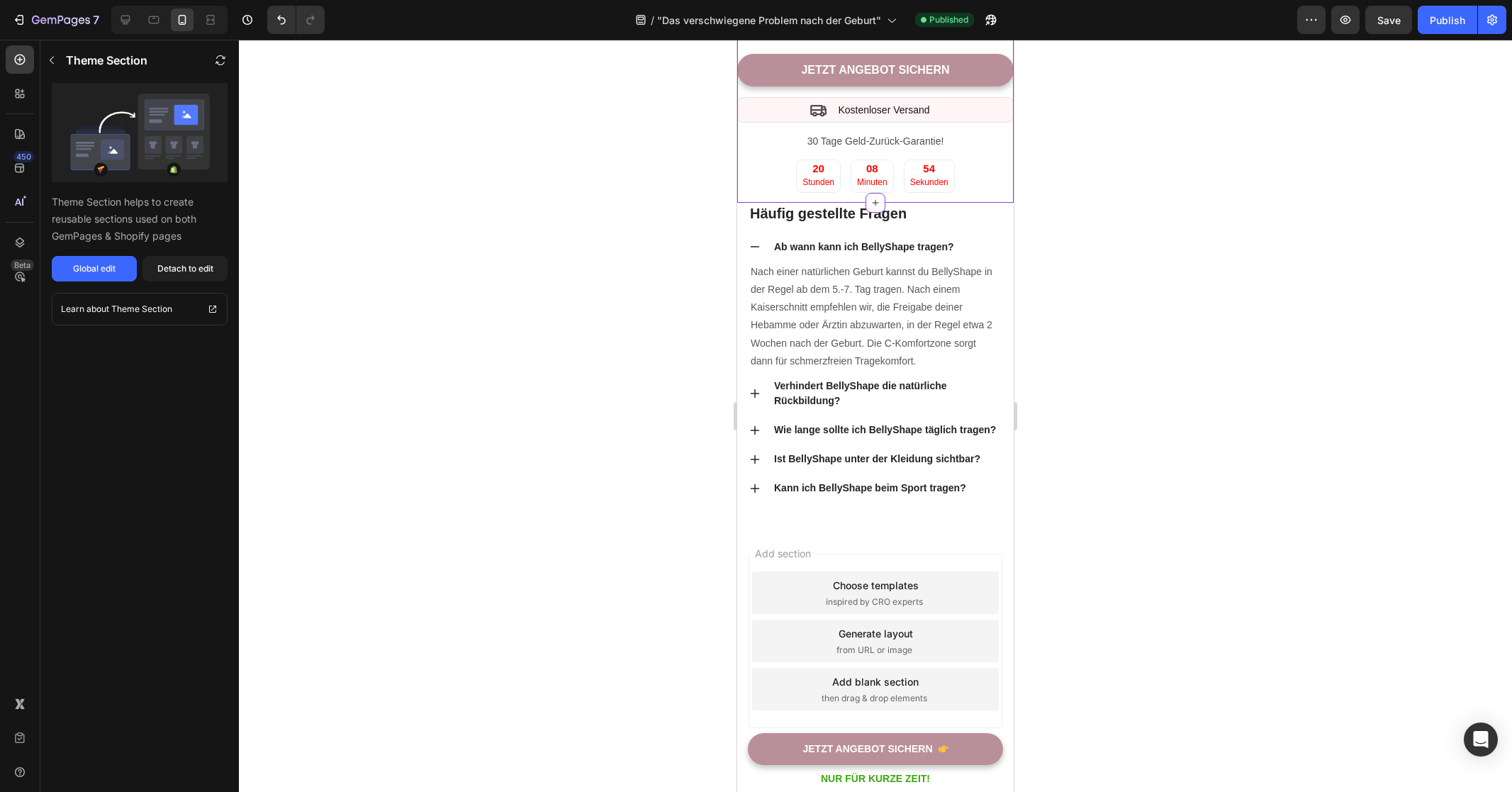
scroll to position [4004, 0]
click at [999, 510] on div "Häufig gestellte Fragen Heading Ab wann kann ich BellyShape tragen? Nach einer …" at bounding box center [875, 364] width 276 height 323
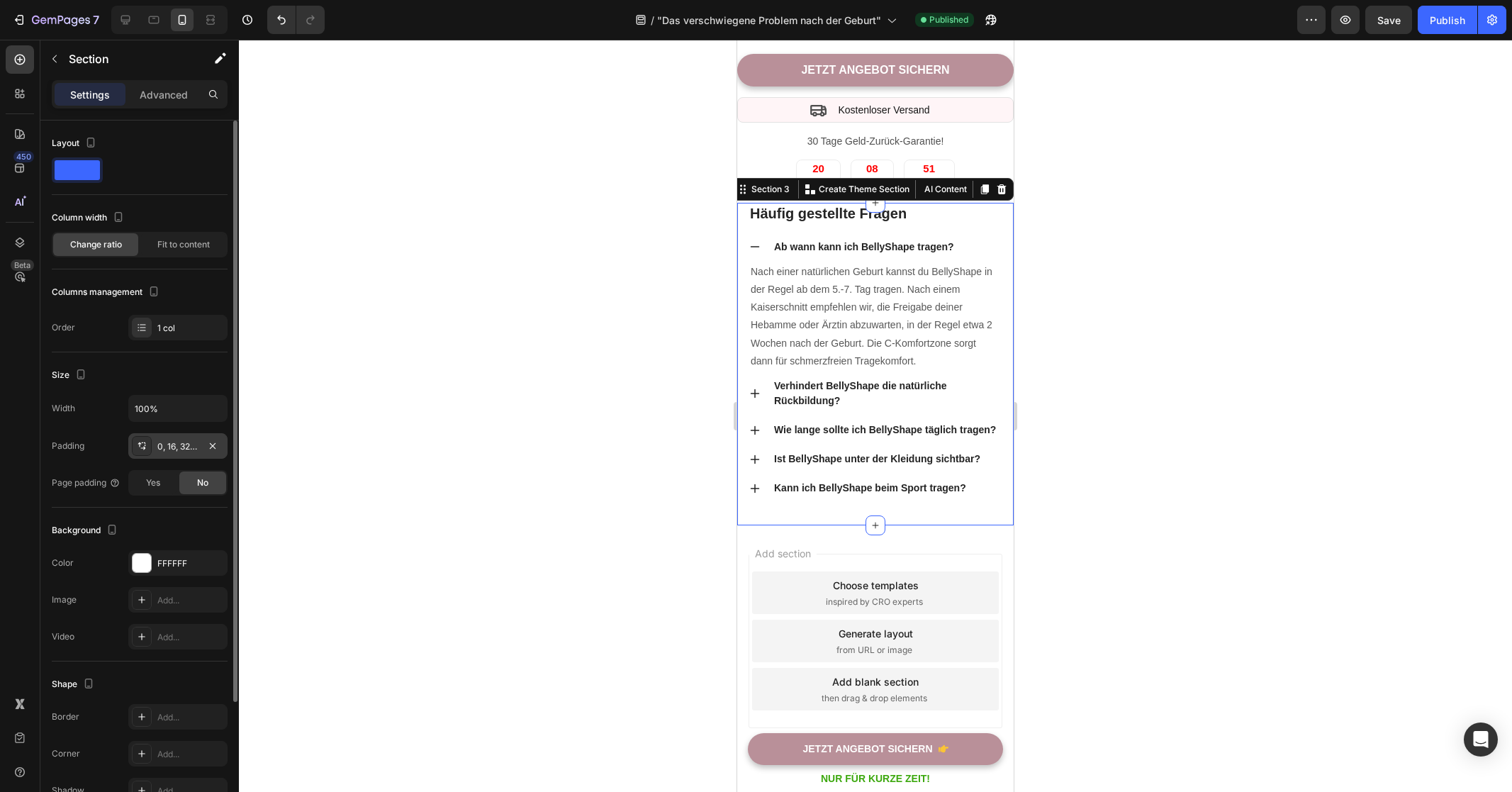
click at [182, 452] on div "0, 16, 32, 16" at bounding box center [177, 446] width 99 height 26
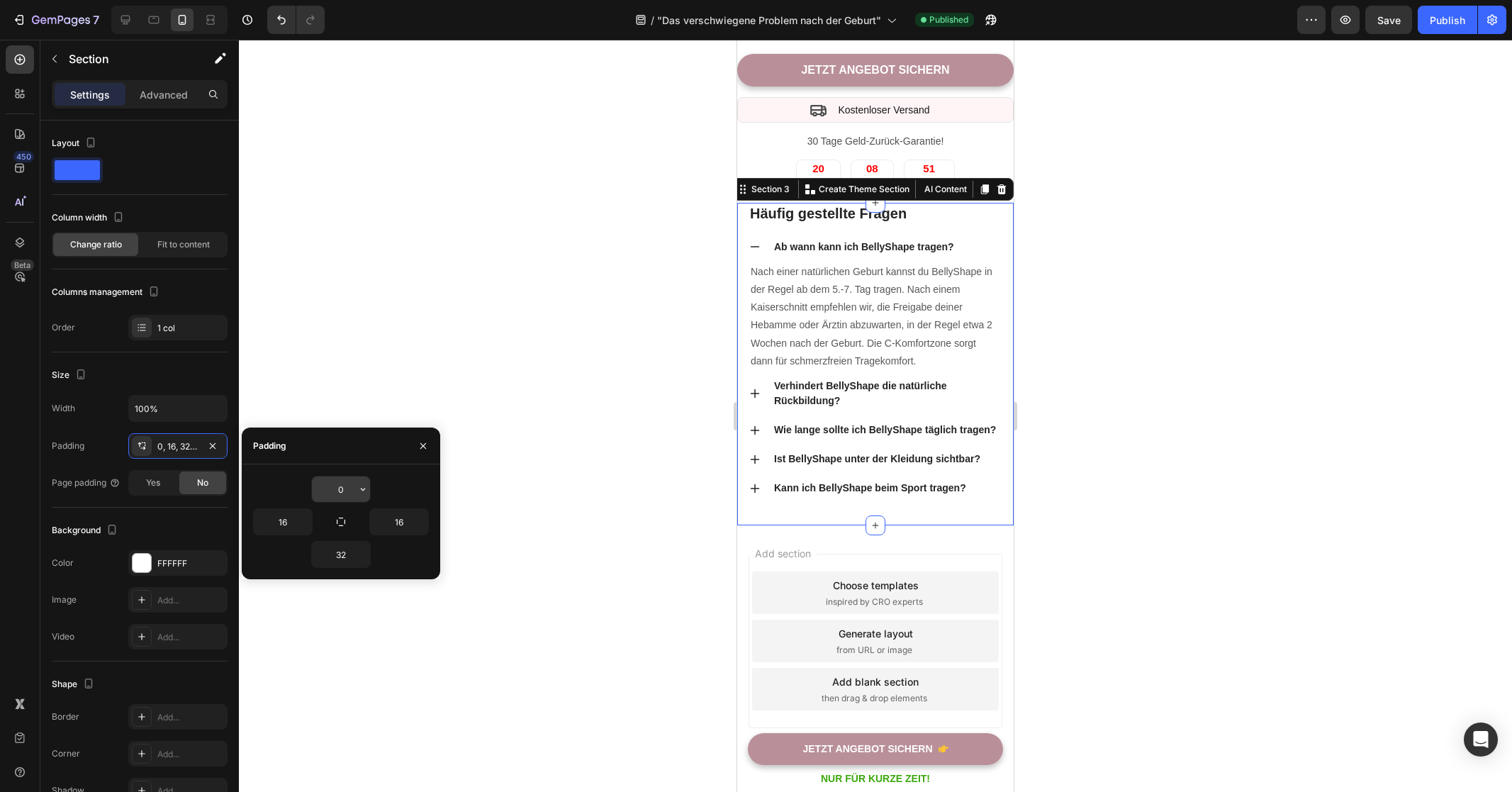
click at [333, 483] on input "0" at bounding box center [341, 489] width 58 height 26
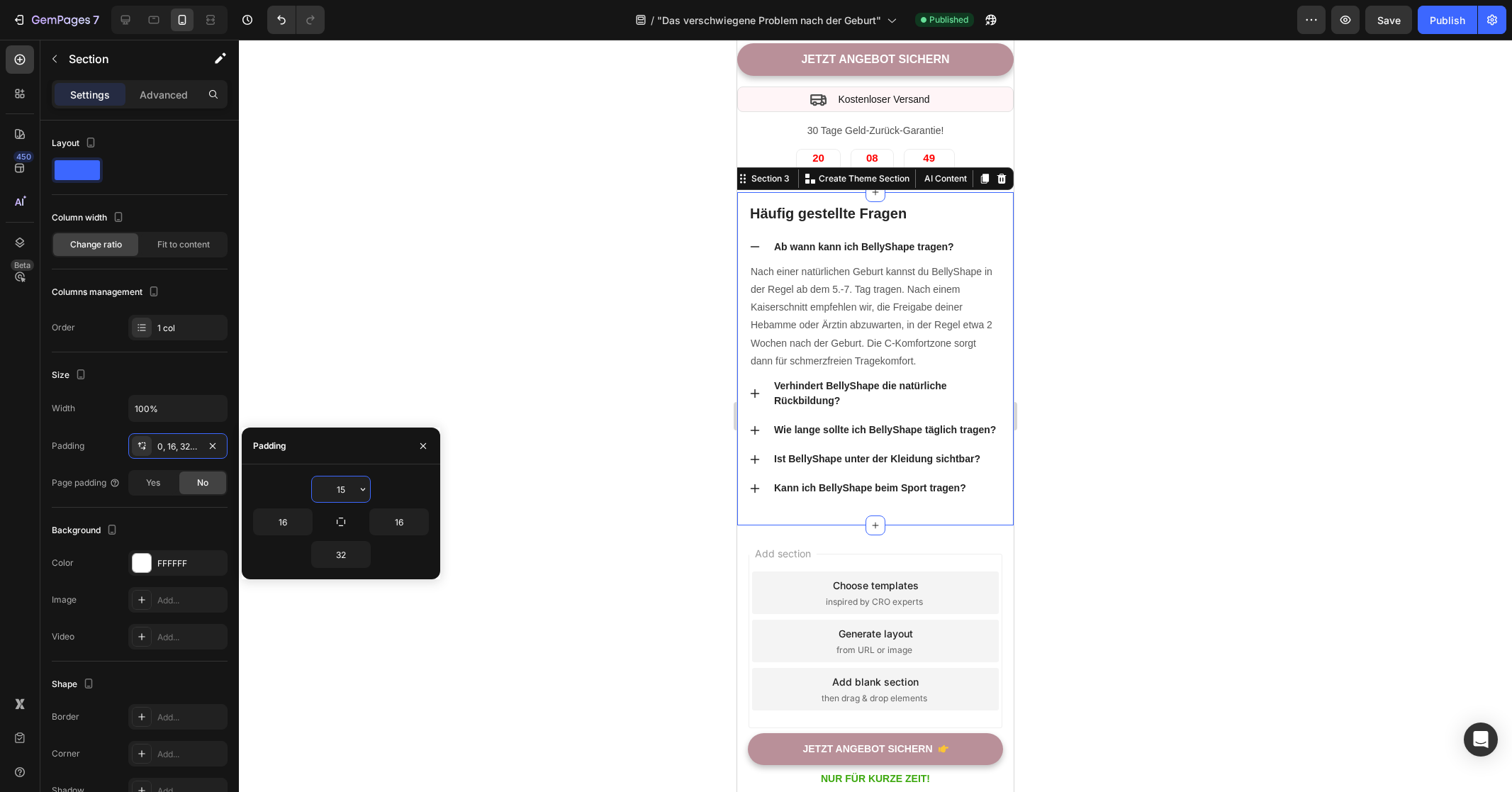
type input "15"
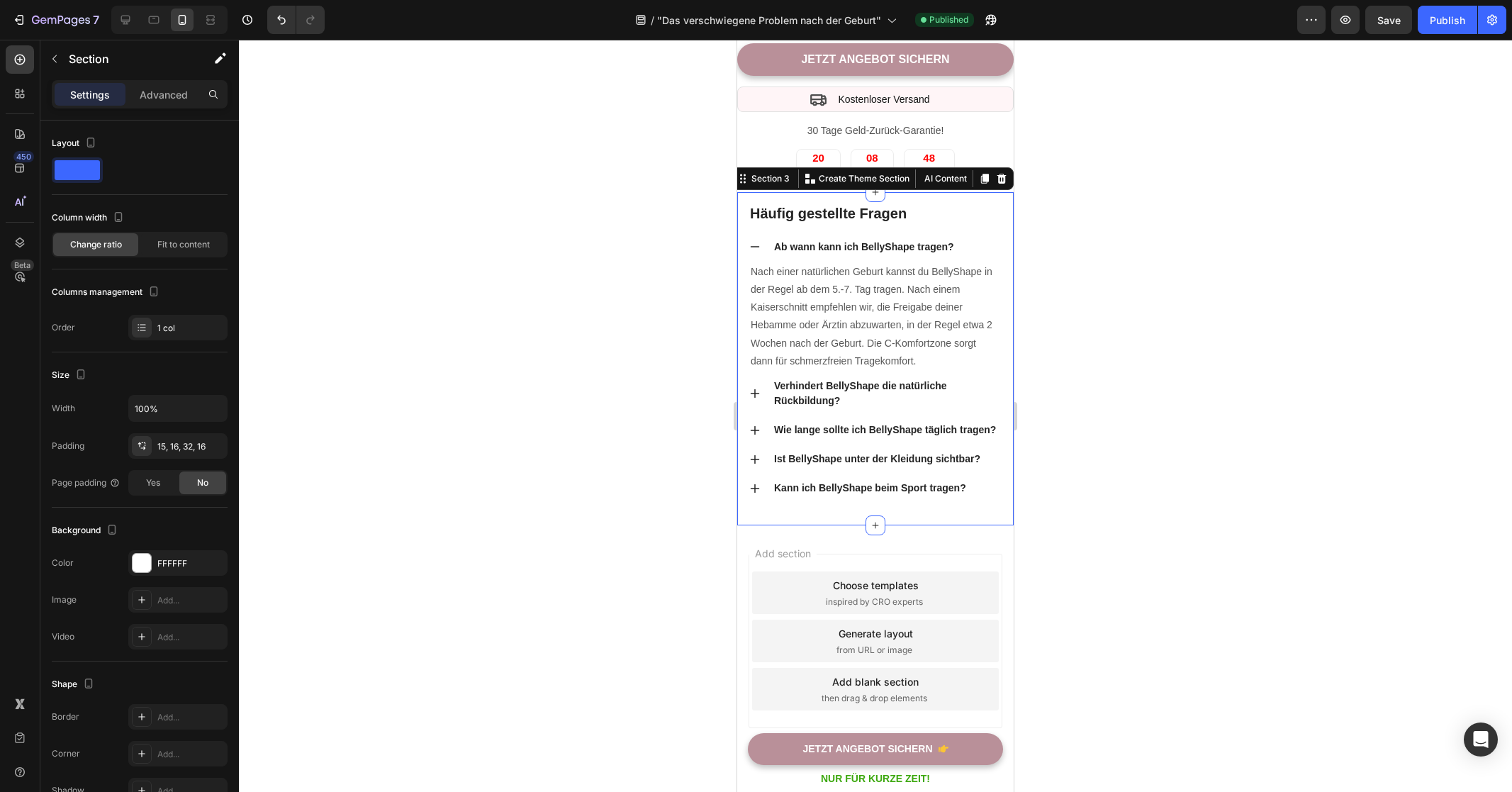
click at [553, 514] on div at bounding box center [875, 416] width 1273 height 752
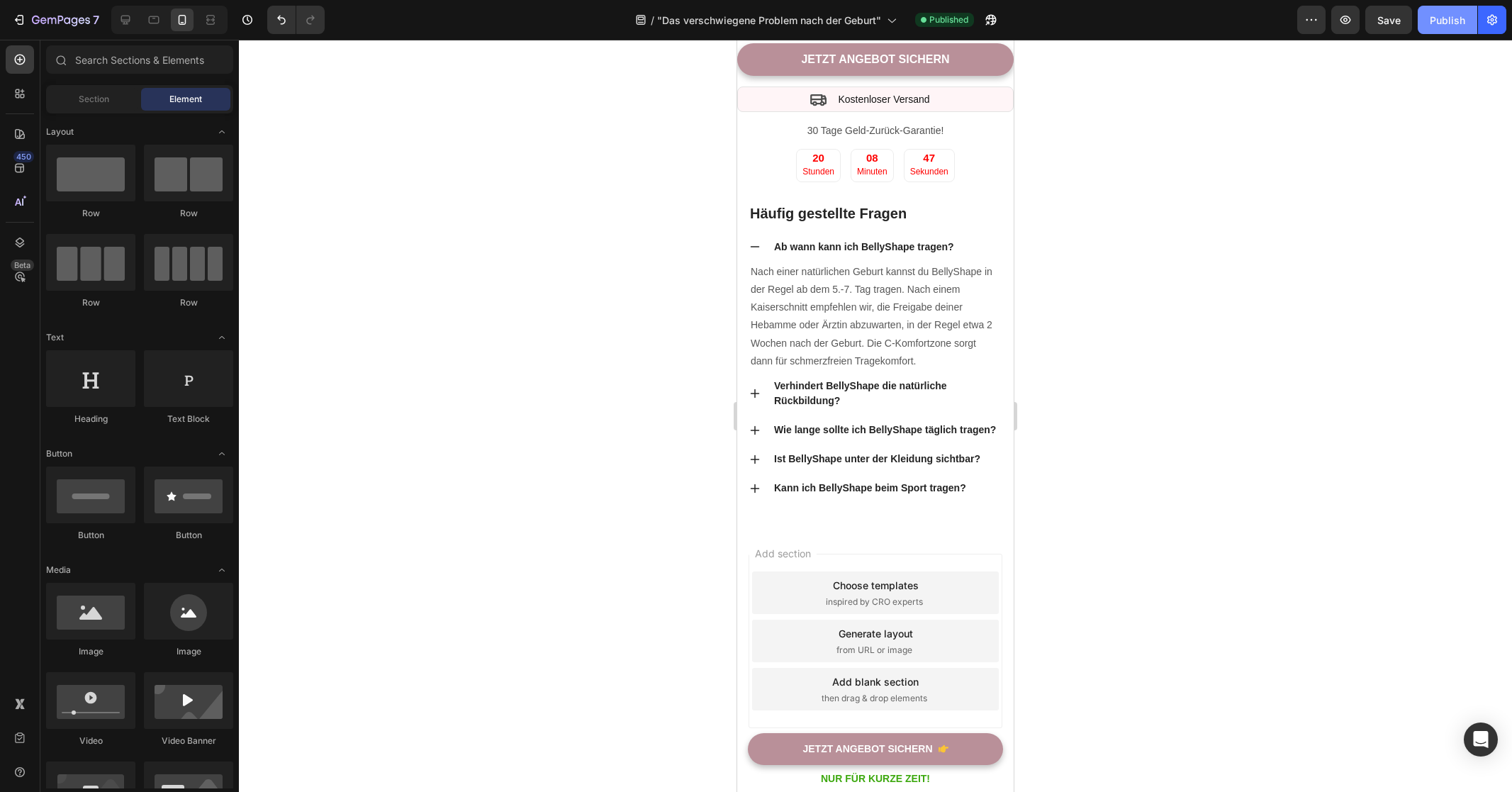
click at [1441, 31] on button "Publish" at bounding box center [1447, 20] width 59 height 29
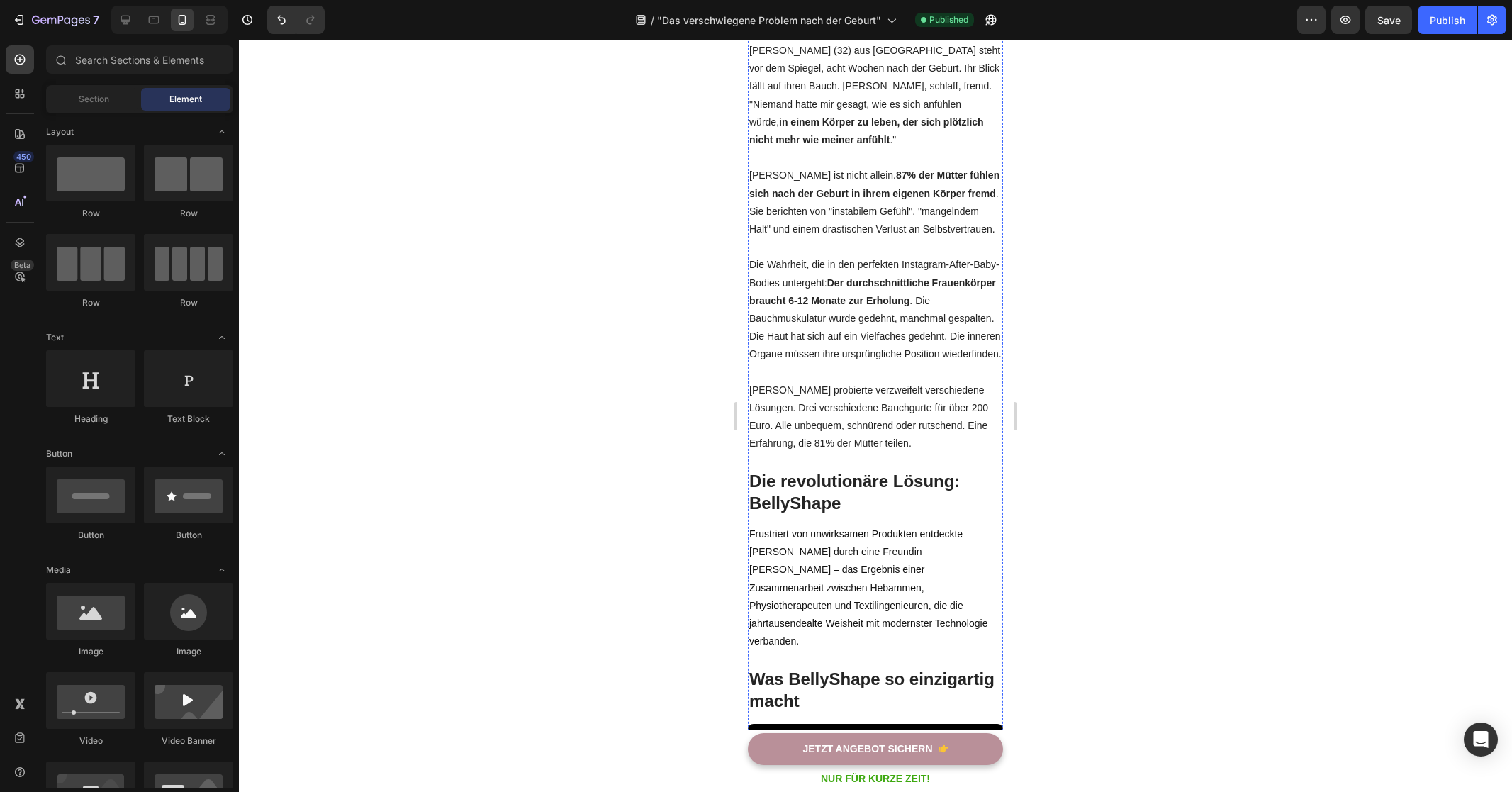
scroll to position [0, 0]
